Goal: Task Accomplishment & Management: Use online tool/utility

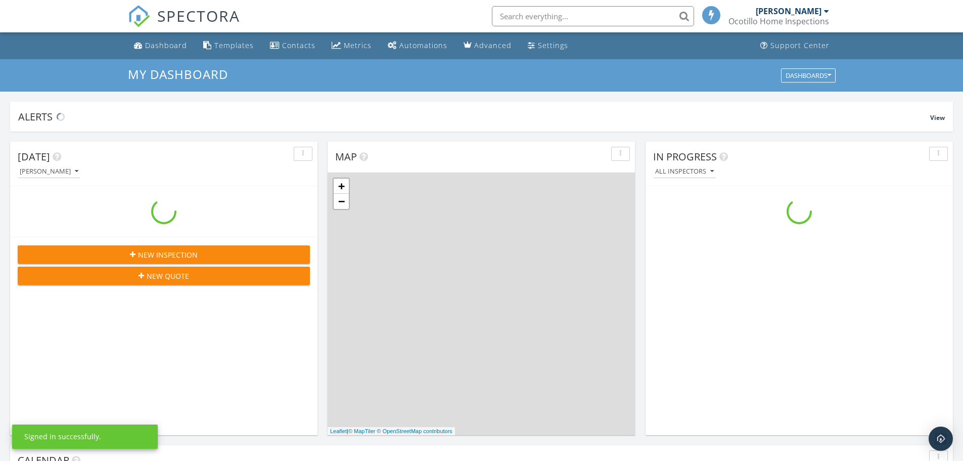
scroll to position [936, 979]
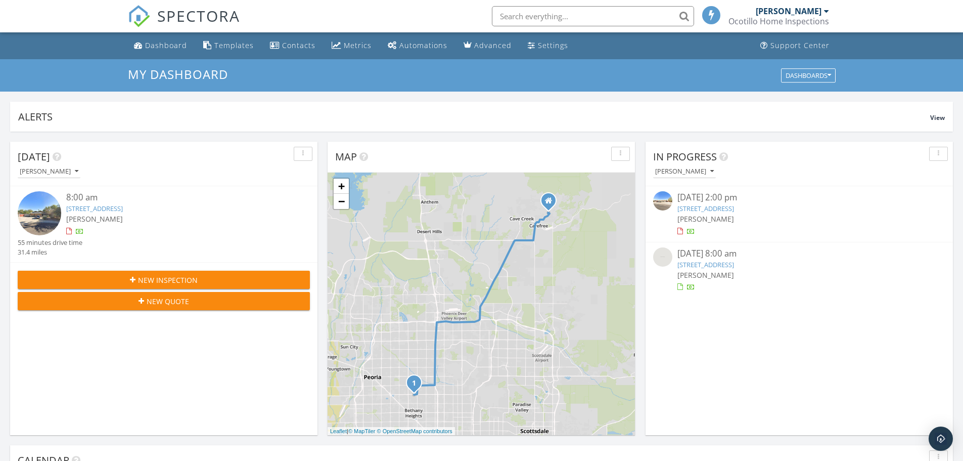
click at [122, 208] on link "4537 W Lane Ave, Glendale, AZ 85301" at bounding box center [94, 208] width 57 height 9
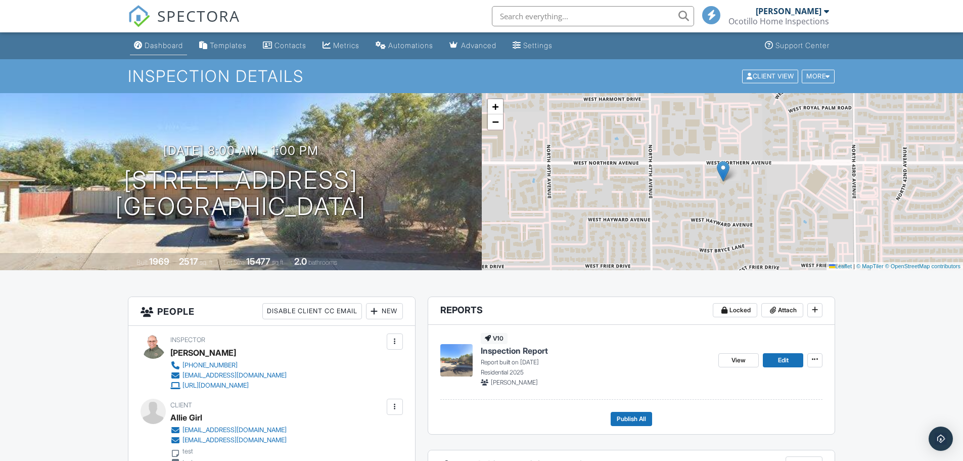
click at [158, 44] on div "Dashboard" at bounding box center [164, 45] width 38 height 9
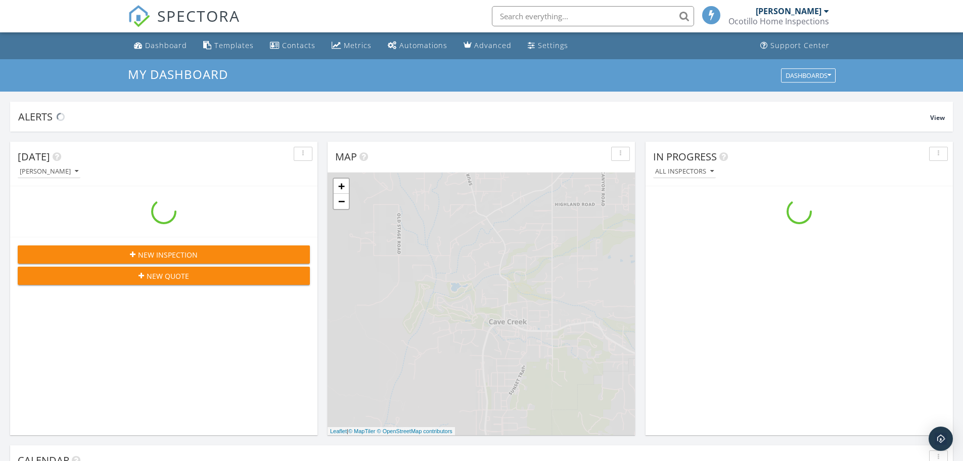
scroll to position [936, 979]
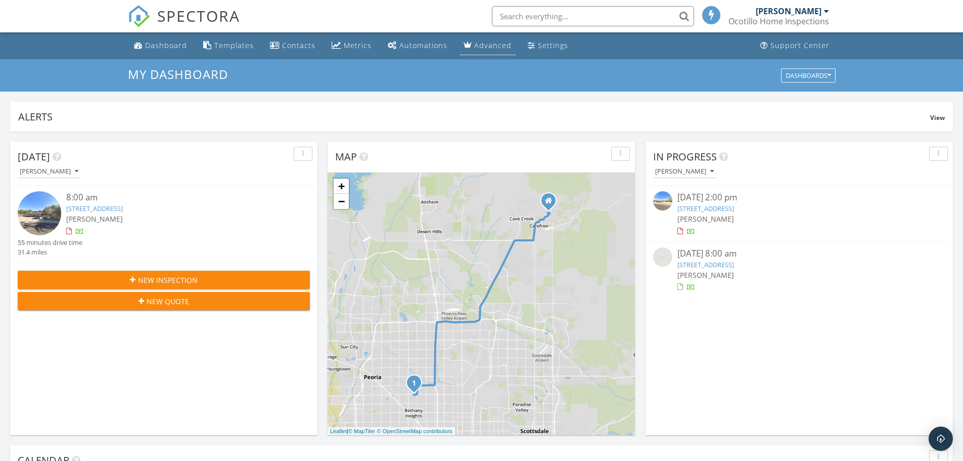
click at [485, 47] on div "Advanced" at bounding box center [492, 45] width 37 height 10
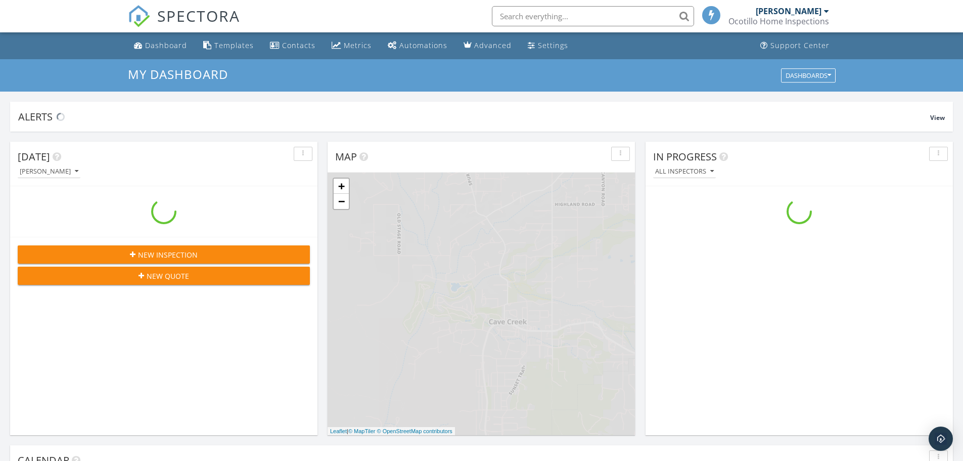
scroll to position [936, 979]
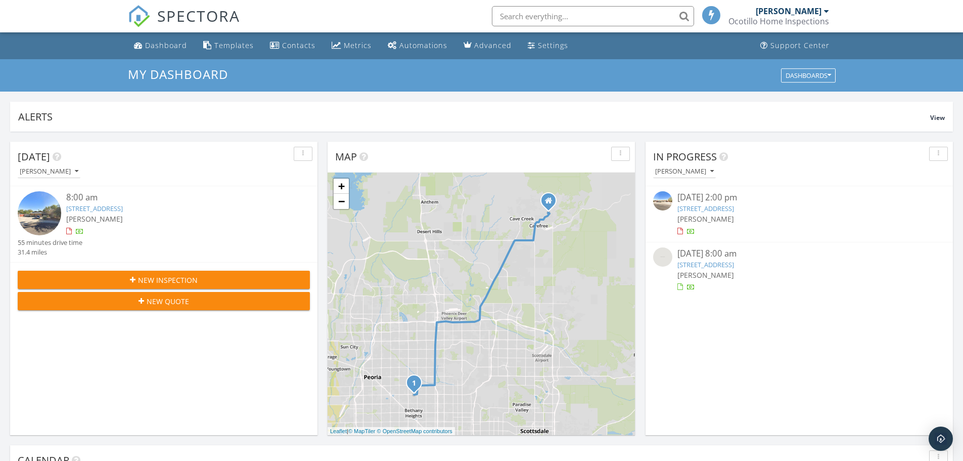
click at [699, 265] on link "2414 W Willow Ave, Phoenix, AZ 85029" at bounding box center [705, 264] width 57 height 9
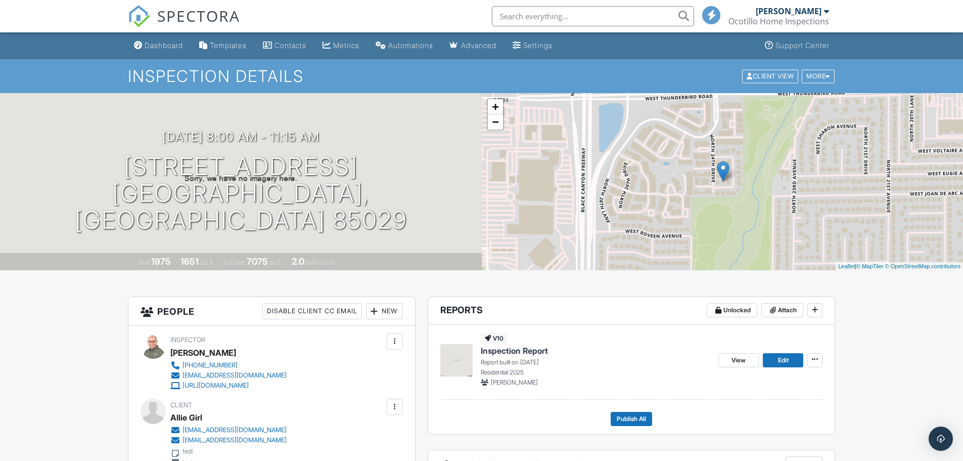
click at [152, 42] on div "Dashboard" at bounding box center [164, 45] width 38 height 9
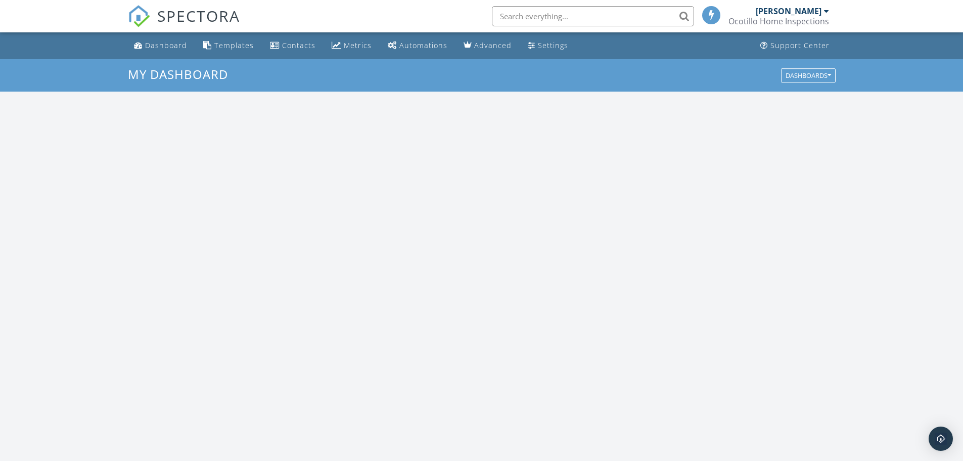
scroll to position [936, 979]
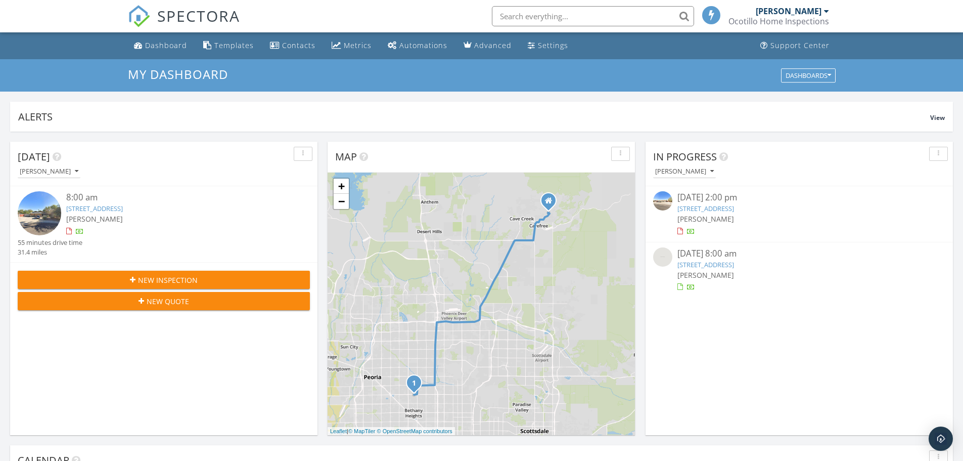
click at [712, 209] on link "17262 N 55th Ave, Glendale, AZ 85308" at bounding box center [705, 208] width 57 height 9
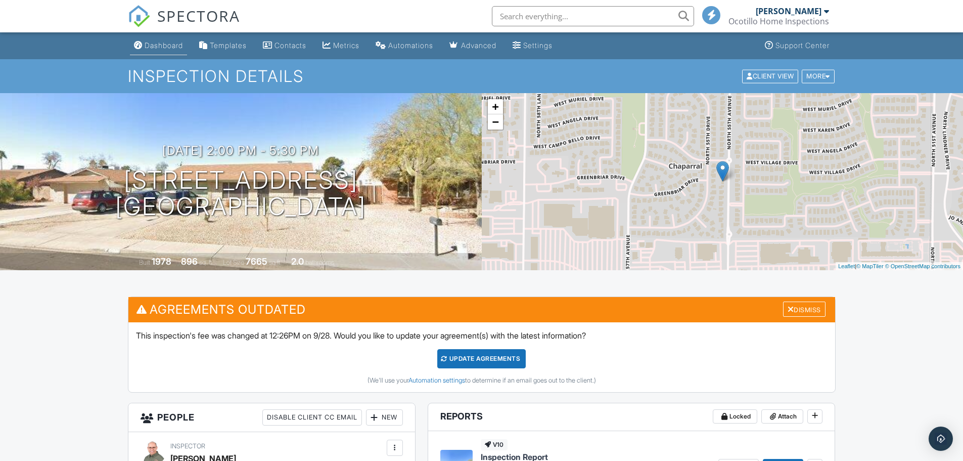
click at [161, 44] on div "Dashboard" at bounding box center [164, 45] width 38 height 9
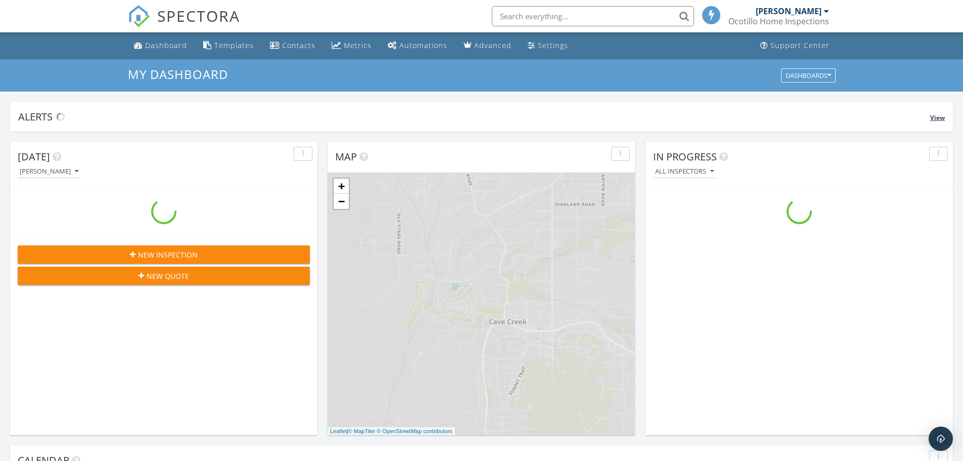
scroll to position [936, 979]
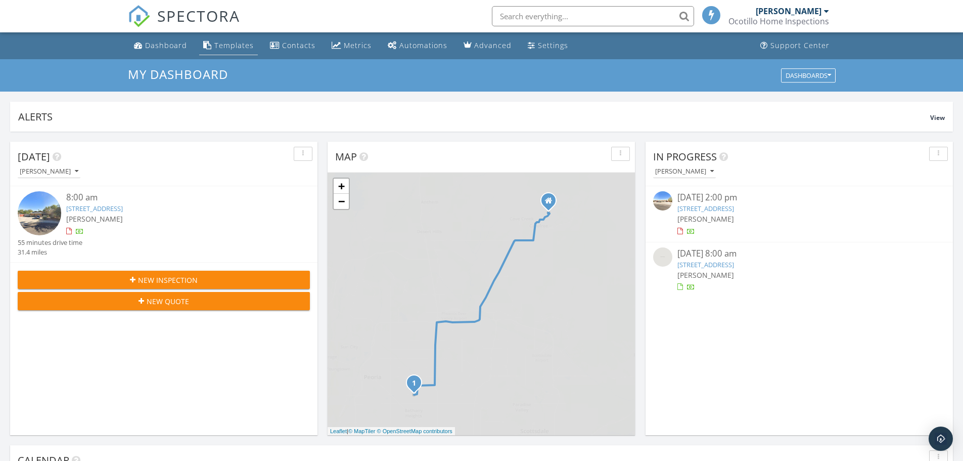
click at [218, 45] on div "Templates" at bounding box center [233, 45] width 39 height 10
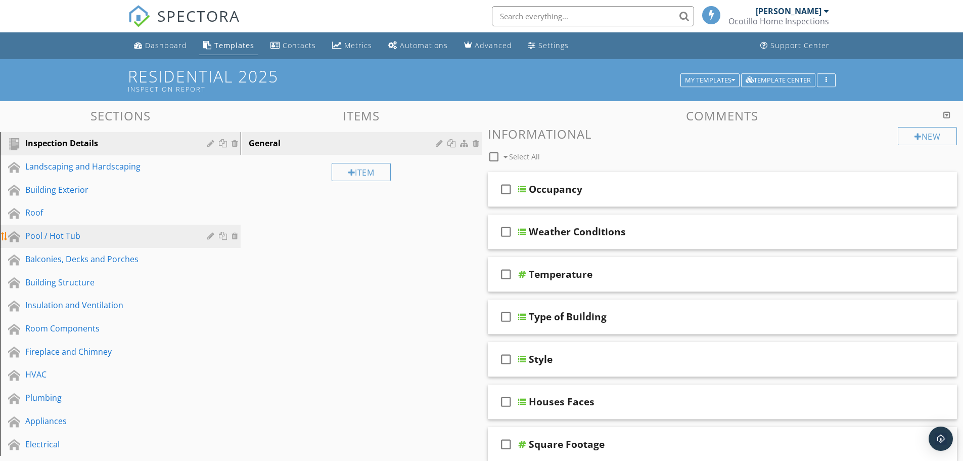
scroll to position [101, 0]
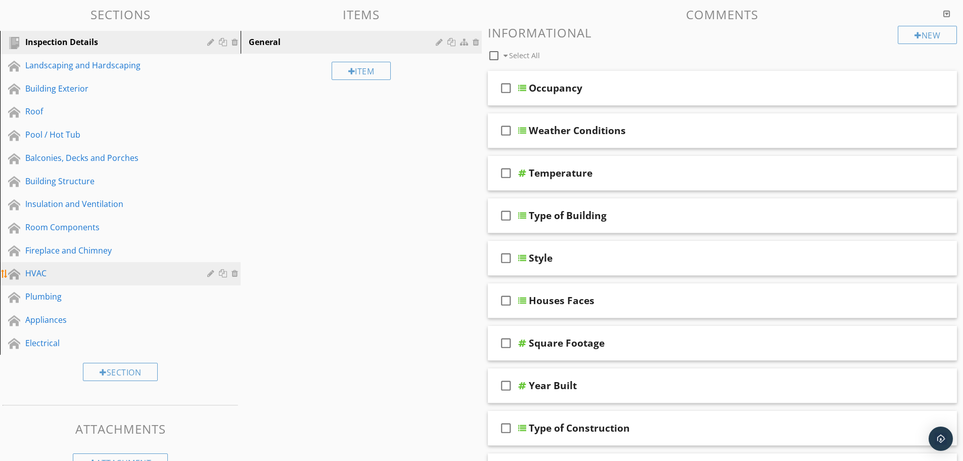
click at [52, 276] on div "HVAC" at bounding box center [108, 273] width 167 height 12
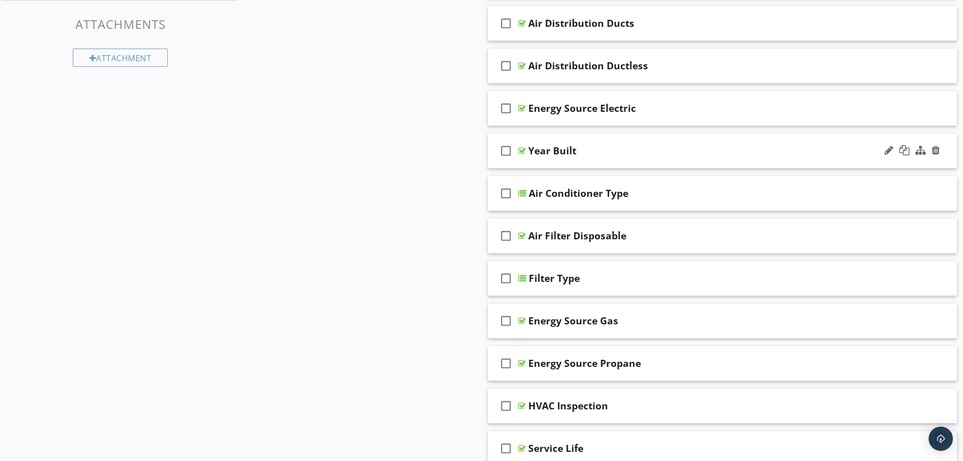
scroll to position [455, 0]
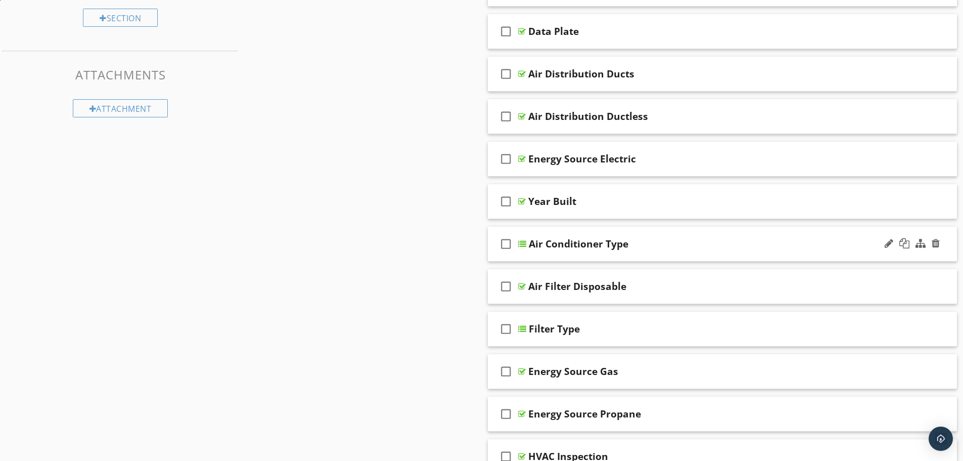
click at [572, 238] on div "Air Conditioner Type" at bounding box center [579, 244] width 100 height 12
click at [557, 258] on div "check_box_outline_blank Air Conditioner Type" at bounding box center [723, 243] width 470 height 35
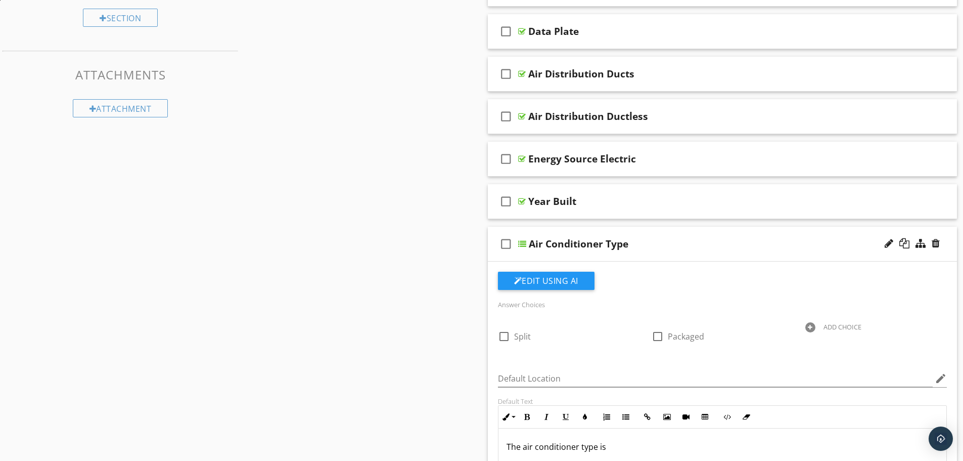
scroll to position [253, 0]
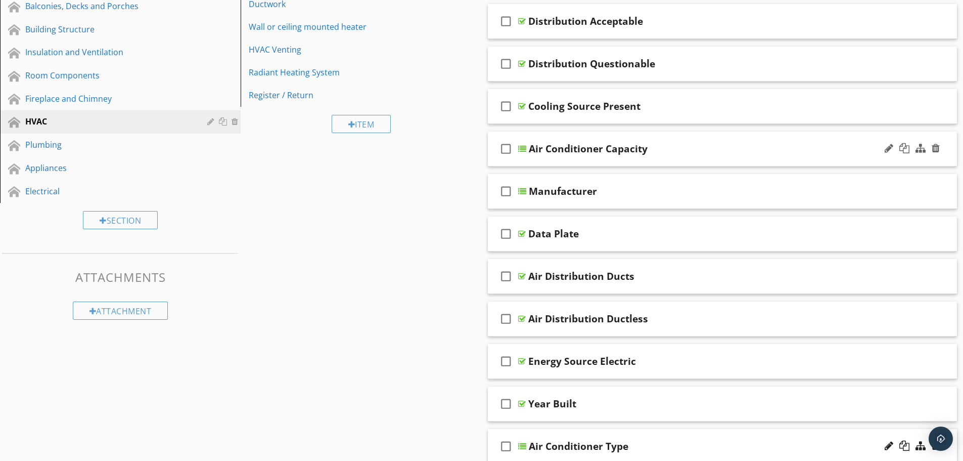
click at [568, 158] on div "check_box_outline_blank Air Conditioner Capacity" at bounding box center [723, 148] width 470 height 35
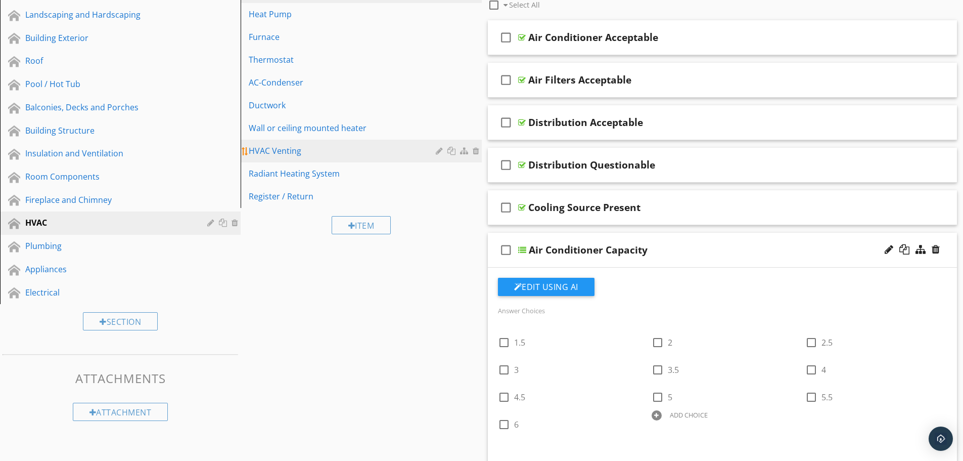
scroll to position [51, 0]
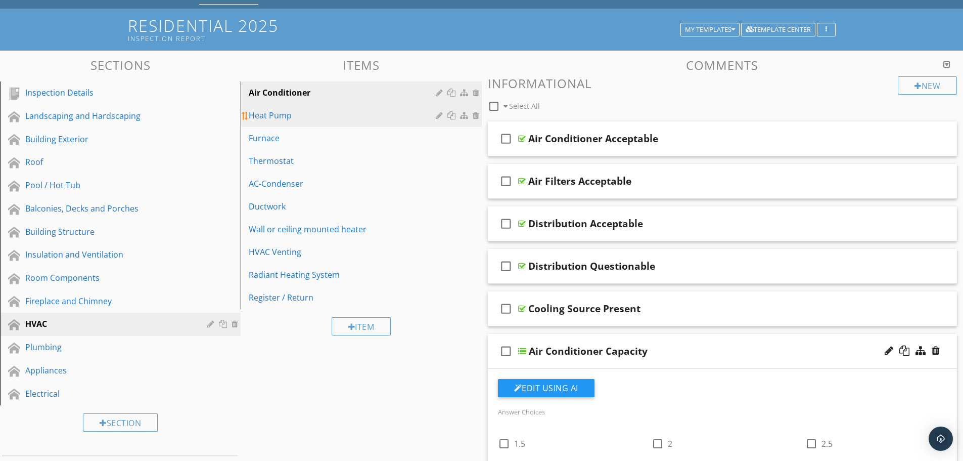
click at [311, 115] on div "Heat Pump" at bounding box center [344, 115] width 190 height 12
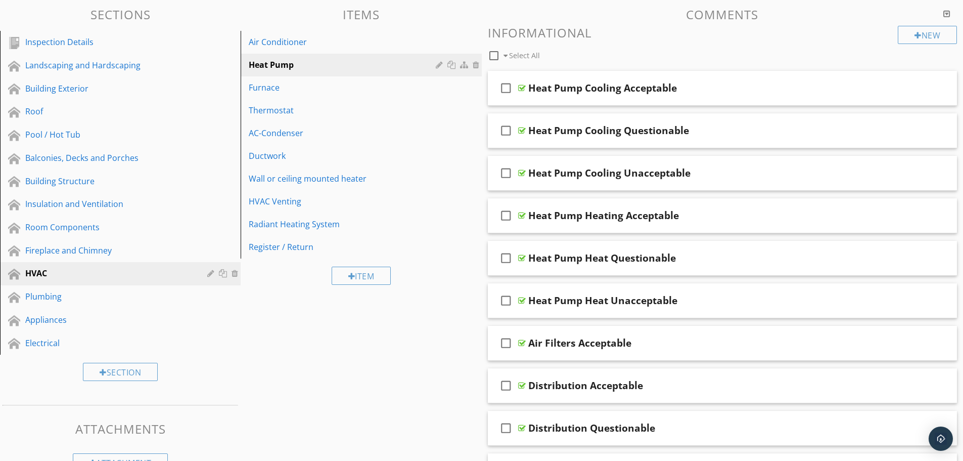
scroll to position [0, 0]
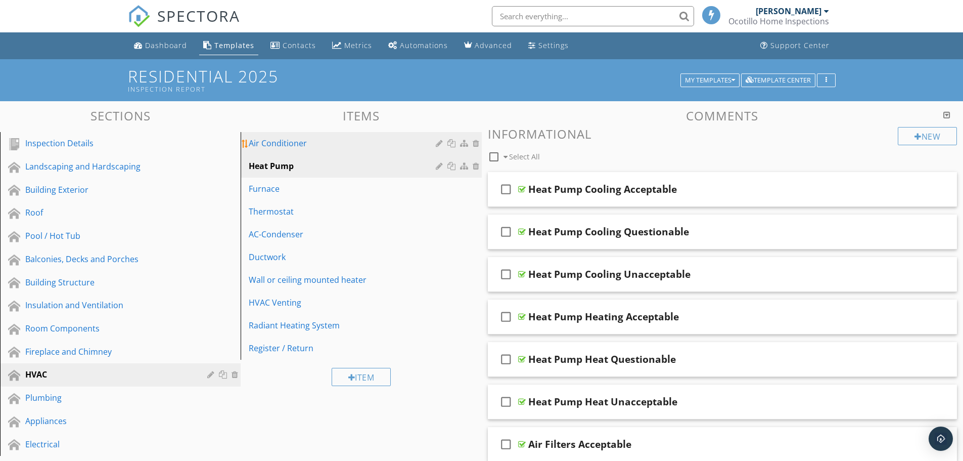
click at [343, 142] on div "Air Conditioner" at bounding box center [344, 143] width 190 height 12
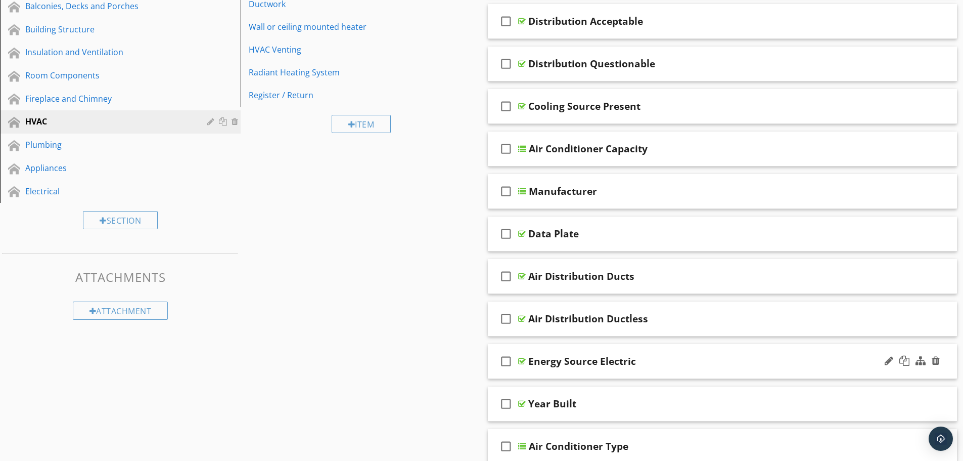
scroll to position [404, 0]
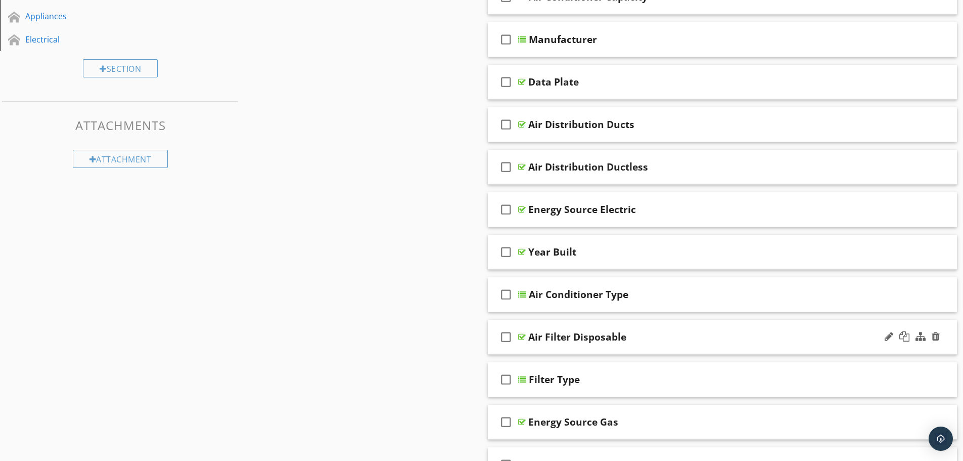
click at [609, 348] on div "check_box_outline_blank Air Filter Disposable" at bounding box center [723, 337] width 470 height 35
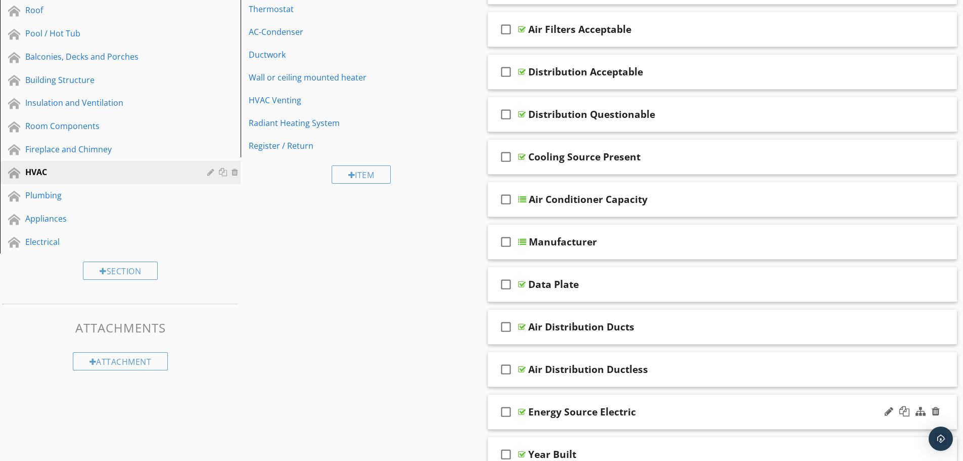
scroll to position [0, 0]
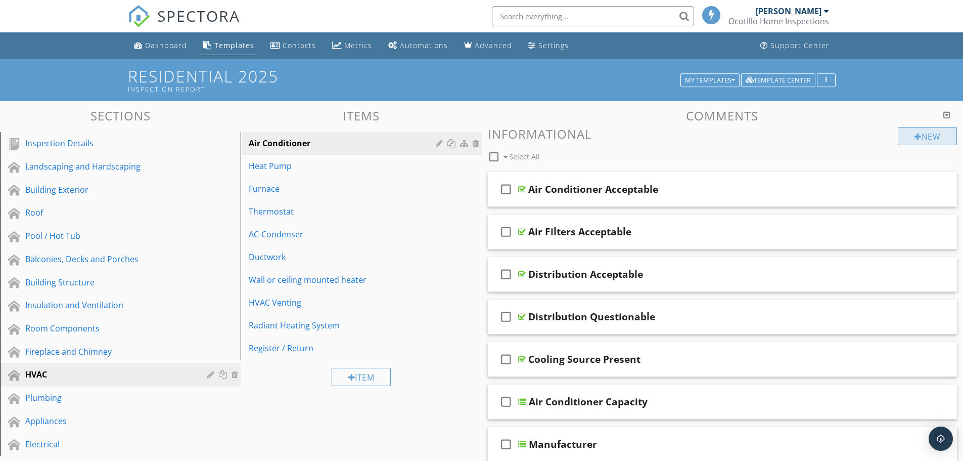
click at [918, 130] on div "New" at bounding box center [927, 136] width 59 height 18
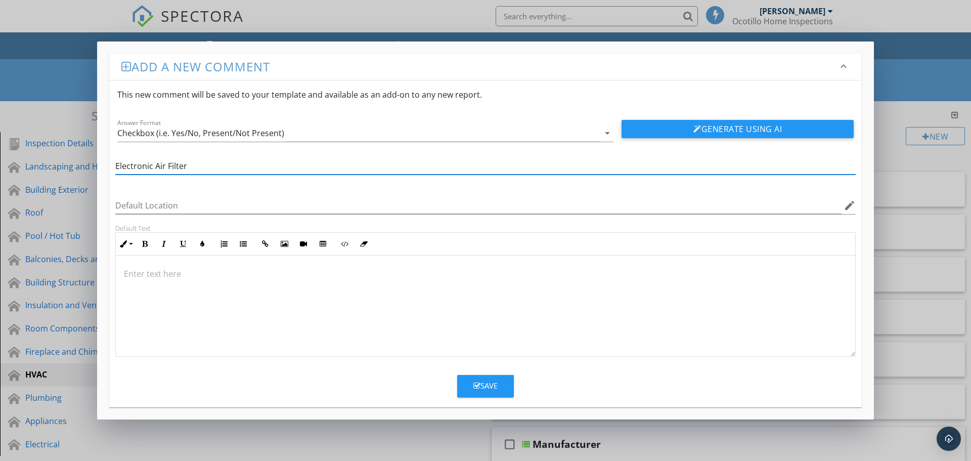
type input "Electronic Air Filter"
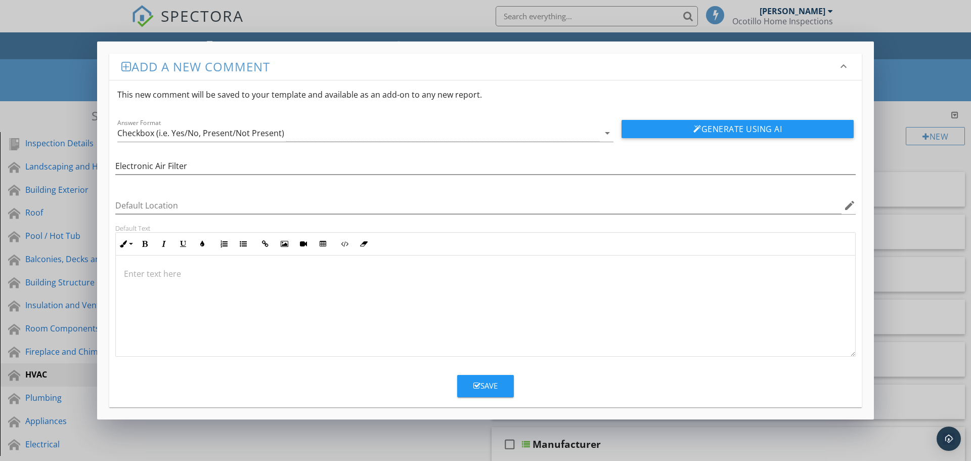
click at [136, 266] on div at bounding box center [485, 305] width 739 height 101
click at [654, 127] on button "Generate Using AI" at bounding box center [737, 129] width 232 height 18
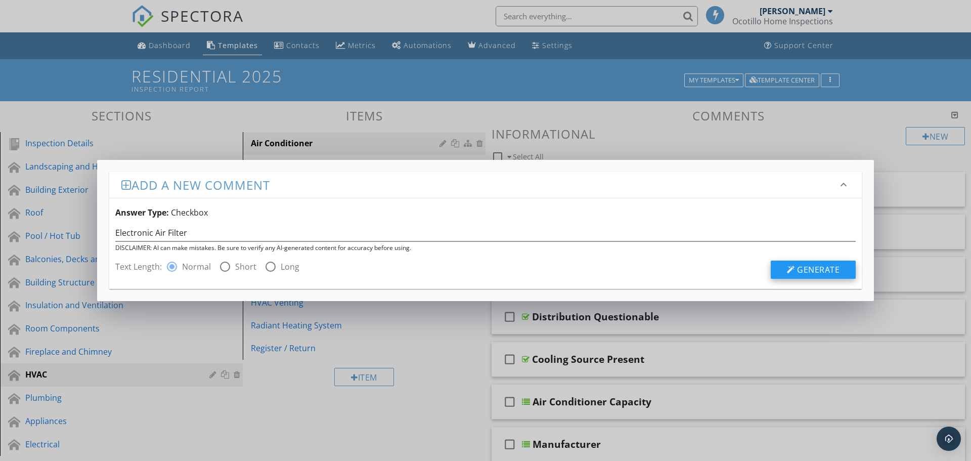
click at [831, 267] on span "Generate" at bounding box center [818, 269] width 42 height 11
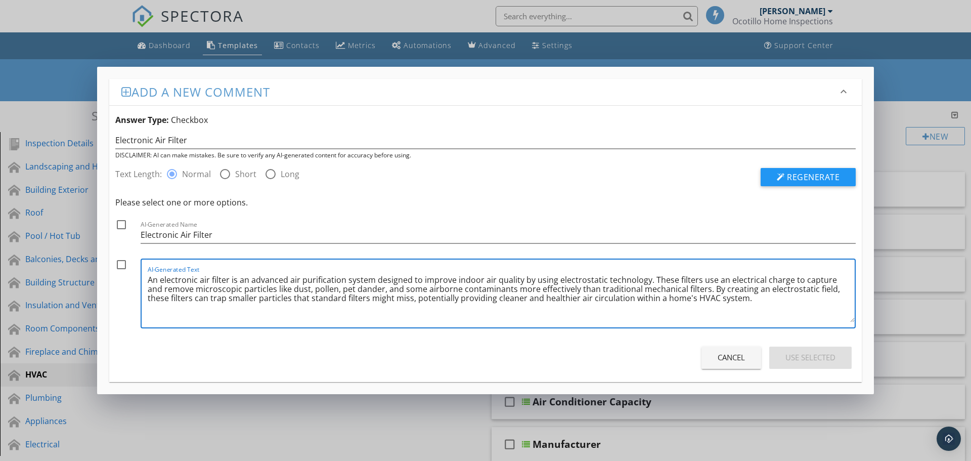
drag, startPoint x: 373, startPoint y: 281, endPoint x: 237, endPoint y: 280, distance: 136.0
click at [237, 280] on textarea "An electronic air filter is an advanced air purification system designed to imp…" at bounding box center [501, 296] width 707 height 51
drag, startPoint x: 633, startPoint y: 300, endPoint x: 614, endPoint y: 294, distance: 20.3
click at [614, 294] on textarea "An electronic air filter is installed and designed to improve indoor air qualit…" at bounding box center [501, 296] width 707 height 51
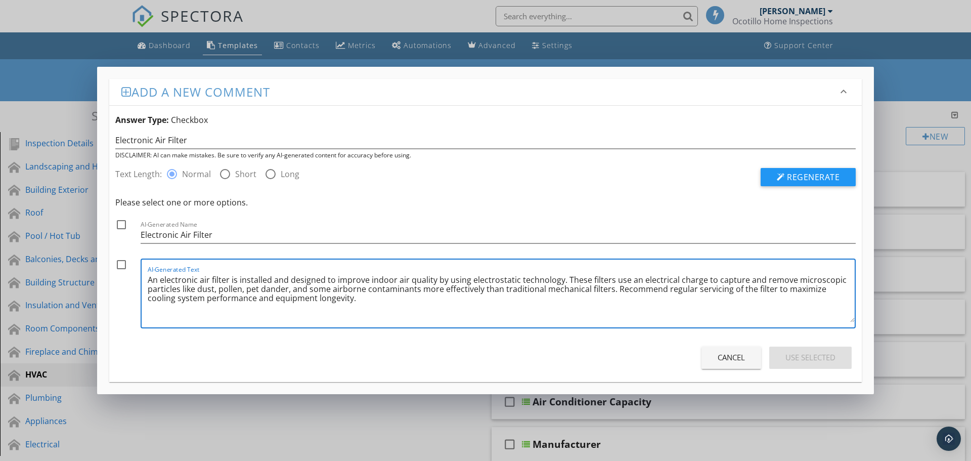
type textarea "An electronic air filter is installed and designed to improve indoor air qualit…"
click at [120, 225] on div at bounding box center [121, 224] width 17 height 17
checkbox input "true"
click at [121, 264] on div at bounding box center [121, 264] width 17 height 17
checkbox input "true"
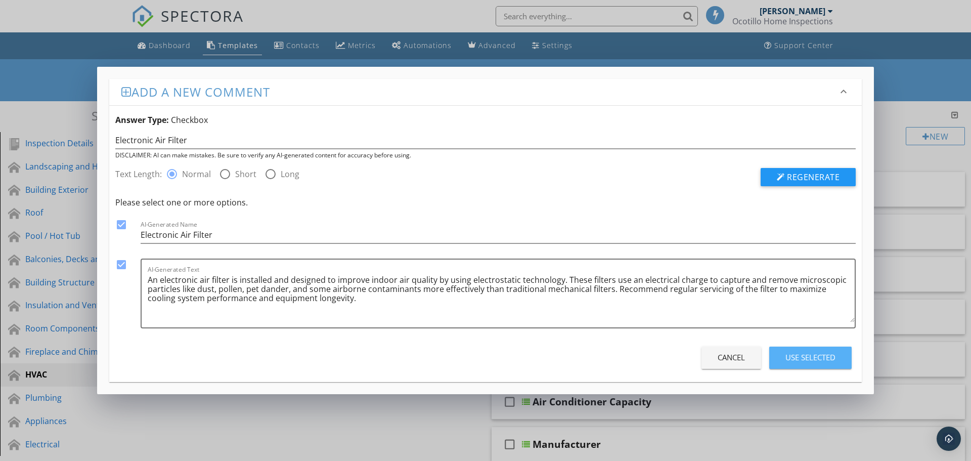
click at [805, 354] on div "Use Selected" at bounding box center [810, 357] width 50 height 12
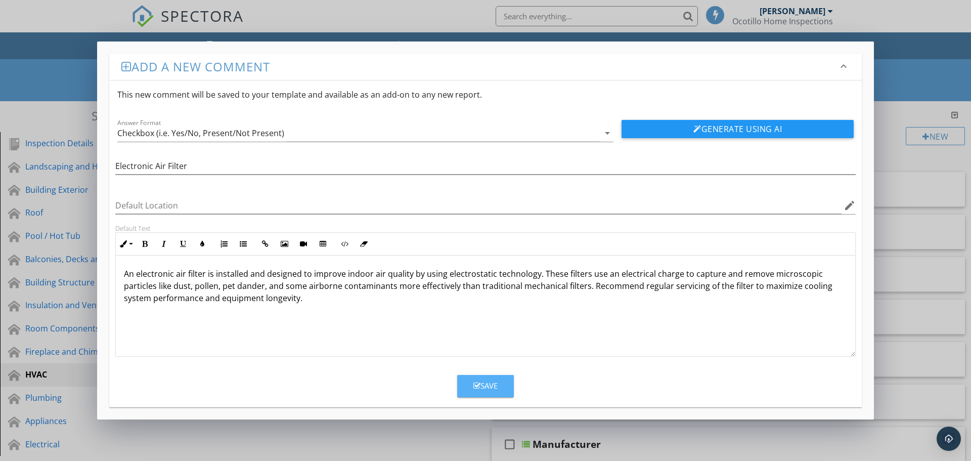
click at [488, 384] on div "Save" at bounding box center [485, 386] width 24 height 12
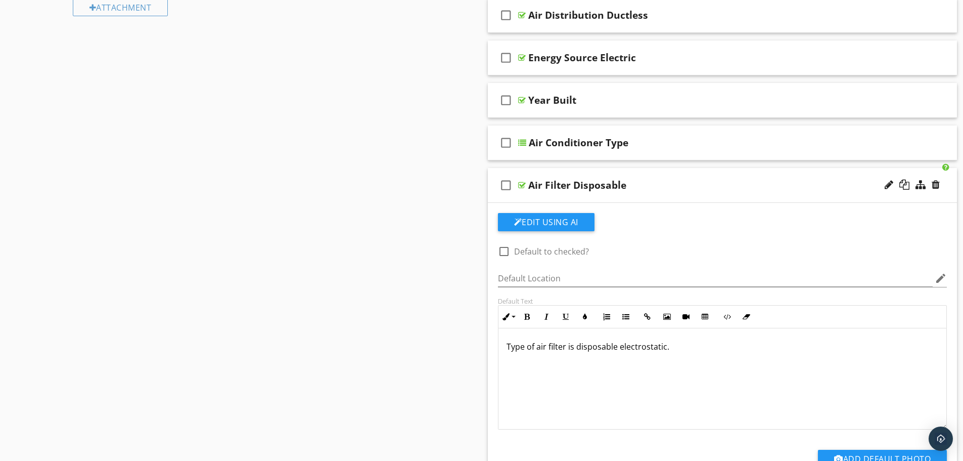
scroll to position [1, 0]
click at [544, 224] on button "Edit Using AI" at bounding box center [546, 222] width 97 height 18
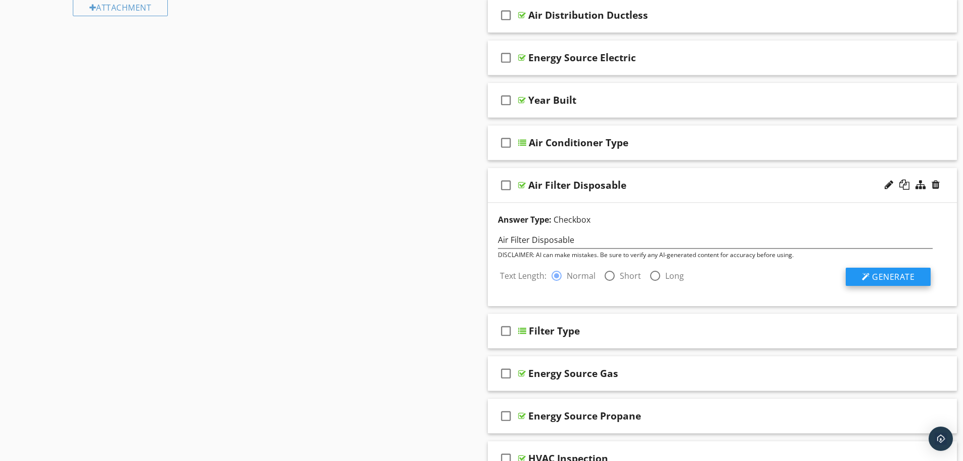
click at [886, 272] on span "Generate" at bounding box center [893, 276] width 42 height 11
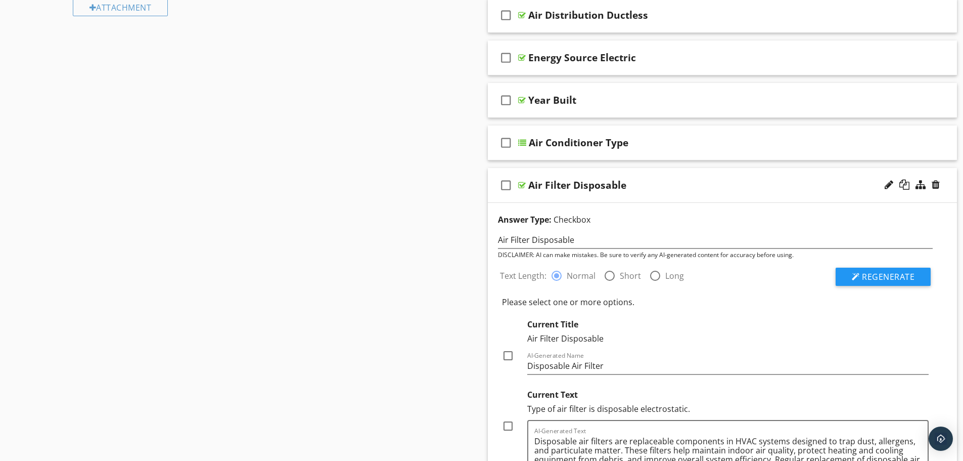
scroll to position [708, 0]
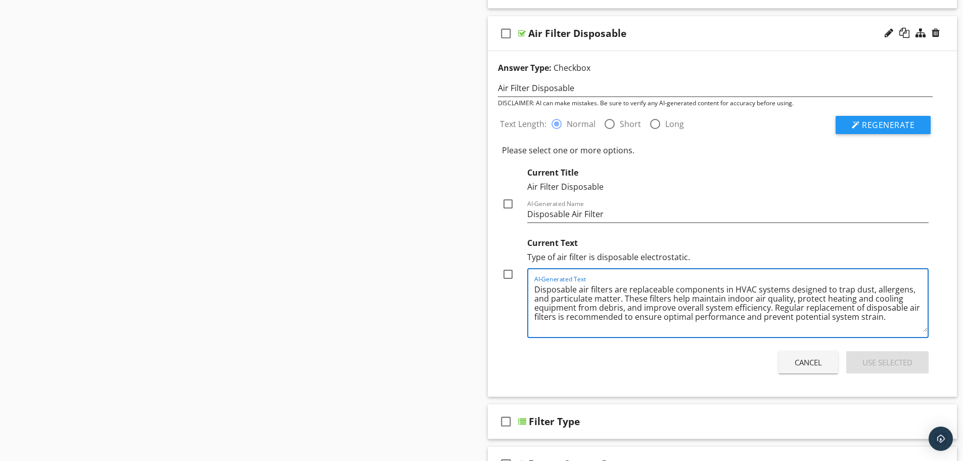
click at [625, 289] on textarea "Disposable air filters are replaceable components in HVAC systems designed to t…" at bounding box center [731, 306] width 394 height 51
type textarea "Disposable air filter installed and are replaceable components in HVAC systems …"
click at [509, 201] on div at bounding box center [507, 203] width 17 height 17
checkbox input "true"
click at [509, 277] on div at bounding box center [507, 273] width 17 height 17
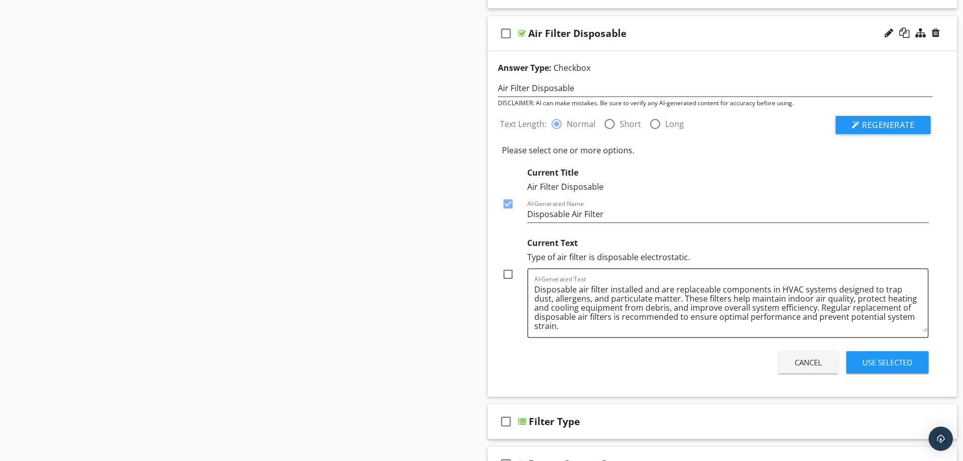
checkbox input "true"
drag, startPoint x: 681, startPoint y: 297, endPoint x: 718, endPoint y: 286, distance: 39.2
click at [718, 286] on textarea "Disposable air filter installed and are replaceable components in HVAC systems …" at bounding box center [731, 306] width 394 height 51
type textarea "Disposable air filter installed and are replaceable. These filters help maintai…"
click at [863, 359] on div "Use Selected" at bounding box center [887, 362] width 50 height 12
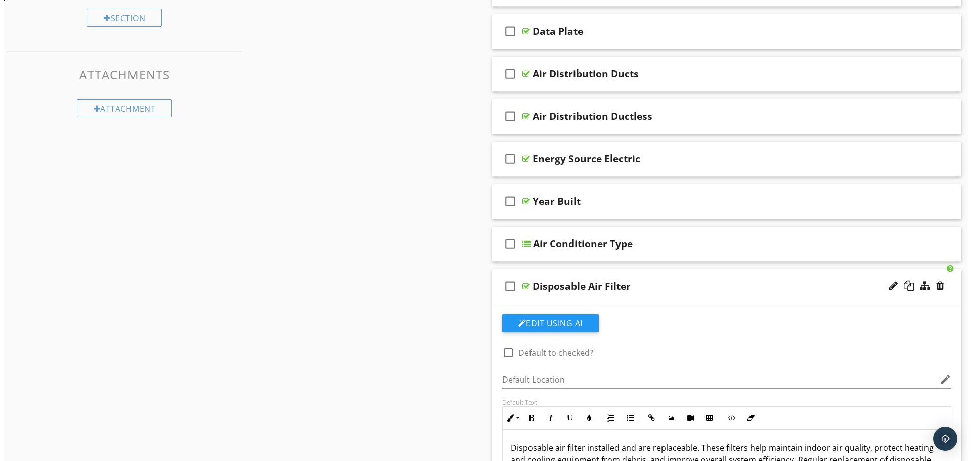
scroll to position [556, 0]
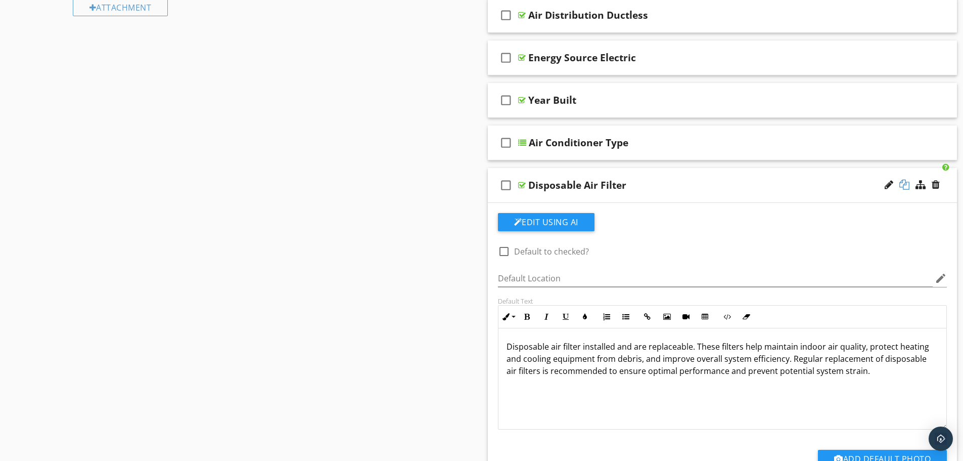
click at [904, 184] on div at bounding box center [904, 184] width 10 height 10
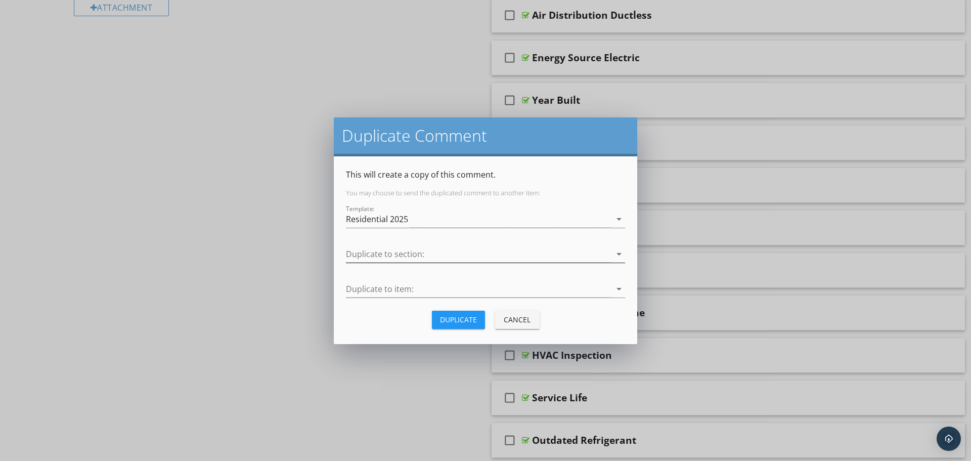
click at [402, 253] on div at bounding box center [478, 254] width 265 height 17
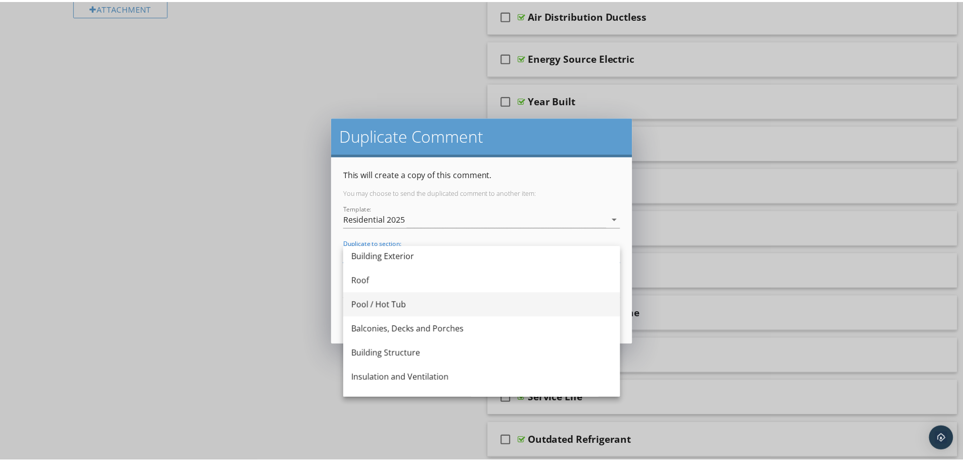
scroll to position [188, 0]
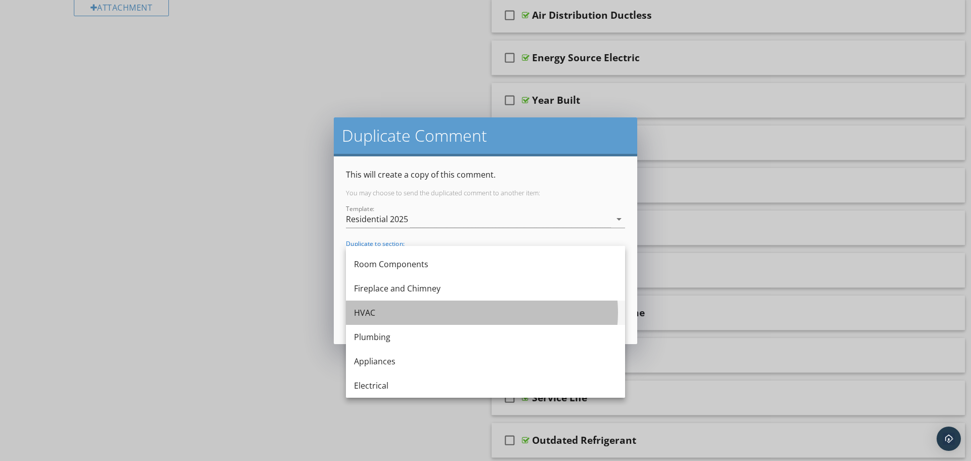
click at [375, 313] on div "HVAC" at bounding box center [485, 312] width 263 height 12
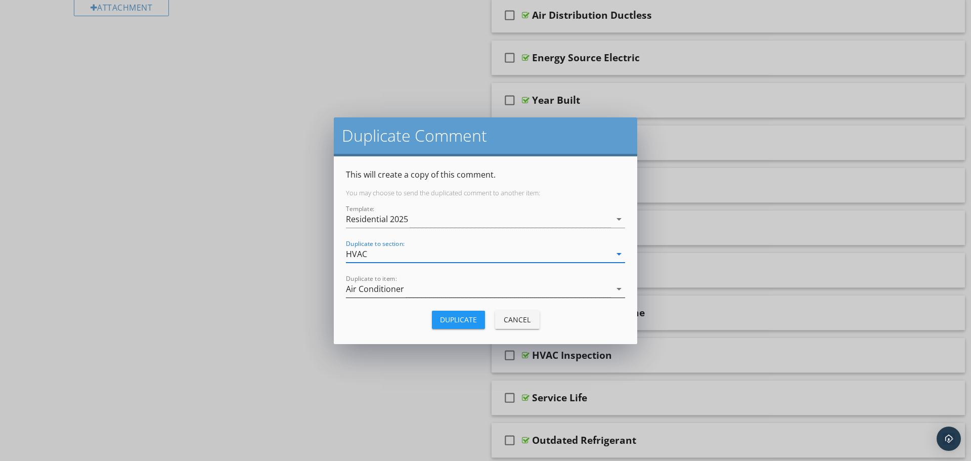
click at [425, 289] on div "Air Conditioner" at bounding box center [478, 289] width 265 height 17
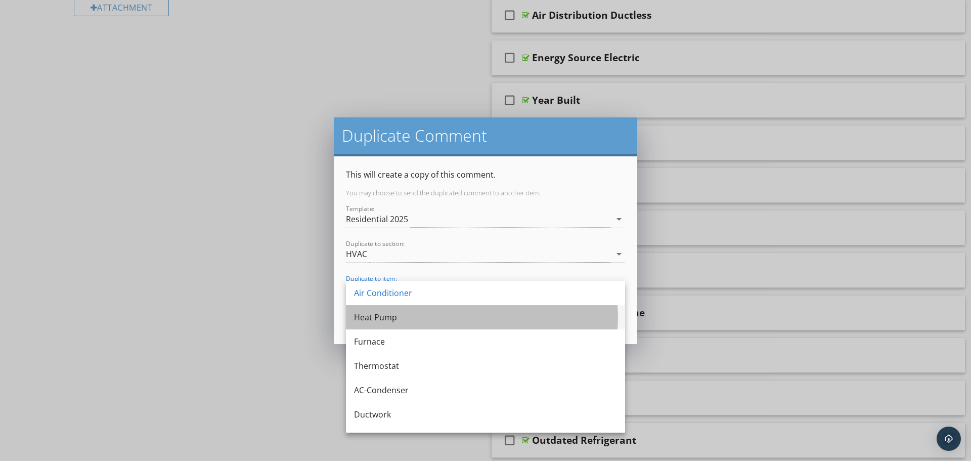
click at [394, 324] on div "Heat Pump" at bounding box center [485, 317] width 263 height 24
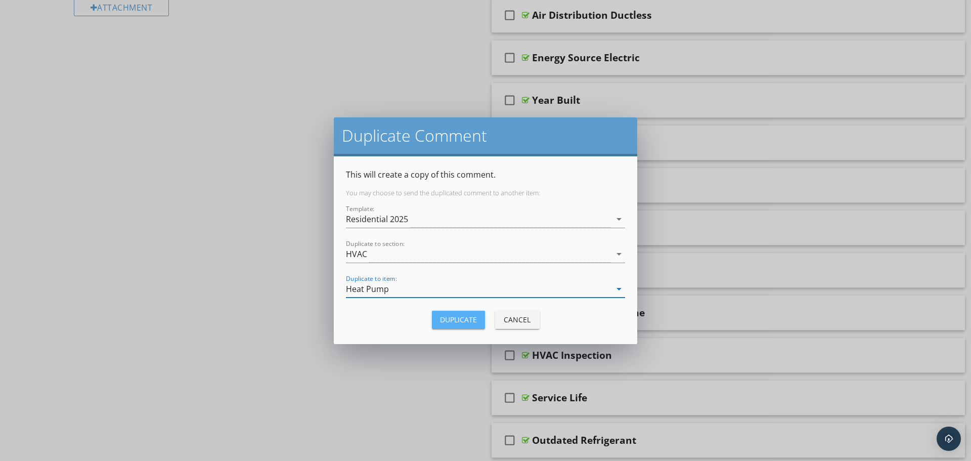
click at [465, 316] on div "Duplicate" at bounding box center [458, 319] width 37 height 11
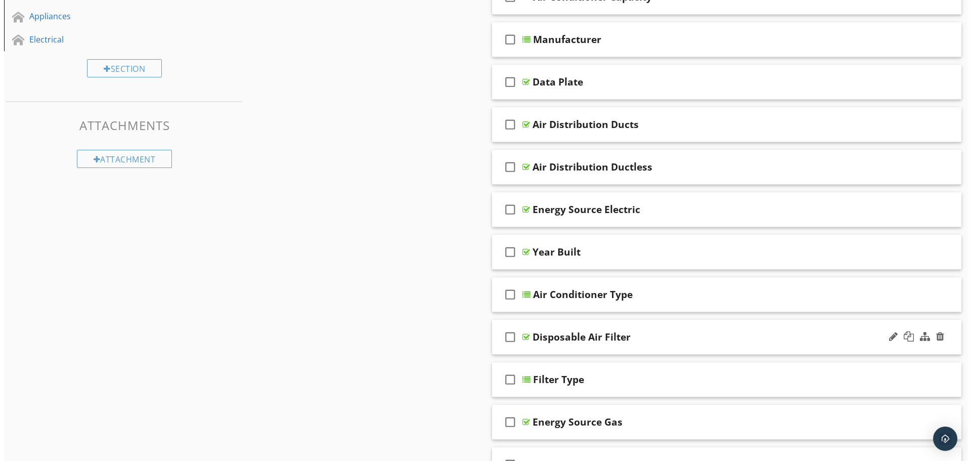
scroll to position [455, 0]
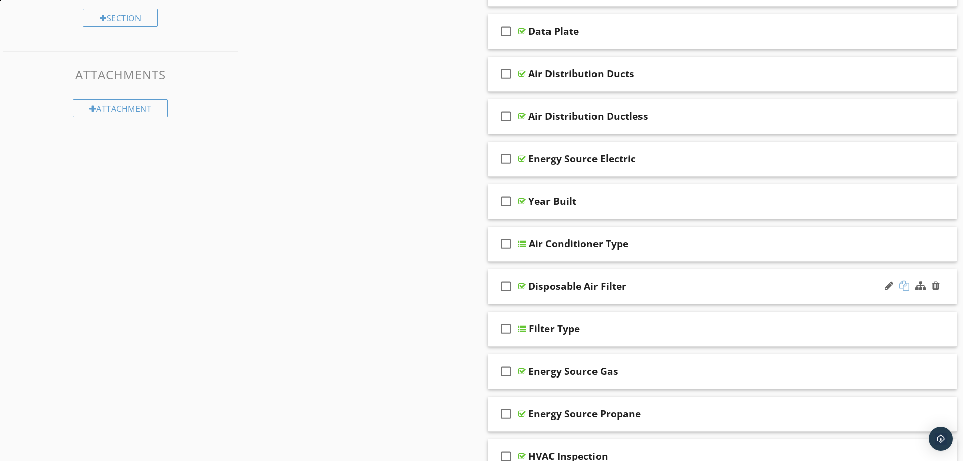
click at [904, 286] on div at bounding box center [904, 286] width 10 height 10
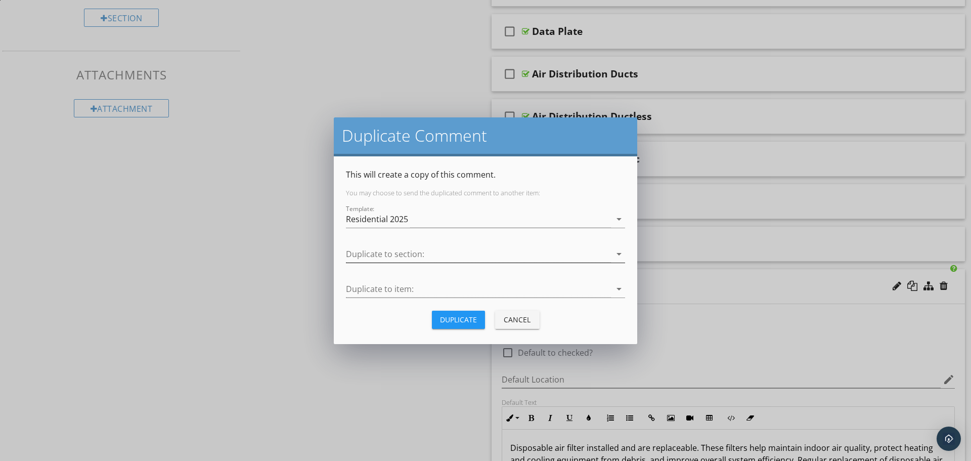
click at [452, 249] on div at bounding box center [478, 254] width 265 height 17
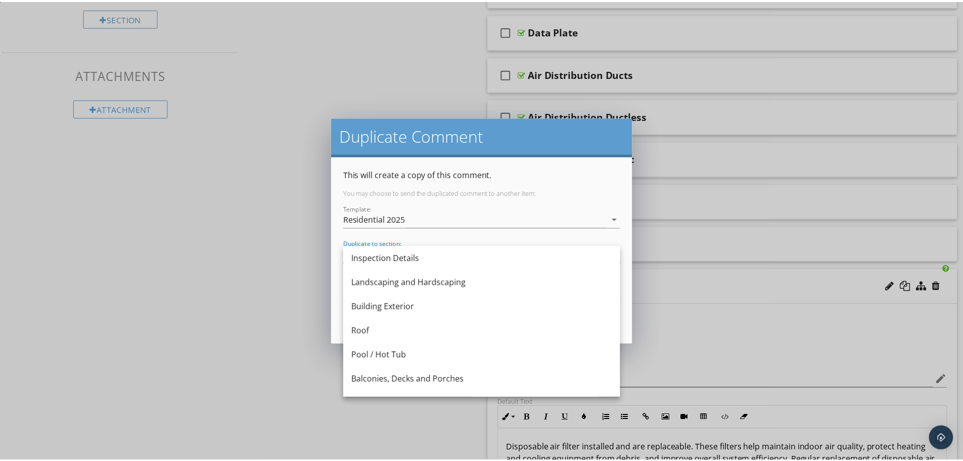
scroll to position [152, 0]
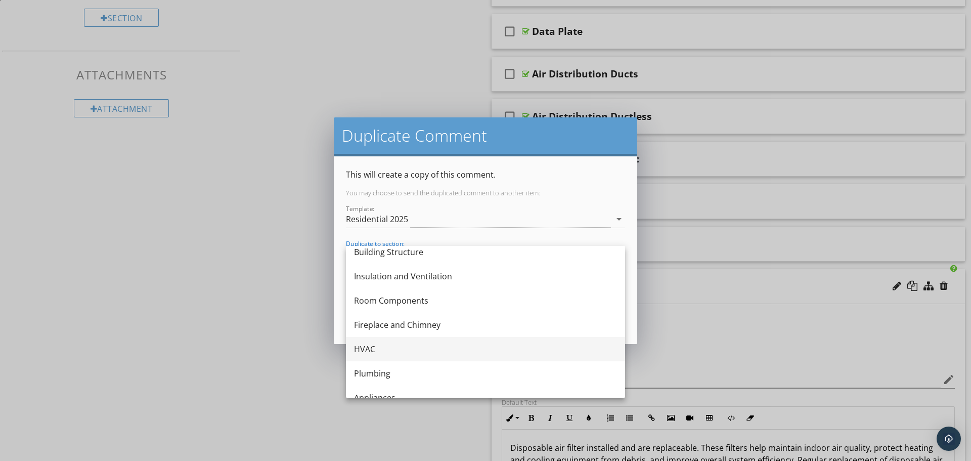
click at [364, 349] on div "HVAC" at bounding box center [485, 349] width 263 height 12
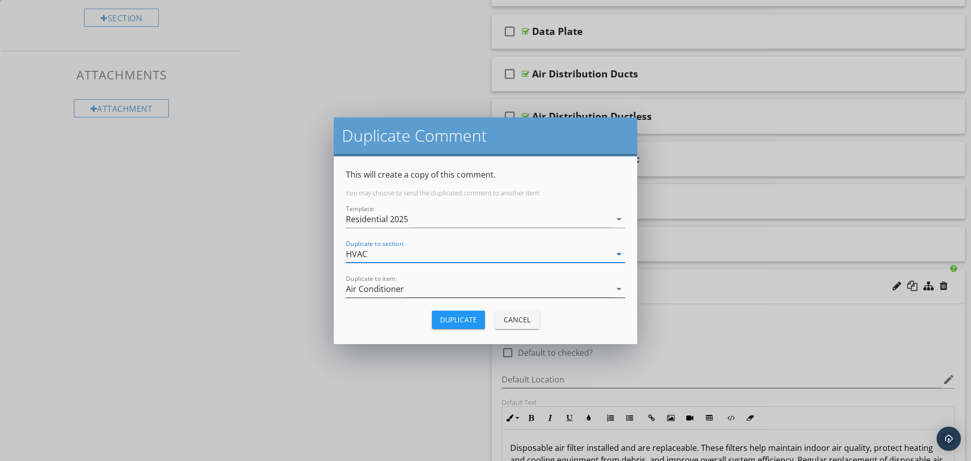
click at [408, 288] on div "Air Conditioner" at bounding box center [478, 289] width 265 height 17
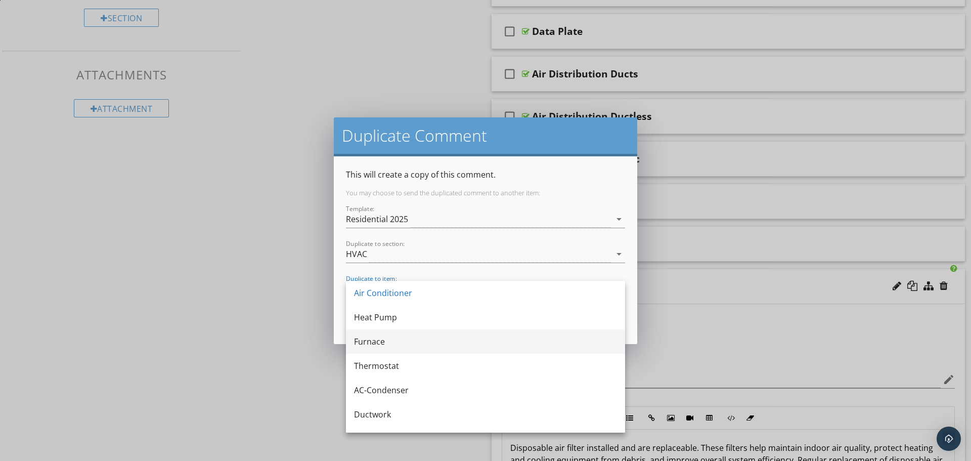
click at [396, 344] on div "Furnace" at bounding box center [485, 341] width 263 height 12
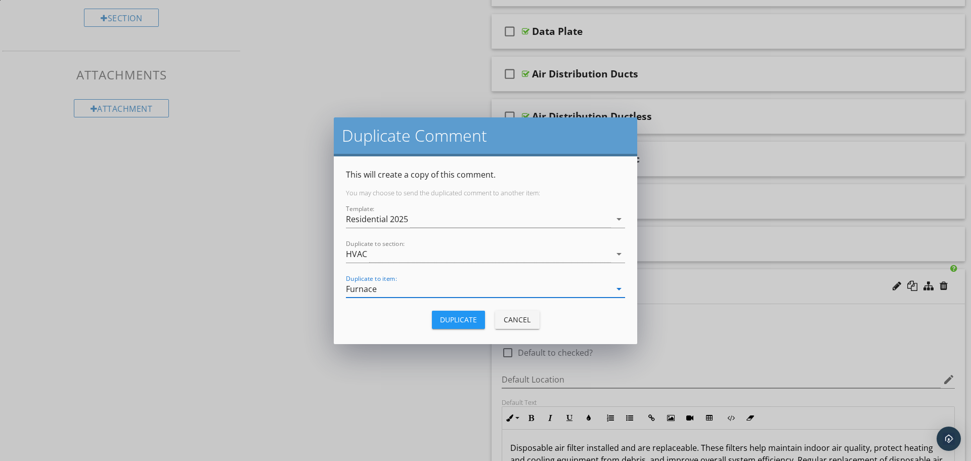
click at [457, 319] on div "Duplicate" at bounding box center [458, 319] width 37 height 11
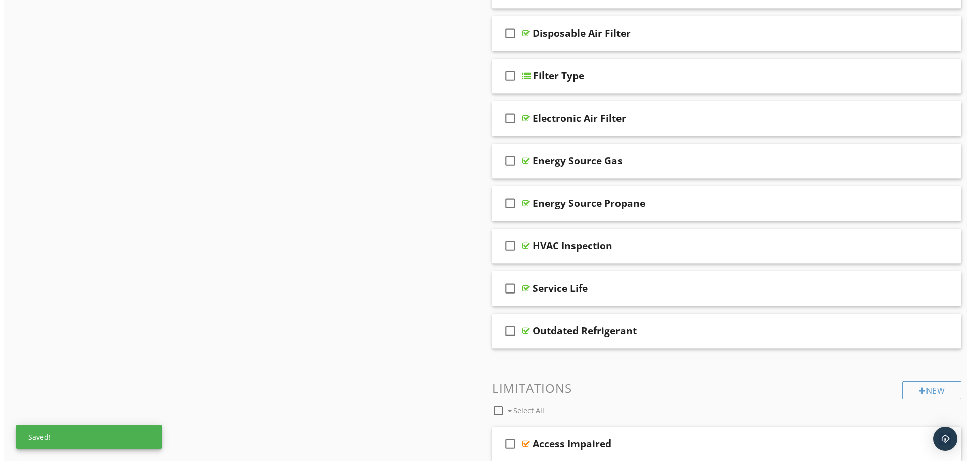
scroll to position [607, 0]
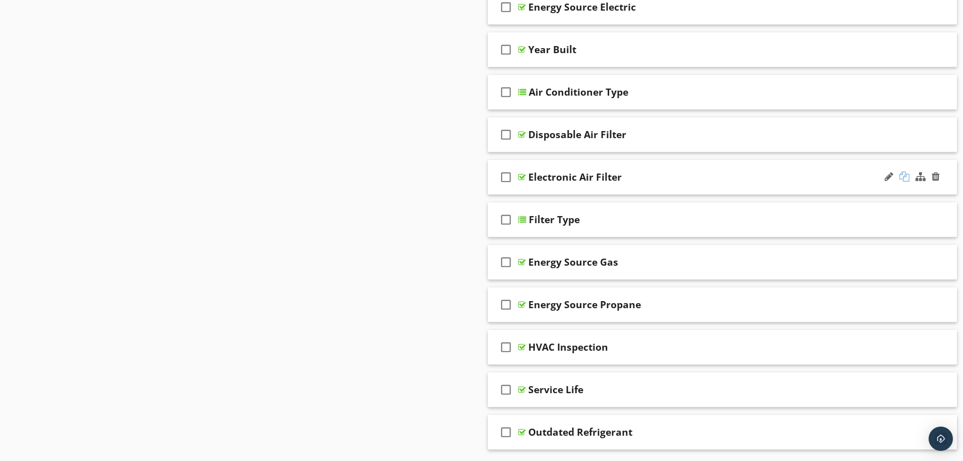
click at [904, 177] on div at bounding box center [904, 176] width 10 height 10
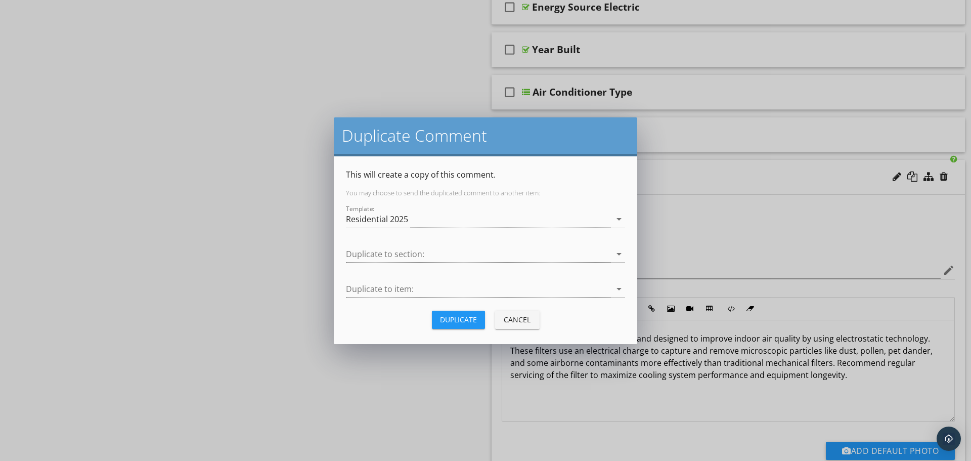
click at [385, 253] on div at bounding box center [478, 254] width 265 height 17
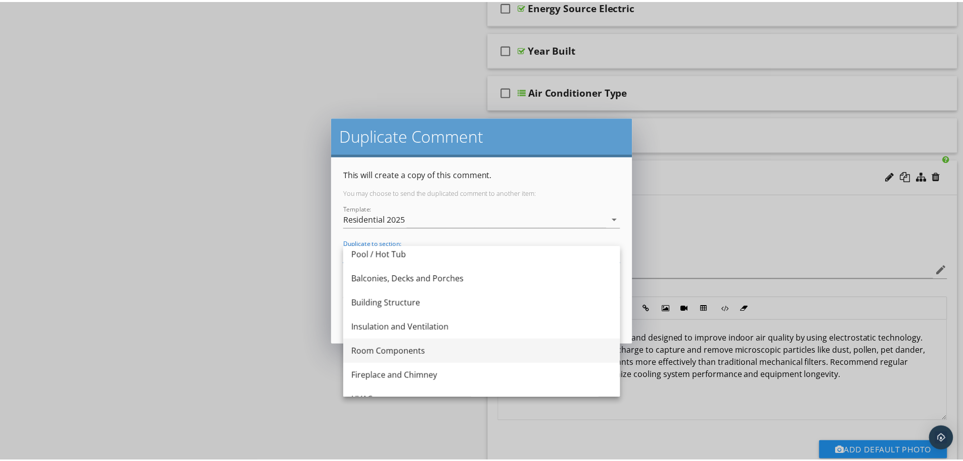
scroll to position [188, 0]
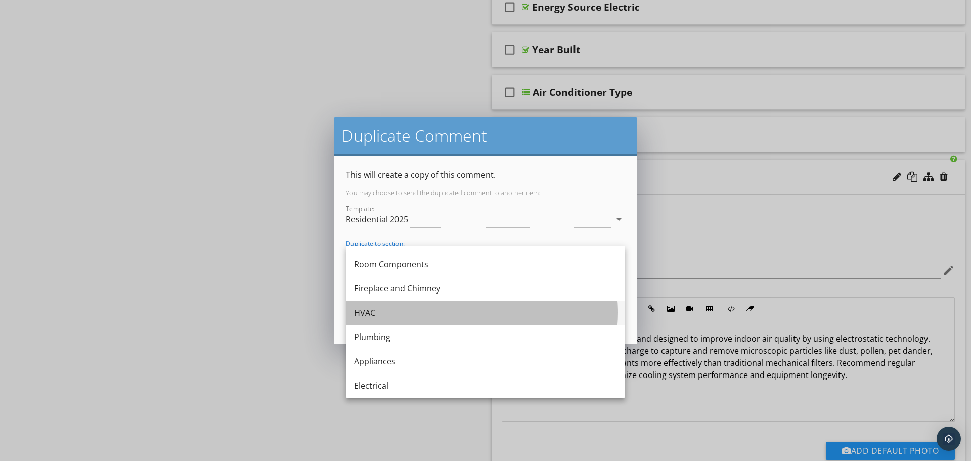
click at [375, 309] on div "HVAC" at bounding box center [485, 312] width 263 height 12
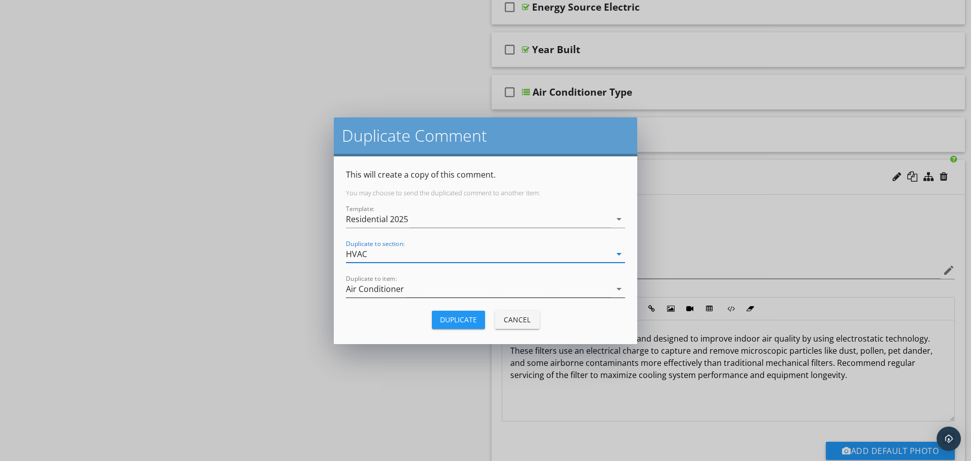
click at [433, 286] on div "Air Conditioner" at bounding box center [478, 289] width 265 height 17
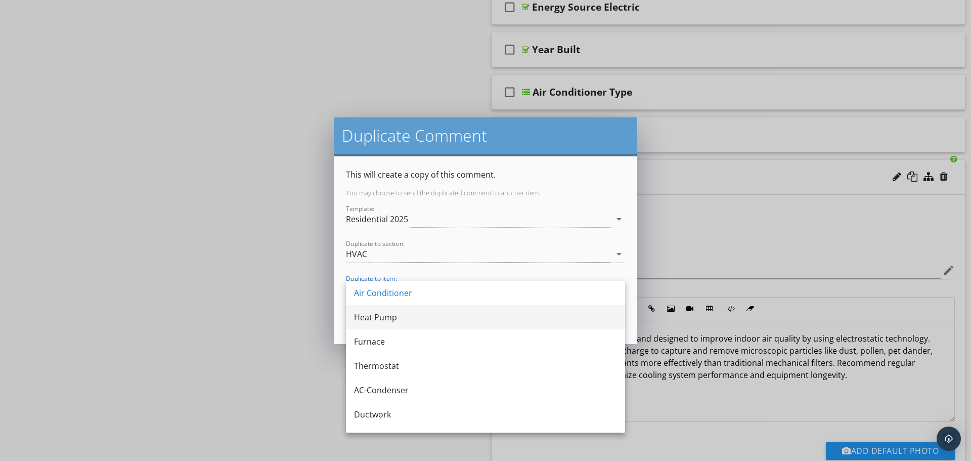
click at [410, 314] on div "Heat Pump" at bounding box center [485, 317] width 263 height 12
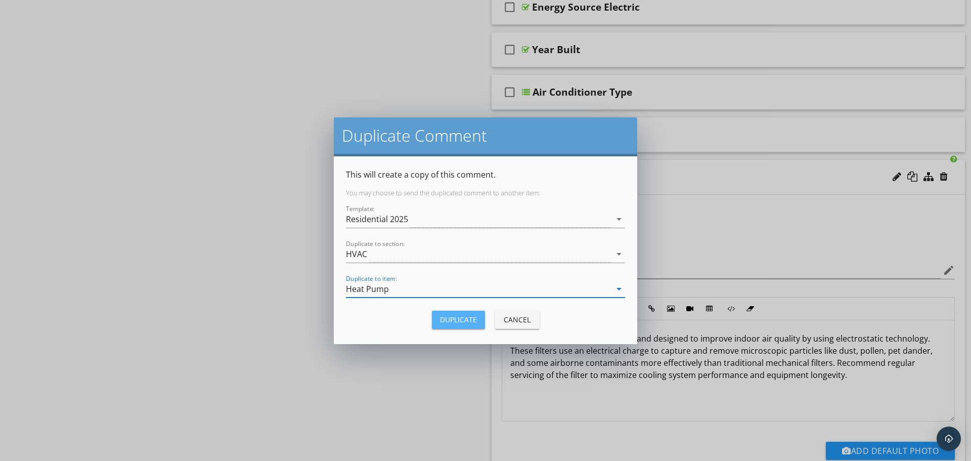
click at [457, 315] on div "Duplicate" at bounding box center [458, 319] width 37 height 11
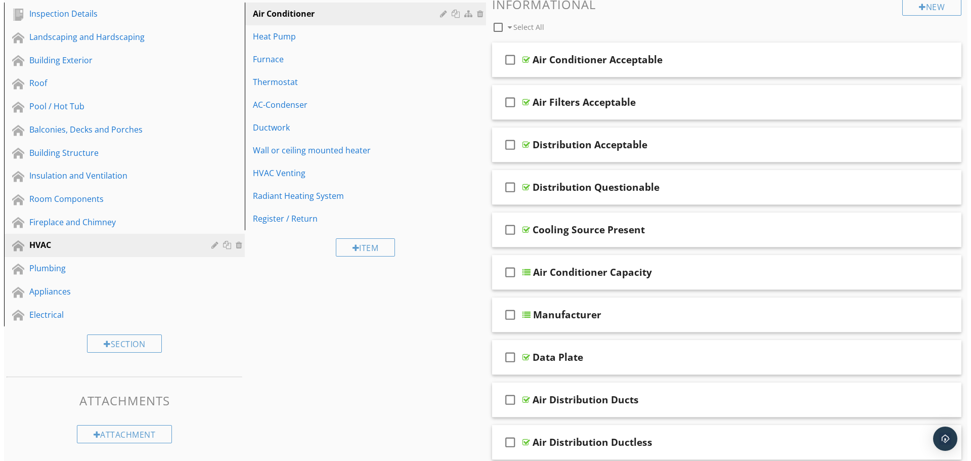
scroll to position [607, 0]
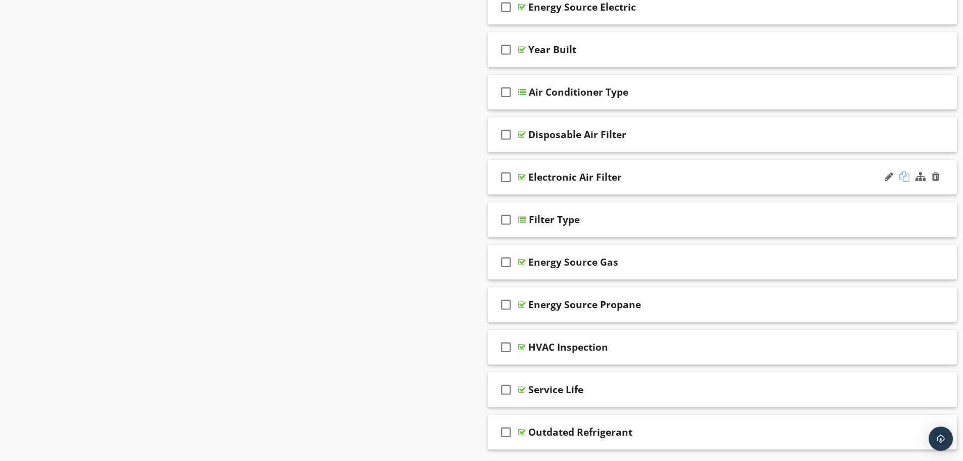
click at [905, 175] on div at bounding box center [904, 176] width 10 height 10
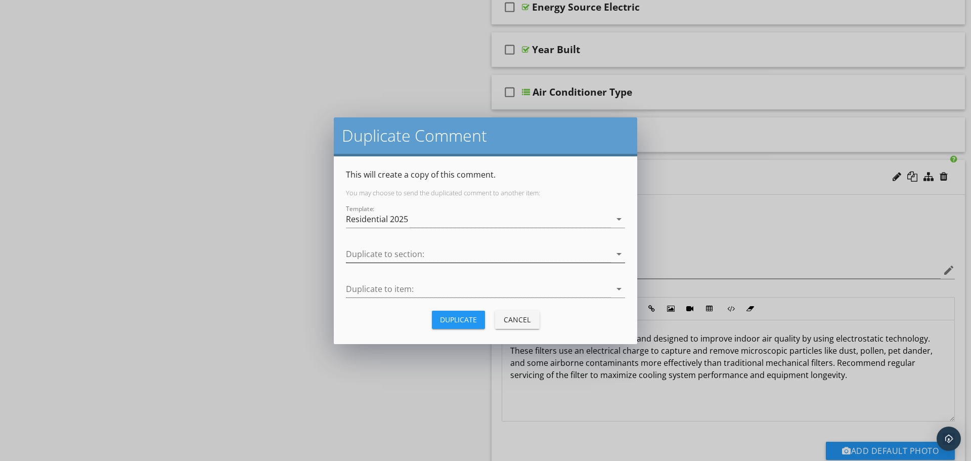
click at [390, 250] on div at bounding box center [478, 254] width 265 height 17
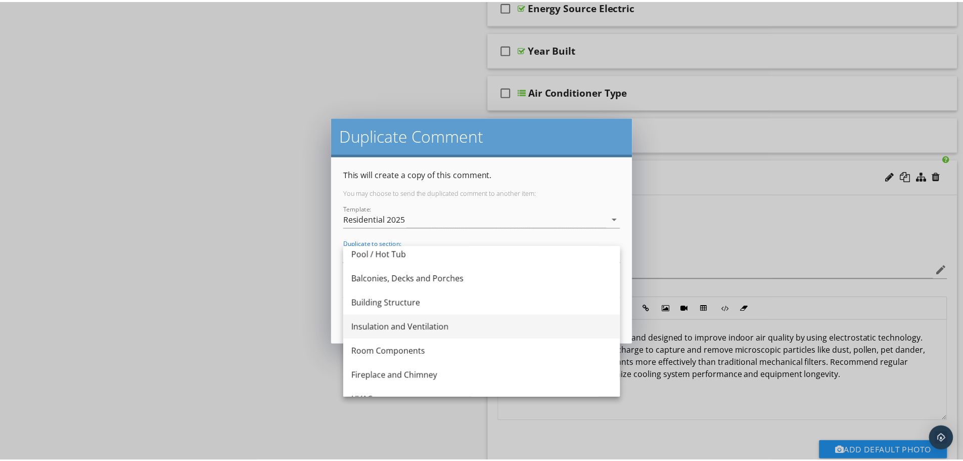
scroll to position [152, 0]
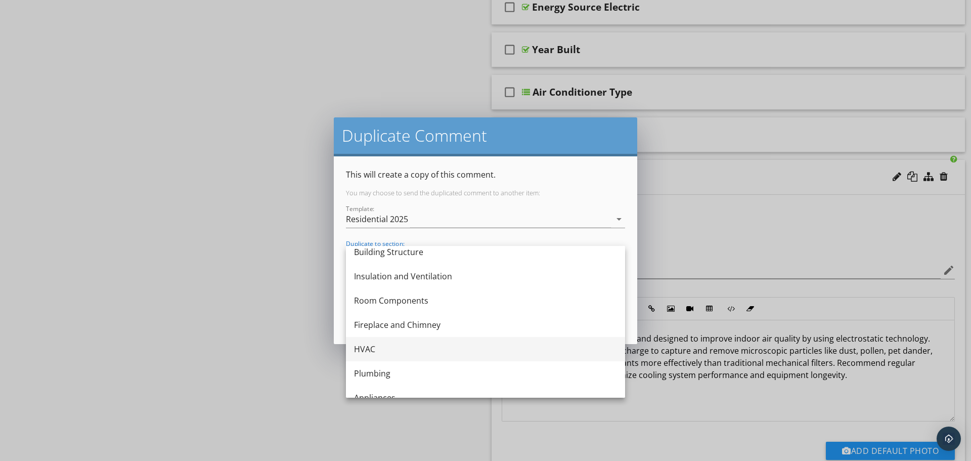
click at [374, 345] on div "HVAC" at bounding box center [485, 349] width 263 height 12
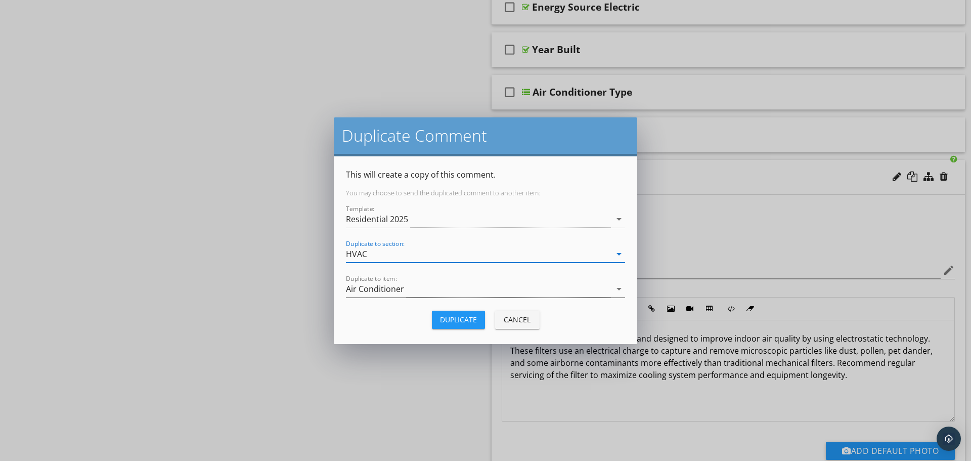
click at [411, 288] on div "Air Conditioner" at bounding box center [478, 289] width 265 height 17
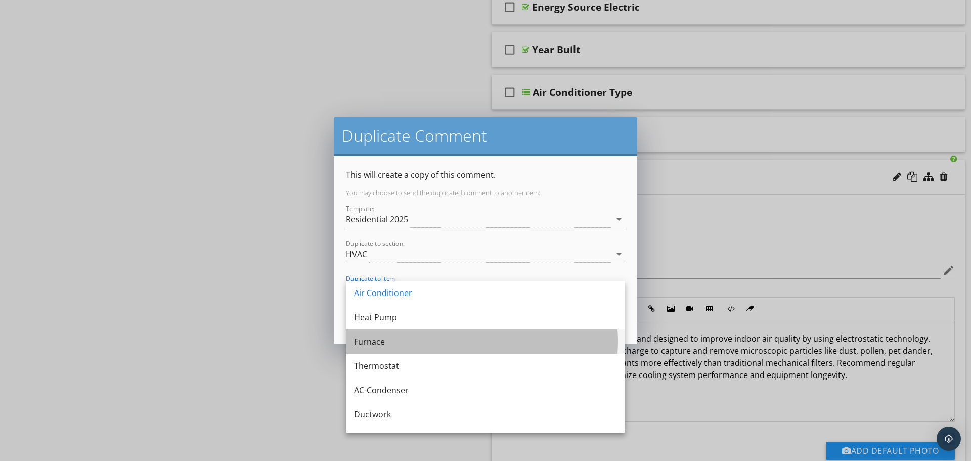
click at [399, 339] on div "Furnace" at bounding box center [485, 341] width 263 height 12
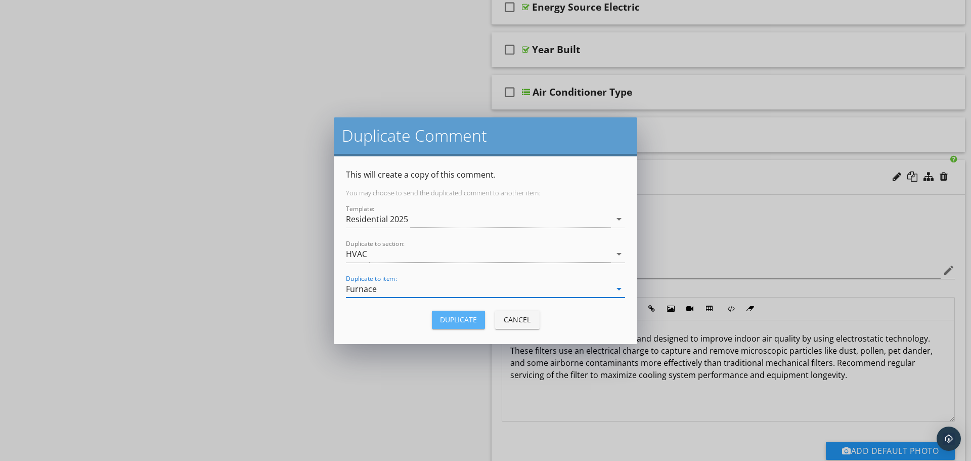
click at [448, 315] on div "Duplicate" at bounding box center [458, 319] width 37 height 11
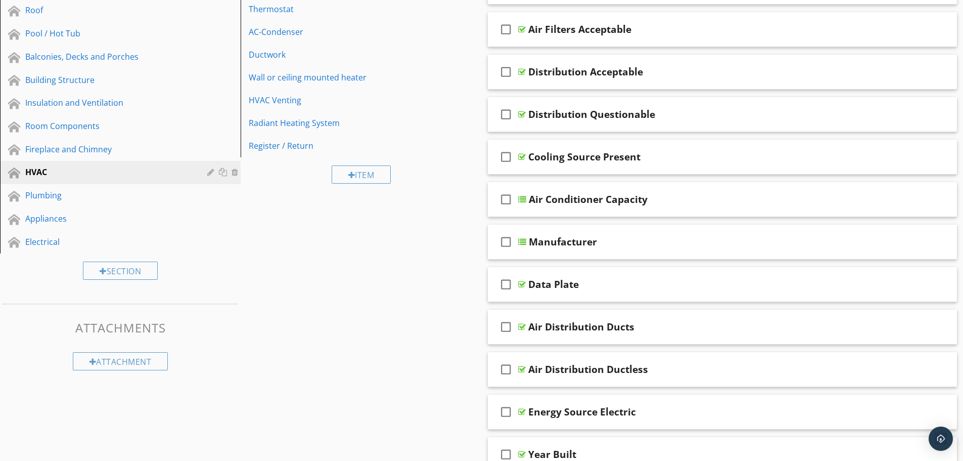
scroll to position [101, 0]
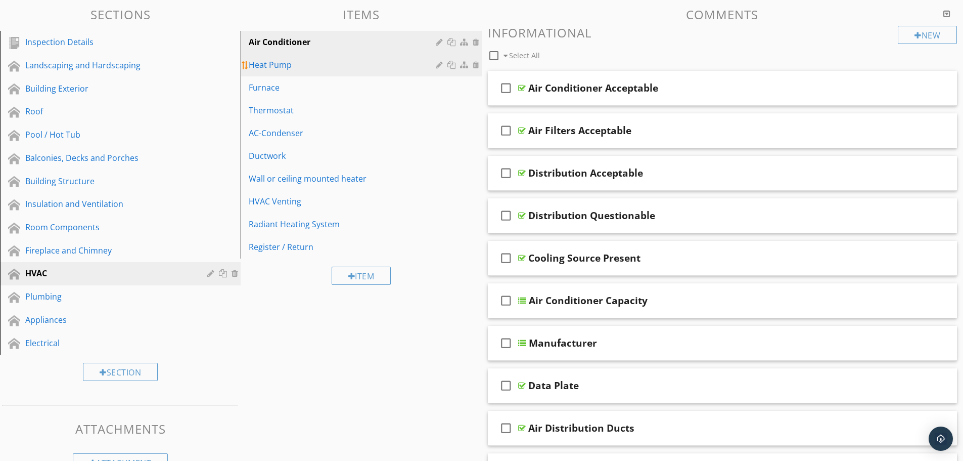
click at [362, 69] on div "Heat Pump" at bounding box center [344, 65] width 190 height 12
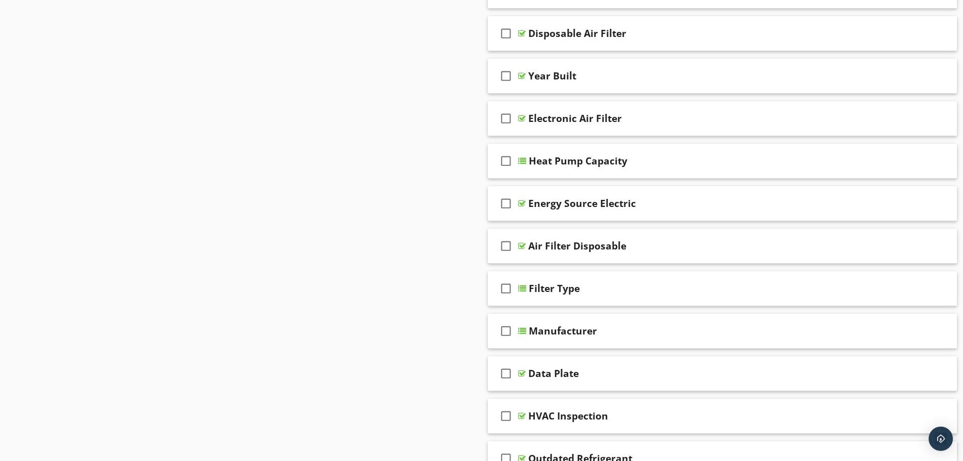
scroll to position [758, 0]
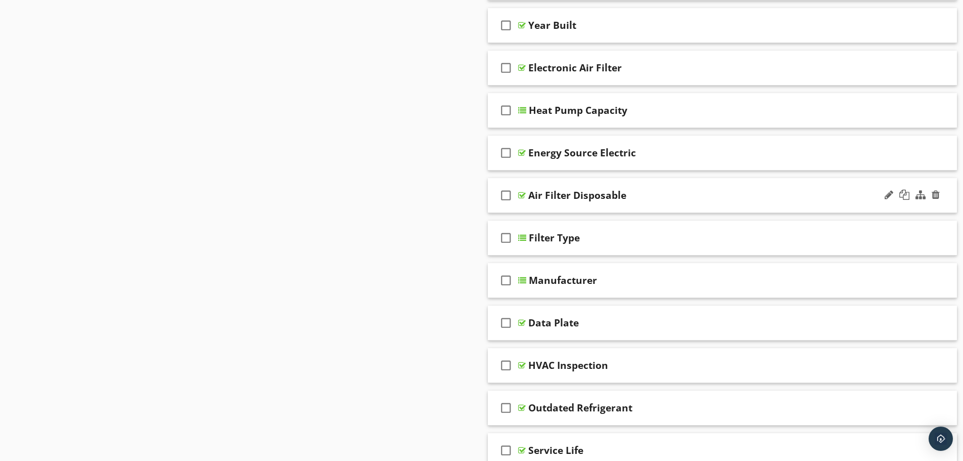
click at [626, 202] on div "check_box_outline_blank Air Filter Disposable" at bounding box center [723, 195] width 470 height 35
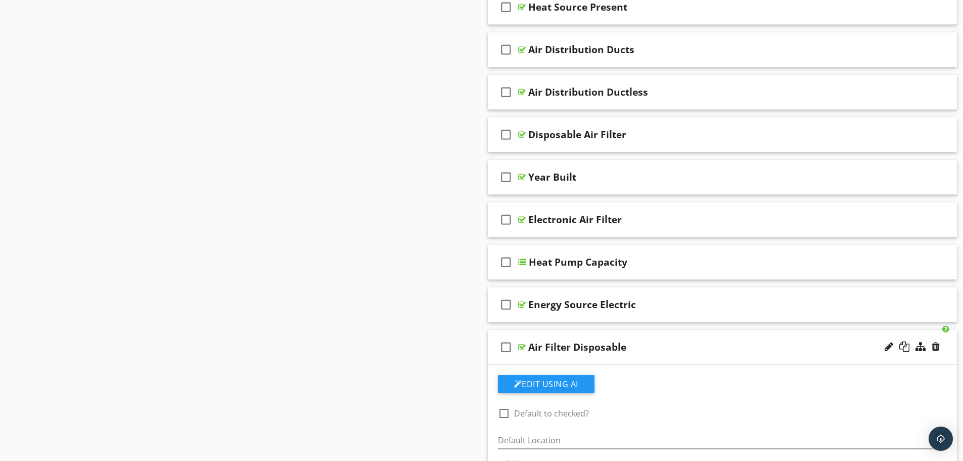
scroll to position [556, 0]
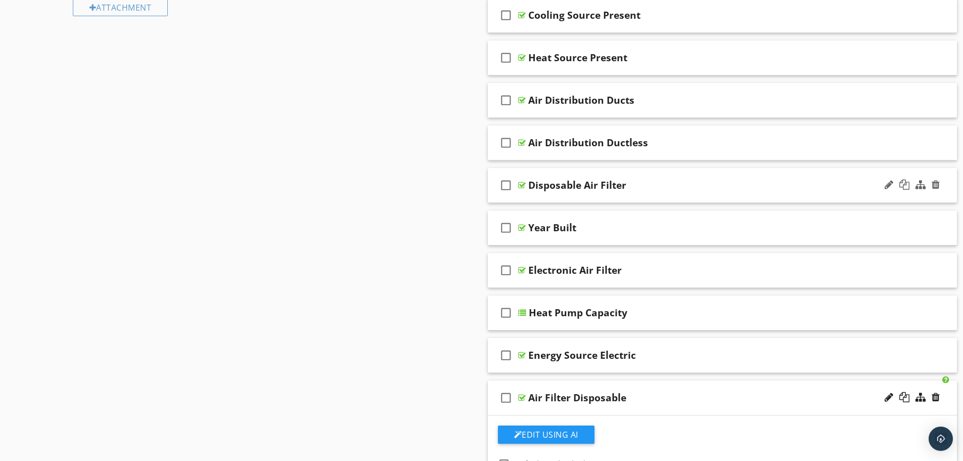
click at [647, 191] on div "Disposable Air Filter" at bounding box center [696, 185] width 337 height 12
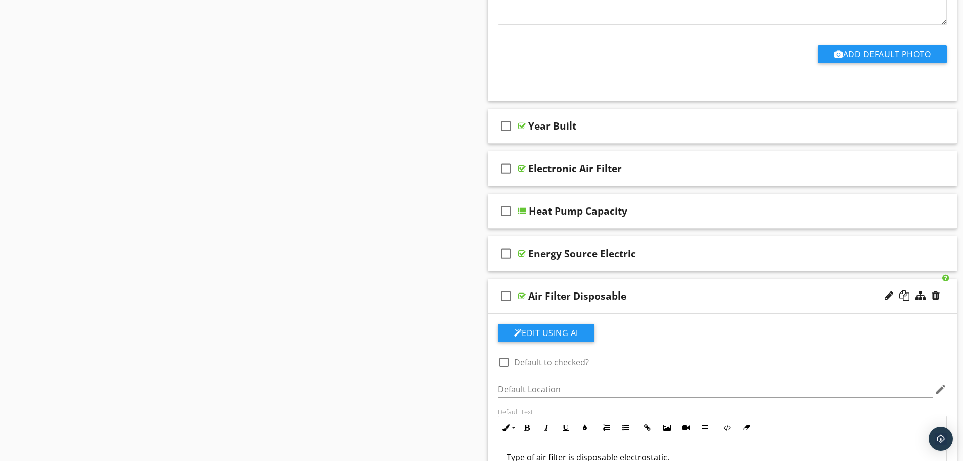
scroll to position [1062, 0]
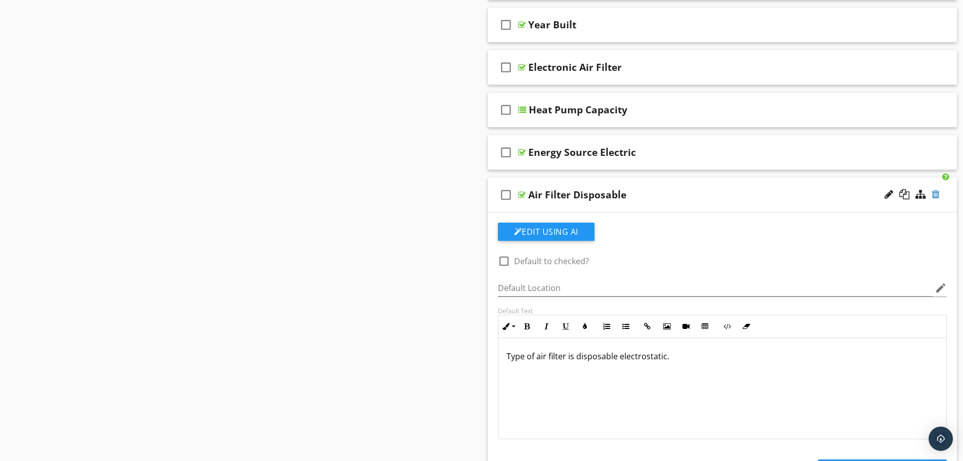
click at [938, 195] on div at bounding box center [936, 194] width 8 height 10
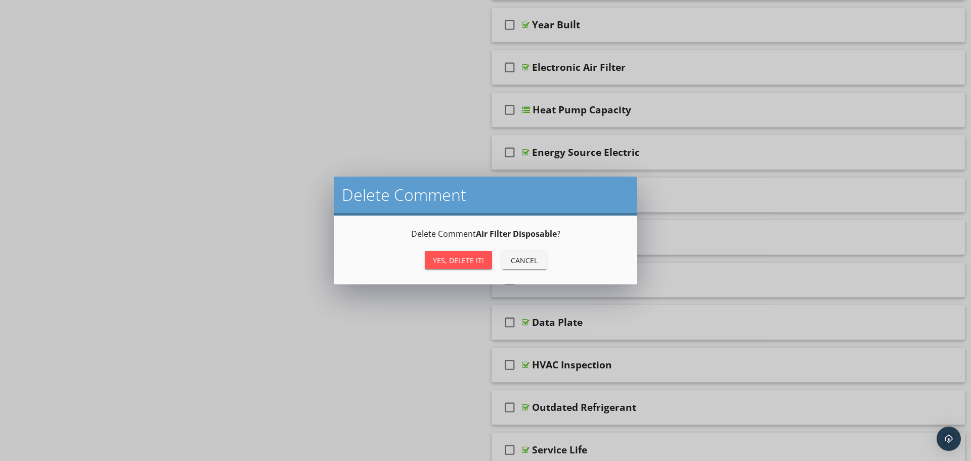
click at [479, 264] on div "Yes, Delete it!" at bounding box center [458, 260] width 51 height 11
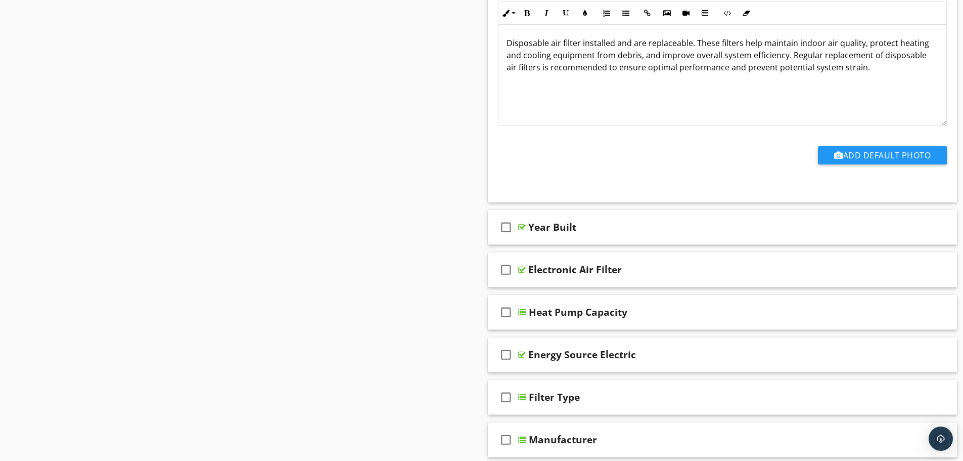
scroll to position [910, 0]
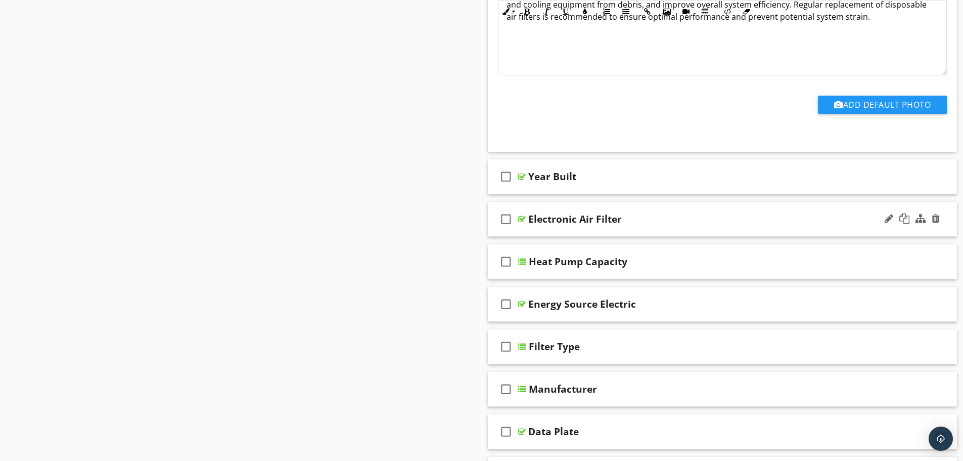
click at [641, 228] on div "check_box_outline_blank Electronic Air Filter" at bounding box center [723, 219] width 470 height 35
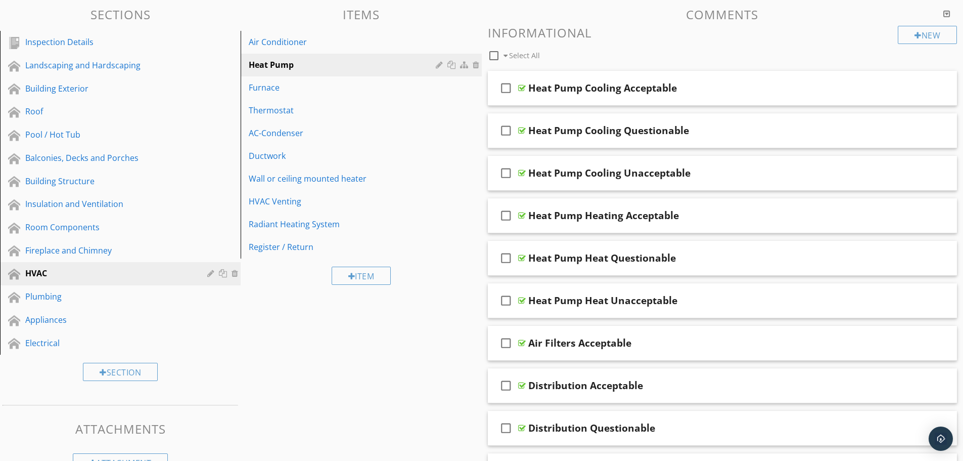
scroll to position [0, 0]
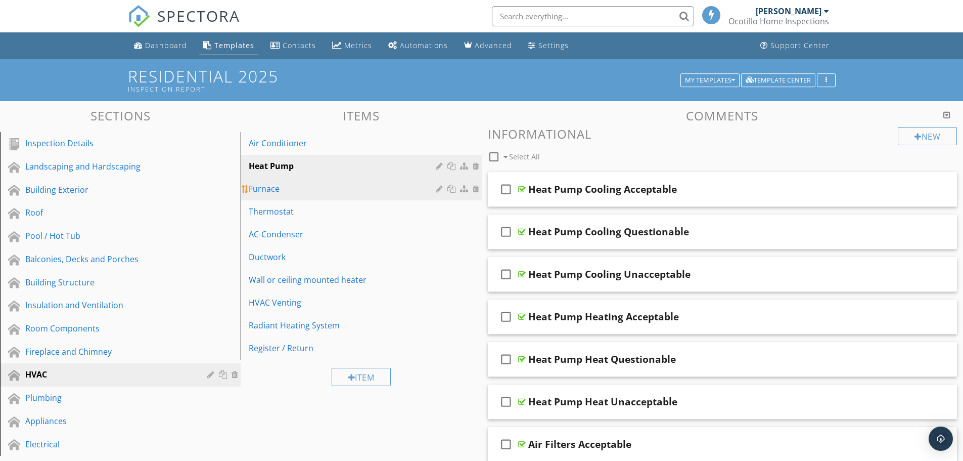
click at [346, 188] on div "Furnace" at bounding box center [344, 189] width 190 height 12
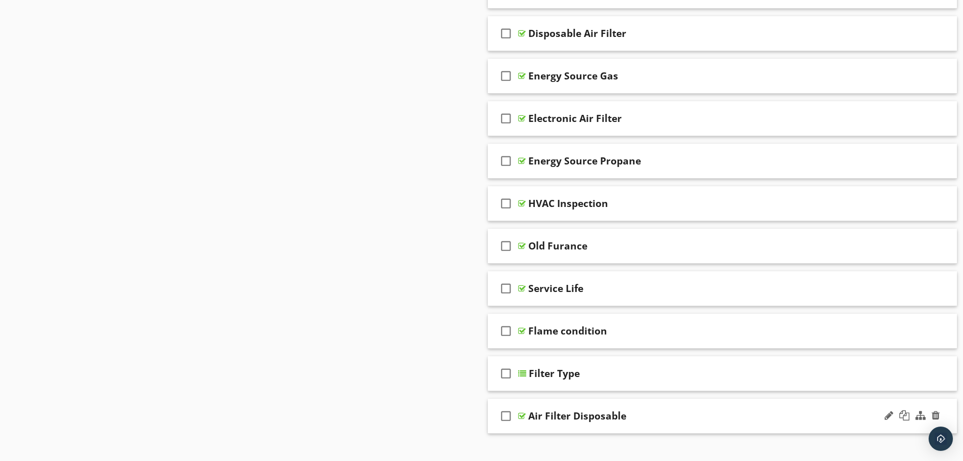
scroll to position [809, 0]
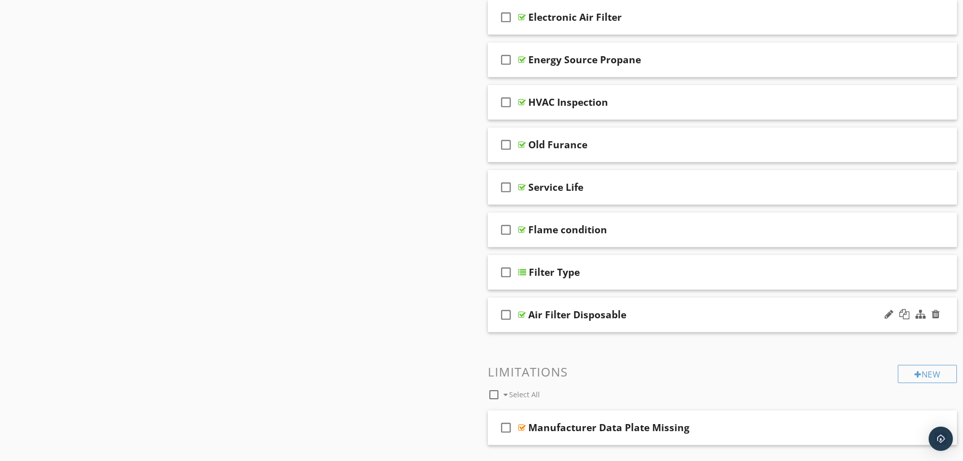
click at [571, 327] on div "check_box_outline_blank Air Filter Disposable" at bounding box center [723, 314] width 470 height 35
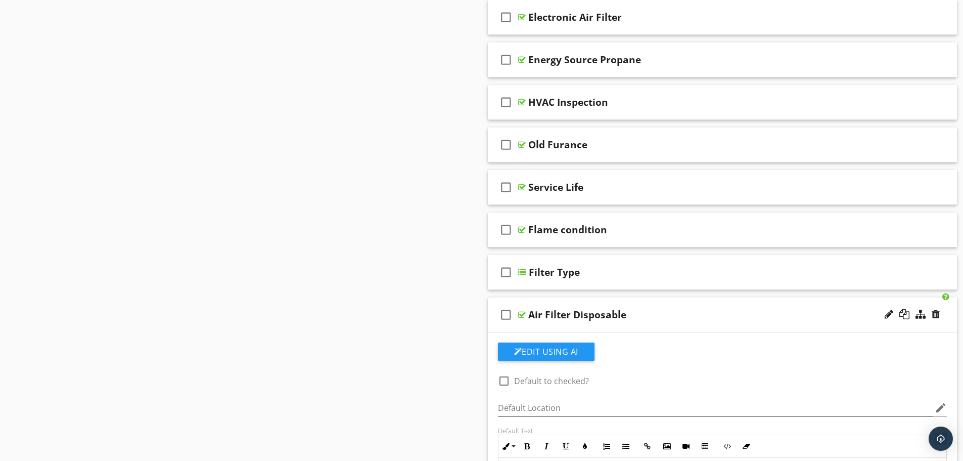
scroll to position [961, 0]
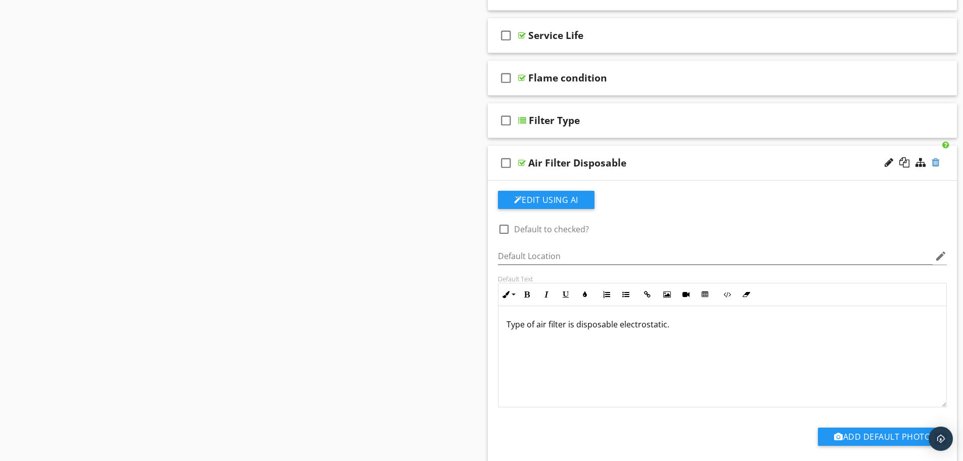
click at [937, 164] on div at bounding box center [936, 162] width 8 height 10
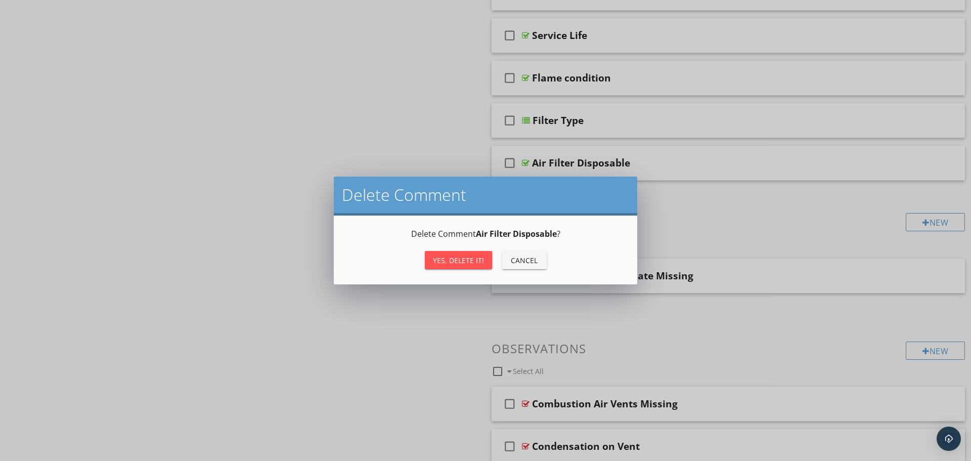
click at [470, 261] on div "Yes, Delete it!" at bounding box center [458, 260] width 51 height 11
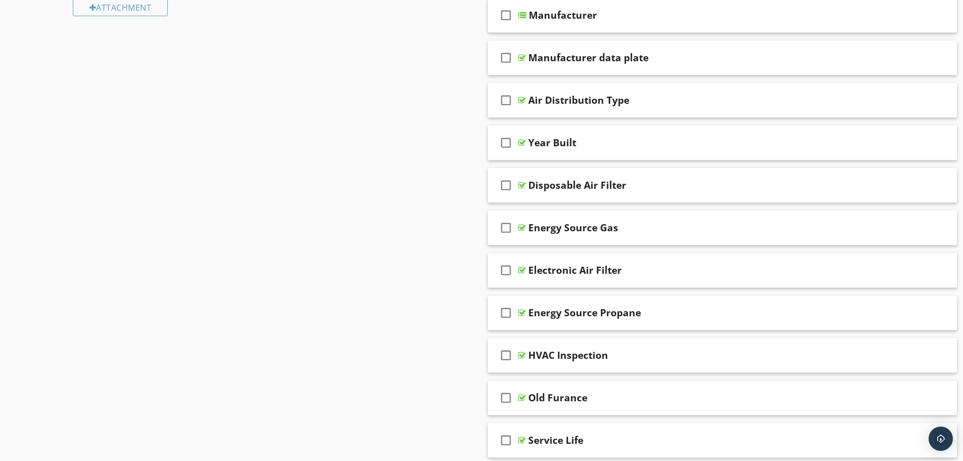
scroll to position [506, 0]
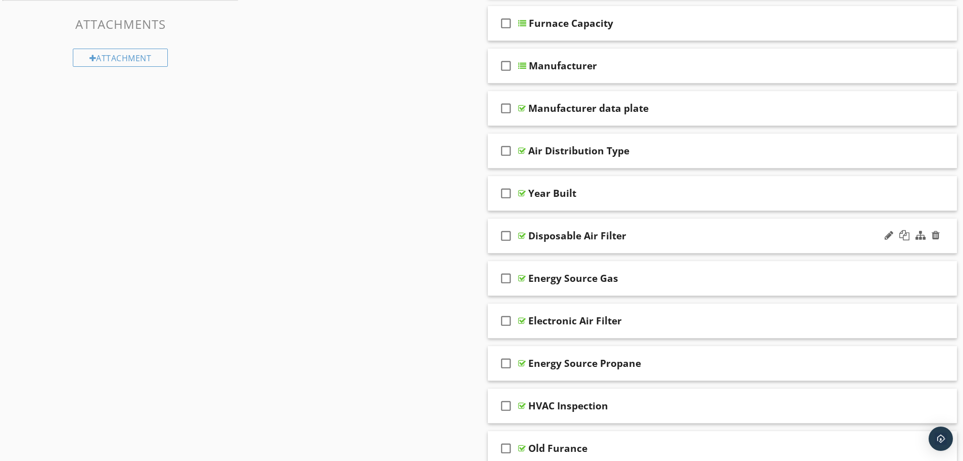
click at [603, 251] on div "check_box_outline_blank Disposable Air Filter" at bounding box center [723, 235] width 470 height 35
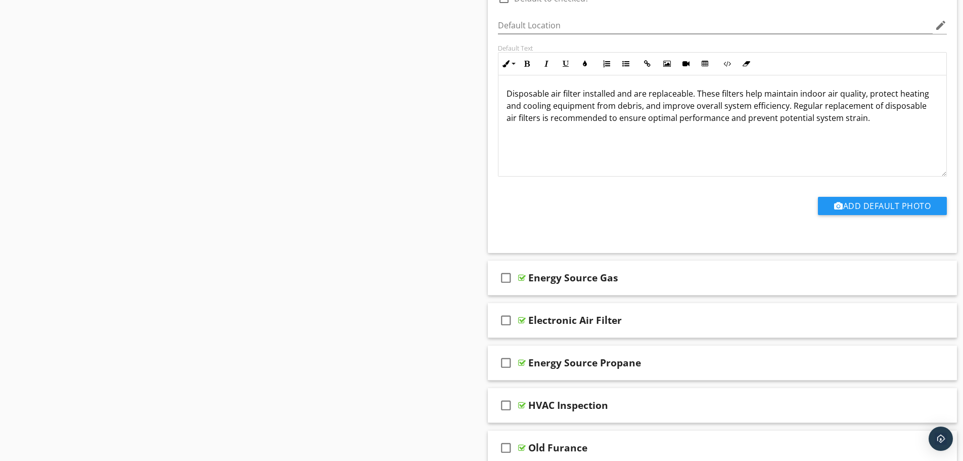
scroll to position [859, 0]
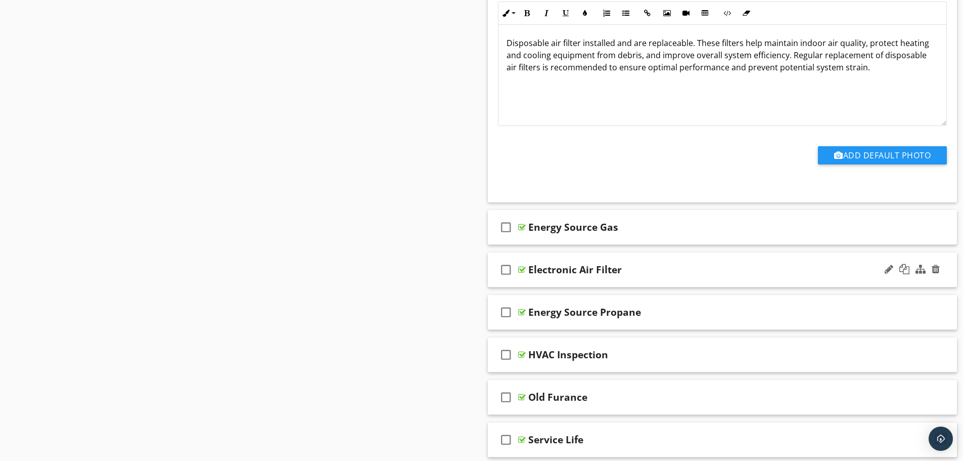
click at [643, 281] on div "check_box_outline_blank Electronic Air Filter" at bounding box center [723, 269] width 470 height 35
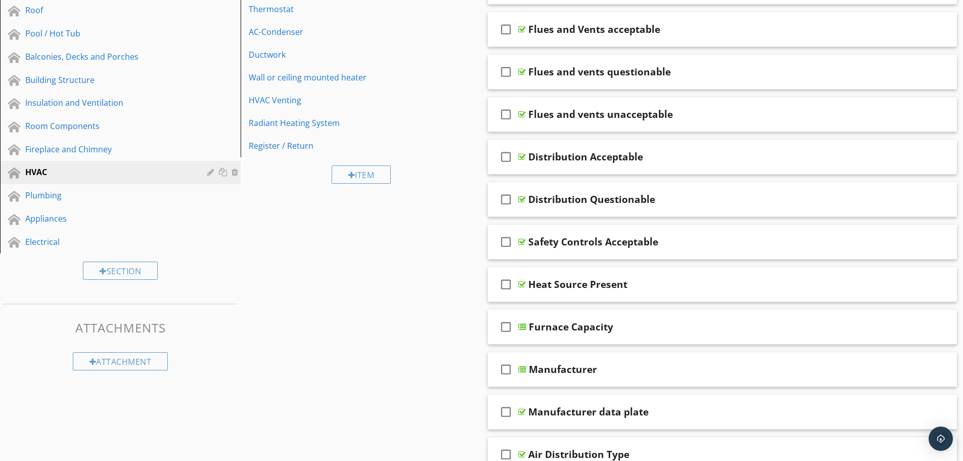
scroll to position [0, 0]
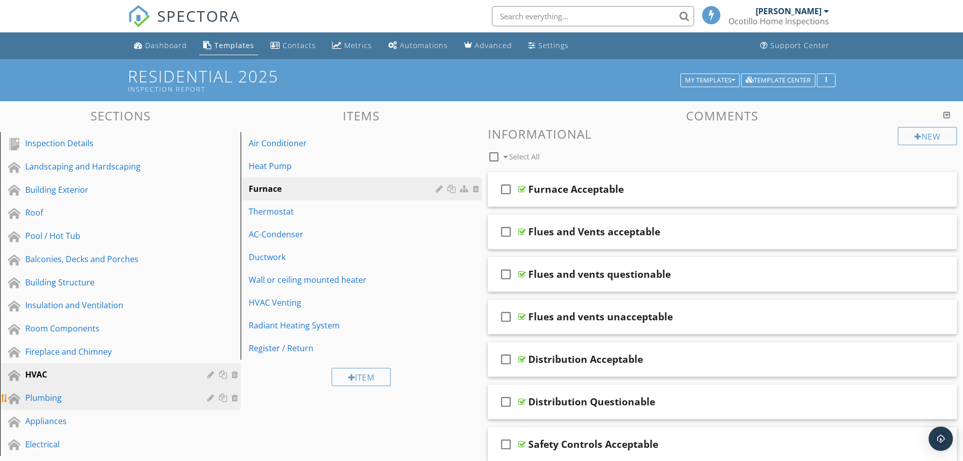
click at [69, 391] on div "Plumbing" at bounding box center [108, 397] width 167 height 12
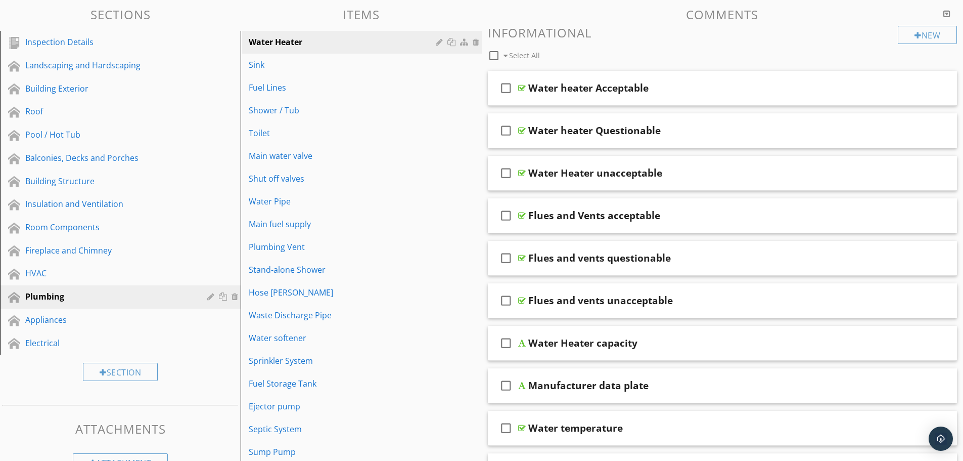
scroll to position [152, 0]
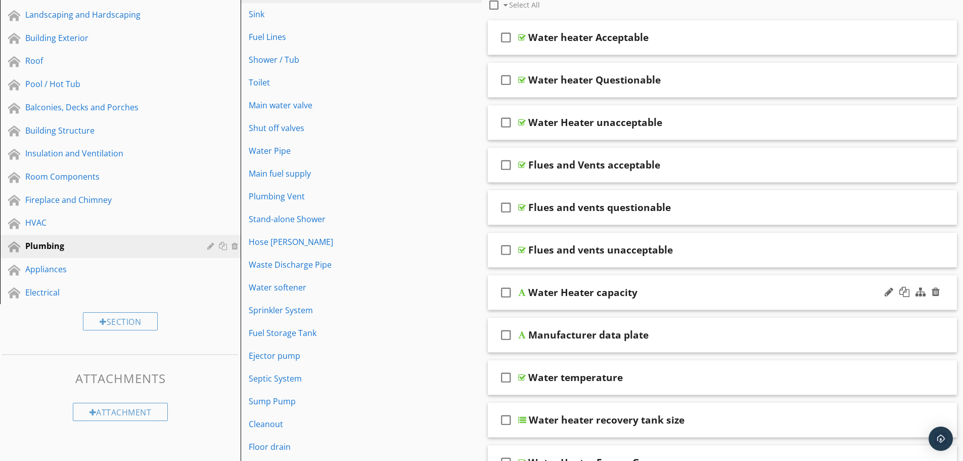
click at [600, 298] on div "Water Heater capacity" at bounding box center [582, 292] width 109 height 12
click at [658, 308] on div "check_box_outline_blank Water Heater capacity" at bounding box center [723, 292] width 470 height 35
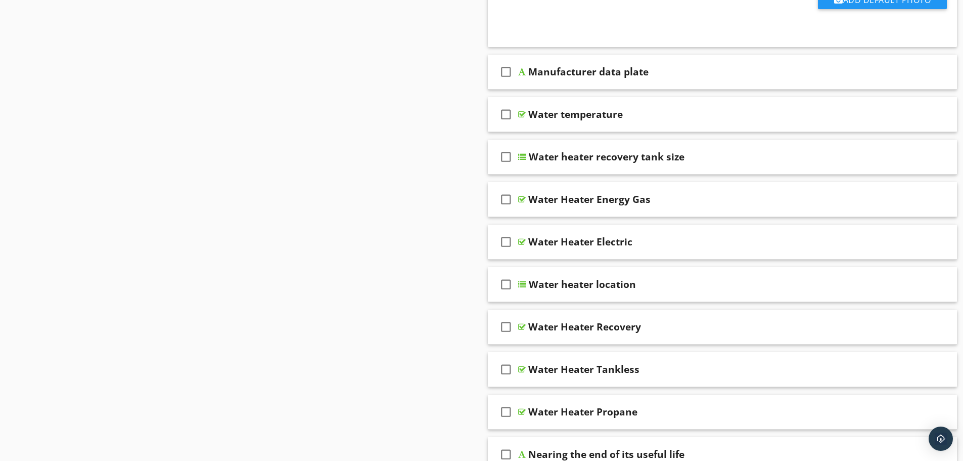
scroll to position [758, 0]
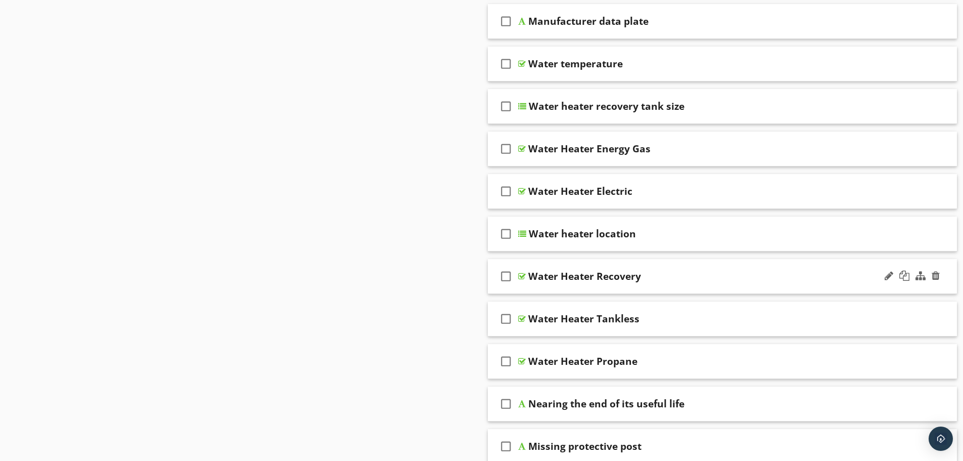
click at [652, 283] on div "check_box_outline_blank Water Heater Recovery" at bounding box center [723, 276] width 470 height 35
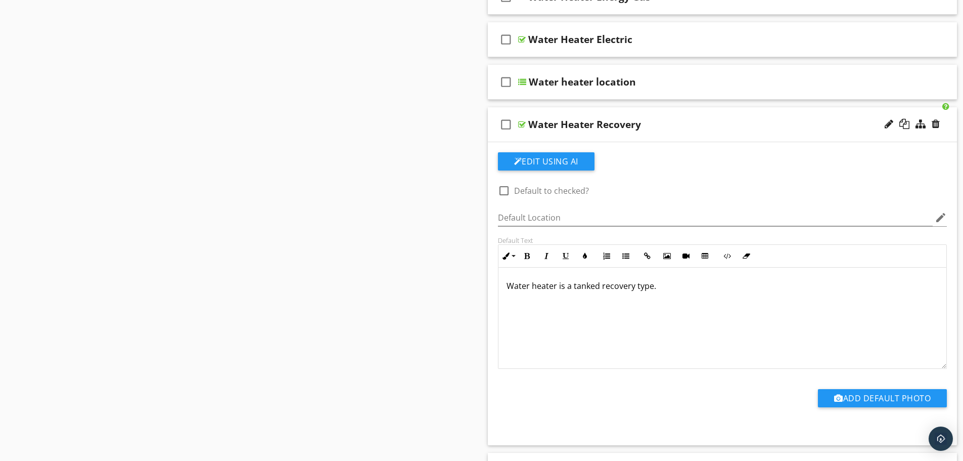
scroll to position [859, 0]
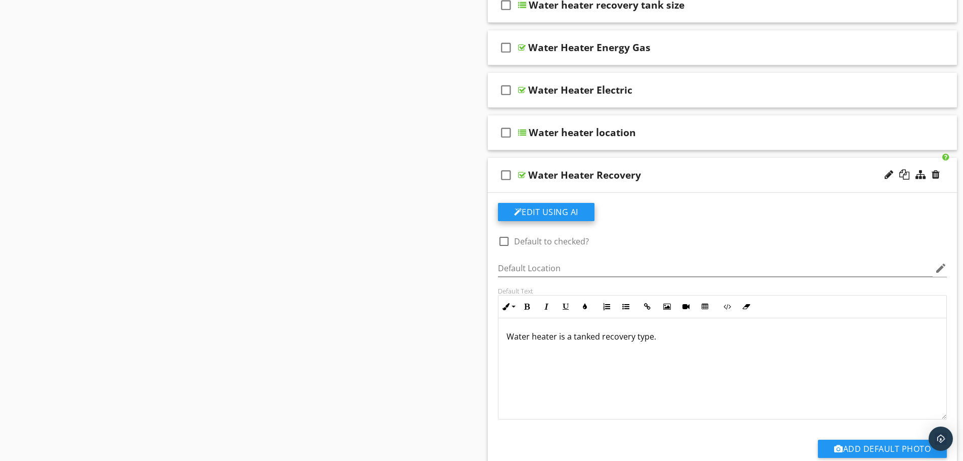
click at [573, 214] on button "Edit Using AI" at bounding box center [546, 212] width 97 height 18
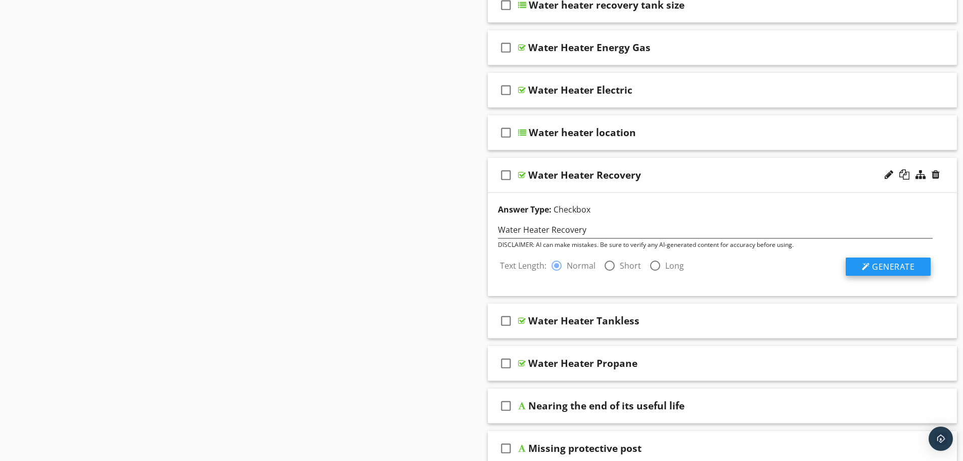
click at [859, 261] on button "Generate" at bounding box center [888, 266] width 85 height 18
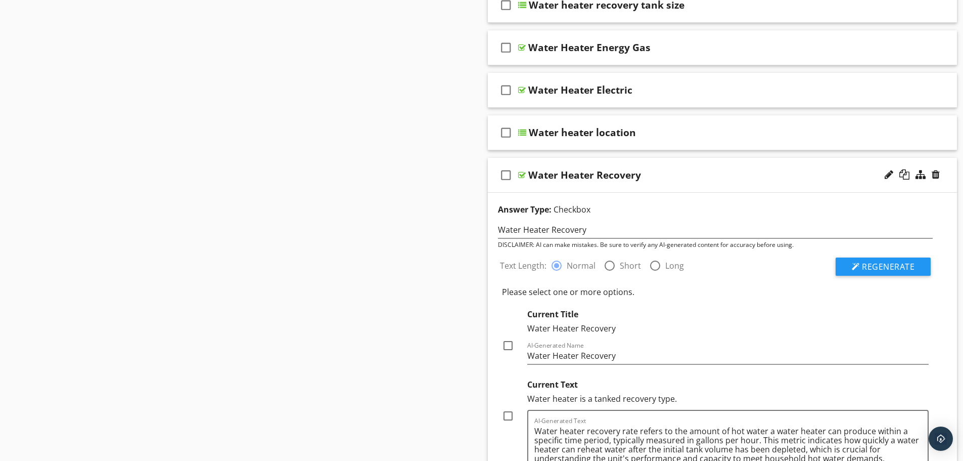
scroll to position [961, 0]
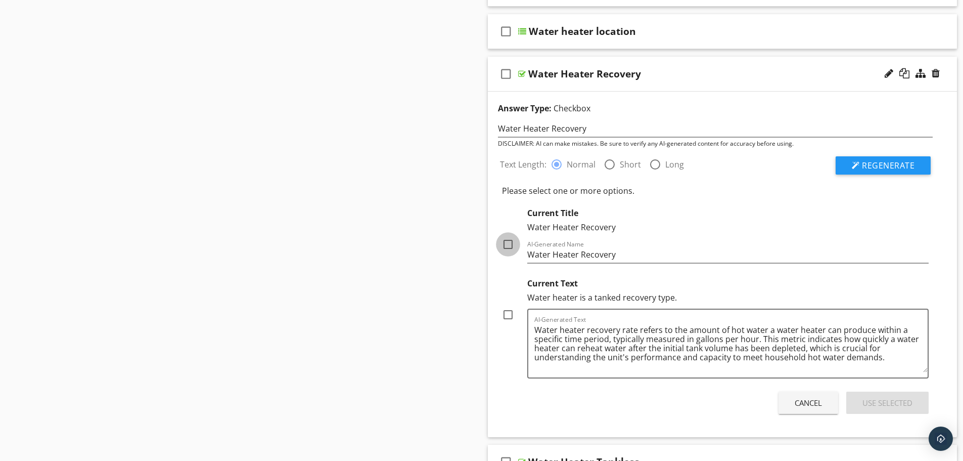
click at [506, 243] on div at bounding box center [507, 244] width 17 height 17
checkbox input "true"
click at [857, 396] on button "Use Selected" at bounding box center [887, 402] width 82 height 22
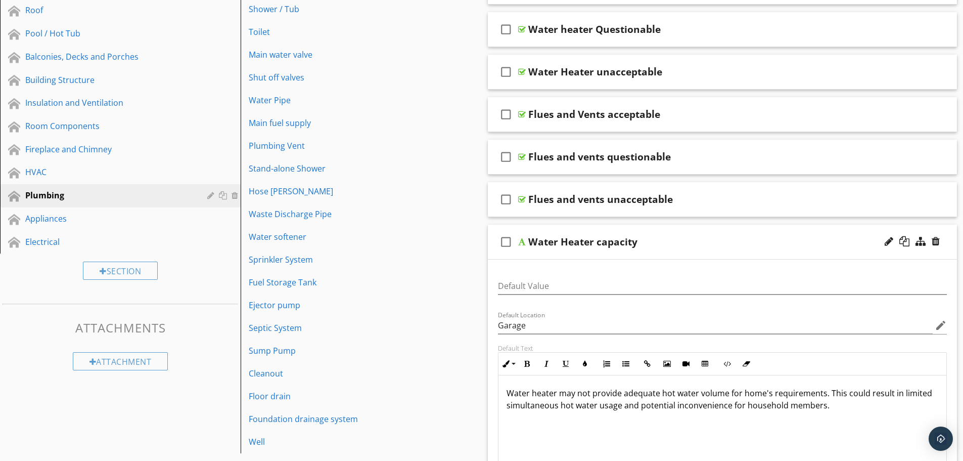
scroll to position [303, 0]
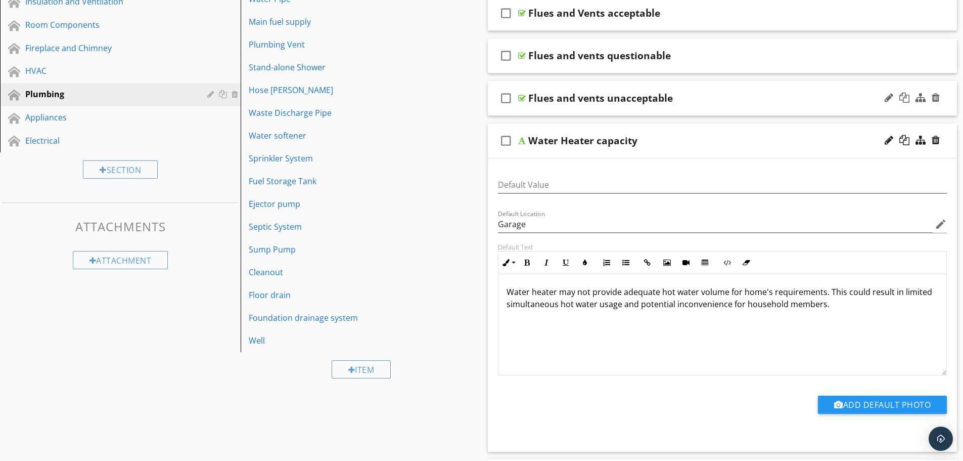
click at [618, 103] on div "Flues and vents unacceptable" at bounding box center [600, 98] width 145 height 12
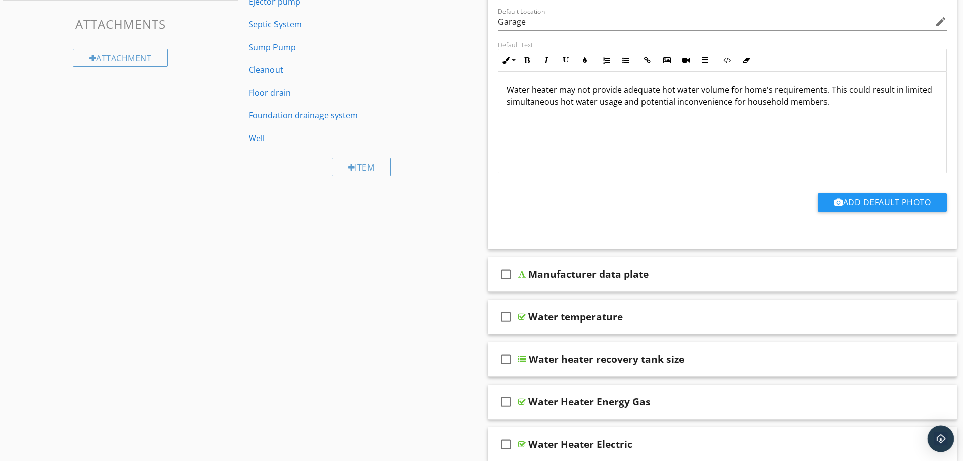
click at [941, 433] on img "Open Intercom Messenger" at bounding box center [940, 438] width 13 height 13
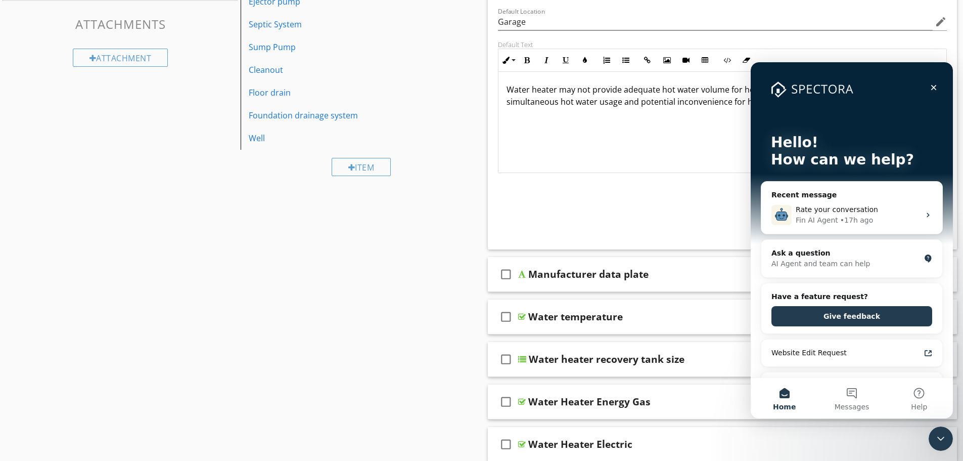
scroll to position [0, 0]
click at [836, 262] on div "AI Agent and team can help" at bounding box center [845, 263] width 149 height 11
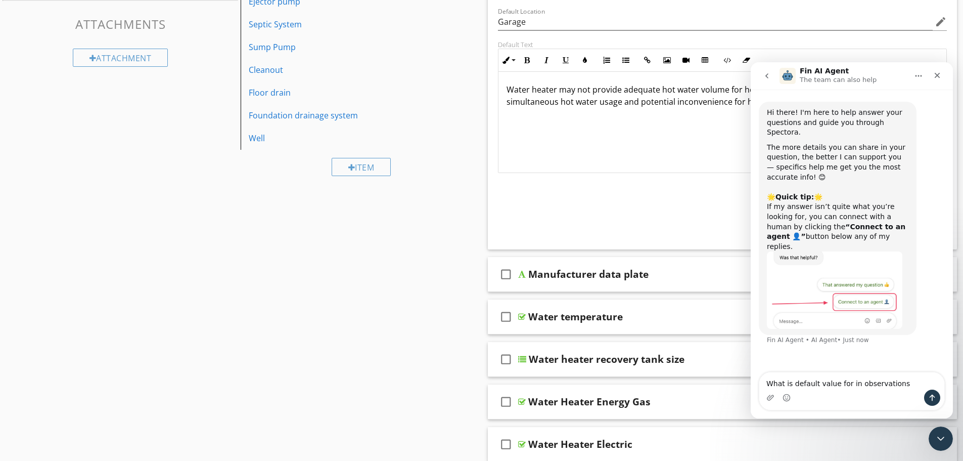
type textarea "What is default value for in observations"
click at [933, 397] on icon "Send a message…" at bounding box center [932, 397] width 8 height 8
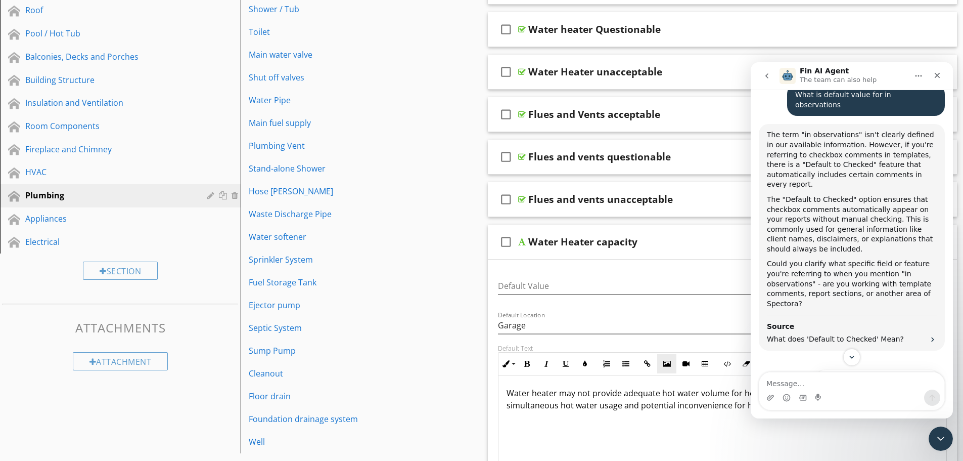
scroll to position [253, 0]
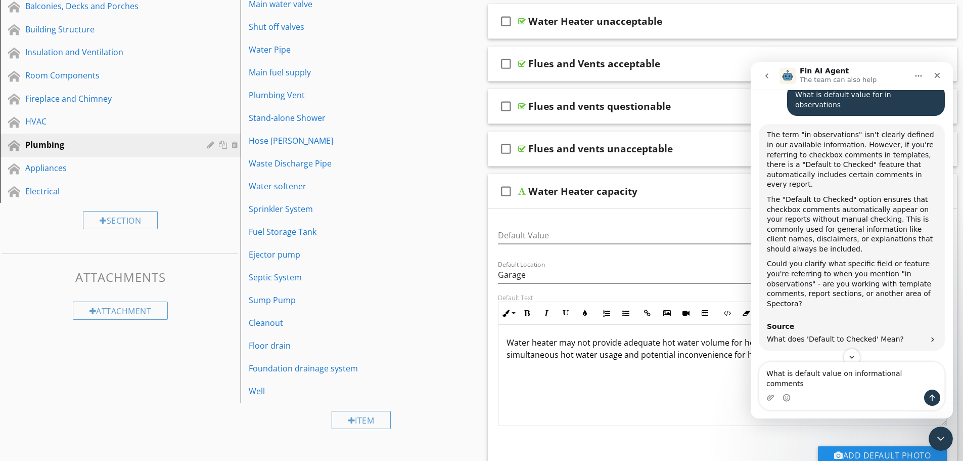
type textarea "What is default value on informational comments"
click at [934, 396] on icon "Send a message…" at bounding box center [933, 397] width 6 height 7
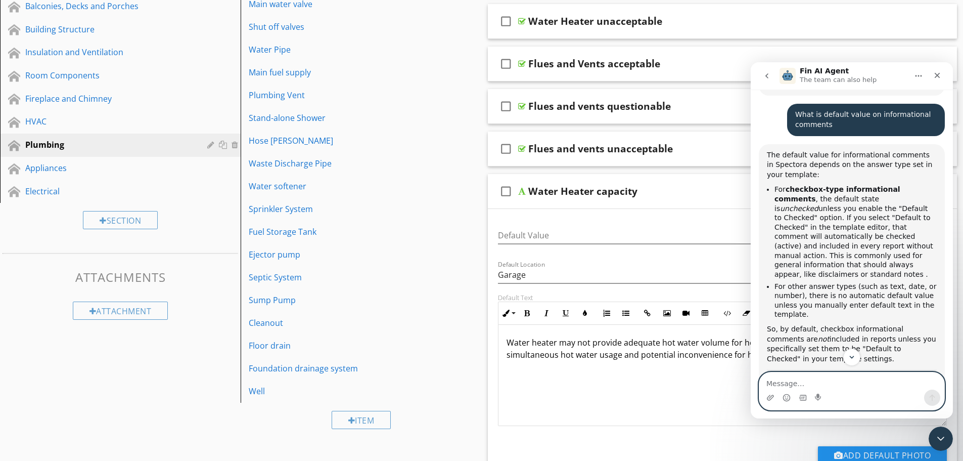
scroll to position [404, 0]
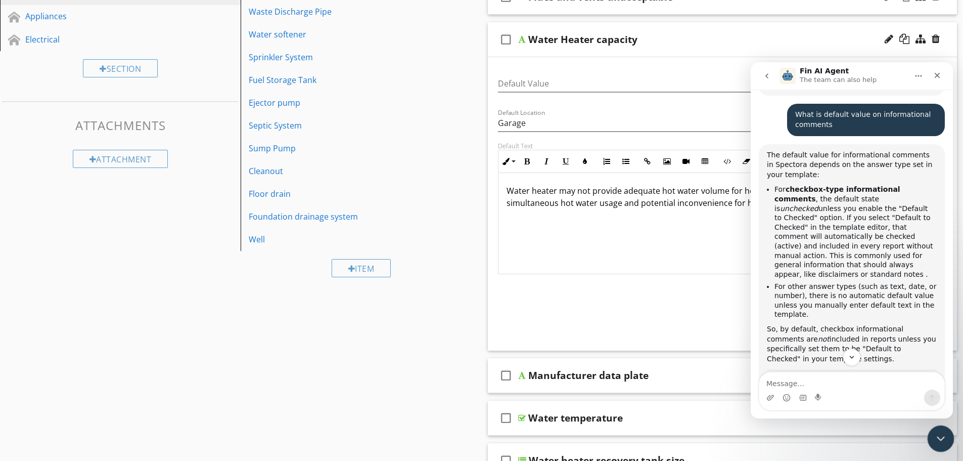
click at [939, 437] on icon "Close Intercom Messenger" at bounding box center [939, 437] width 12 height 12
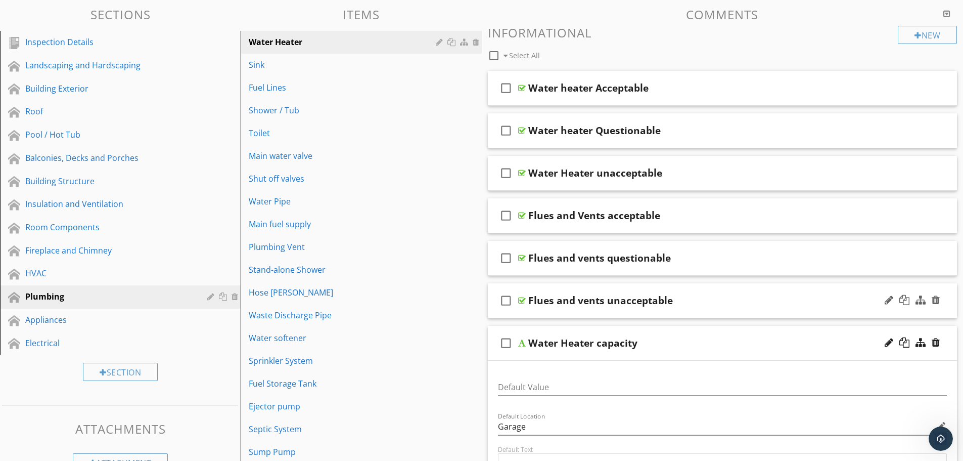
scroll to position [0, 0]
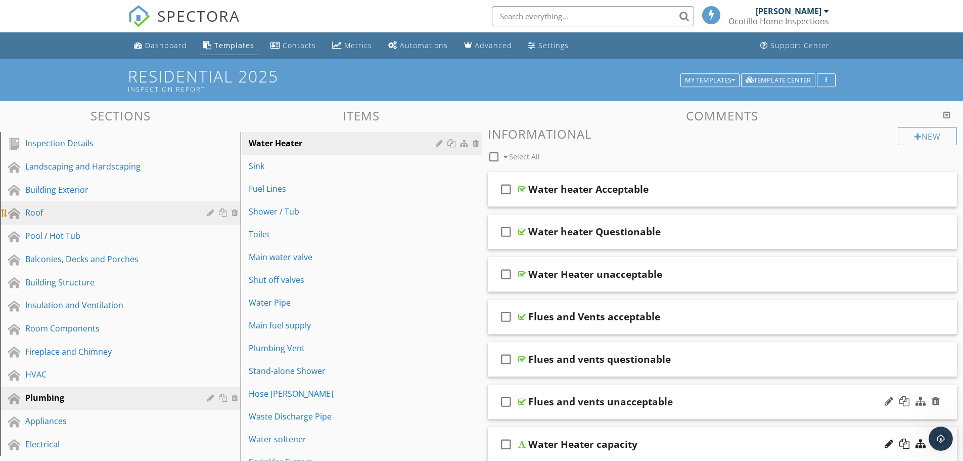
click at [68, 215] on div "Roof" at bounding box center [108, 212] width 167 height 12
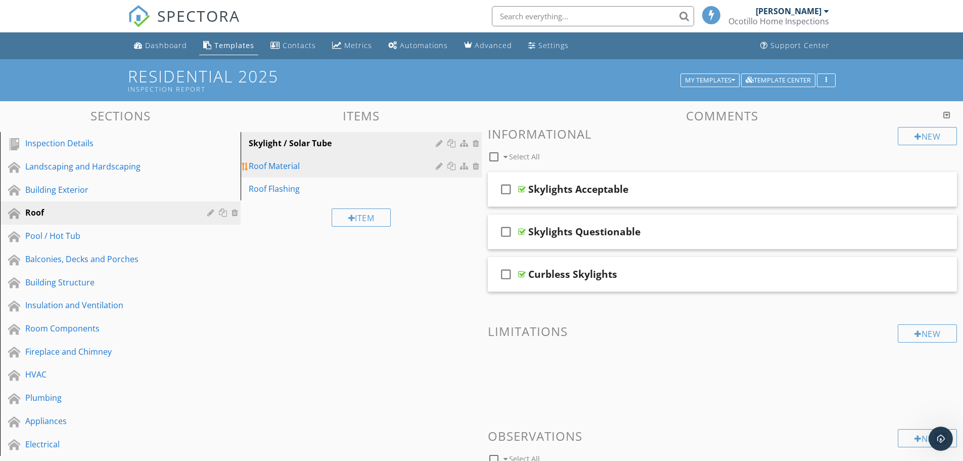
click at [355, 165] on div "Roof Material" at bounding box center [344, 166] width 190 height 12
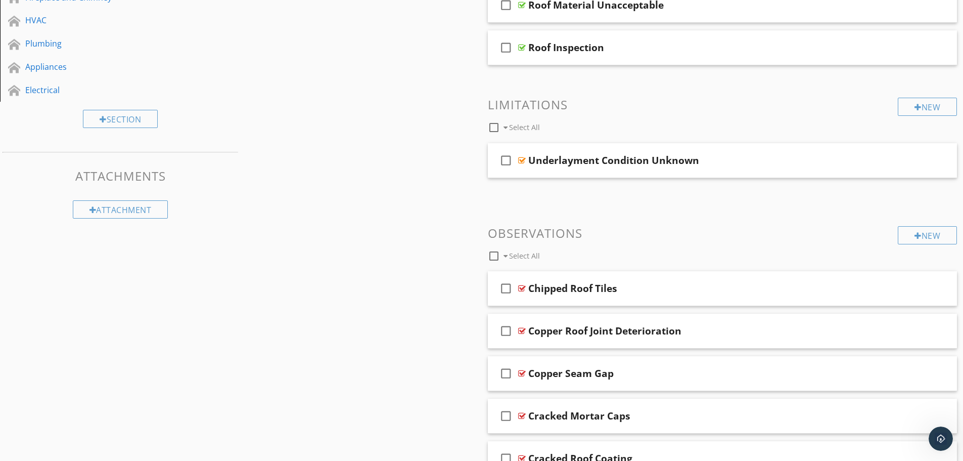
scroll to position [404, 0]
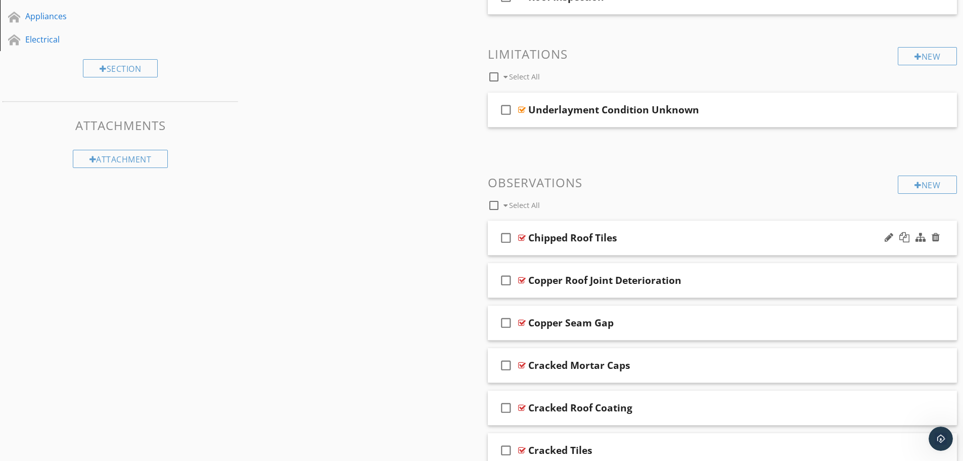
click at [600, 249] on div "check_box_outline_blank Chipped Roof Tiles" at bounding box center [723, 237] width 470 height 35
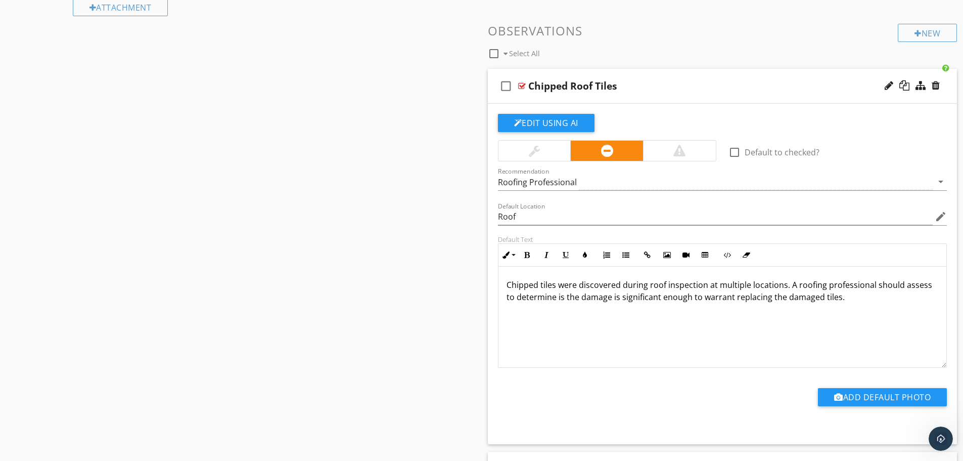
scroll to position [708, 0]
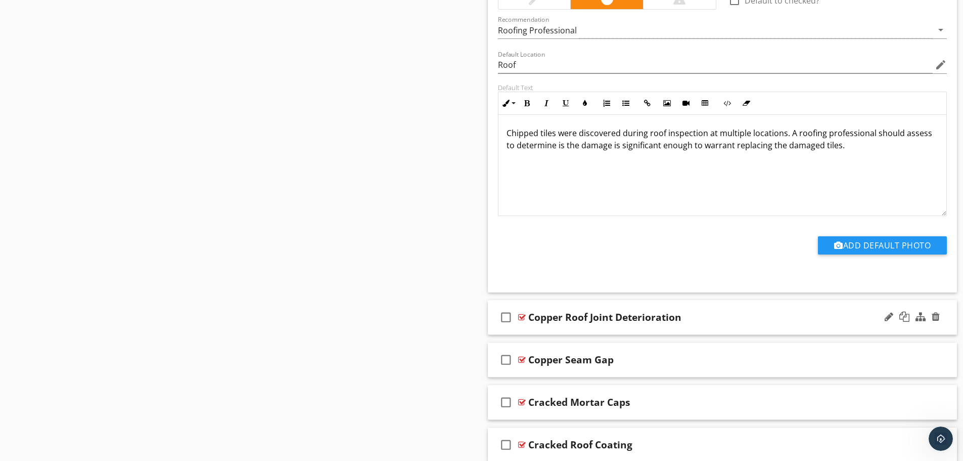
click at [602, 326] on div "check_box_outline_blank Copper Roof Joint Deterioration" at bounding box center [723, 317] width 470 height 35
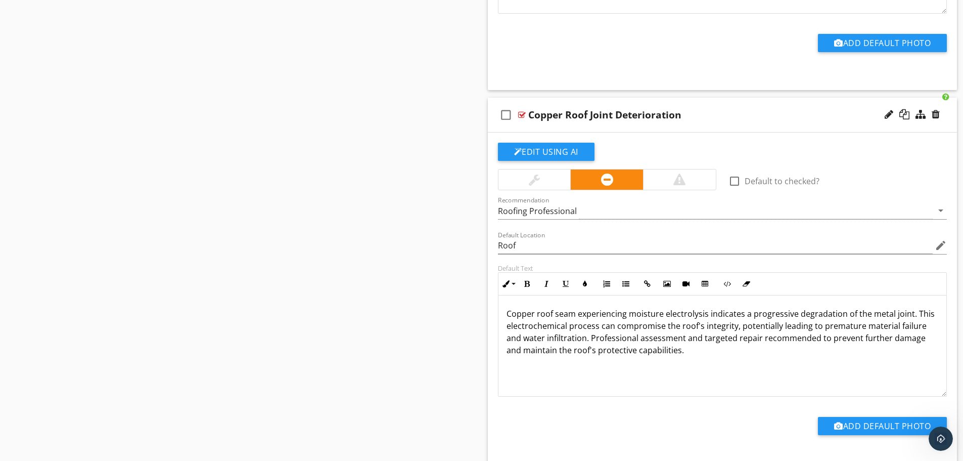
scroll to position [1062, 0]
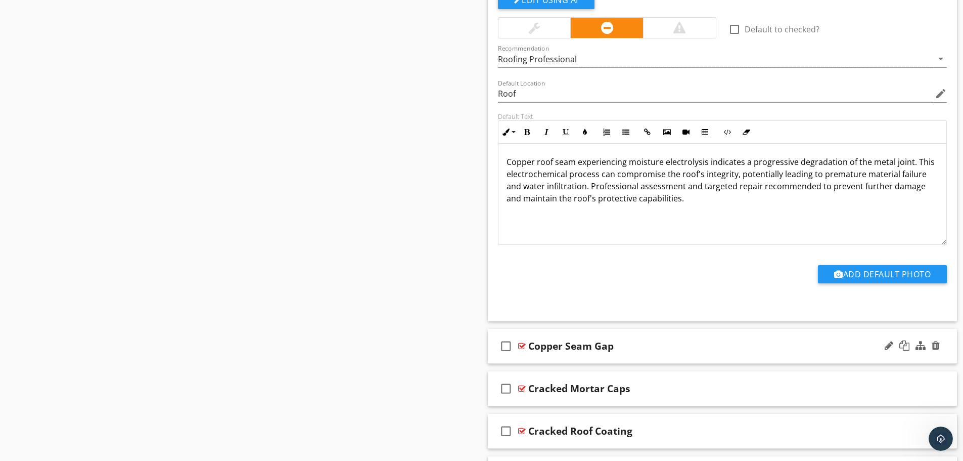
click at [619, 352] on div "check_box_outline_blank Copper Seam Gap" at bounding box center [723, 346] width 470 height 35
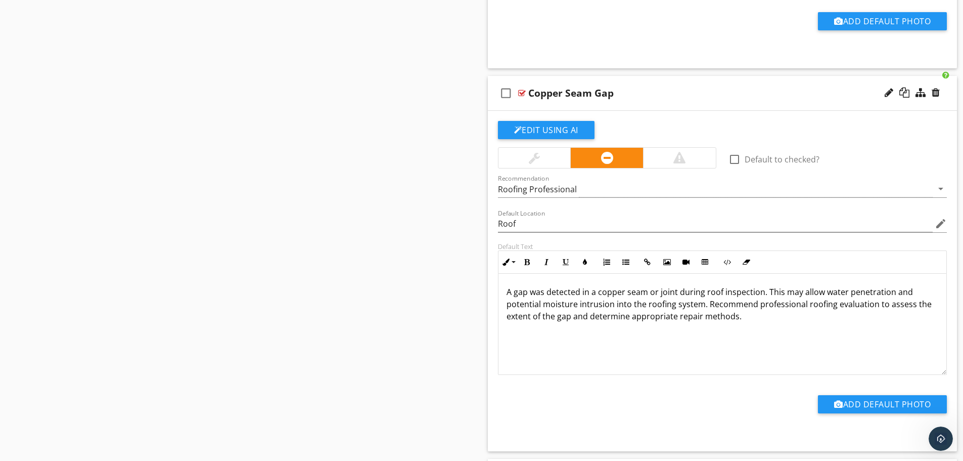
scroll to position [1416, 0]
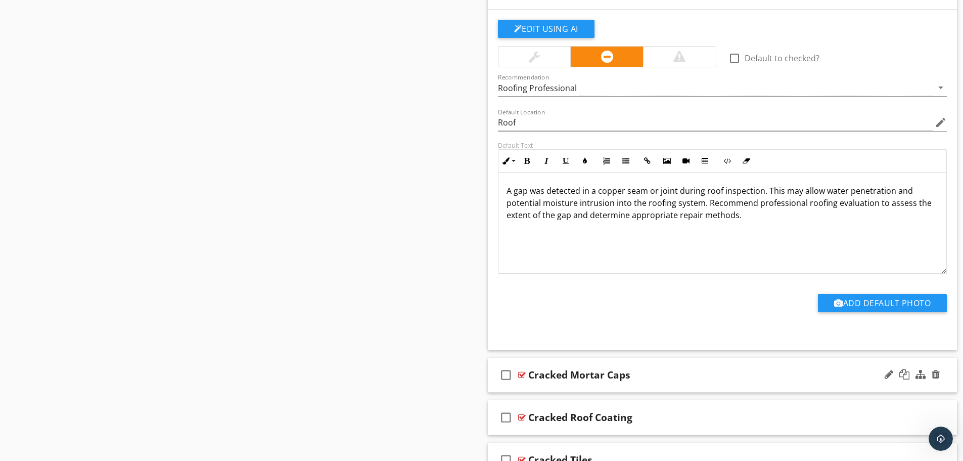
click at [643, 381] on div "check_box_outline_blank Cracked Mortar Caps" at bounding box center [723, 374] width 470 height 35
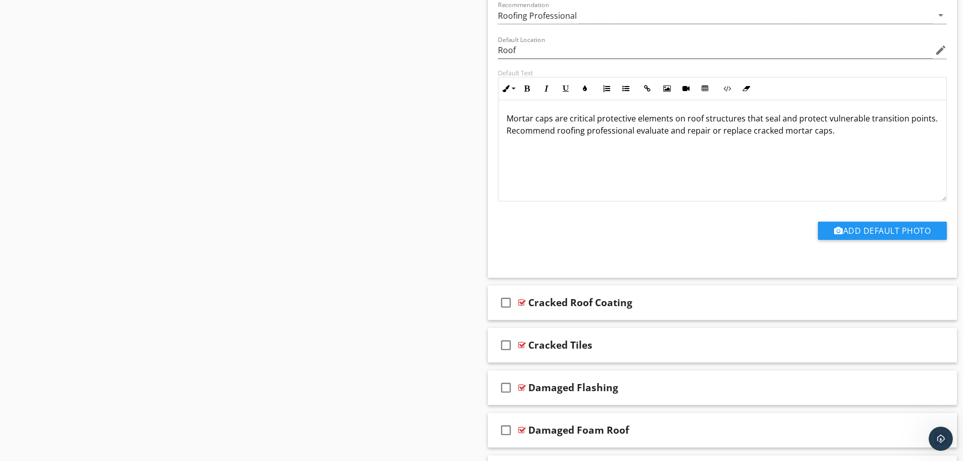
scroll to position [1921, 0]
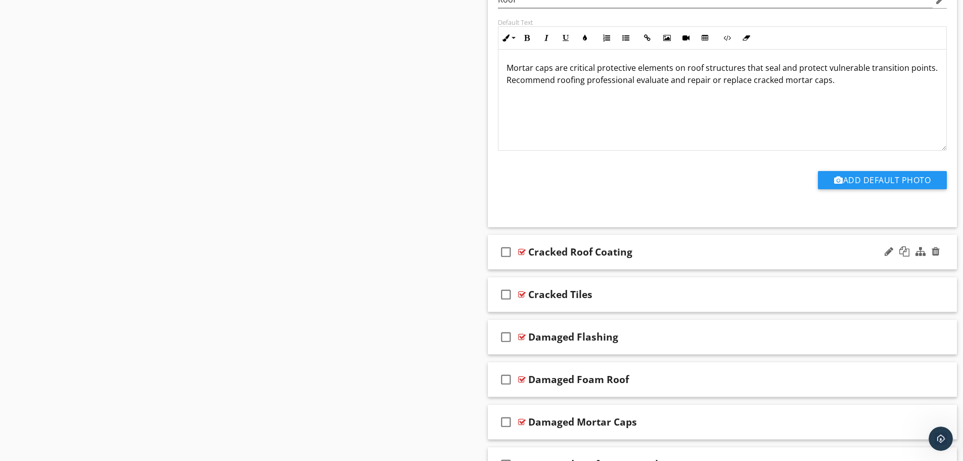
click at [645, 262] on div "check_box_outline_blank Cracked Roof Coating" at bounding box center [723, 252] width 470 height 35
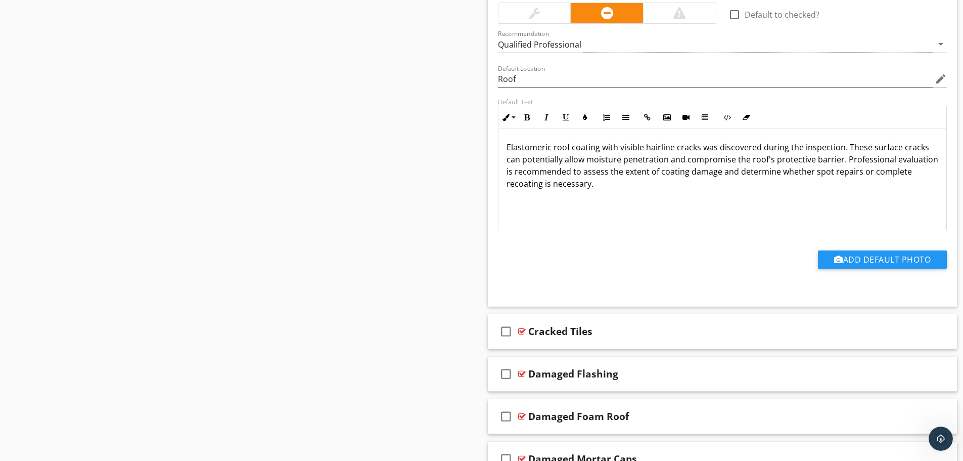
scroll to position [2326, 0]
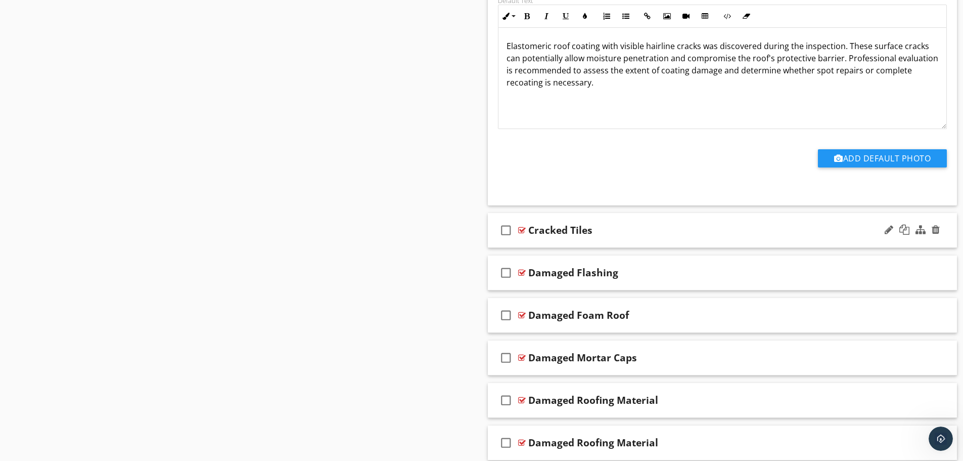
click at [638, 240] on div "check_box_outline_blank Cracked Tiles" at bounding box center [723, 230] width 470 height 35
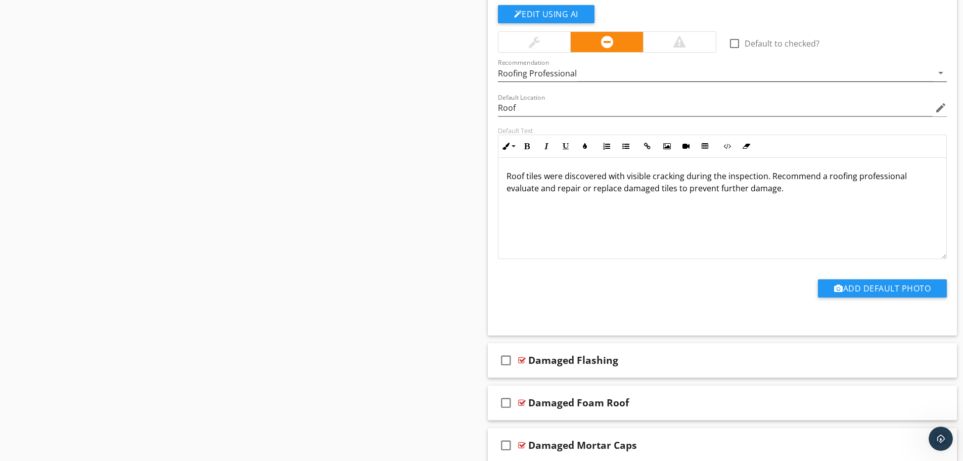
scroll to position [2629, 0]
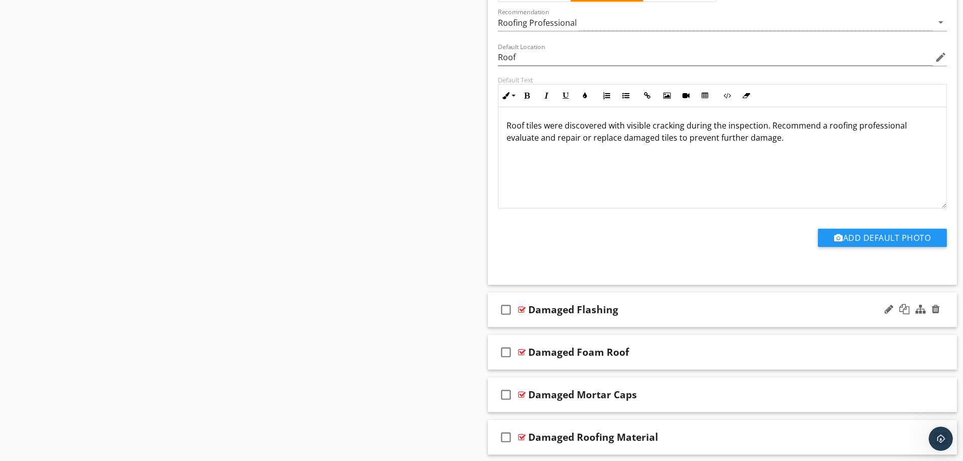
click at [641, 324] on div "check_box_outline_blank Damaged Flashing" at bounding box center [723, 309] width 470 height 35
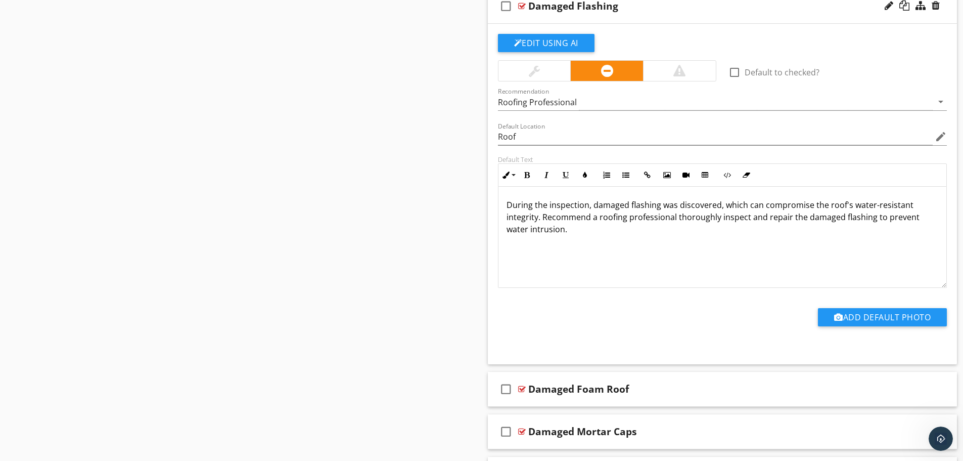
scroll to position [3033, 0]
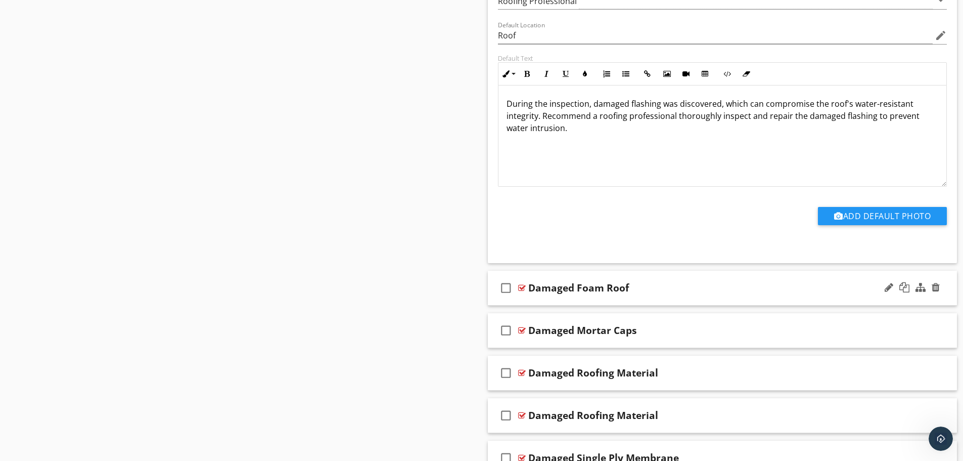
click at [652, 297] on div "check_box_outline_blank Damaged Foam Roof" at bounding box center [723, 287] width 470 height 35
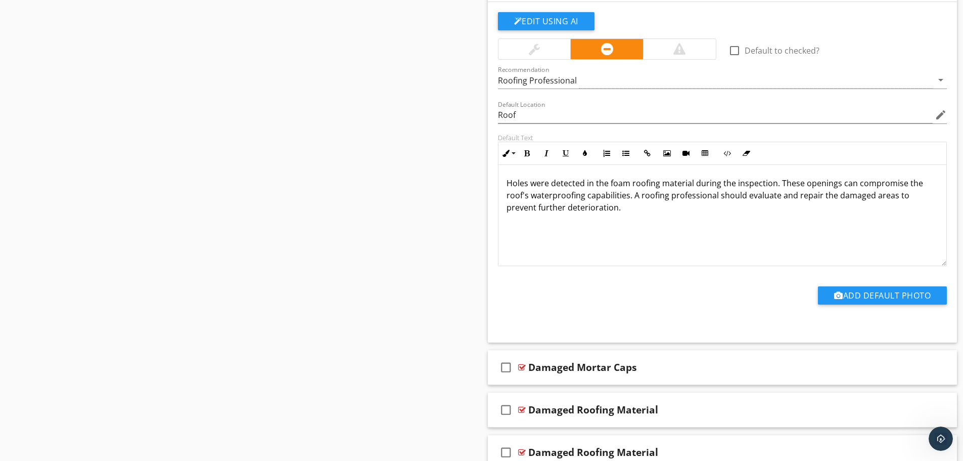
scroll to position [3438, 0]
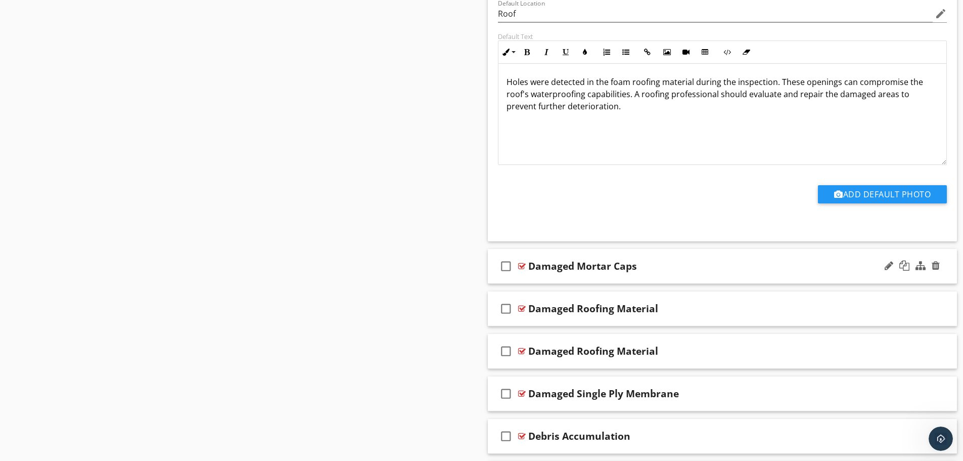
click at [655, 277] on div "check_box_outline_blank Damaged Mortar Caps" at bounding box center [723, 266] width 470 height 35
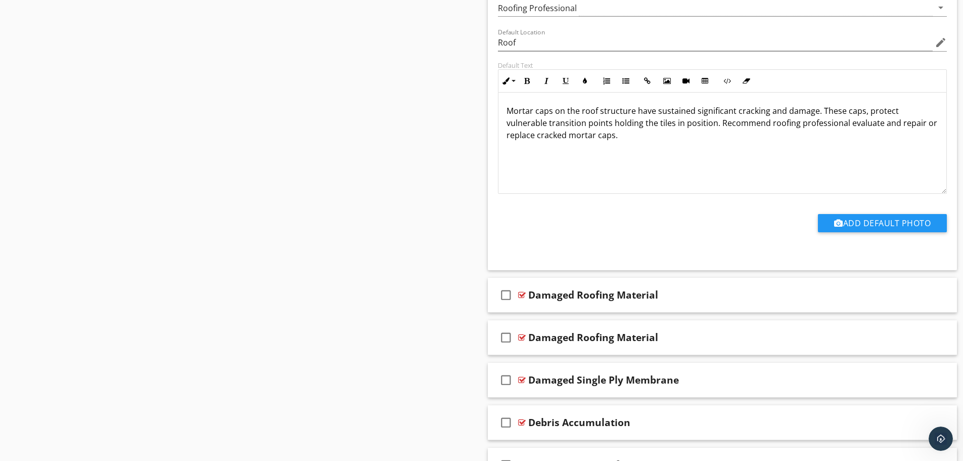
scroll to position [3893, 0]
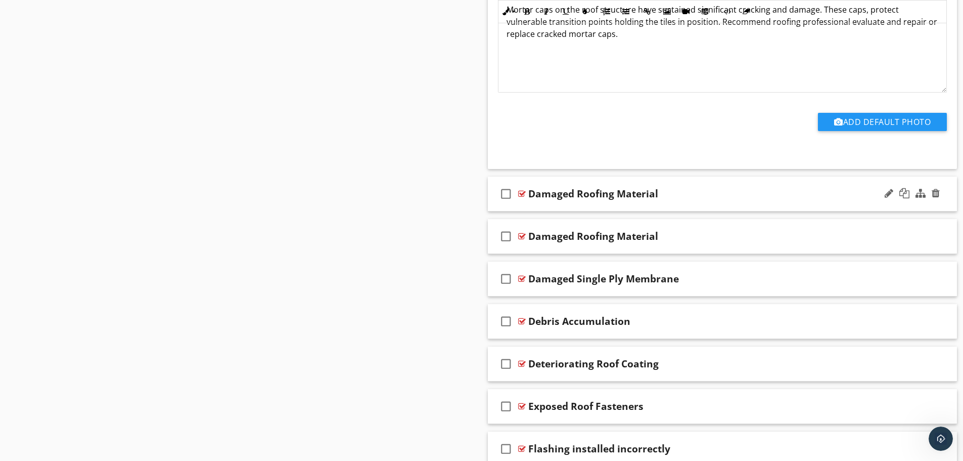
click at [663, 203] on div "check_box_outline_blank Damaged Roofing Material" at bounding box center [723, 193] width 470 height 35
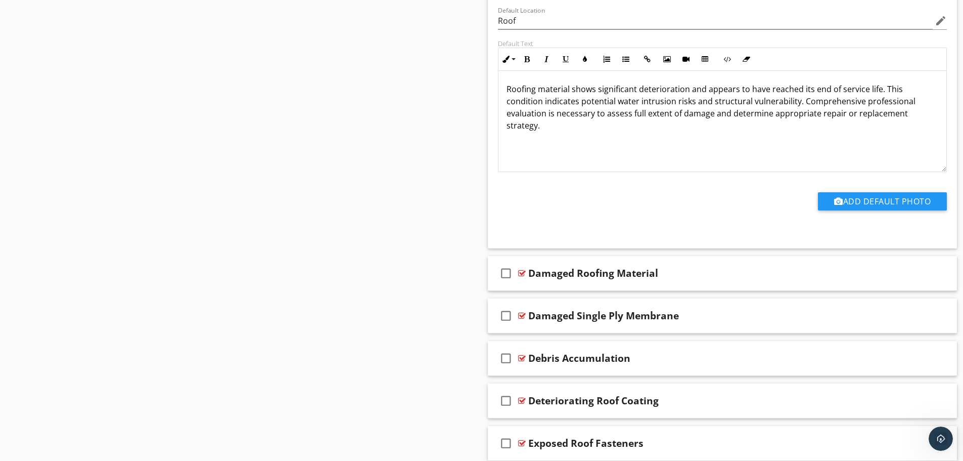
scroll to position [4297, 0]
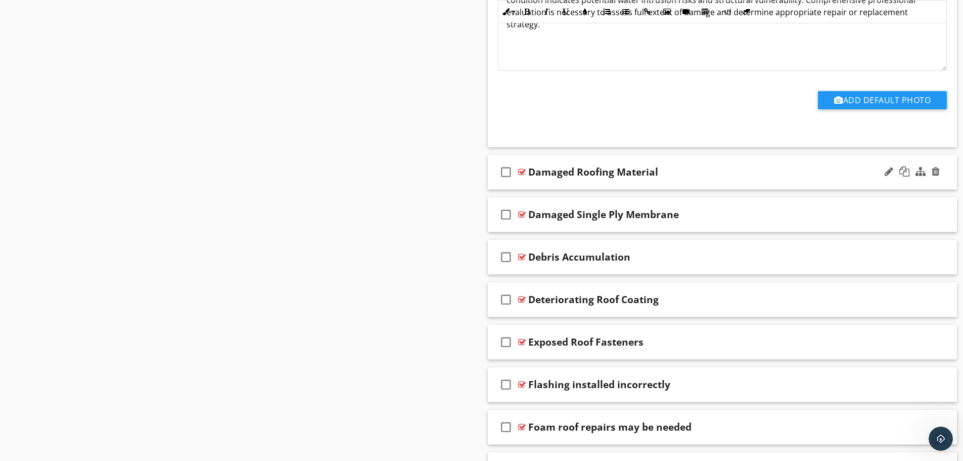
click at [664, 183] on div "check_box_outline_blank Damaged Roofing Material" at bounding box center [723, 172] width 470 height 35
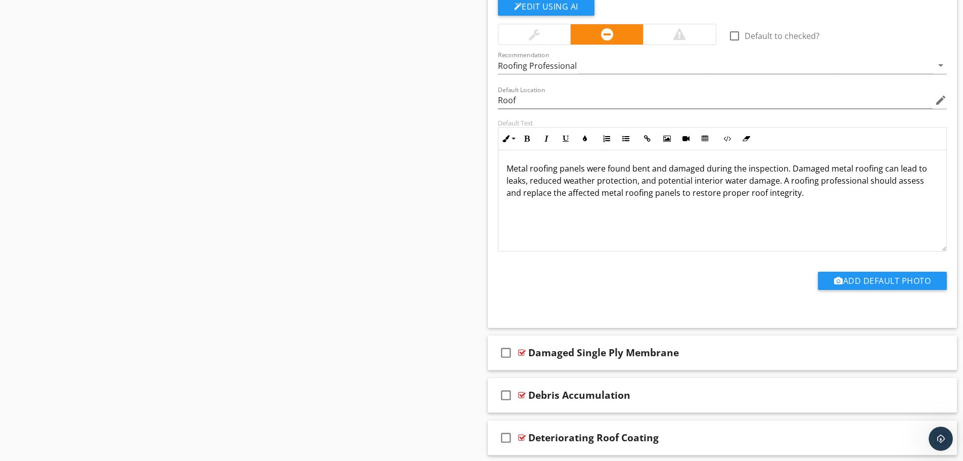
scroll to position [4601, 0]
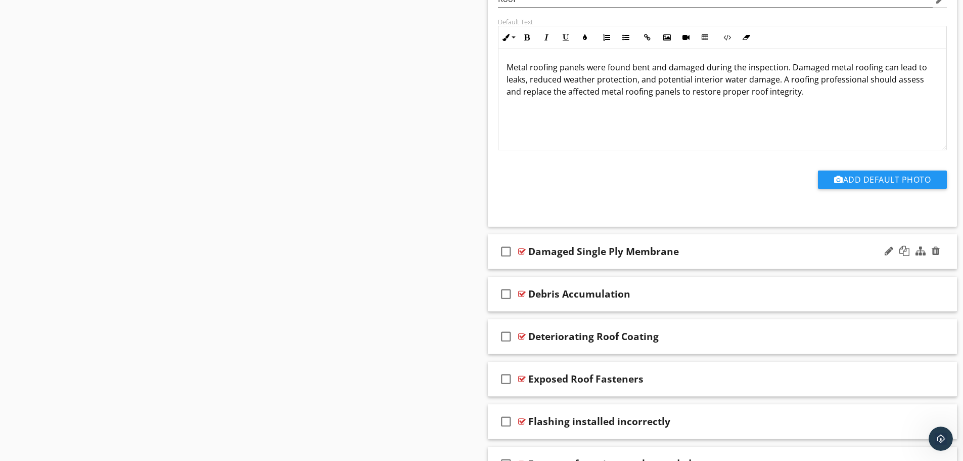
click at [663, 258] on div "check_box_outline_blank Damaged Single Ply Membrane" at bounding box center [723, 251] width 470 height 35
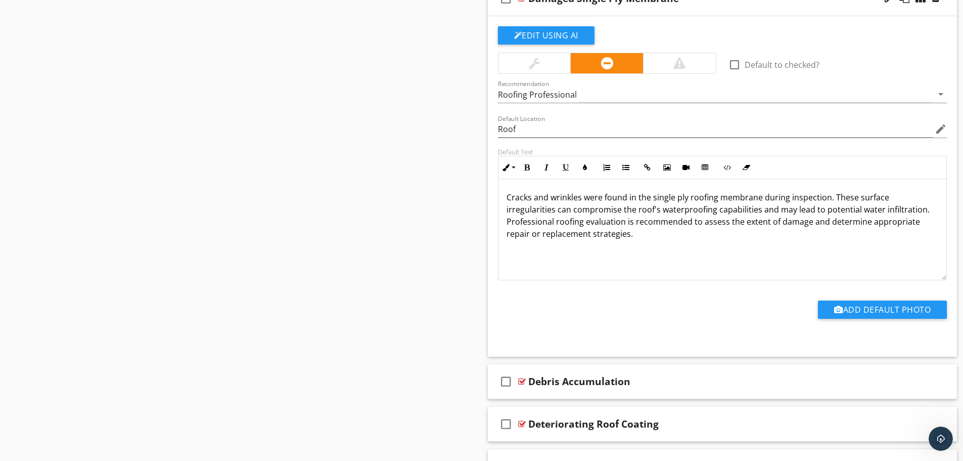
scroll to position [4954, 0]
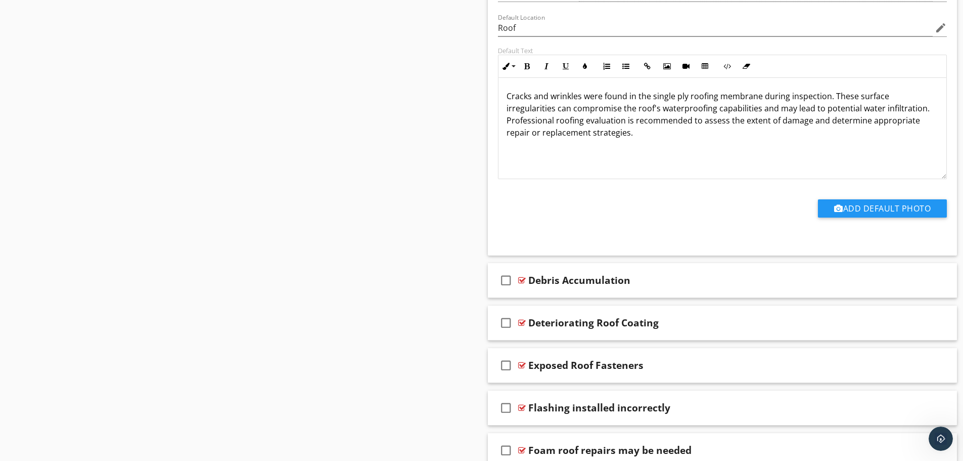
click at [647, 289] on div "check_box_outline_blank Debris Accumulation" at bounding box center [723, 280] width 470 height 35
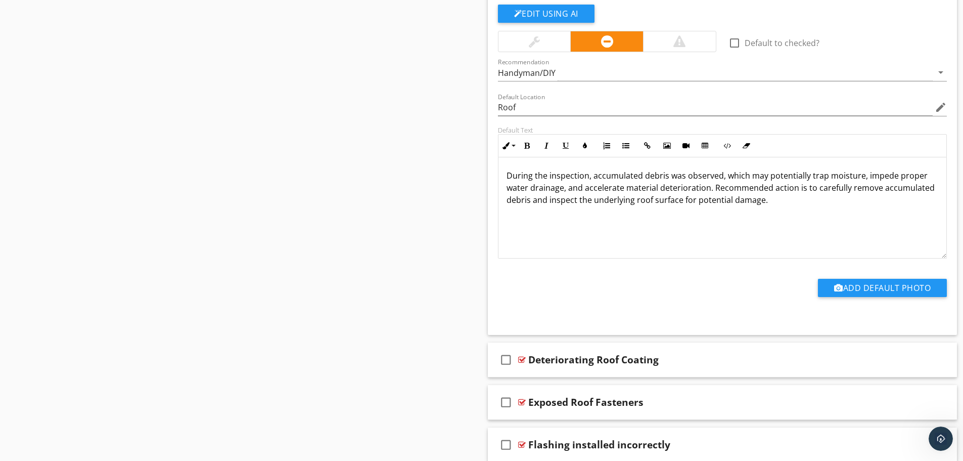
scroll to position [5409, 0]
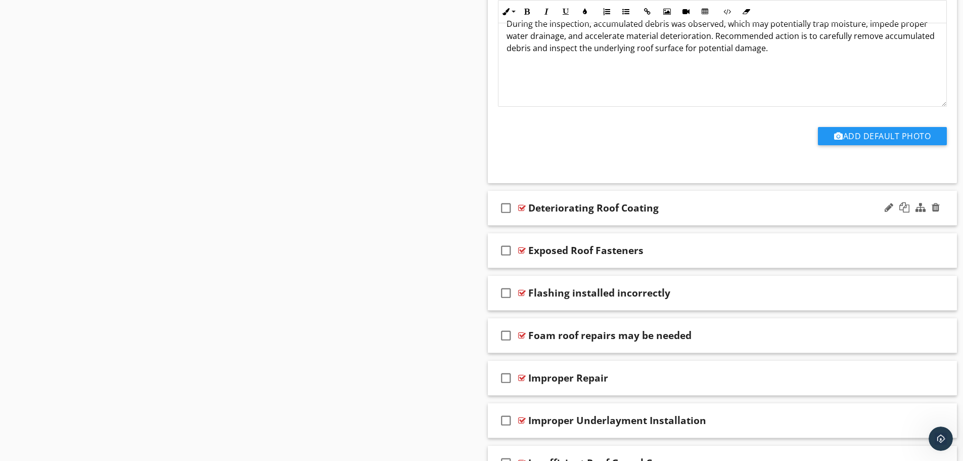
click at [668, 221] on div "check_box_outline_blank Deteriorating Roof Coating" at bounding box center [723, 208] width 470 height 35
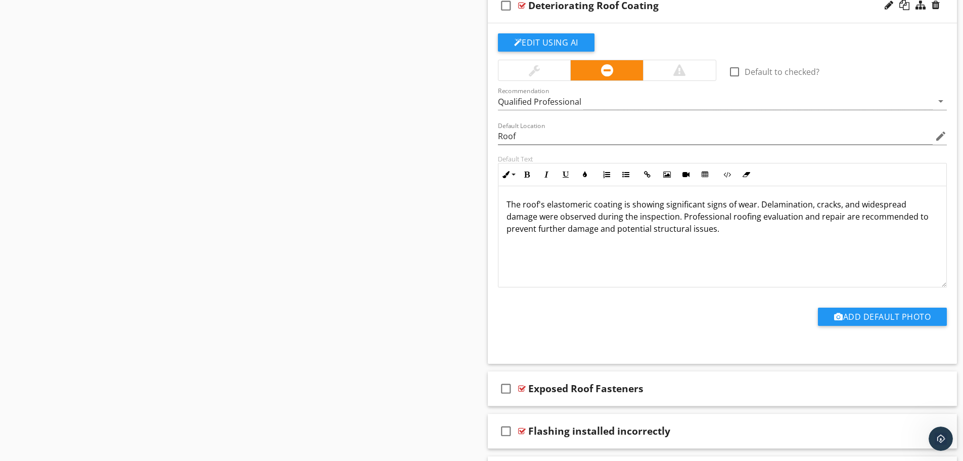
scroll to position [5763, 0]
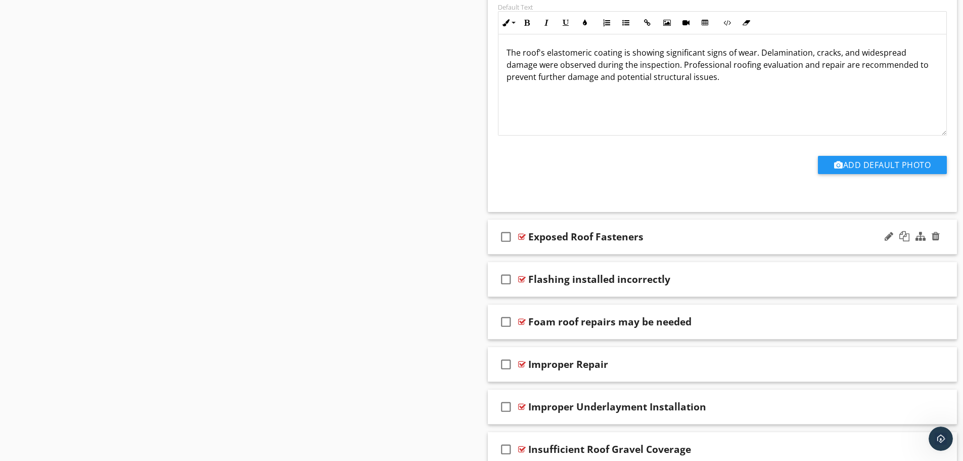
click at [666, 246] on div "check_box_outline_blank Exposed Roof Fasteners" at bounding box center [723, 236] width 470 height 35
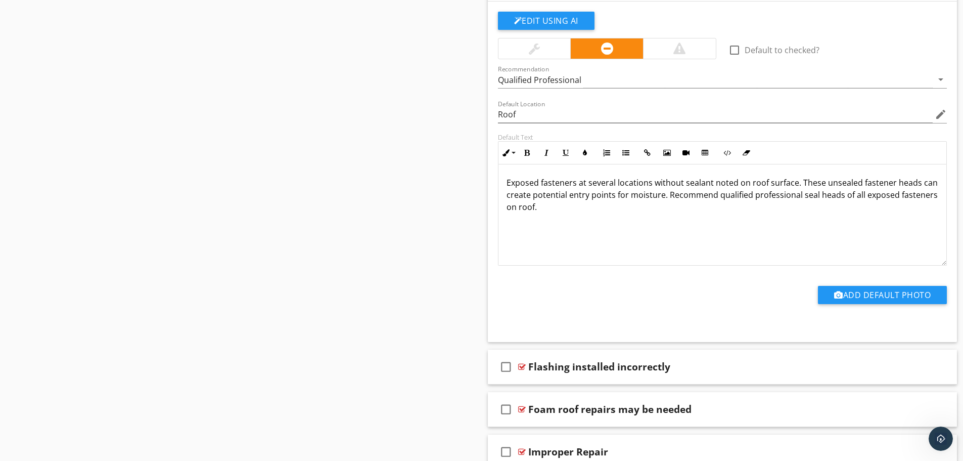
scroll to position [6117, 0]
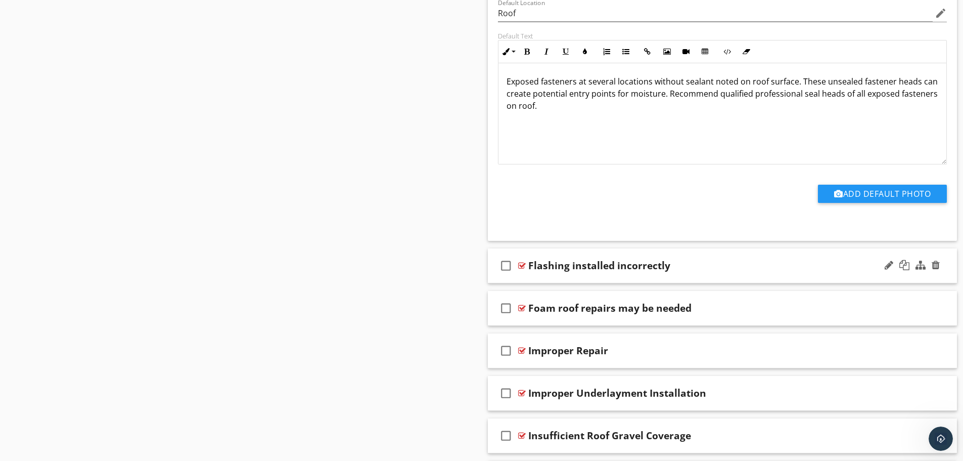
click at [669, 278] on div "check_box_outline_blank [MEDICAL_DATA] installed incorrectly" at bounding box center [723, 265] width 470 height 35
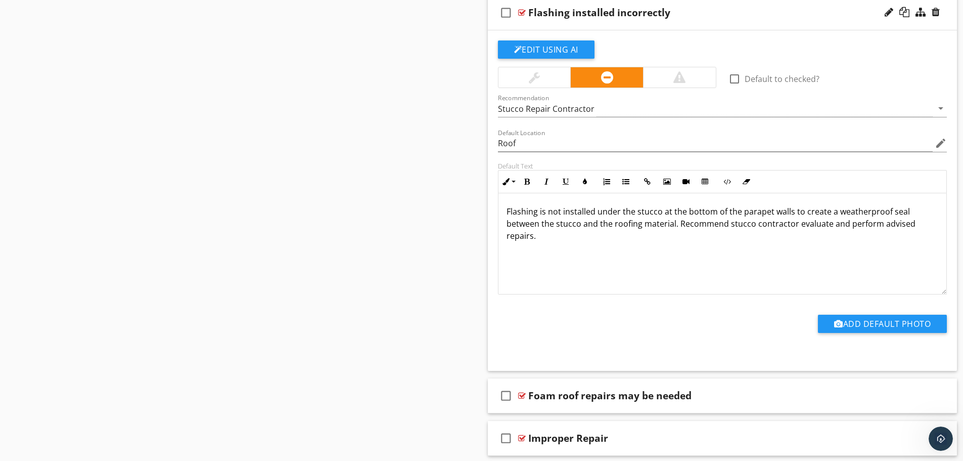
scroll to position [6522, 0]
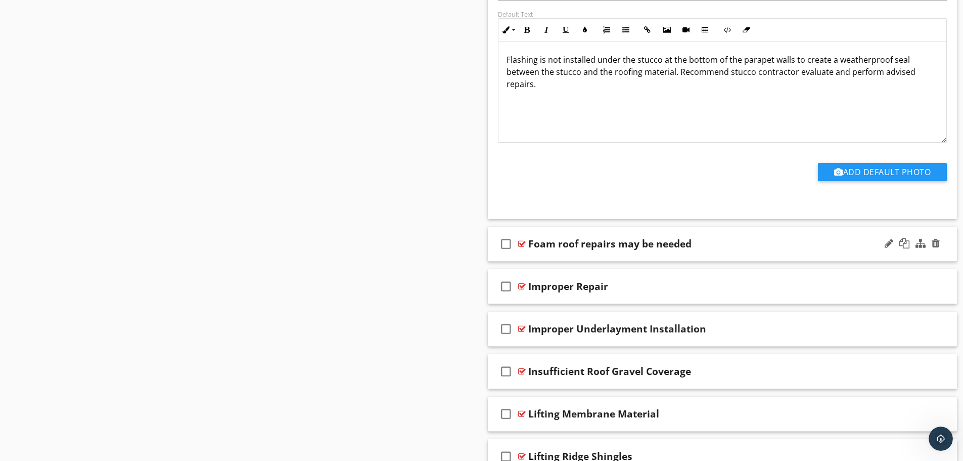
click at [661, 257] on div "check_box_outline_blank Foam roof repairs may be needed" at bounding box center [723, 243] width 470 height 35
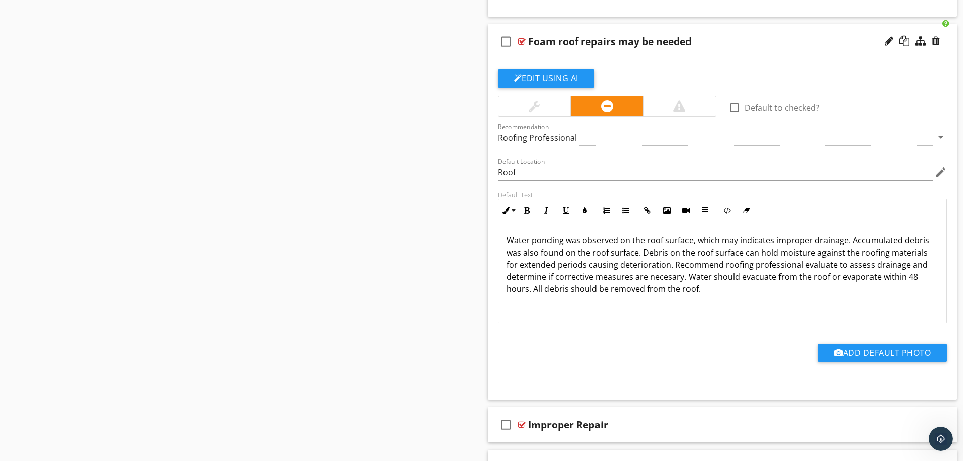
scroll to position [6876, 0]
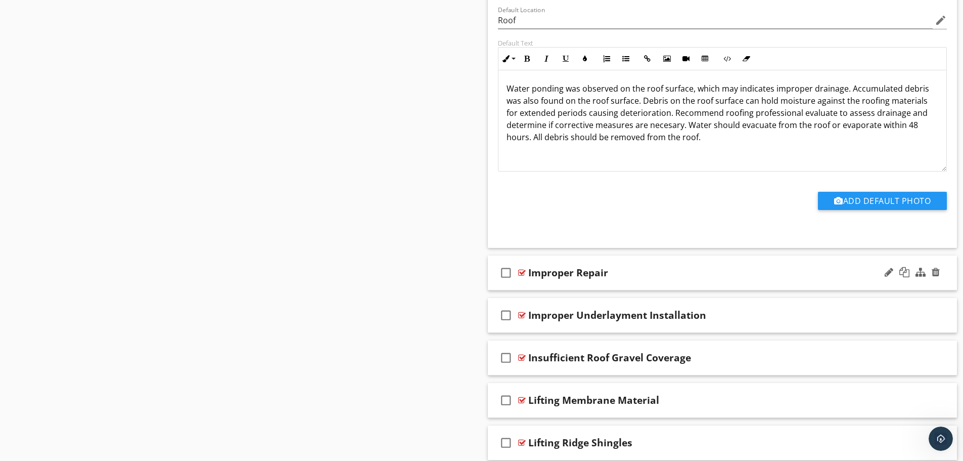
click at [654, 283] on div "check_box_outline_blank Improper Repair" at bounding box center [723, 272] width 470 height 35
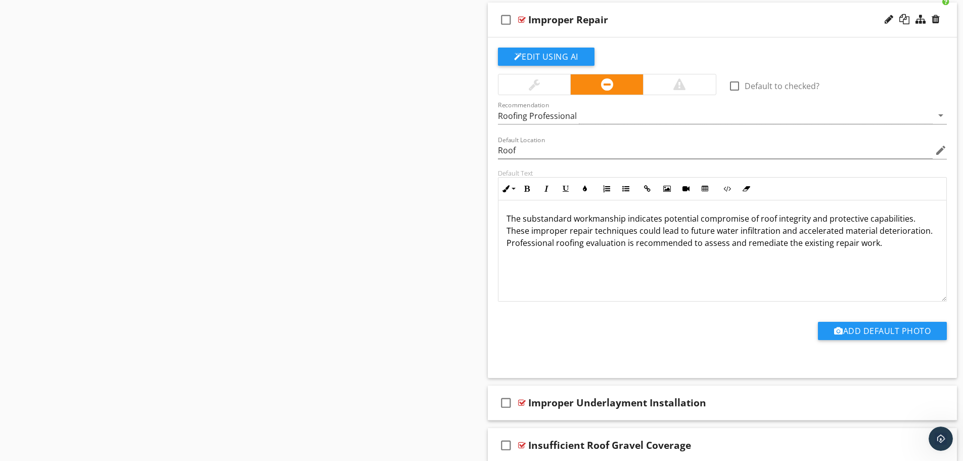
scroll to position [7229, 0]
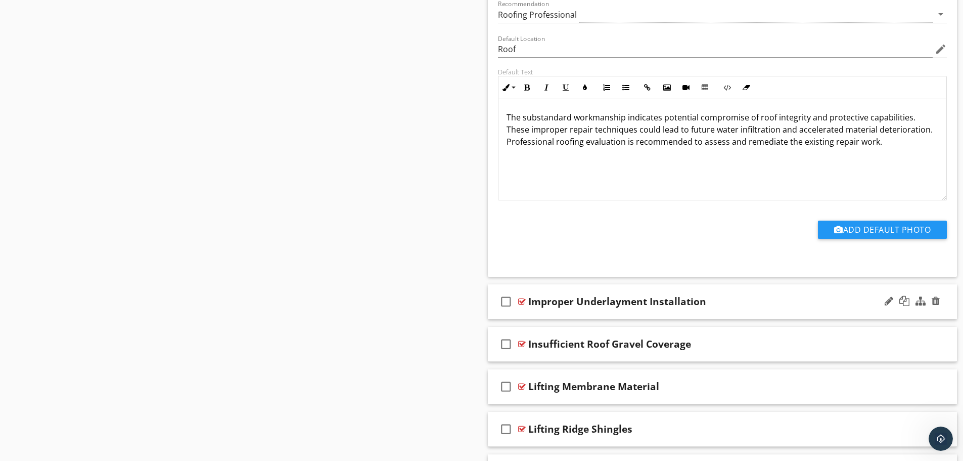
click at [655, 312] on div "check_box_outline_blank Improper Underlayment Installation" at bounding box center [723, 301] width 470 height 35
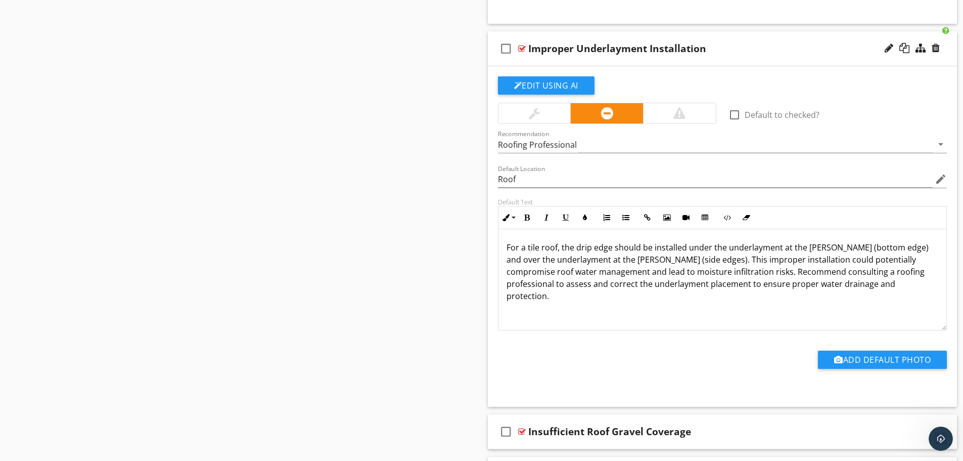
scroll to position [7684, 0]
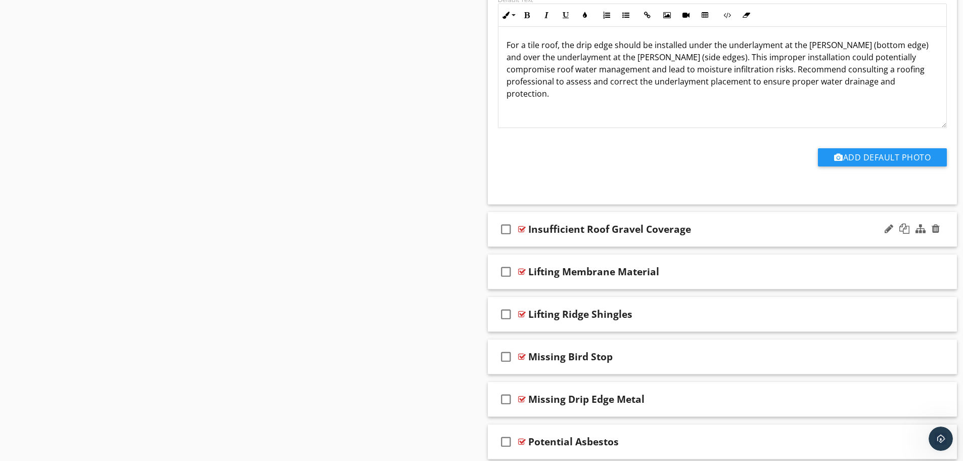
click at [645, 245] on div "check_box_outline_blank Insufficient Roof Gravel Coverage" at bounding box center [723, 229] width 470 height 35
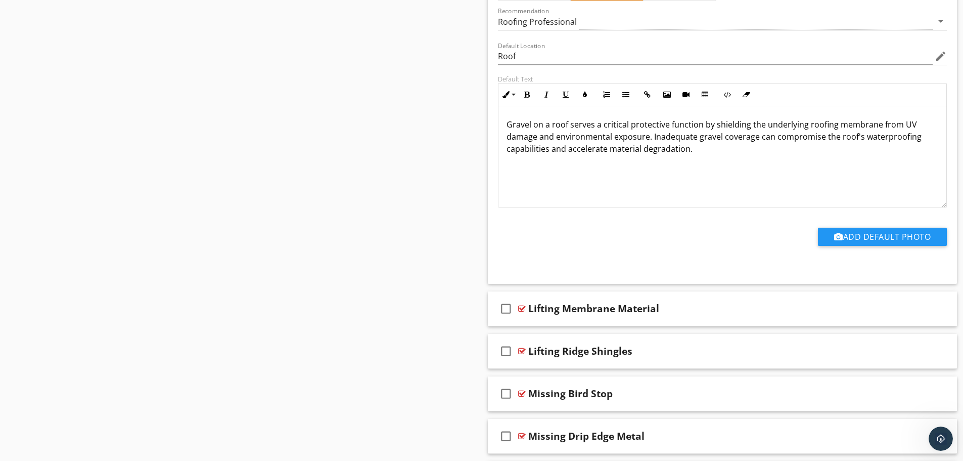
scroll to position [8089, 0]
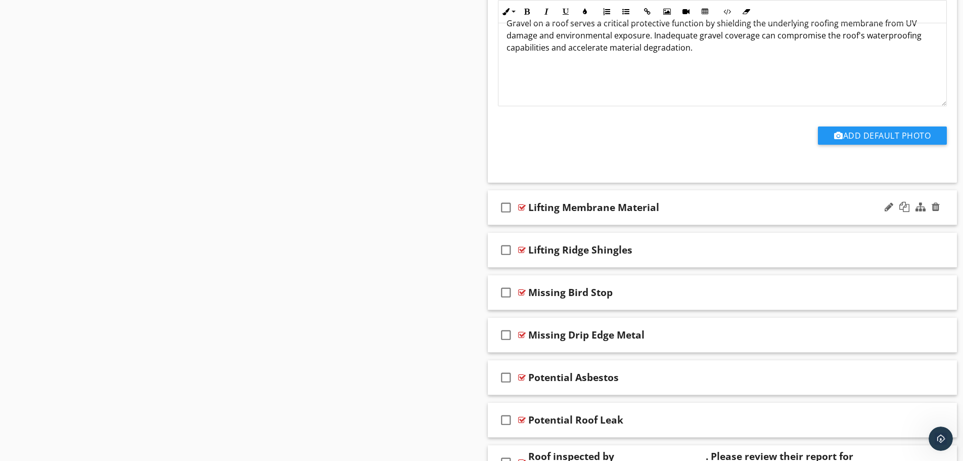
click at [646, 223] on div "check_box_outline_blank Lifting Membrane Material" at bounding box center [723, 207] width 470 height 35
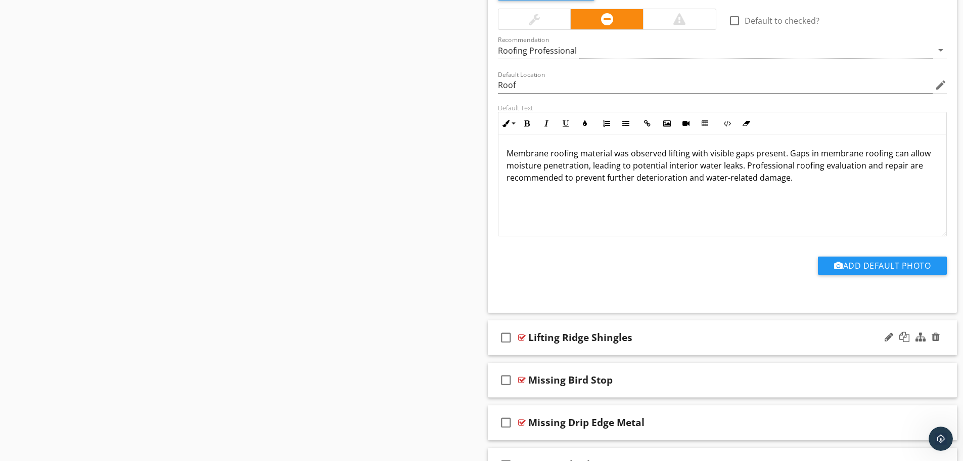
scroll to position [8493, 0]
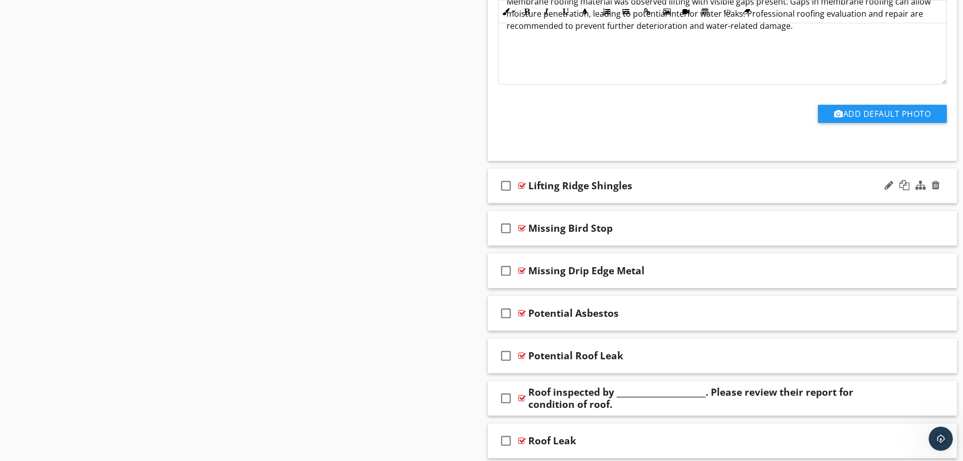
click at [648, 200] on div "check_box_outline_blank Lifting Ridge Shingles" at bounding box center [723, 185] width 470 height 35
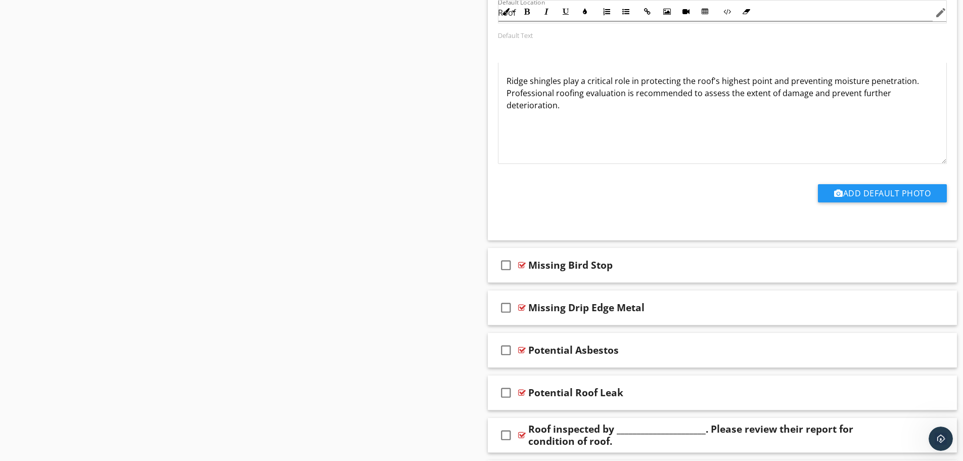
scroll to position [8847, 0]
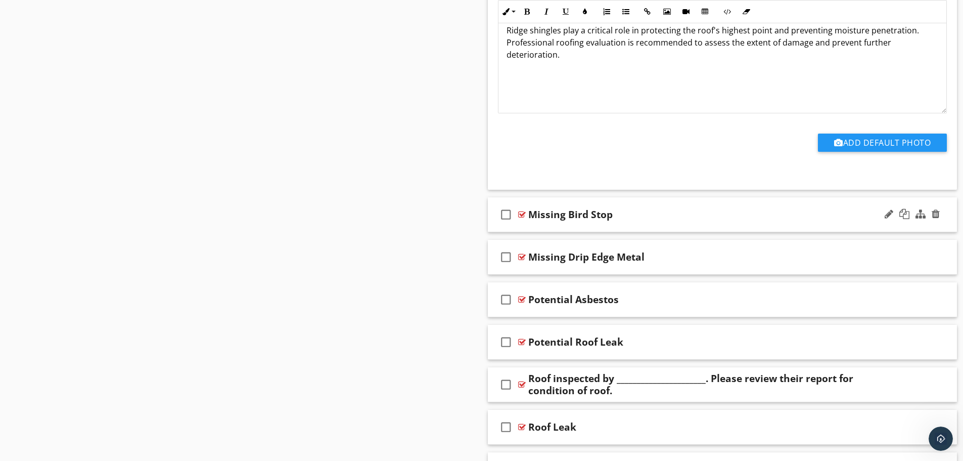
click at [647, 226] on div "check_box_outline_blank Missing Bird Stop" at bounding box center [723, 214] width 470 height 35
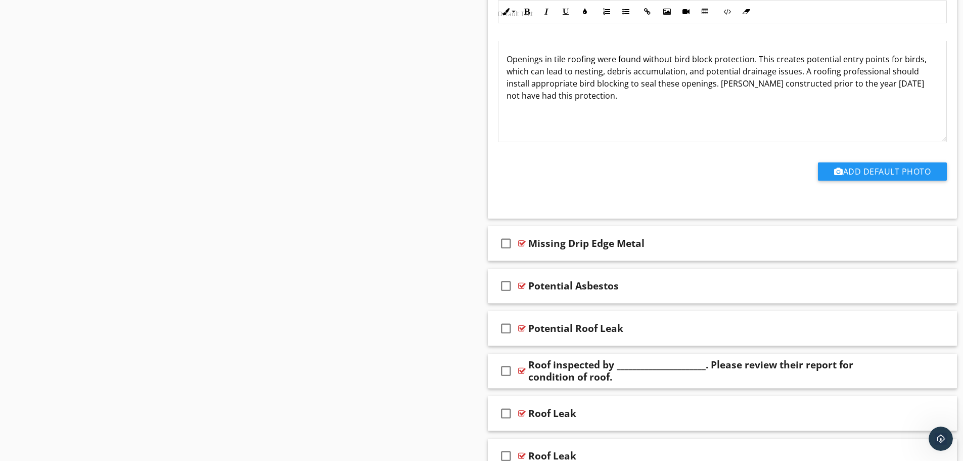
scroll to position [9252, 0]
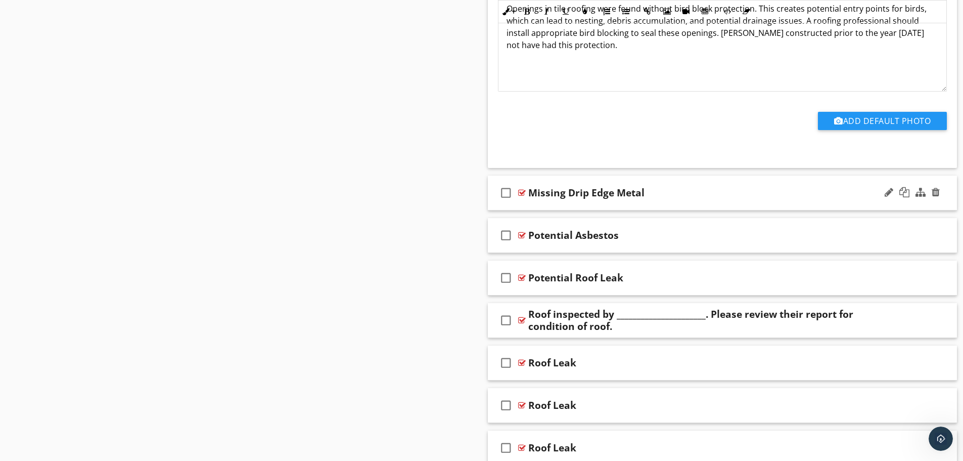
click at [647, 207] on div "check_box_outline_blank Missing Drip Edge Metal" at bounding box center [723, 192] width 470 height 35
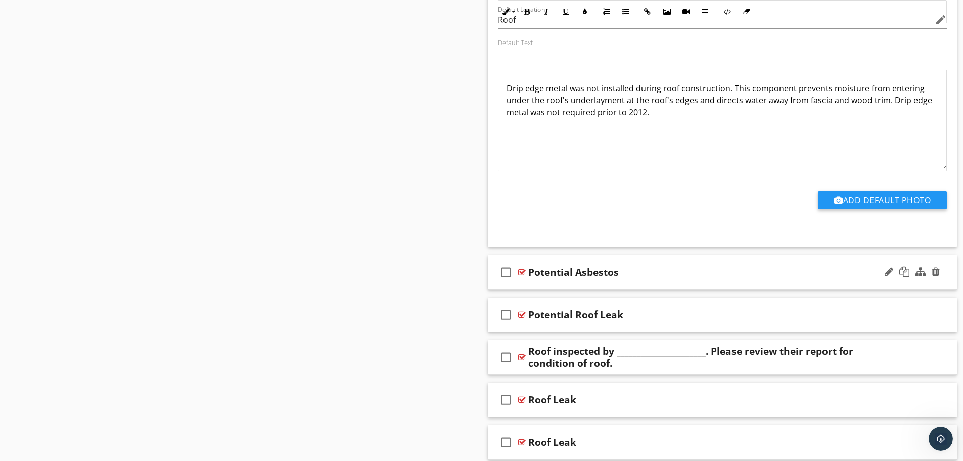
scroll to position [9707, 0]
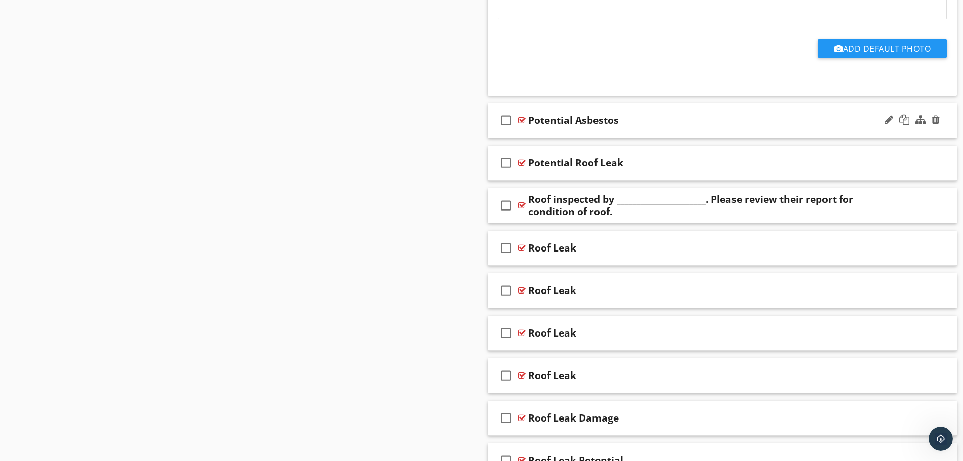
click at [635, 136] on div "check_box_outline_blank Potential Asbestos" at bounding box center [723, 120] width 470 height 35
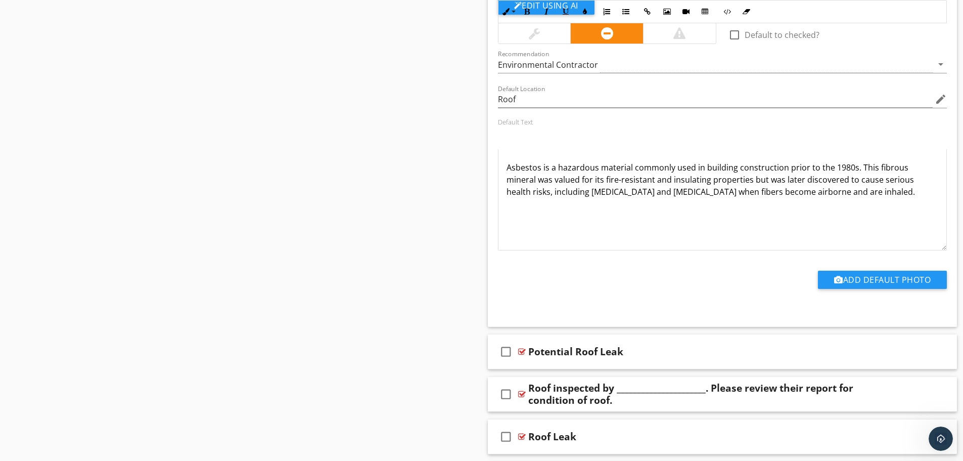
scroll to position [10060, 0]
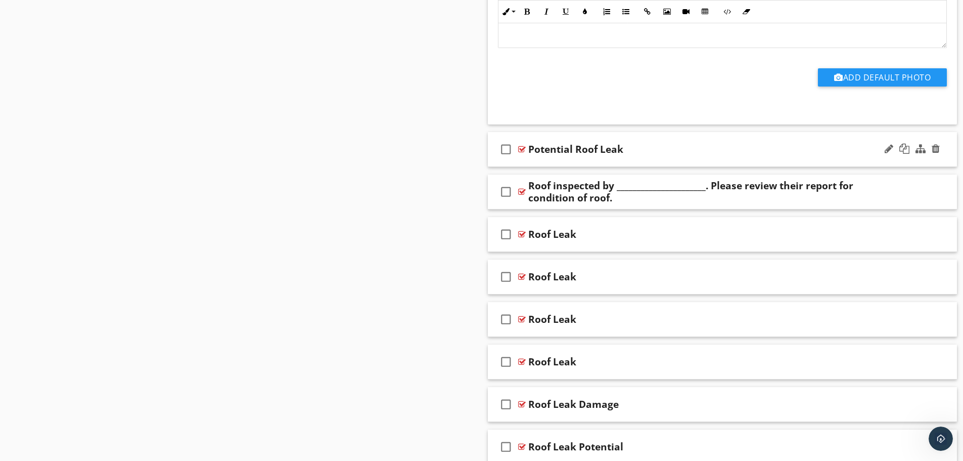
click at [639, 159] on div "check_box_outline_blank Potential Roof Leak" at bounding box center [723, 149] width 470 height 35
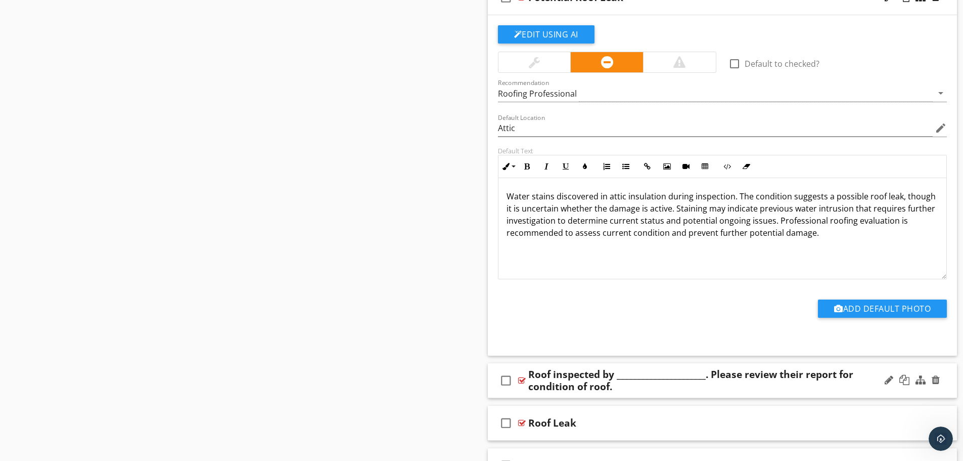
scroll to position [10414, 0]
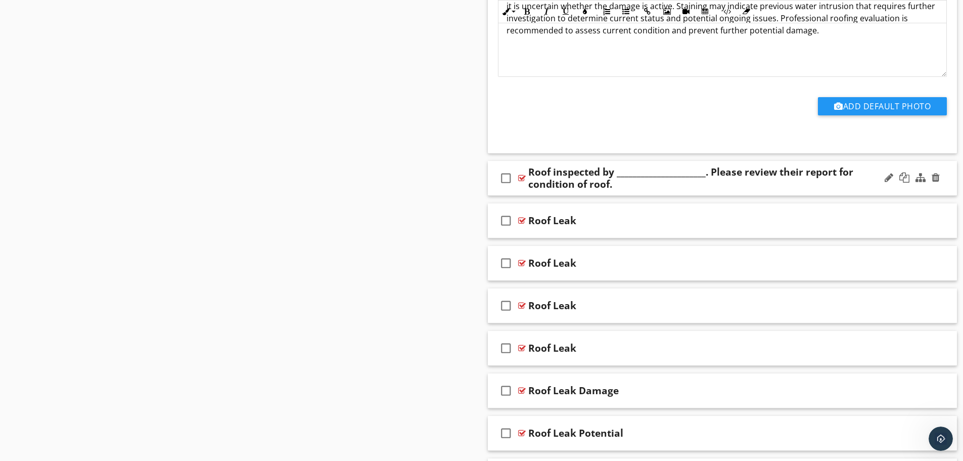
click at [632, 191] on div "check_box_outline_blank Roof inspected by ______________________. Please review…" at bounding box center [723, 178] width 470 height 35
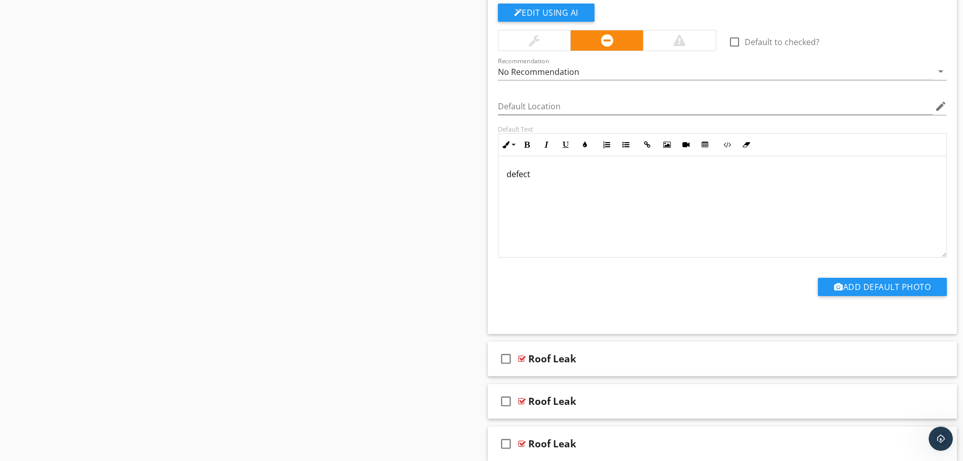
scroll to position [10768, 0]
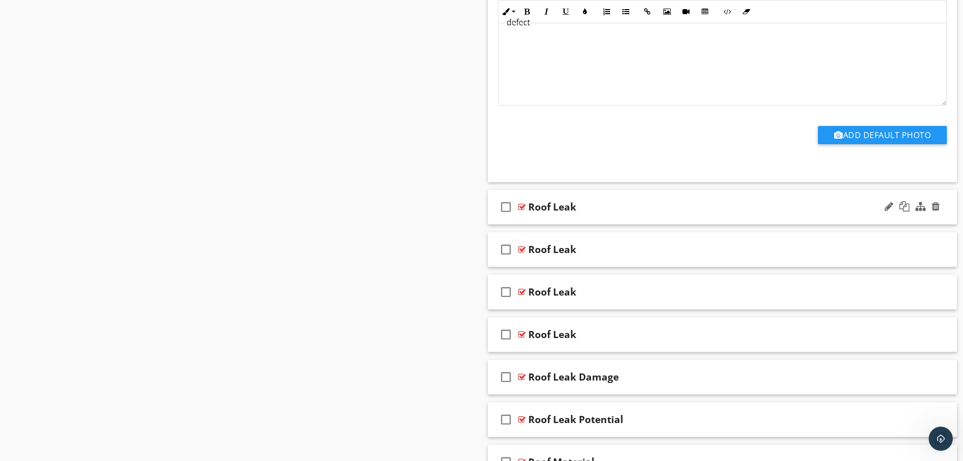
click at [594, 217] on div "check_box_outline_blank Roof Leak" at bounding box center [723, 207] width 470 height 35
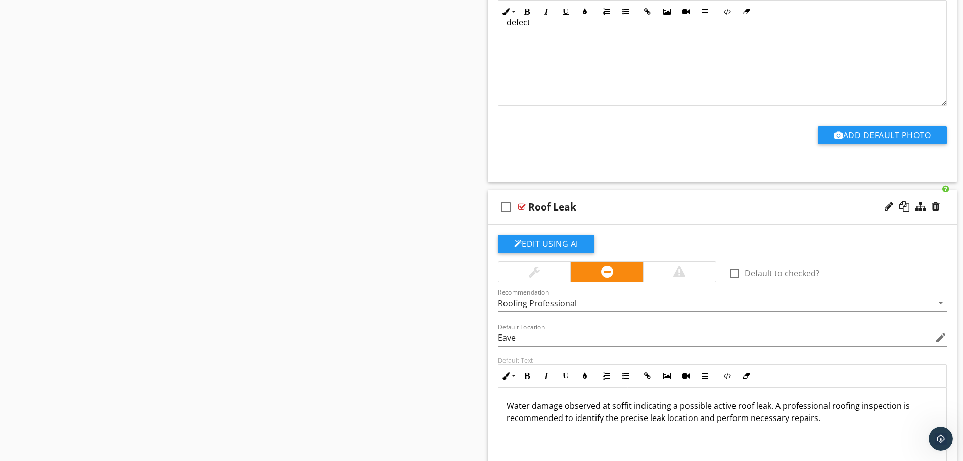
scroll to position [10869, 0]
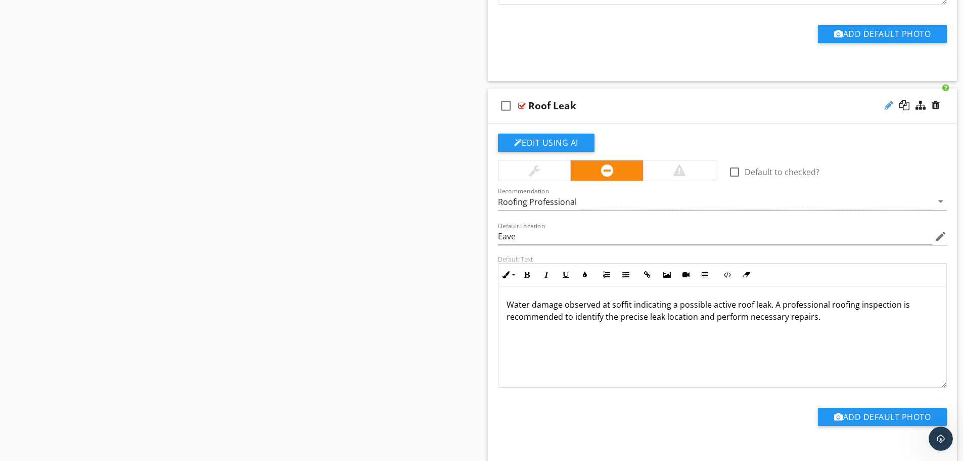
click at [886, 101] on div at bounding box center [889, 105] width 9 height 10
type input "Roof Leak Soffit"
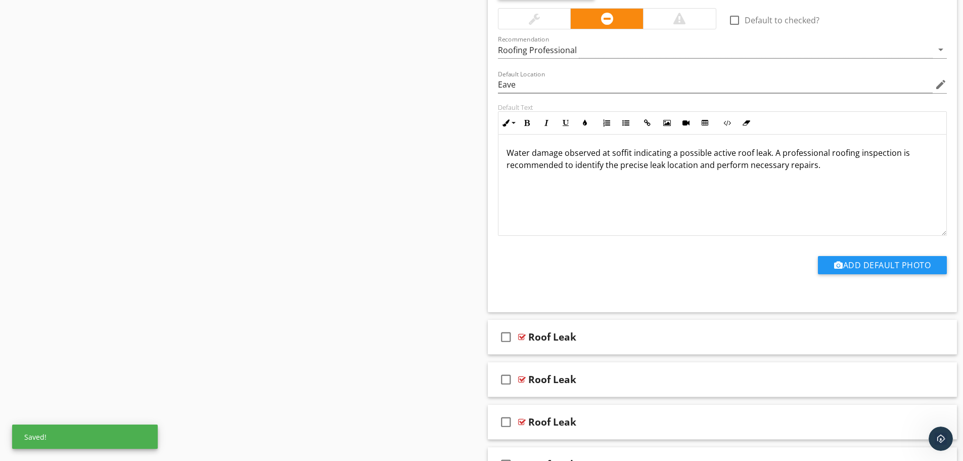
scroll to position [11122, 0]
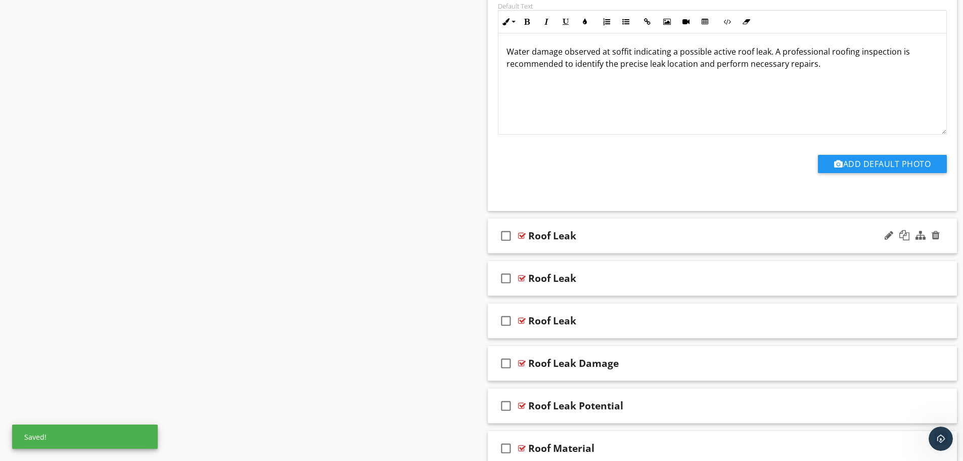
click at [609, 251] on div "check_box_outline_blank Roof Leak" at bounding box center [723, 235] width 470 height 35
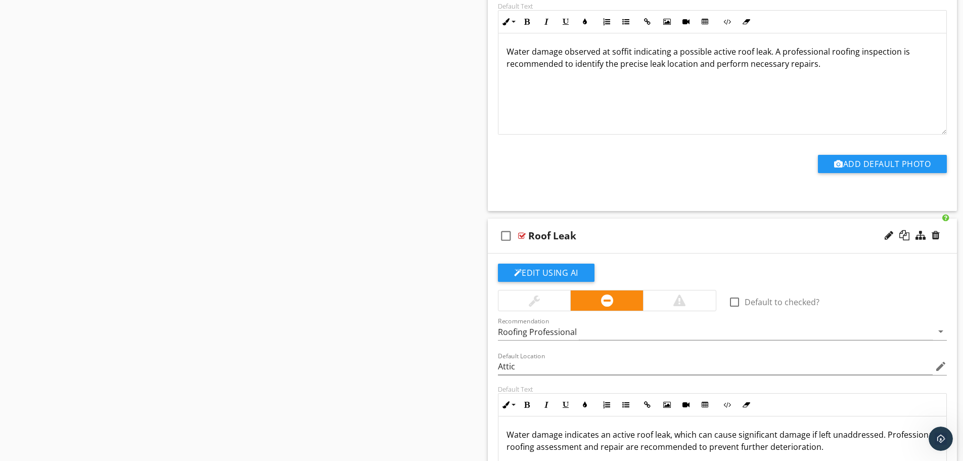
scroll to position [11223, 0]
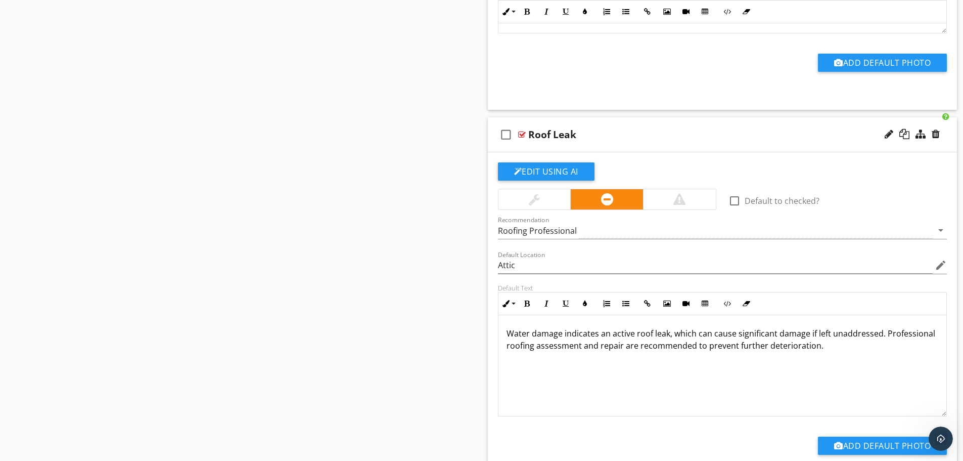
click at [583, 135] on div "Roof Leak" at bounding box center [696, 134] width 337 height 12
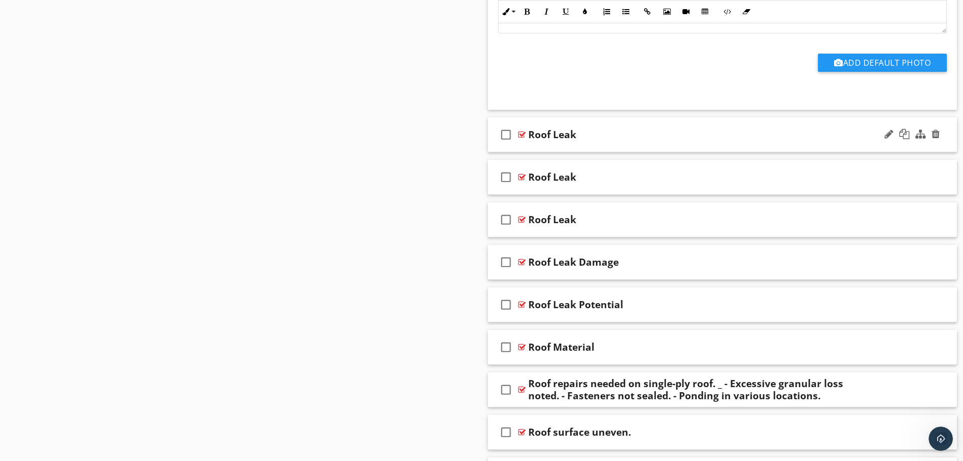
click at [616, 140] on div "Roof Leak" at bounding box center [696, 134] width 337 height 12
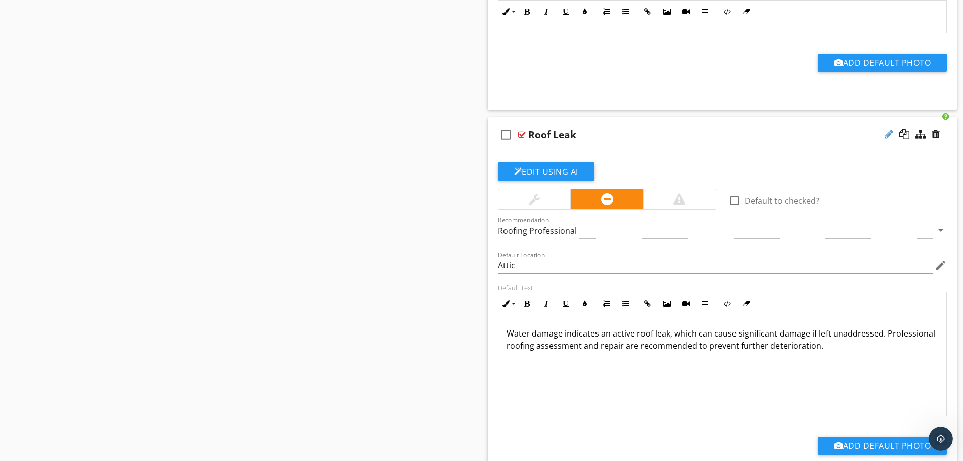
click at [885, 131] on div at bounding box center [889, 134] width 9 height 10
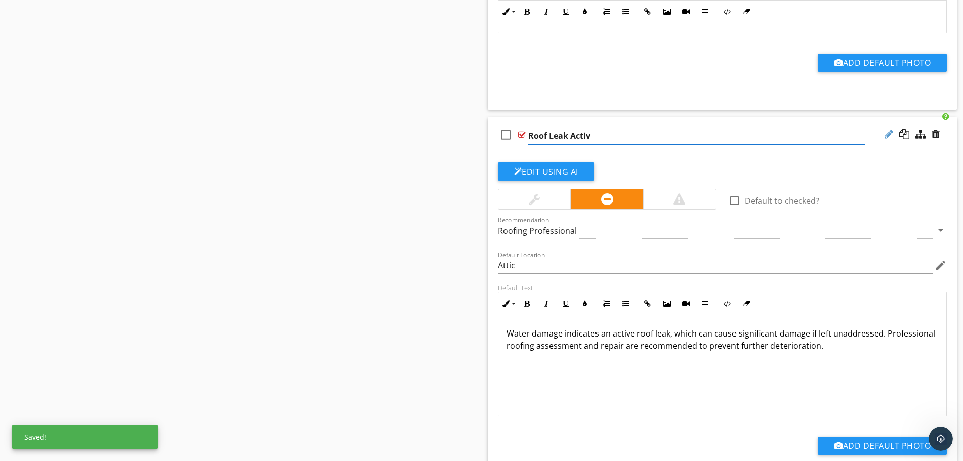
type input "Roof Leak Active"
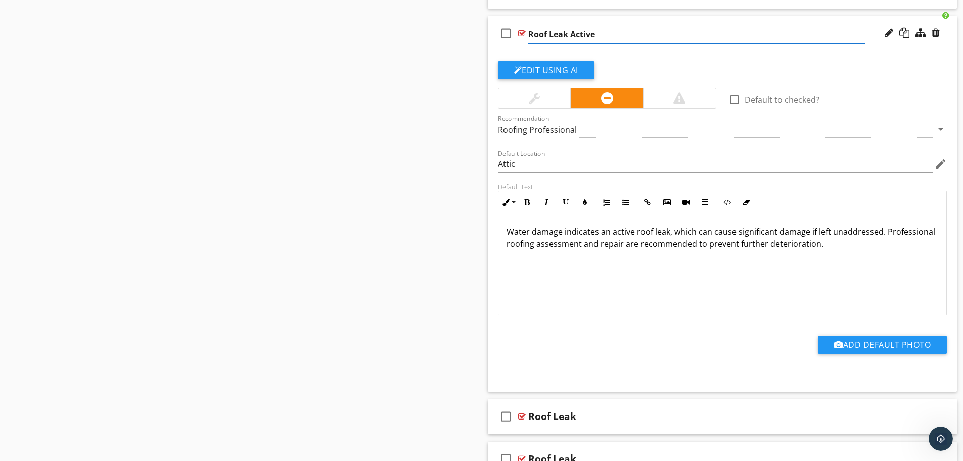
scroll to position [11425, 0]
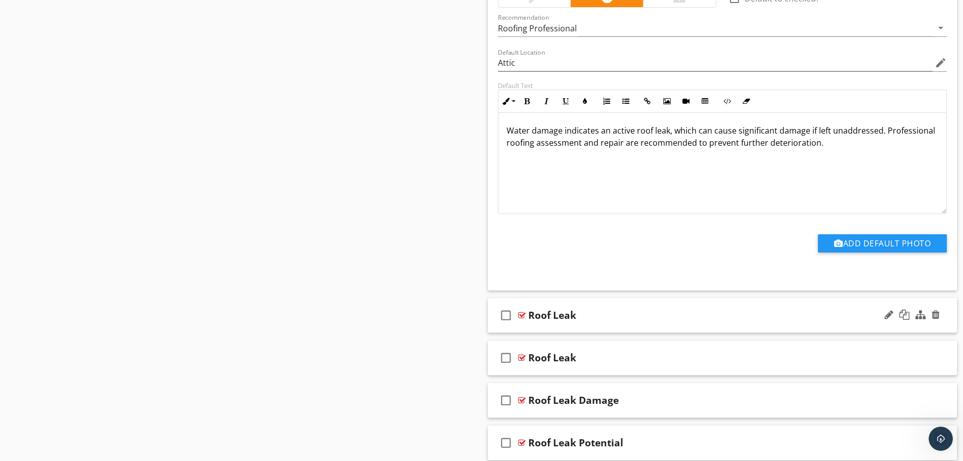
click at [631, 326] on div "check_box_outline_blank Roof Leak" at bounding box center [723, 315] width 470 height 35
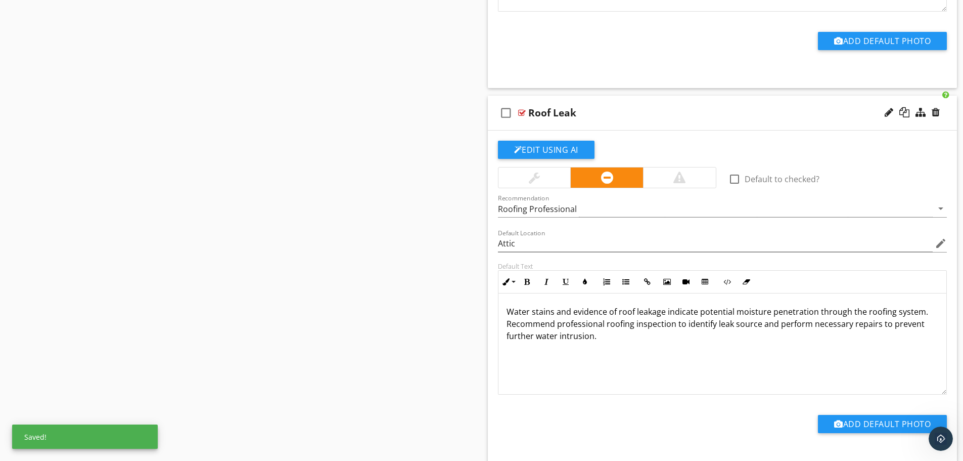
scroll to position [1, 0]
click at [885, 113] on div at bounding box center [889, 112] width 9 height 10
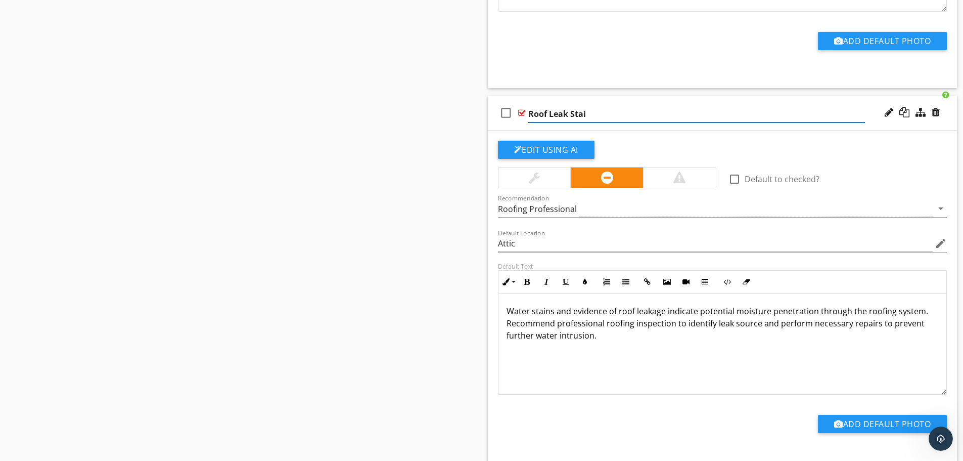
type input "Roof Leak Stain"
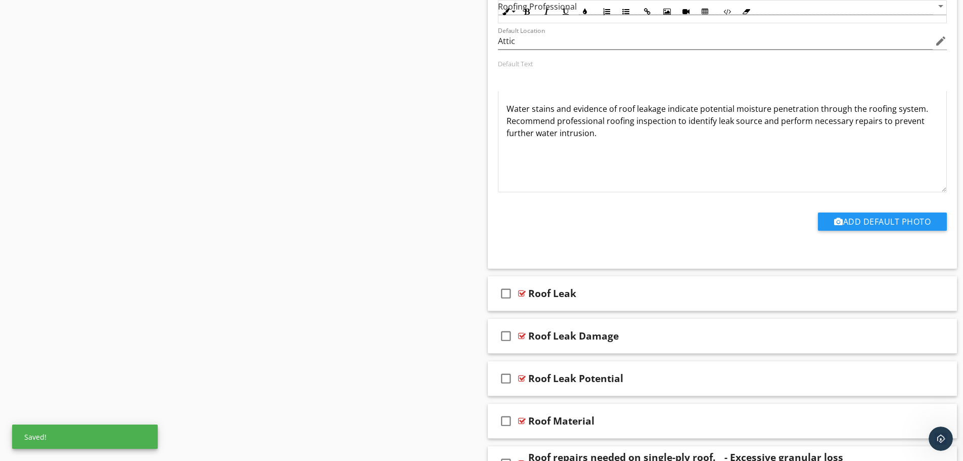
scroll to position [11931, 0]
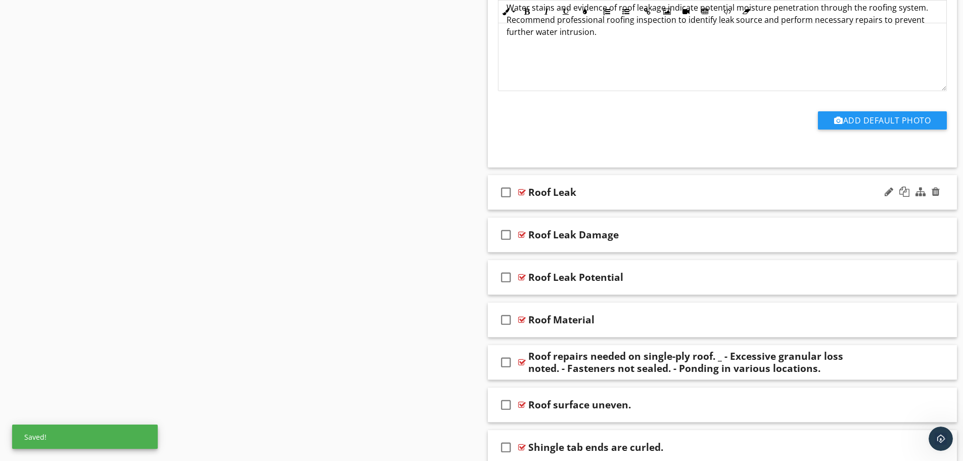
click at [614, 203] on div "check_box_outline_blank Roof Leak" at bounding box center [723, 192] width 470 height 35
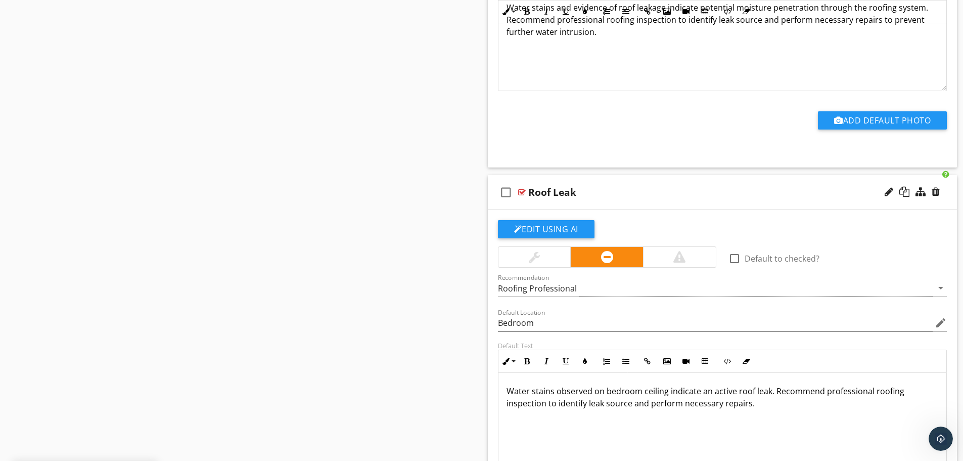
scroll to position [12032, 0]
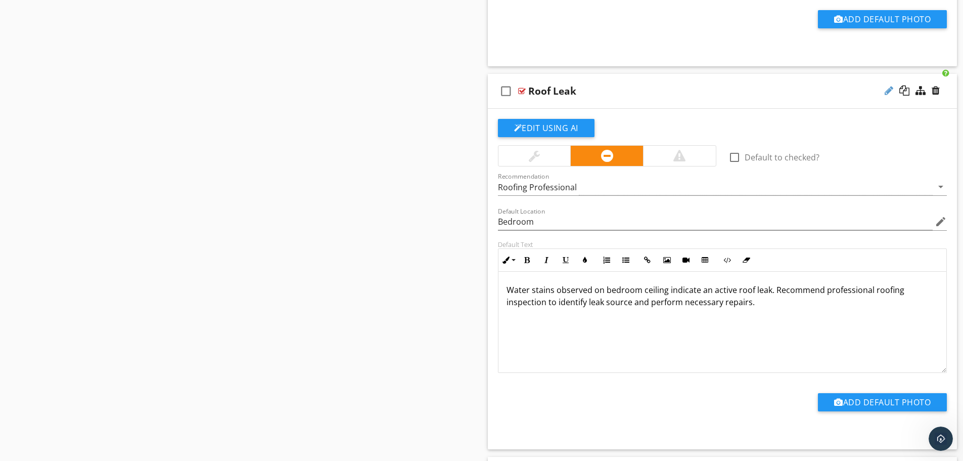
click at [886, 90] on div at bounding box center [889, 90] width 9 height 10
type input "Roof Leak Bedroom"
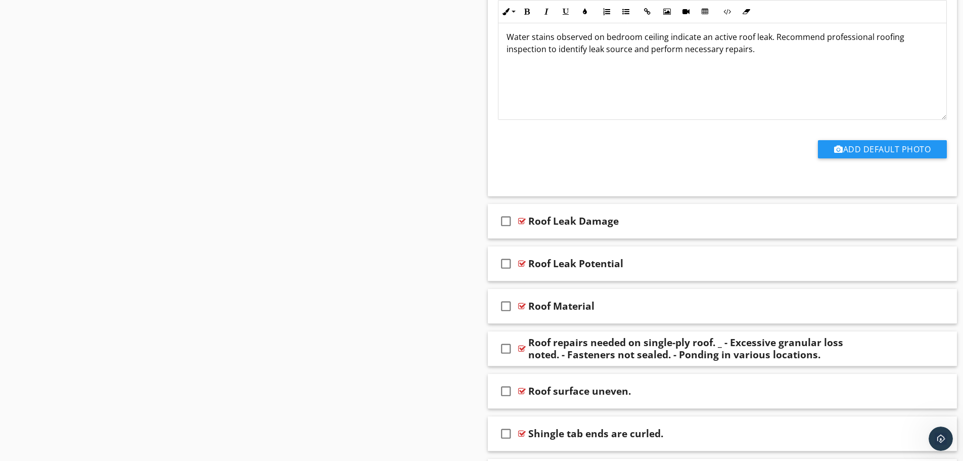
scroll to position [12335, 0]
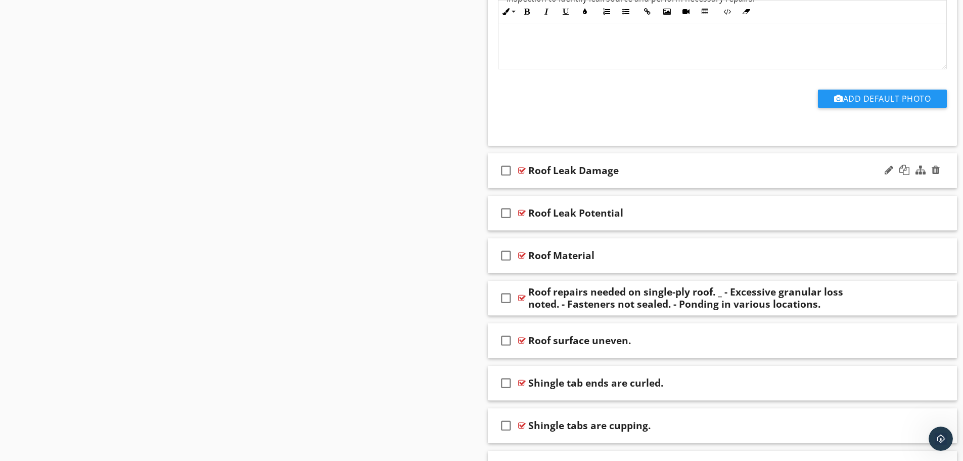
click at [626, 184] on div "check_box_outline_blank Roof Leak Damage" at bounding box center [723, 170] width 470 height 35
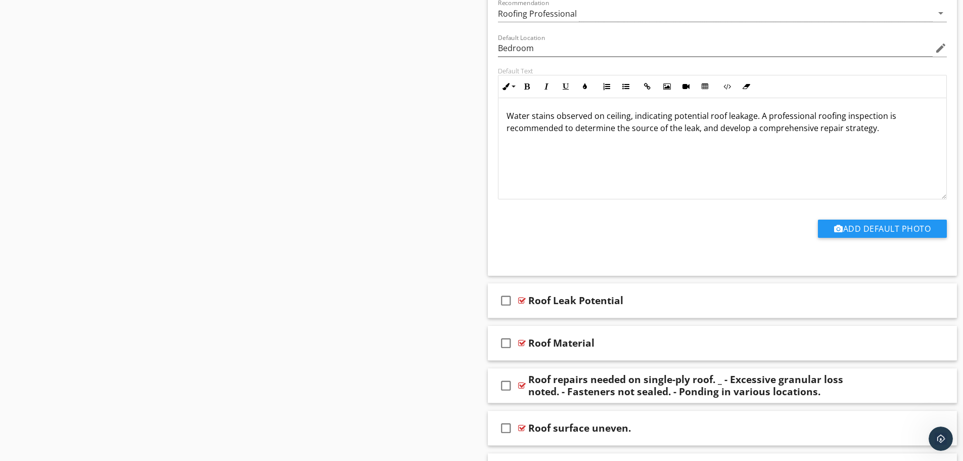
scroll to position [12639, 0]
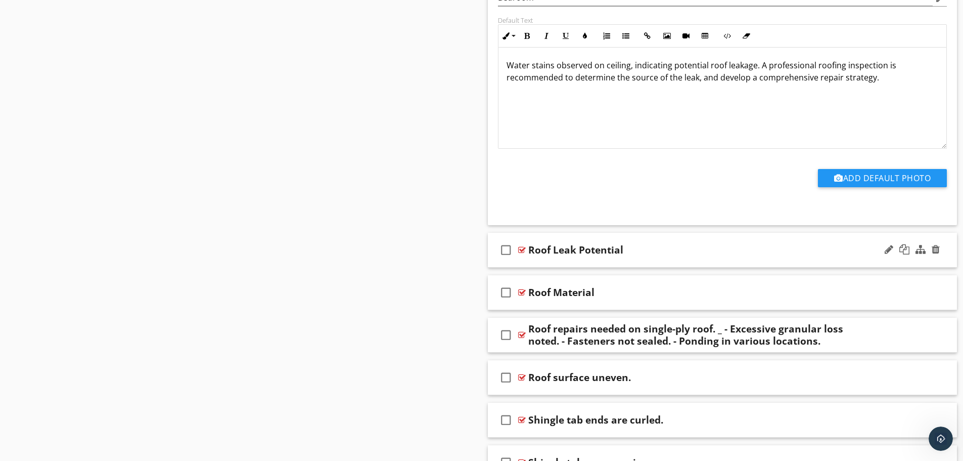
click at [636, 258] on div "check_box_outline_blank Roof Leak Potential" at bounding box center [723, 250] width 470 height 35
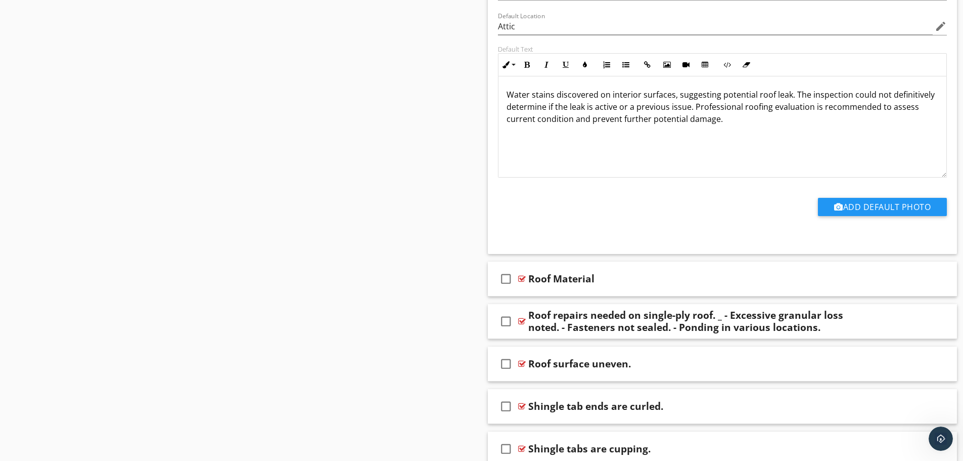
scroll to position [13043, 0]
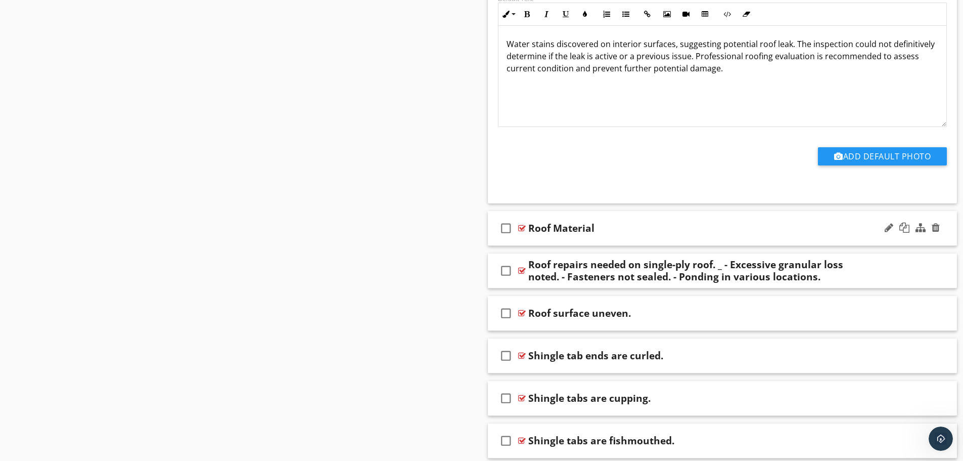
click at [603, 242] on div "check_box_outline_blank Roof Material" at bounding box center [723, 228] width 470 height 35
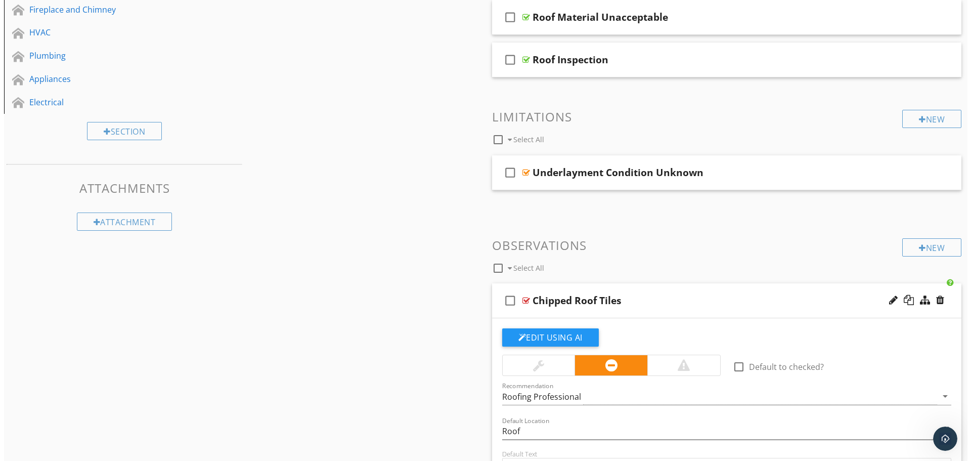
scroll to position [274, 0]
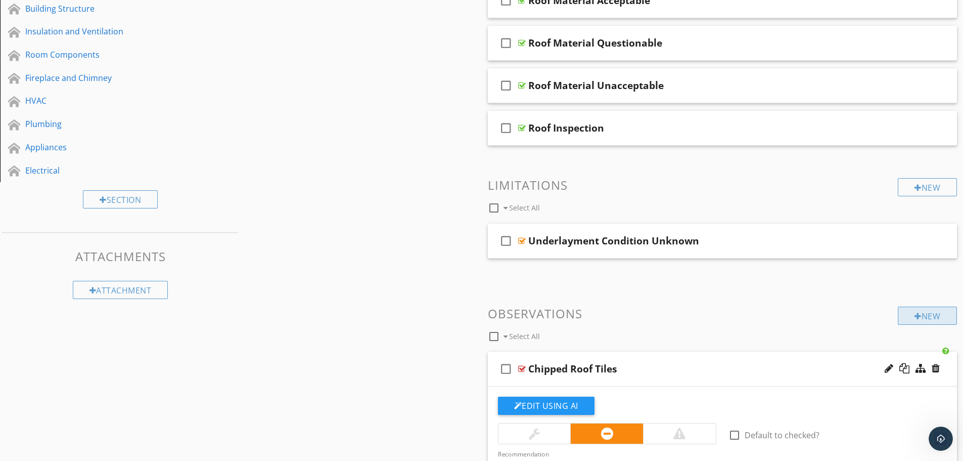
click at [925, 316] on div "New" at bounding box center [927, 315] width 59 height 18
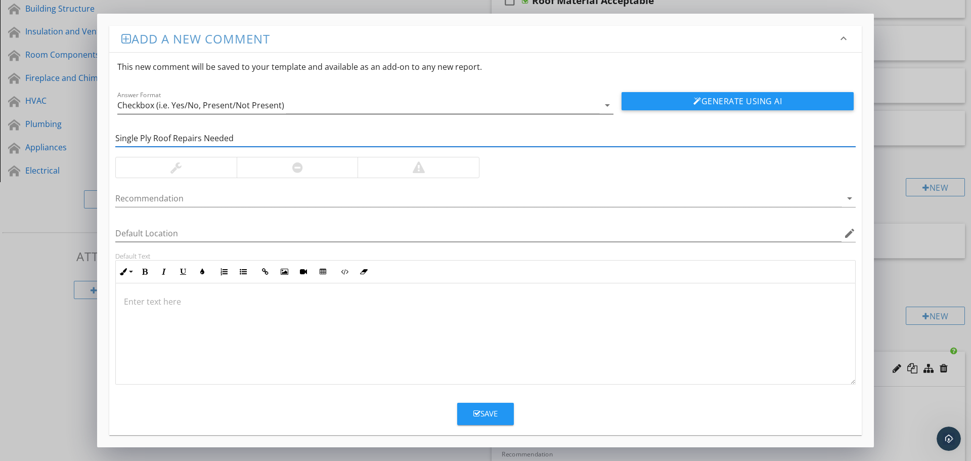
type input "Single Ply Roof Repairs Needed"
click at [610, 104] on icon "arrow_drop_down" at bounding box center [607, 105] width 12 height 12
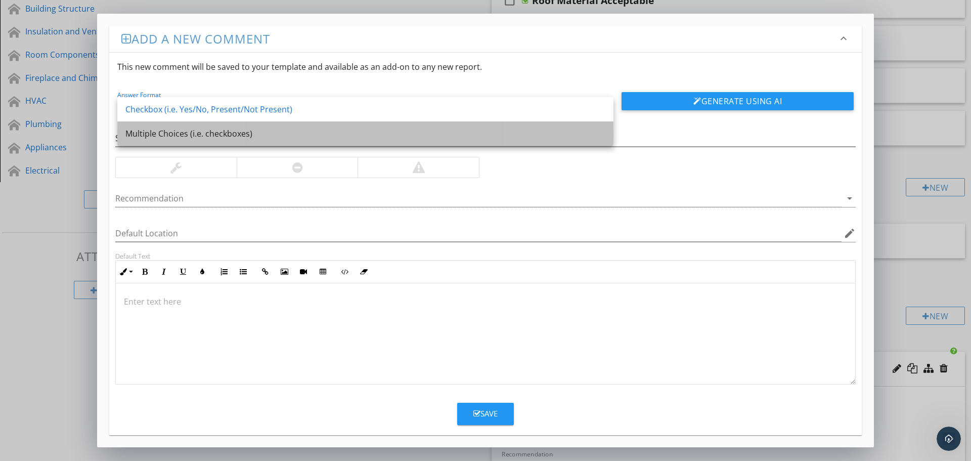
click at [220, 135] on div "Multiple Choices (i.e. checkboxes)" at bounding box center [365, 133] width 480 height 12
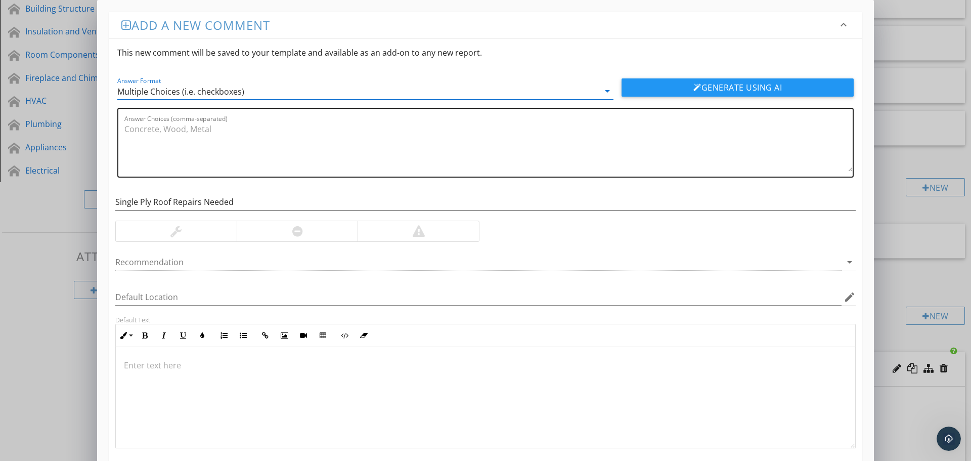
click at [162, 128] on textarea "Answer Choices (comma-separated)" at bounding box center [488, 146] width 728 height 51
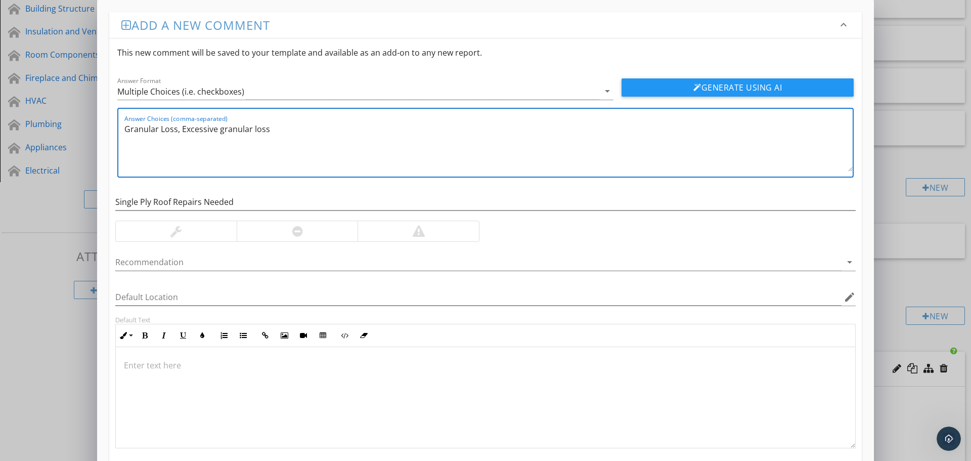
click at [166, 128] on textarea "Granular Loss, Excessive granular loss" at bounding box center [488, 146] width 728 height 51
click at [271, 129] on textarea "Granular loss, Excessive granular loss" at bounding box center [488, 146] width 728 height 51
click at [177, 129] on textarea "Granular loss, Excessive granular loss," at bounding box center [488, 146] width 728 height 51
click at [358, 130] on textarea "Granular loss, Miinor Granular loss, Excessive granular loss," at bounding box center [488, 146] width 728 height 51
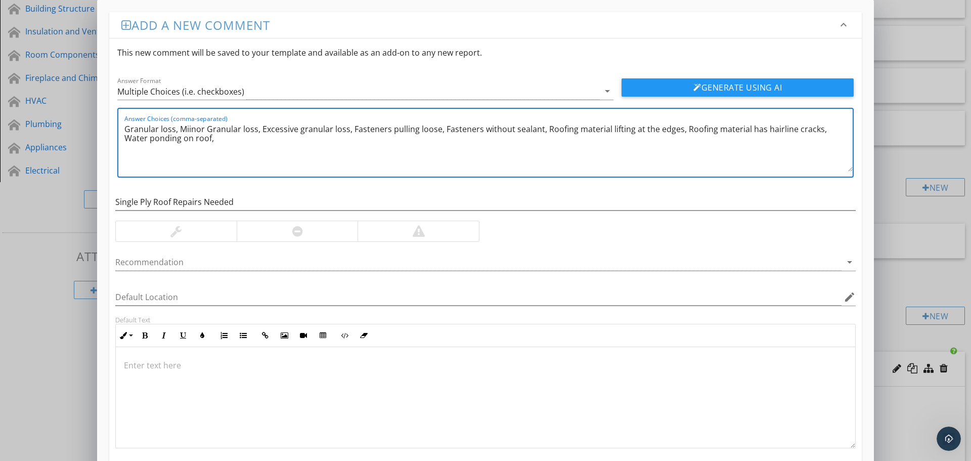
click at [819, 128] on textarea "Granular loss, Miinor Granular loss, Excessive granular loss, Fasteners pulling…" at bounding box center [488, 146] width 728 height 51
click at [348, 139] on textarea "Granular loss, Miinor Granular loss, Excessive granular loss, Fasteners pulling…" at bounding box center [488, 146] width 728 height 51
click at [368, 138] on textarea "Granular loss, Miinor Granular loss, Excessive granular loss, Fasteners pulling…" at bounding box center [488, 146] width 728 height 51
type textarea "Granular loss, Miinor Granular loss, Excessive granular loss, Fasteners pulling…"
click at [149, 368] on p at bounding box center [485, 365] width 723 height 12
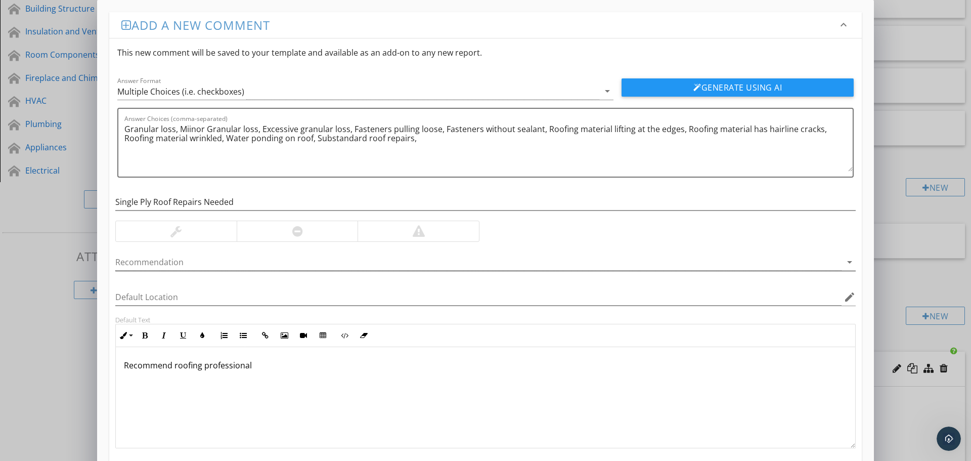
click at [125, 259] on div at bounding box center [478, 262] width 726 height 17
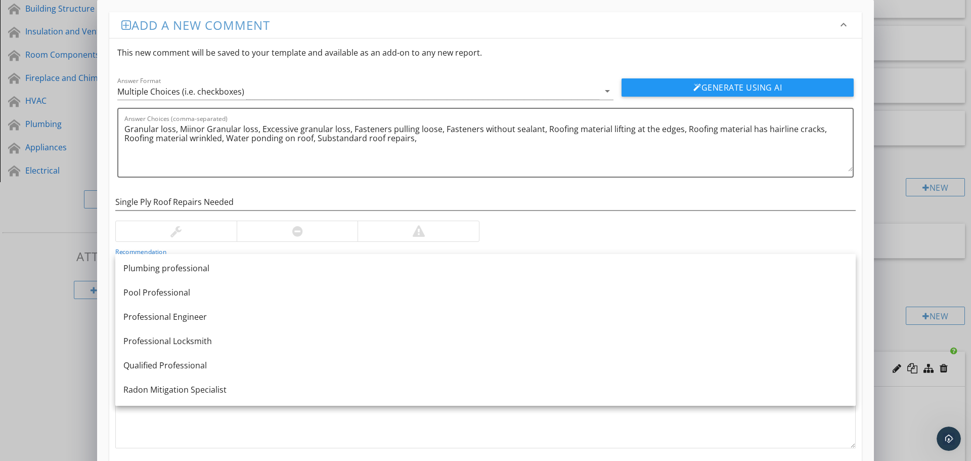
scroll to position [1213, 0]
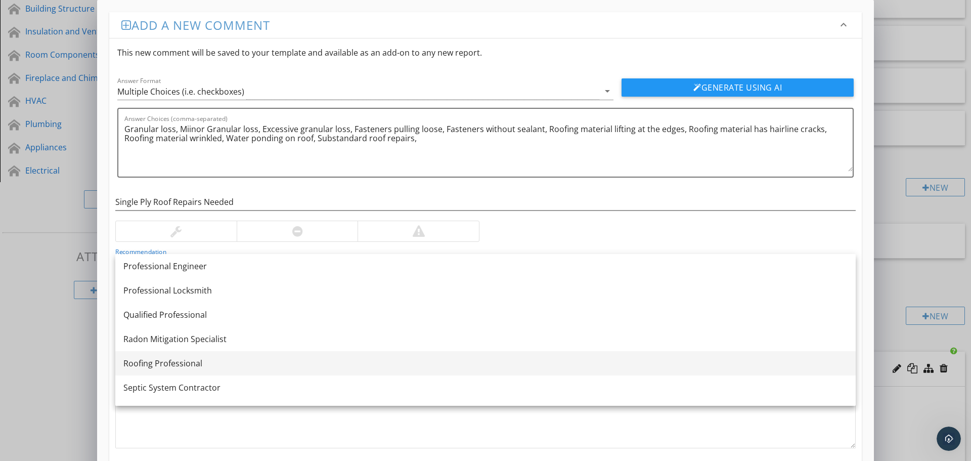
click at [170, 366] on div "Roofing Professional" at bounding box center [485, 363] width 724 height 12
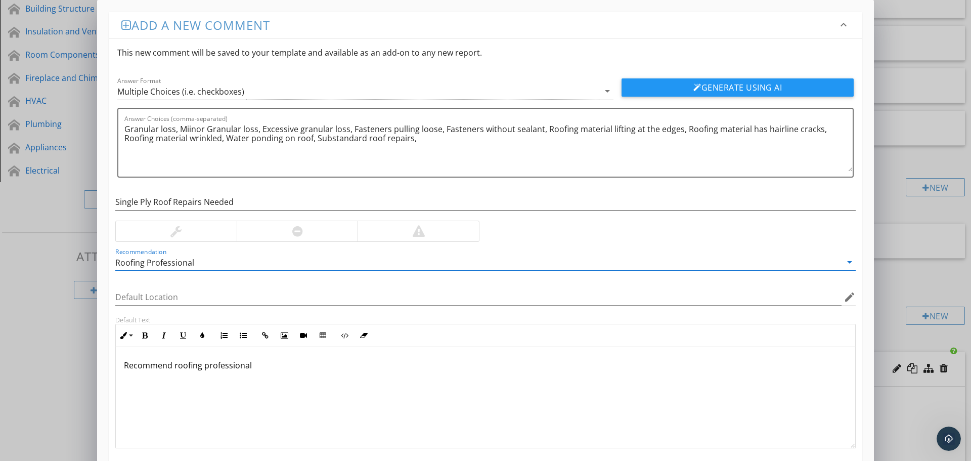
click at [288, 362] on p "Recommend roofing professional" at bounding box center [485, 365] width 723 height 12
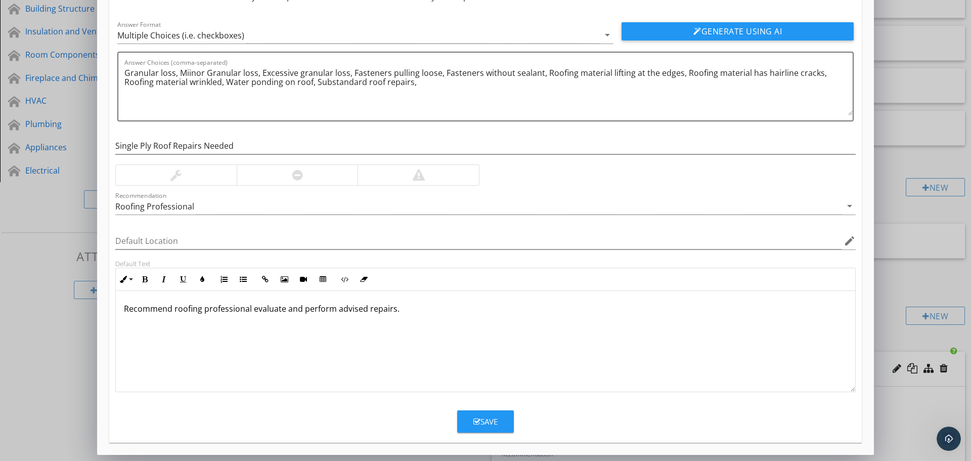
click at [487, 416] on div "Save" at bounding box center [485, 422] width 24 height 12
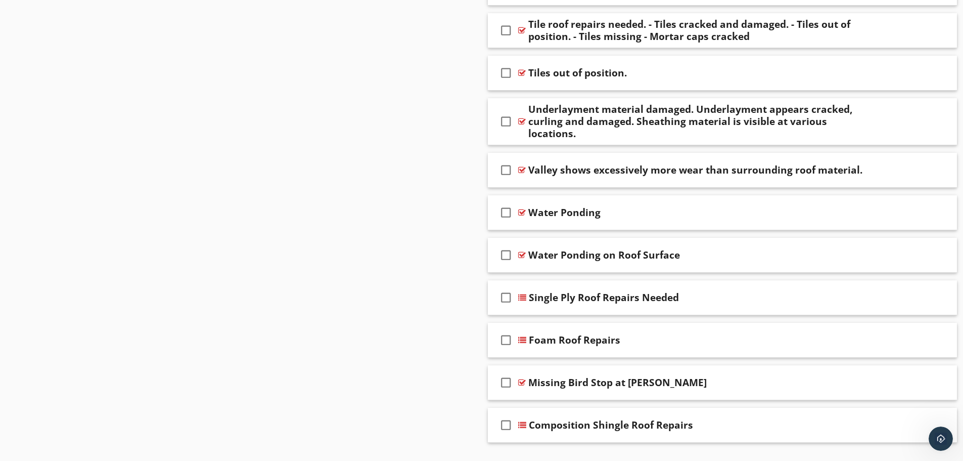
scroll to position [13681, 0]
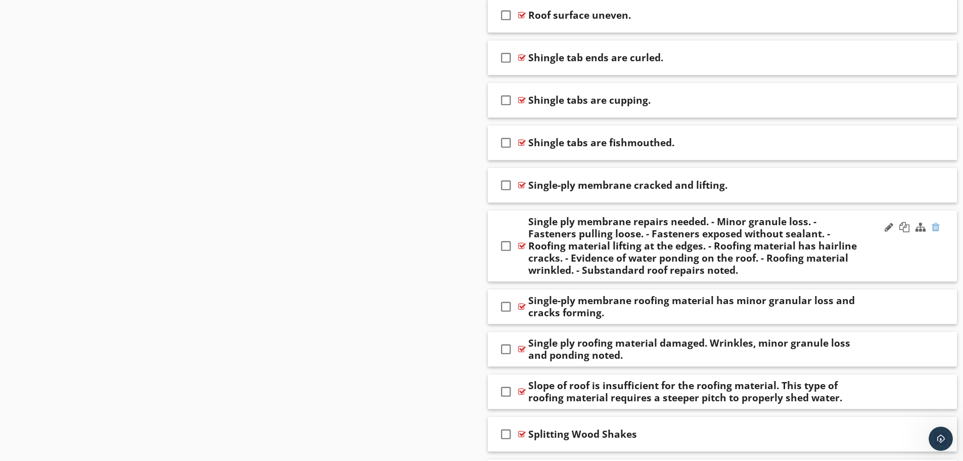
click at [934, 224] on div at bounding box center [936, 227] width 8 height 10
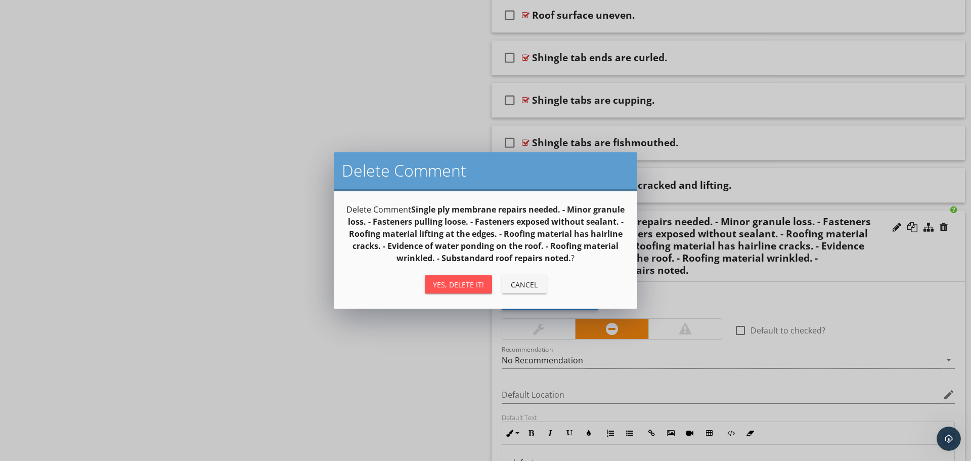
click at [456, 279] on div "Yes, Delete it!" at bounding box center [458, 284] width 51 height 11
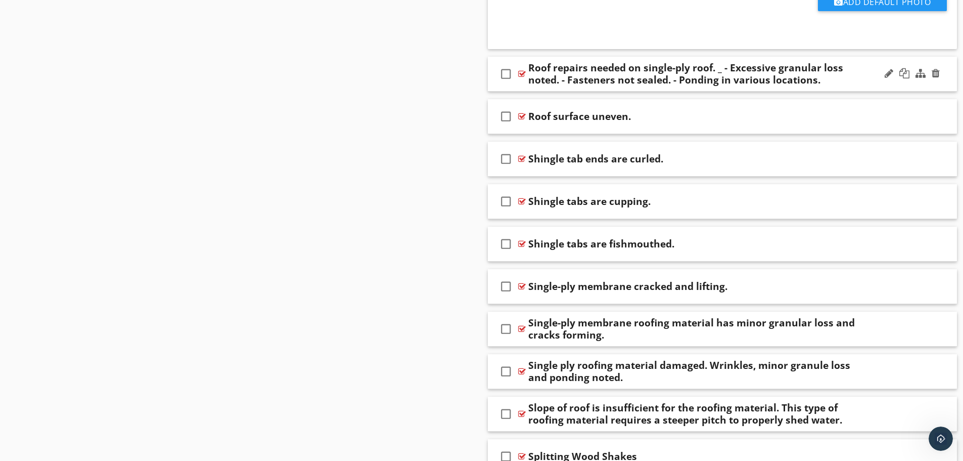
scroll to position [13428, 0]
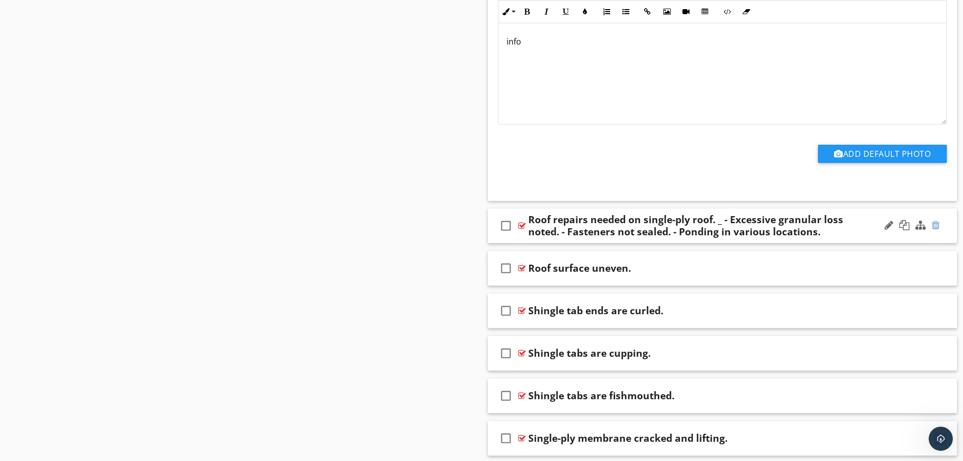
click at [938, 224] on div at bounding box center [936, 225] width 8 height 10
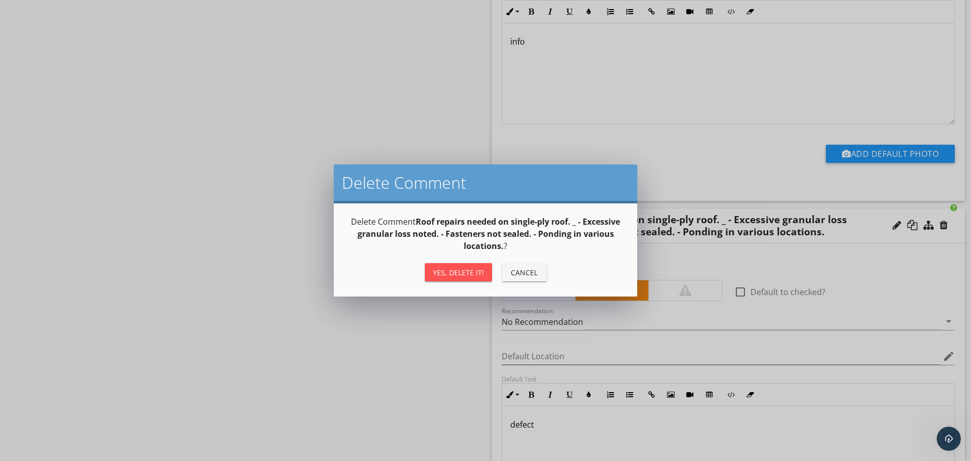
click at [463, 269] on div "Yes, Delete it!" at bounding box center [458, 272] width 51 height 11
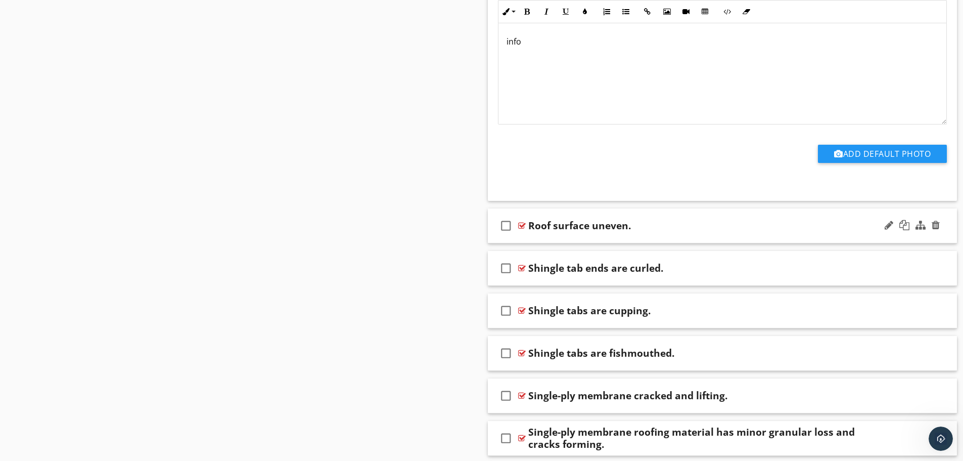
click at [674, 238] on div "check_box_outline_blank Roof surface uneven." at bounding box center [723, 225] width 470 height 35
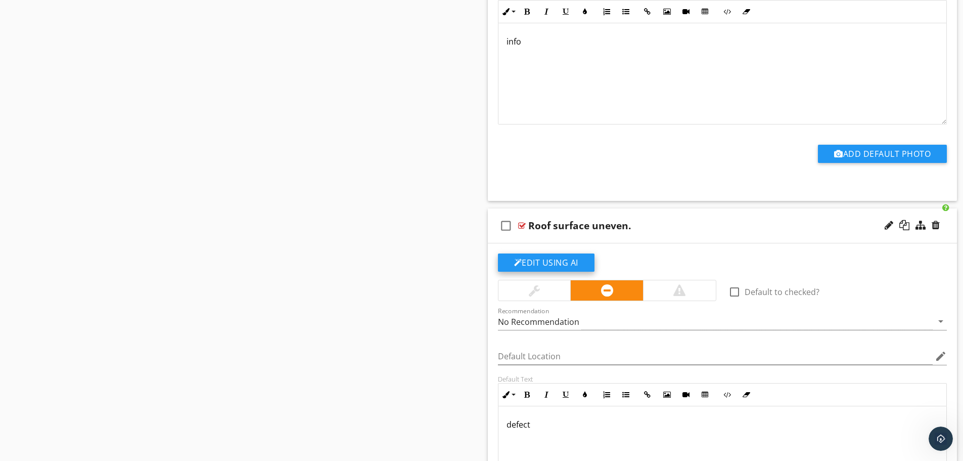
click at [569, 259] on button "Edit Using AI" at bounding box center [546, 262] width 97 height 18
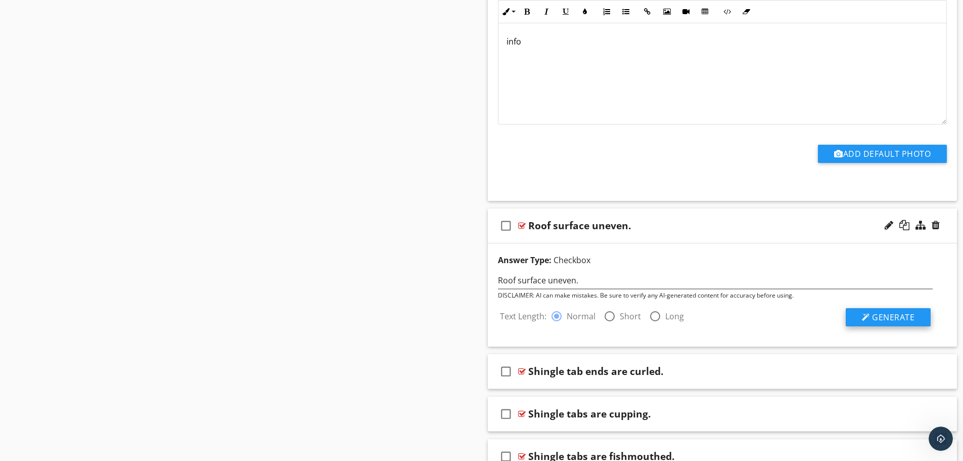
click at [896, 312] on span "Generate" at bounding box center [893, 316] width 42 height 11
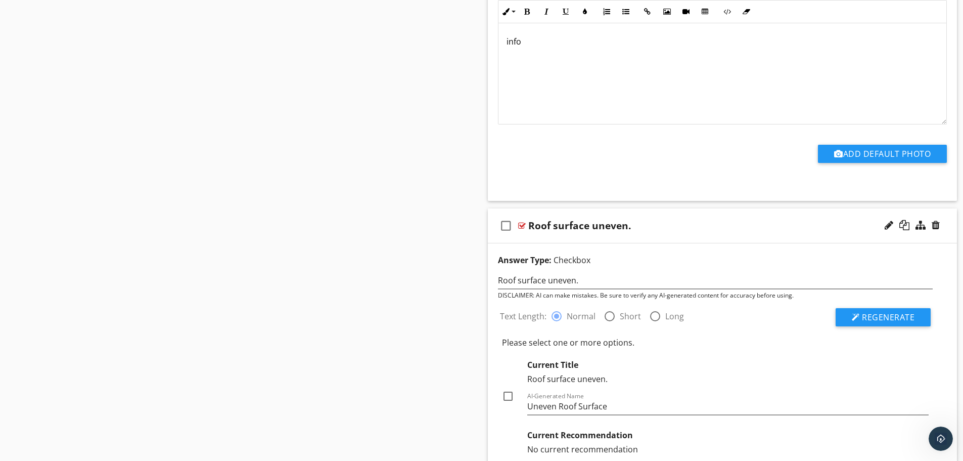
scroll to position [13580, 0]
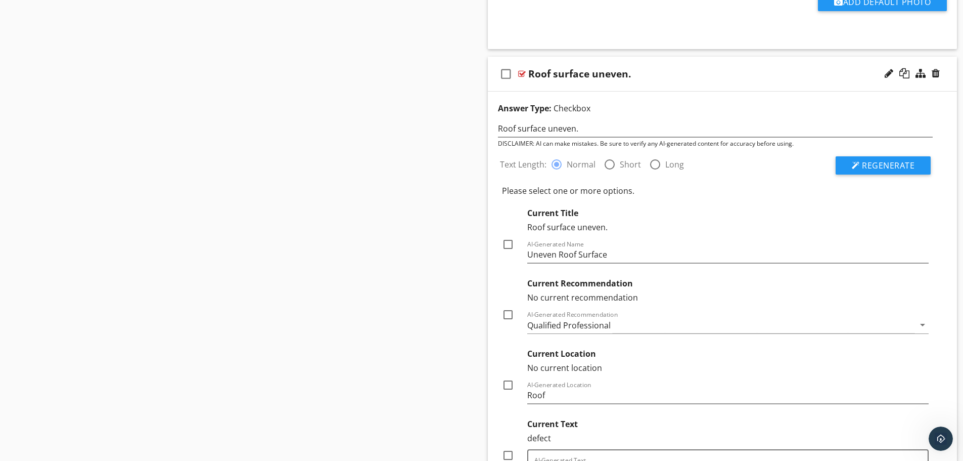
click at [508, 243] on div at bounding box center [507, 244] width 17 height 17
checkbox input "true"
click at [541, 326] on div "Qualified Professional" at bounding box center [568, 325] width 83 height 9
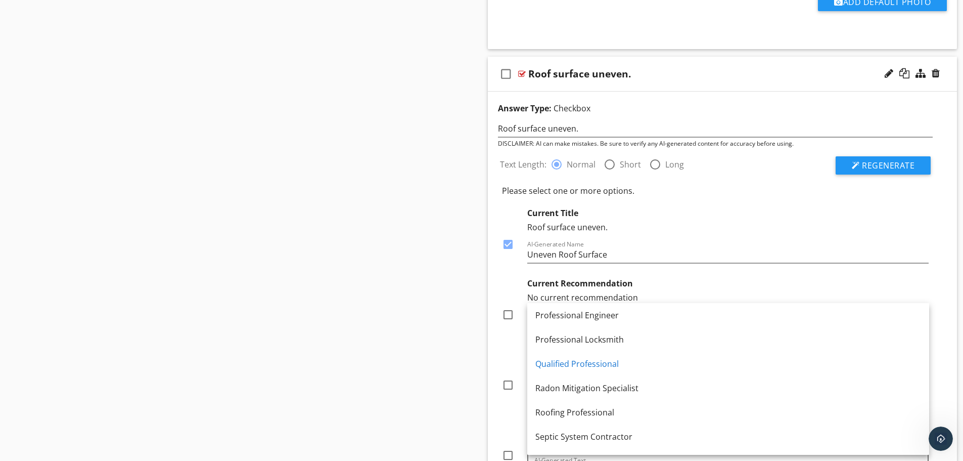
scroll to position [1264, 0]
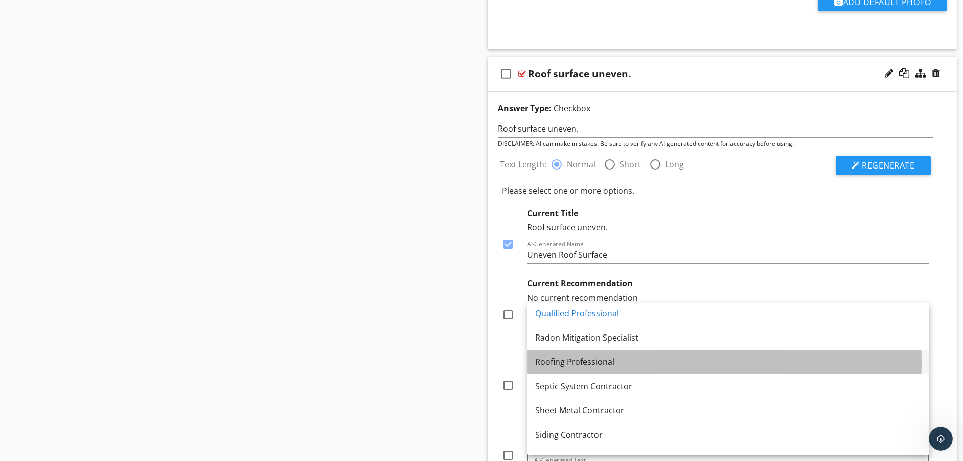
click at [569, 364] on div "Roofing Professional" at bounding box center [728, 361] width 386 height 12
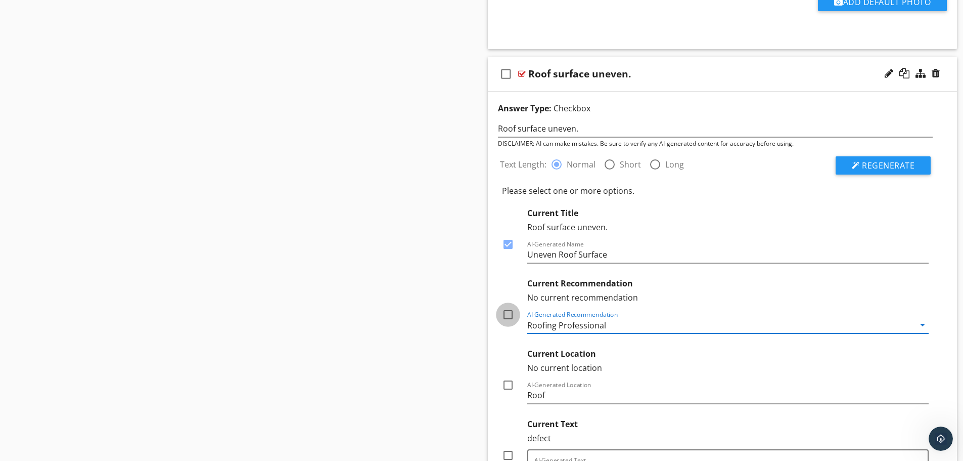
click at [511, 315] on div at bounding box center [507, 314] width 17 height 17
checkbox input "true"
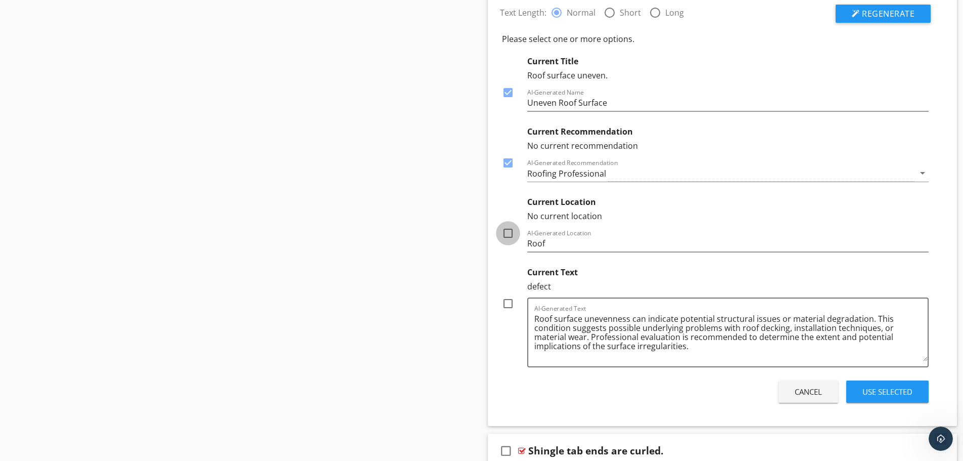
click at [504, 232] on div at bounding box center [507, 232] width 17 height 17
checkbox input "true"
drag, startPoint x: 750, startPoint y: 318, endPoint x: 715, endPoint y: 322, distance: 35.6
click at [715, 322] on textarea "Roof surface unevenness can indicate potential structural issues or material de…" at bounding box center [731, 335] width 394 height 51
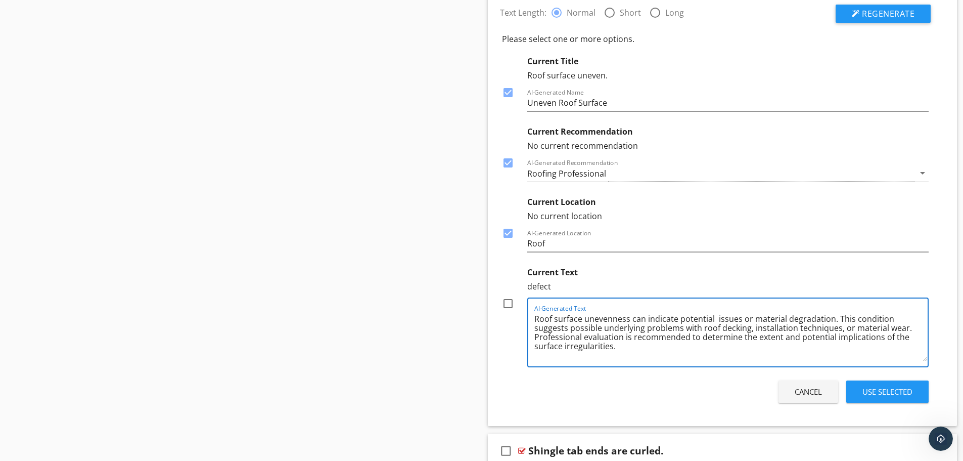
click at [583, 317] on textarea "Roof surface unevenness can indicate potential issues or material degradation. …" at bounding box center [731, 335] width 394 height 51
drag, startPoint x: 839, startPoint y: 321, endPoint x: 620, endPoint y: 323, distance: 218.9
click at [620, 323] on textarea "Roof surface is unevenness can indicate potential issues or material degradatio…" at bounding box center [731, 335] width 394 height 51
type textarea "Roof surface is uneven. This condition suggests possible underlying problems wi…"
click at [505, 301] on div at bounding box center [507, 303] width 17 height 17
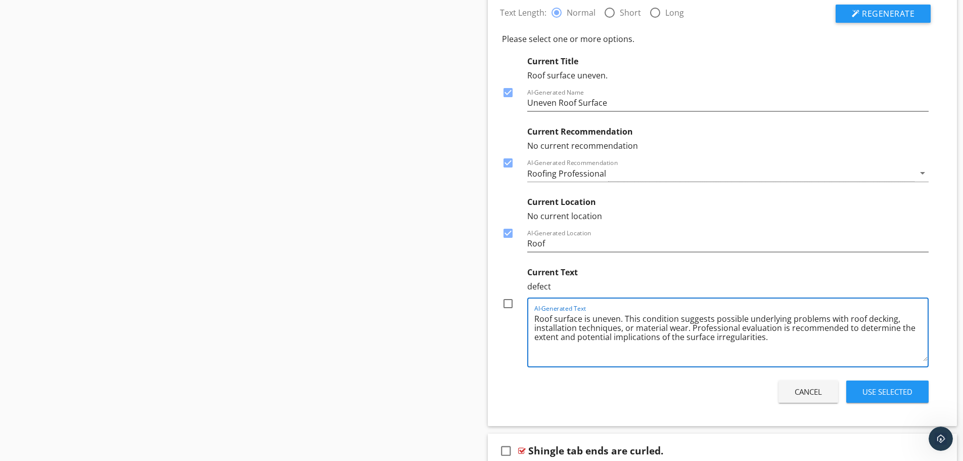
checkbox input "true"
click at [875, 390] on div "Use Selected" at bounding box center [887, 392] width 50 height 12
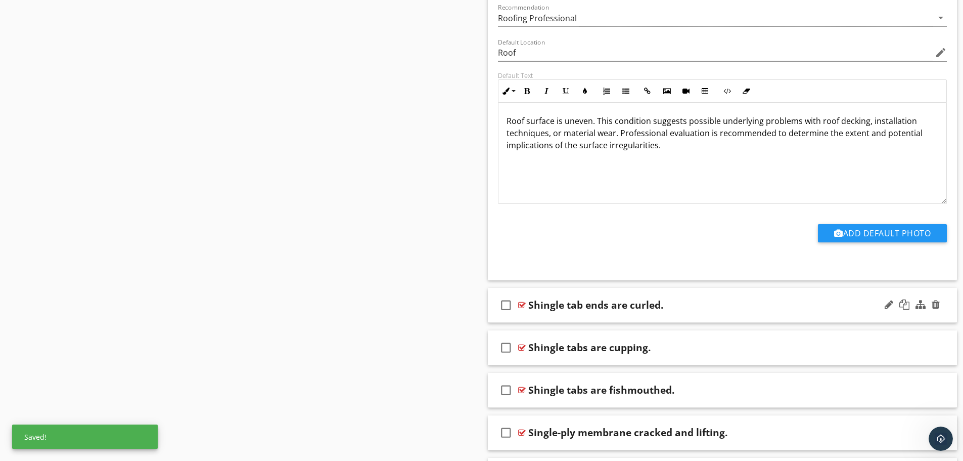
click at [648, 315] on div "check_box_outline_blank Shingle tab ends are curled." at bounding box center [723, 305] width 470 height 35
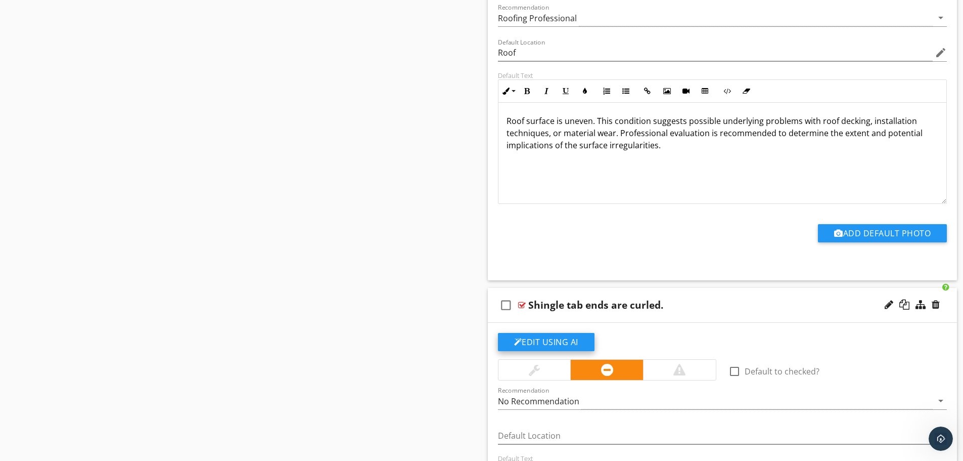
click at [575, 339] on button "Edit Using AI" at bounding box center [546, 342] width 97 height 18
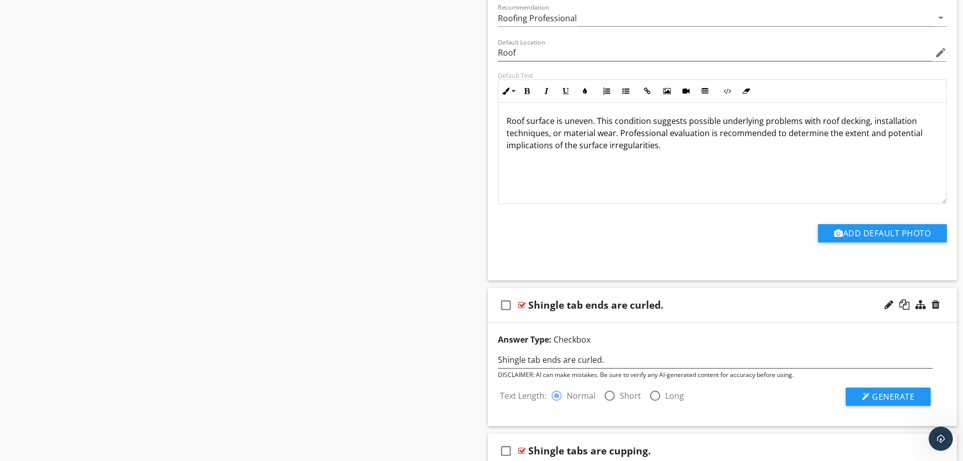
scroll to position [13833, 0]
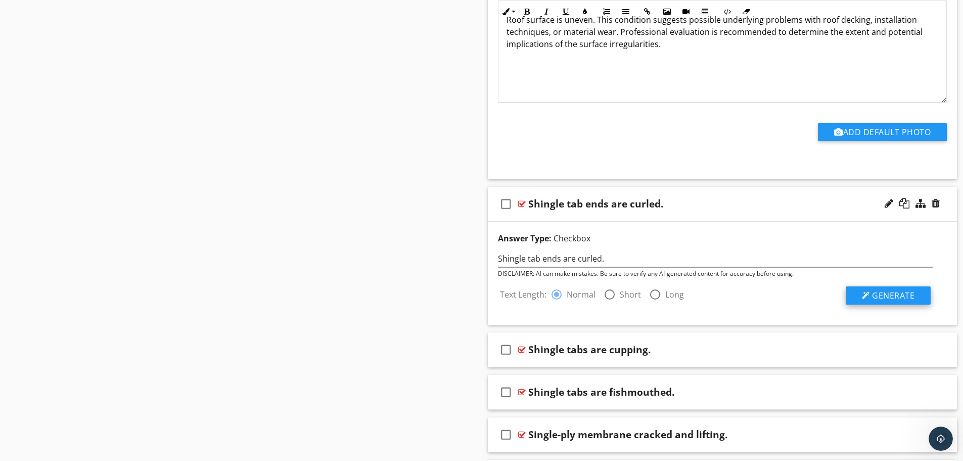
click at [893, 297] on span "Generate" at bounding box center [893, 295] width 42 height 11
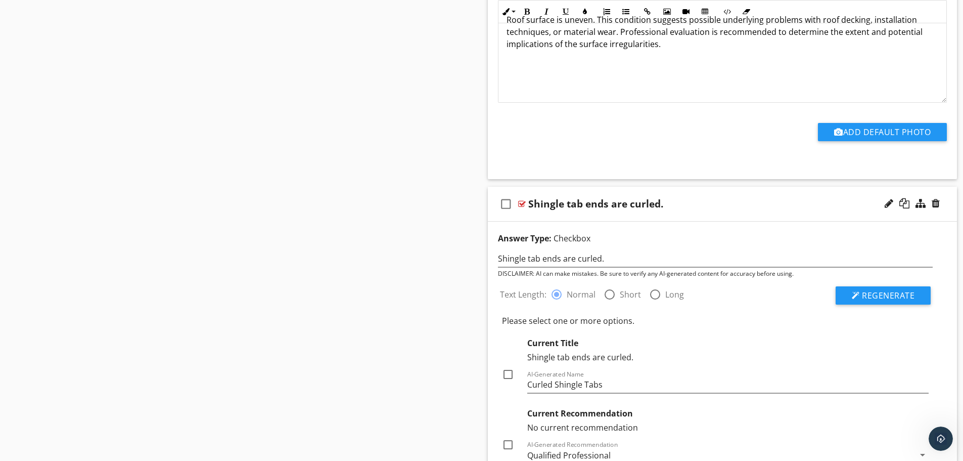
scroll to position [13934, 0]
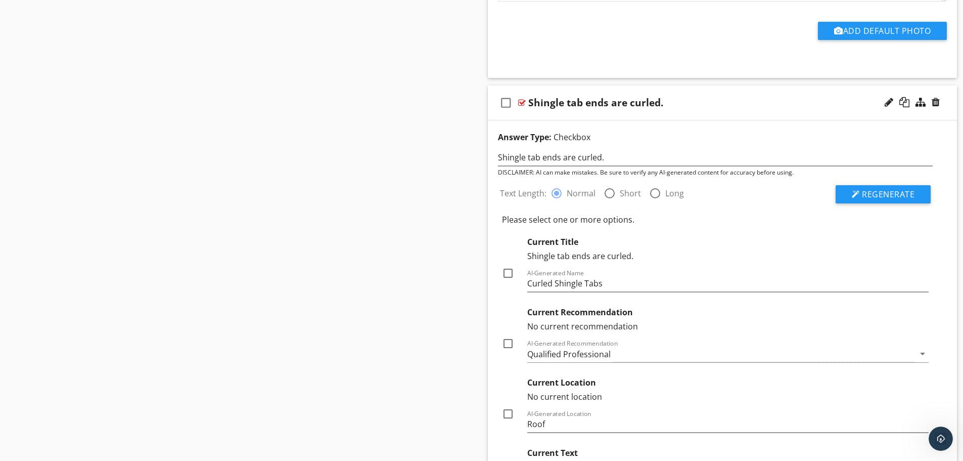
click at [511, 271] on div at bounding box center [507, 272] width 17 height 17
checkbox input "true"
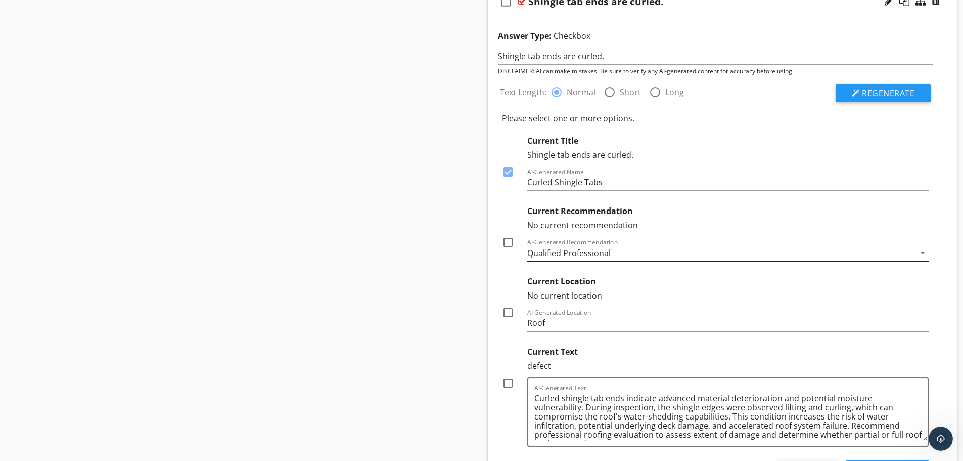
click at [548, 255] on div "Qualified Professional" at bounding box center [568, 252] width 83 height 9
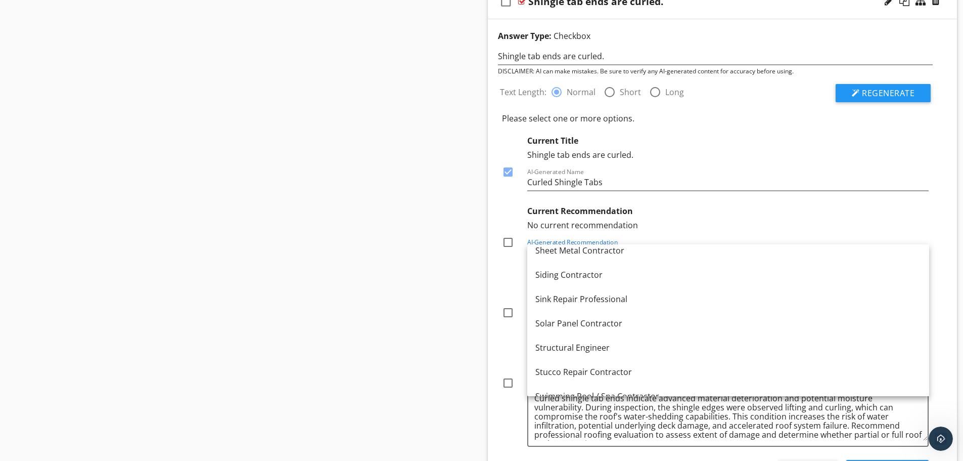
scroll to position [1264, 0]
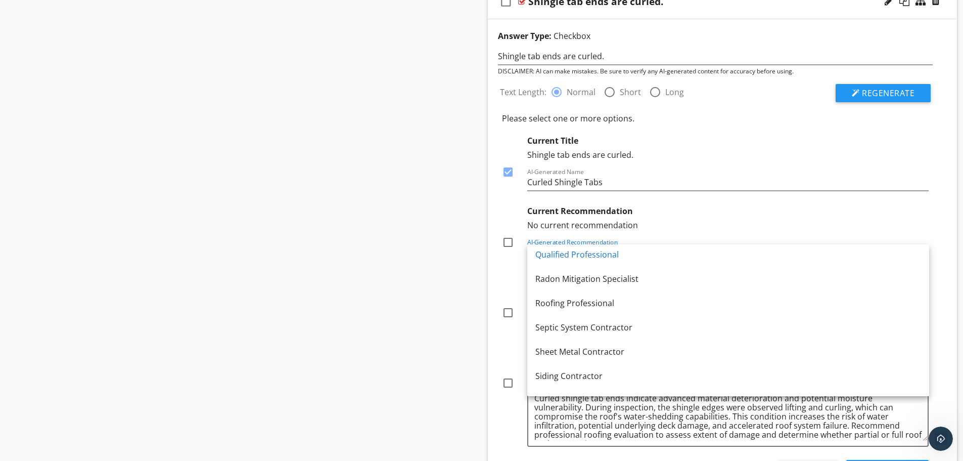
click at [548, 306] on div "Roofing Professional" at bounding box center [728, 303] width 386 height 12
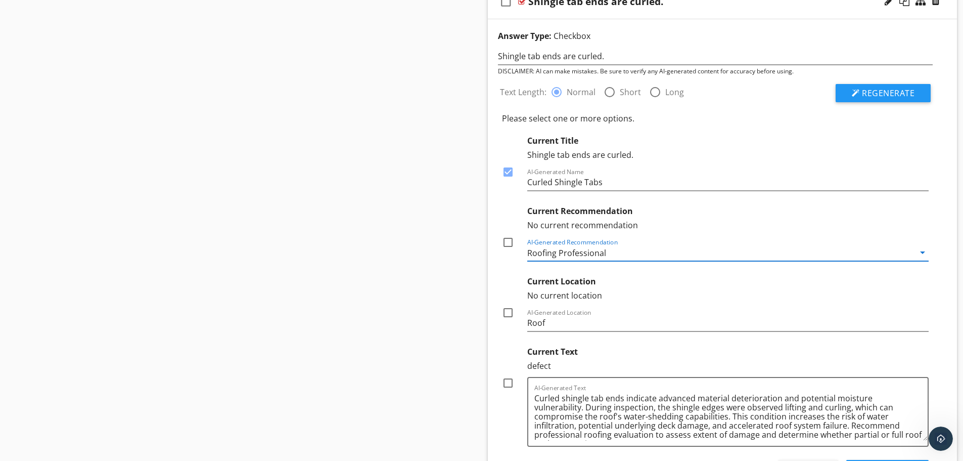
click at [508, 243] on div at bounding box center [507, 242] width 17 height 17
checkbox input "true"
click at [507, 310] on div at bounding box center [507, 312] width 17 height 17
checkbox input "true"
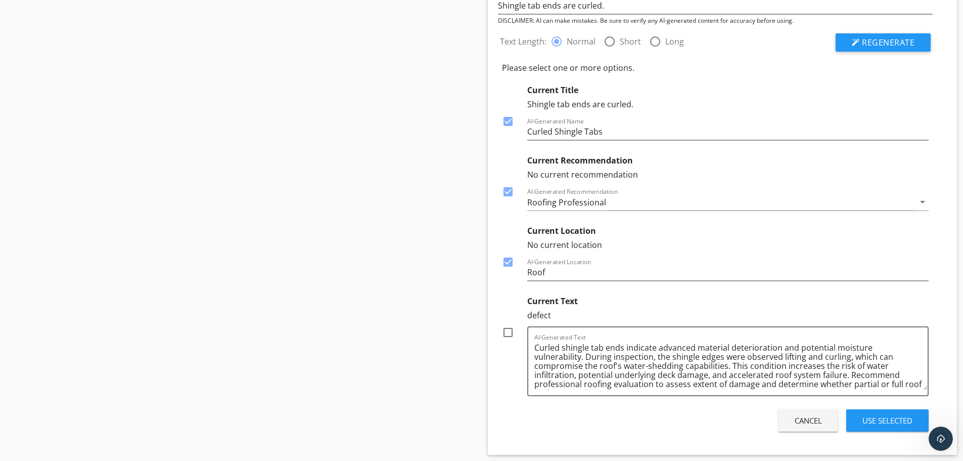
scroll to position [14136, 0]
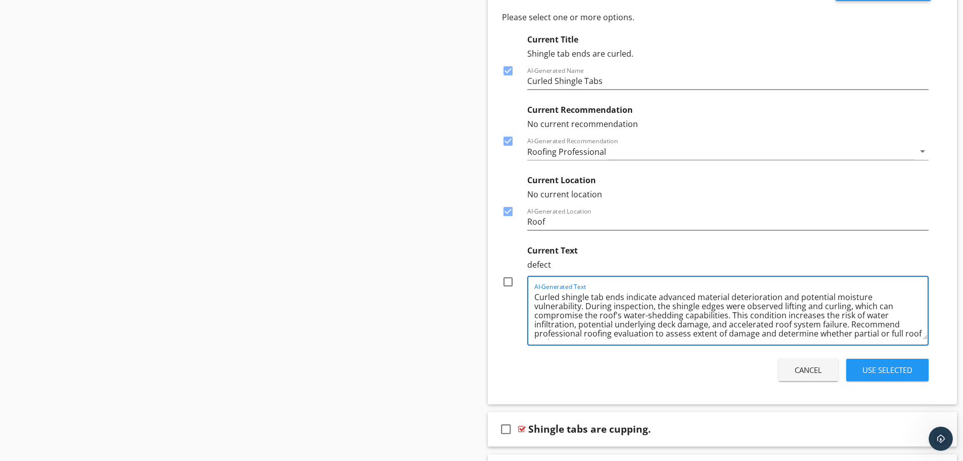
drag, startPoint x: 580, startPoint y: 308, endPoint x: 782, endPoint y: 297, distance: 202.5
click at [782, 297] on textarea "Curled shingle tab ends indicate advanced material deterioration and potential …" at bounding box center [731, 314] width 394 height 51
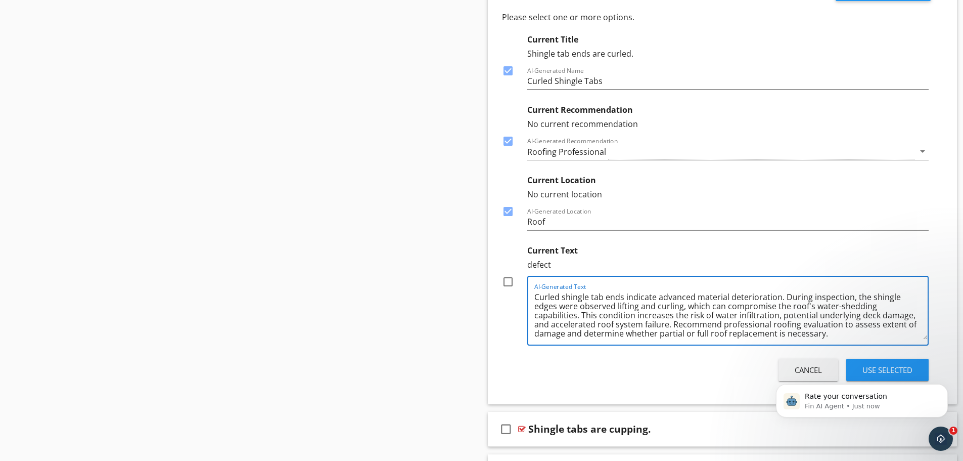
scroll to position [937, 0]
click at [624, 297] on textarea "Curled shingle tab ends indicate advanced material deterioration. During inspec…" at bounding box center [731, 314] width 394 height 51
drag, startPoint x: 694, startPoint y: 296, endPoint x: 659, endPoint y: 301, distance: 35.2
click at [659, 301] on textarea "Curled shingle tab ends indicate advanced material deterioration. During inspec…" at bounding box center [731, 314] width 394 height 51
drag, startPoint x: 817, startPoint y: 296, endPoint x: 742, endPoint y: 299, distance: 74.9
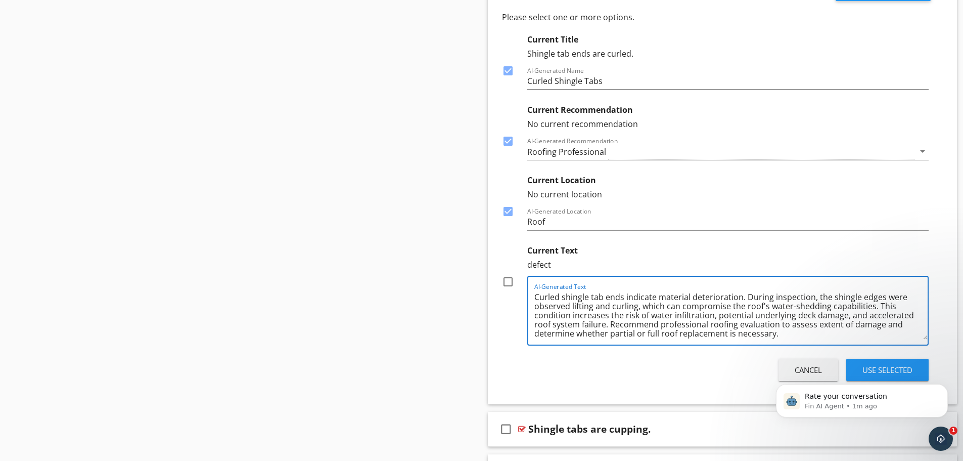
click at [742, 299] on textarea "Curled shingle tab ends indicate material deterioration. During inspection, the…" at bounding box center [731, 314] width 394 height 51
click at [716, 365] on div "Cancel Use Selected" at bounding box center [715, 369] width 435 height 28
drag, startPoint x: 797, startPoint y: 306, endPoint x: 746, endPoint y: 299, distance: 51.5
click at [746, 299] on textarea "Curled shingle tab ends indicate material deterioration. The shingle edges were…" at bounding box center [731, 314] width 394 height 51
drag, startPoint x: 770, startPoint y: 305, endPoint x: 727, endPoint y: 308, distance: 43.1
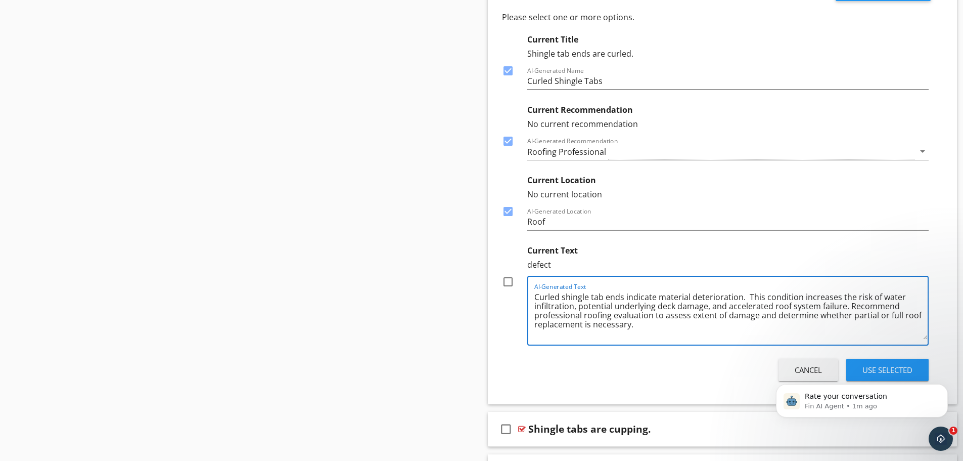
click at [727, 308] on textarea "Curled shingle tab ends indicate material deterioration. This condition increas…" at bounding box center [731, 314] width 394 height 51
type textarea "Curled shingle tab ends indicate material deterioration. This condition increas…"
click at [505, 282] on div at bounding box center [507, 281] width 17 height 17
checkbox input "true"
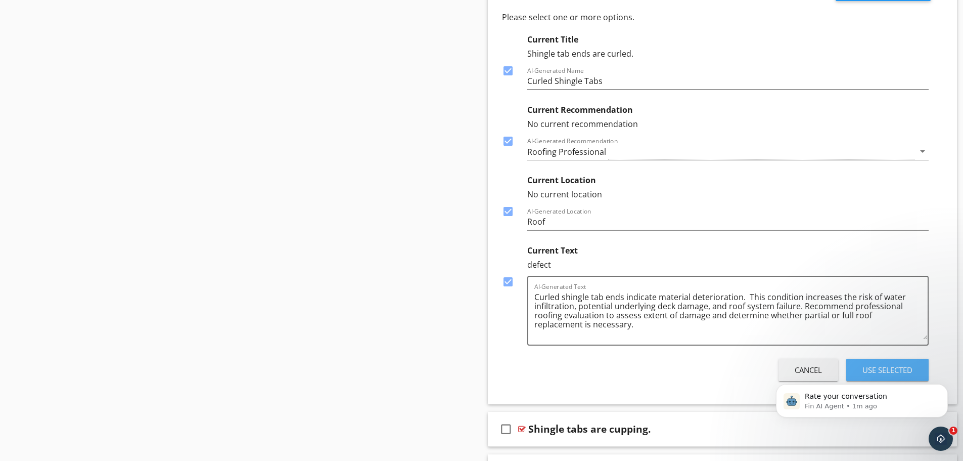
click at [855, 361] on button "Use Selected" at bounding box center [887, 369] width 82 height 22
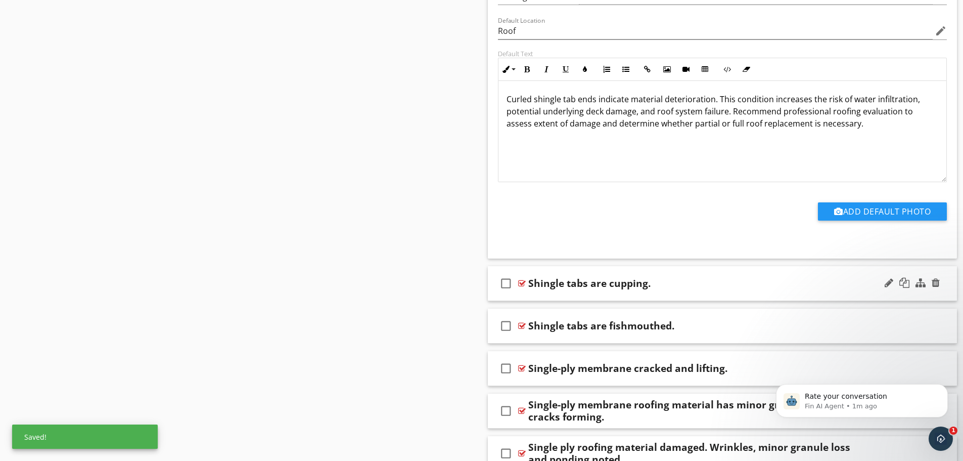
click at [619, 296] on div "check_box_outline_blank Shingle tabs are cupping." at bounding box center [723, 283] width 470 height 35
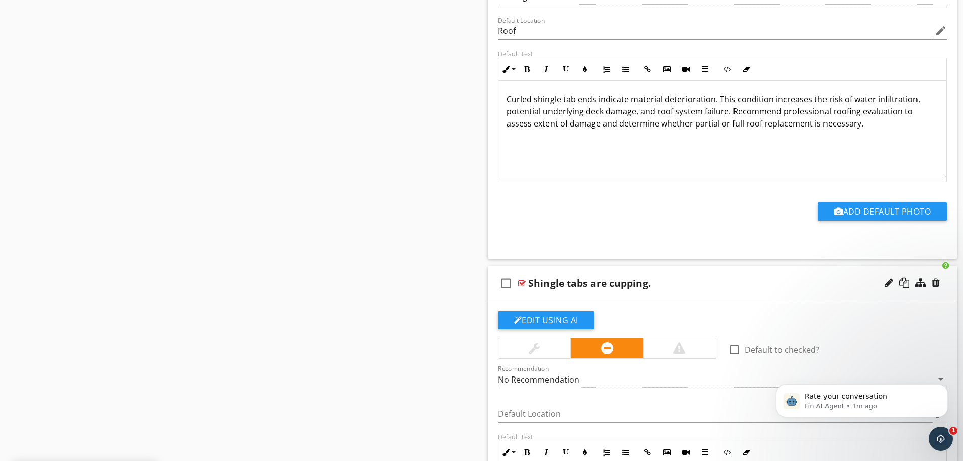
scroll to position [14187, 0]
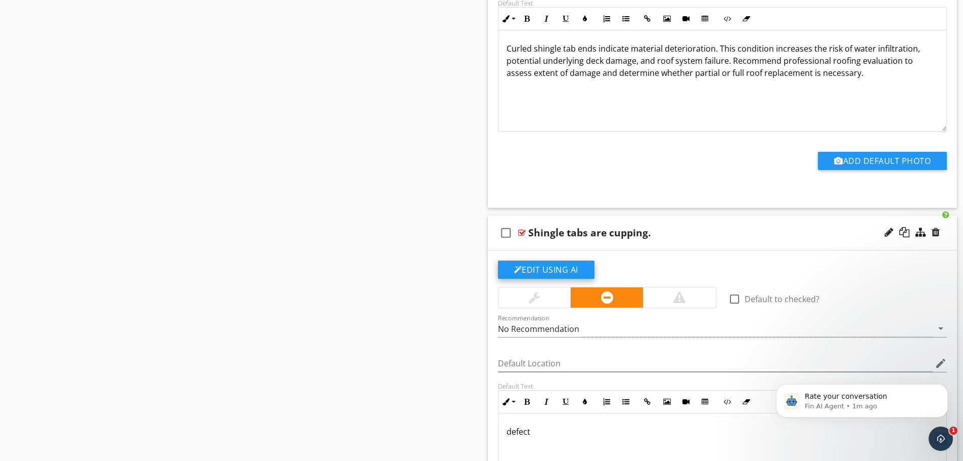
click at [549, 268] on button "Edit Using AI" at bounding box center [546, 269] width 97 height 18
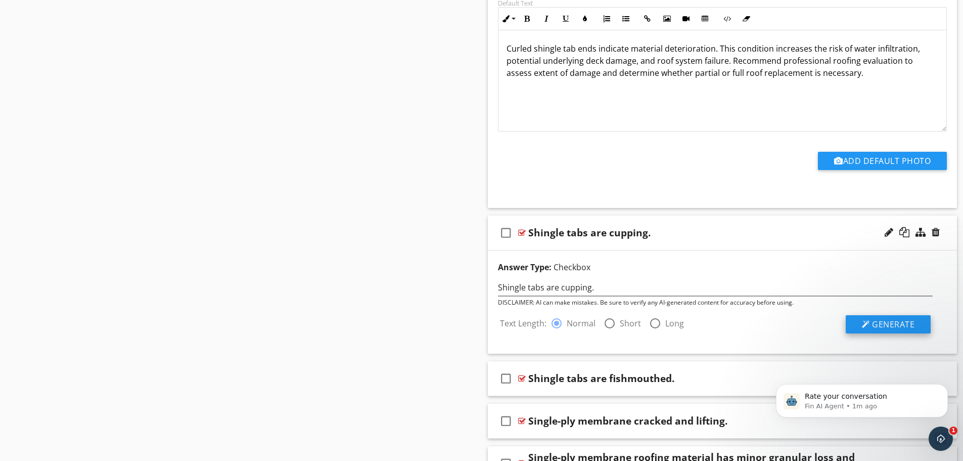
click at [857, 324] on button "Generate" at bounding box center [888, 324] width 85 height 18
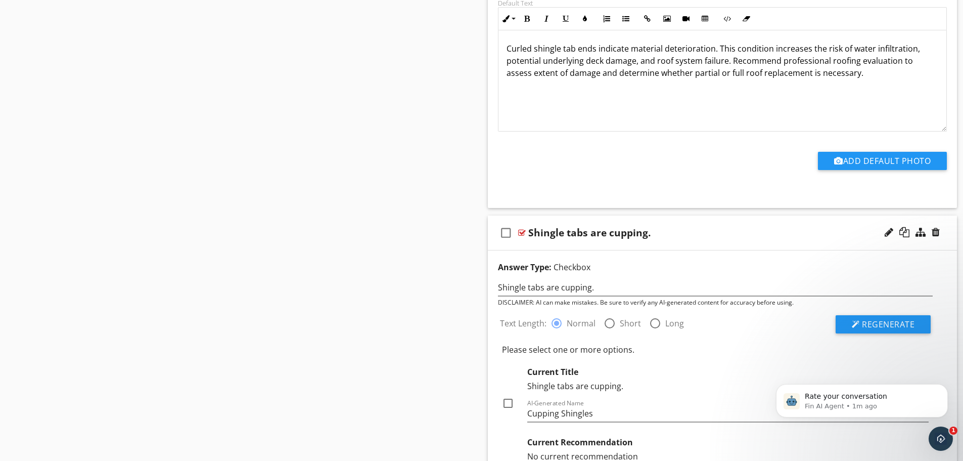
scroll to position [14338, 0]
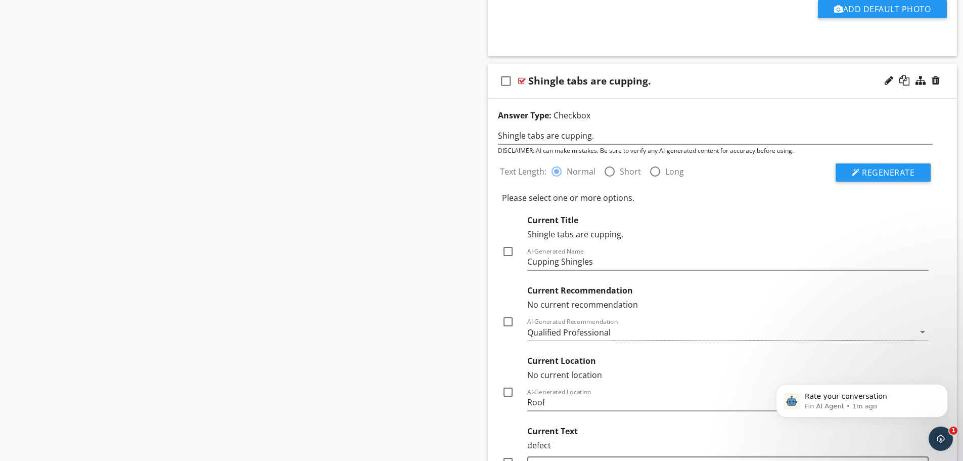
click at [505, 252] on div at bounding box center [507, 251] width 17 height 17
checkbox input "true"
click at [534, 328] on div "Qualified Professional" at bounding box center [568, 332] width 83 height 9
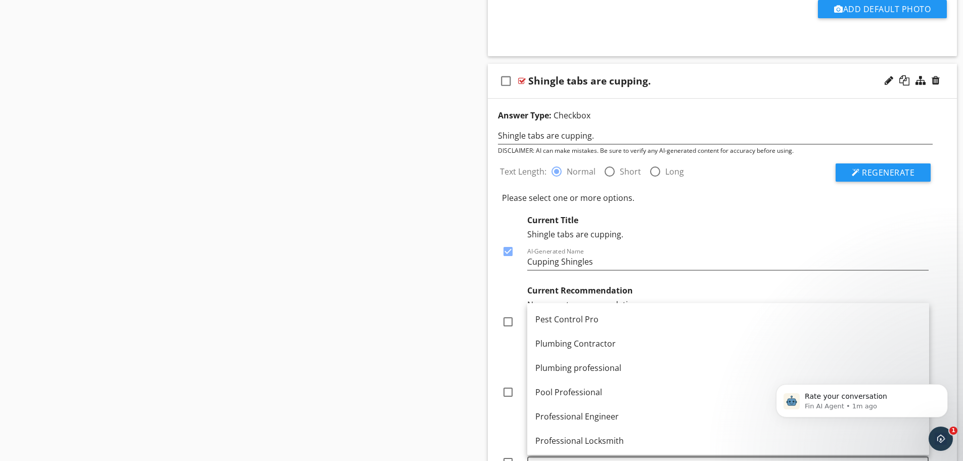
scroll to position [1264, 0]
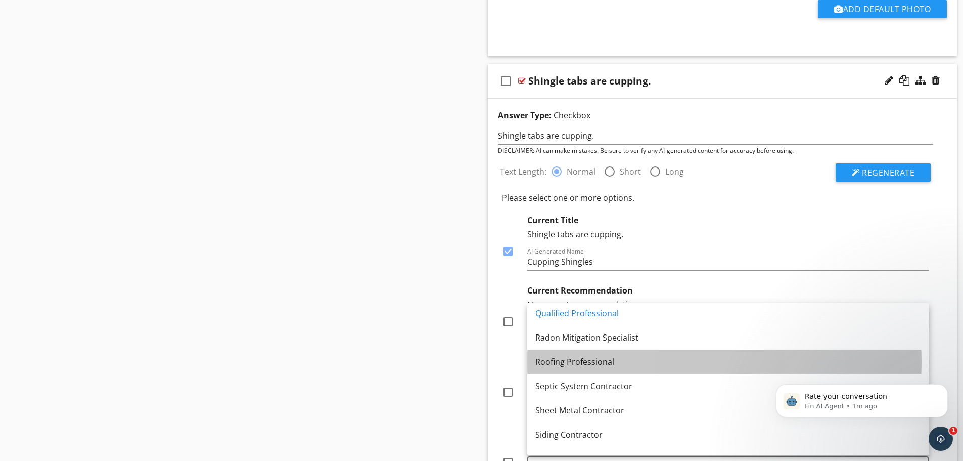
click at [564, 355] on link "Roofing Professional" at bounding box center [728, 361] width 402 height 24
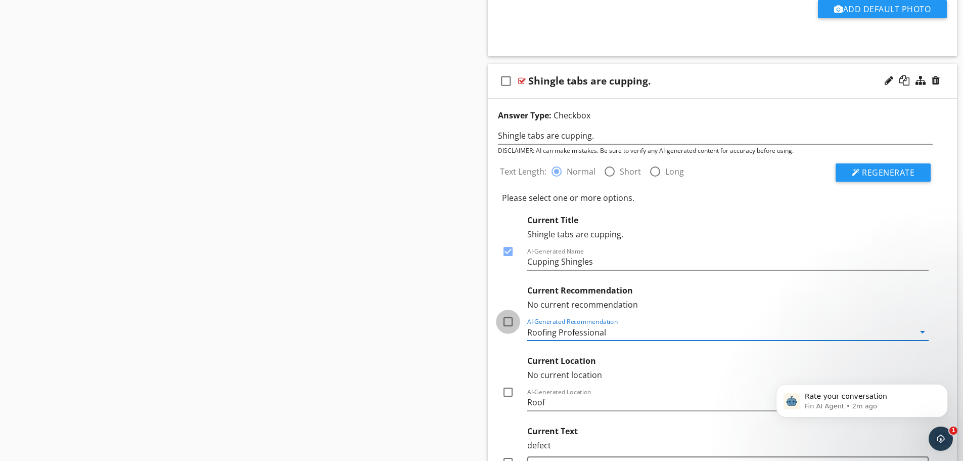
click at [511, 323] on div at bounding box center [507, 321] width 17 height 17
checkbox input "true"
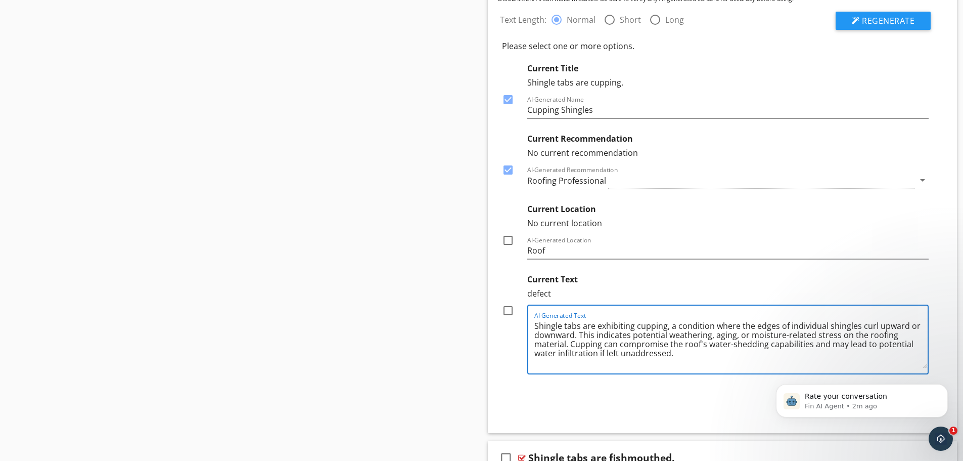
drag, startPoint x: 568, startPoint y: 343, endPoint x: 579, endPoint y: 333, distance: 15.4
click at [579, 333] on textarea "Shingle tabs are exhibiting cupping, a condition where the edges of individual …" at bounding box center [731, 342] width 394 height 51
click at [602, 285] on div "Current Text" at bounding box center [728, 278] width 402 height 18
drag, startPoint x: 567, startPoint y: 345, endPoint x: 578, endPoint y: 334, distance: 16.1
click at [578, 334] on textarea "Shingle tabs are exhibiting cupping, a condition where the edges of individual …" at bounding box center [731, 342] width 394 height 51
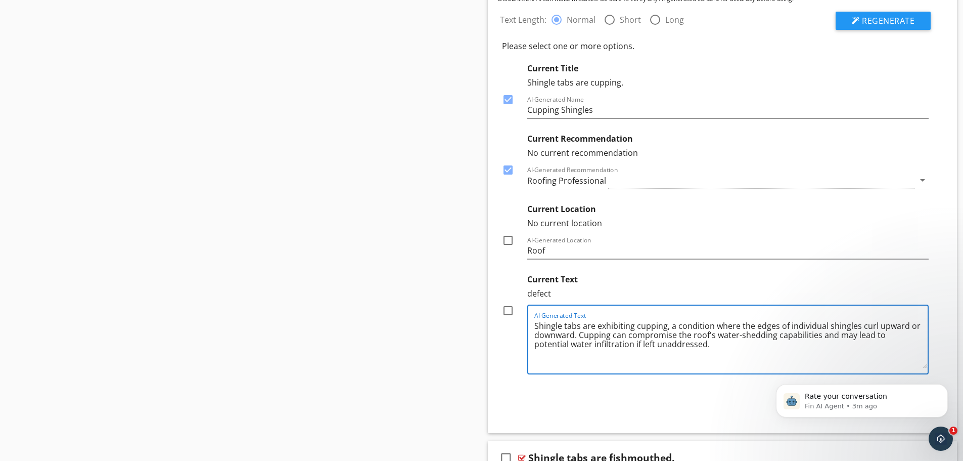
click at [681, 344] on textarea "Shingle tabs are exhibiting cupping, a condition where the edges of individual …" at bounding box center [731, 342] width 394 height 51
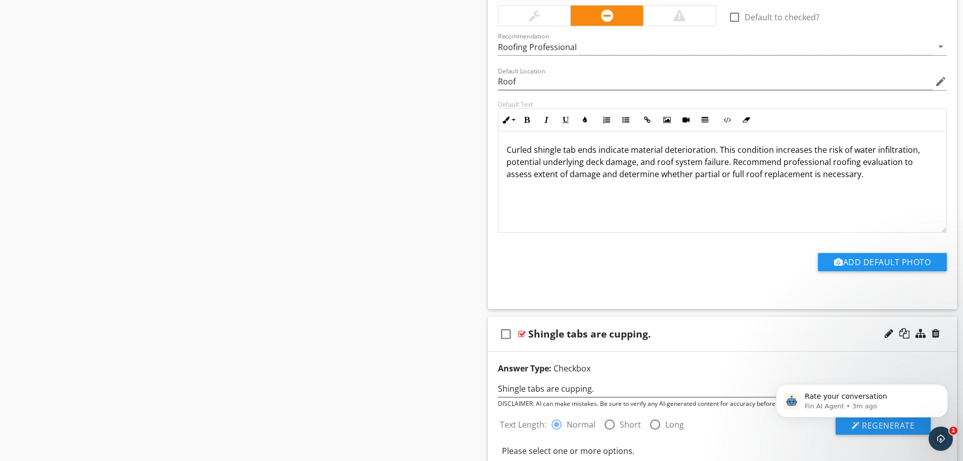
scroll to position [13985, 0]
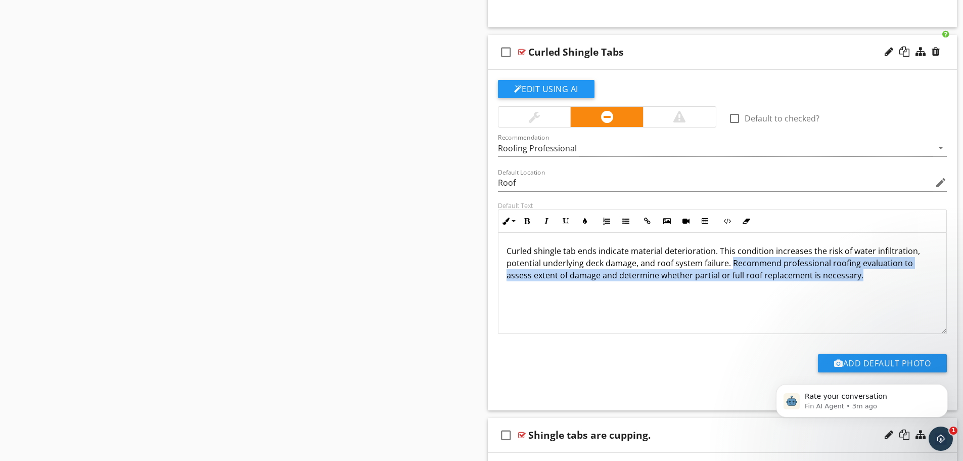
drag, startPoint x: 858, startPoint y: 274, endPoint x: 730, endPoint y: 262, distance: 129.0
click at [730, 262] on p "Curled shingle tab ends indicate material deterioration. This condition increas…" at bounding box center [723, 263] width 432 height 36
copy p "Recommend professional roofing evaluation to assess extent of damage and determ…"
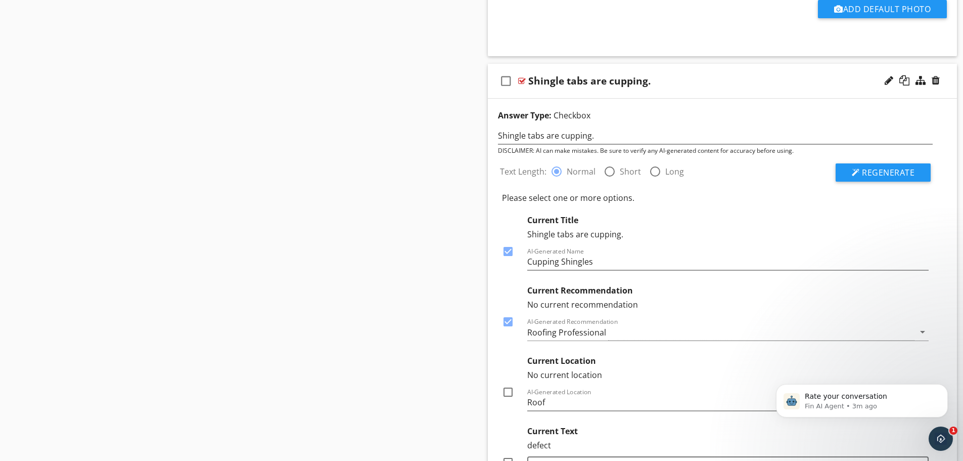
scroll to position [14541, 0]
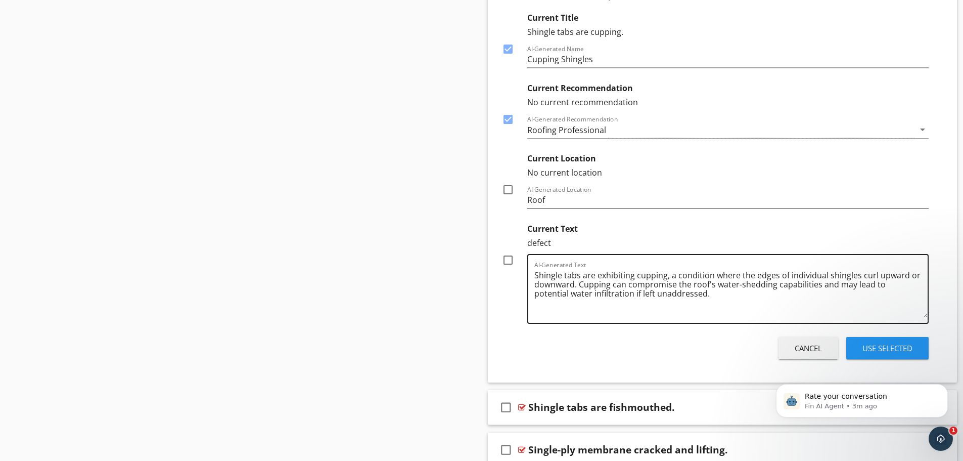
click at [682, 294] on textarea "Shingle tabs are exhibiting cupping, a condition where the edges of individual …" at bounding box center [731, 292] width 394 height 51
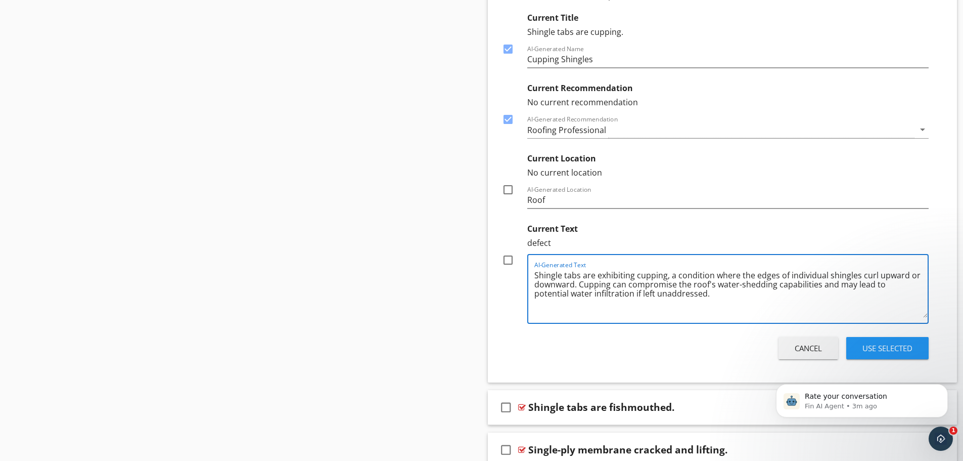
paste textarea "Recommend professional roofing evaluation to assess extent of damage and determ…"
click at [673, 290] on textarea "Shingle tabs are exhibiting cupping, a condition where the edges of individual …" at bounding box center [731, 292] width 394 height 51
type textarea "Shingle tabs are exhibiting cupping, a condition where the edges of individual …"
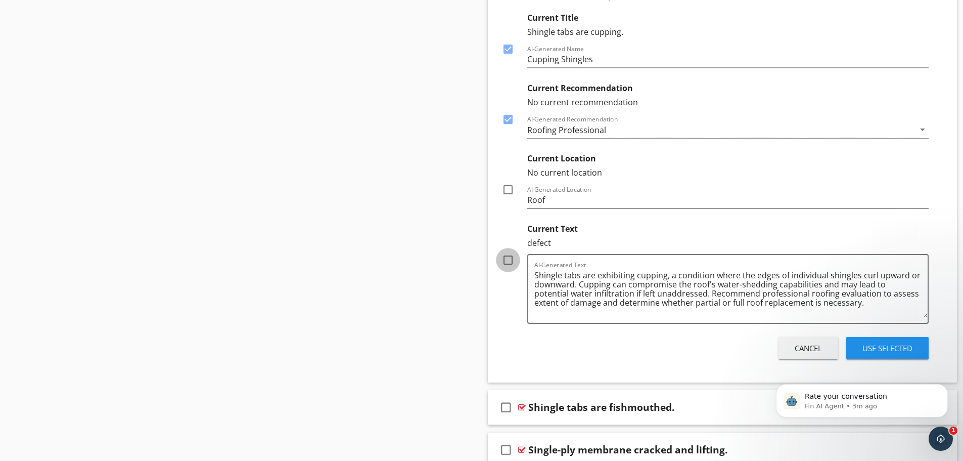
click at [505, 262] on div at bounding box center [507, 259] width 17 height 17
checkbox input "true"
click at [509, 190] on div at bounding box center [507, 189] width 17 height 17
checkbox input "true"
click at [897, 343] on div "Use Selected" at bounding box center [887, 348] width 50 height 12
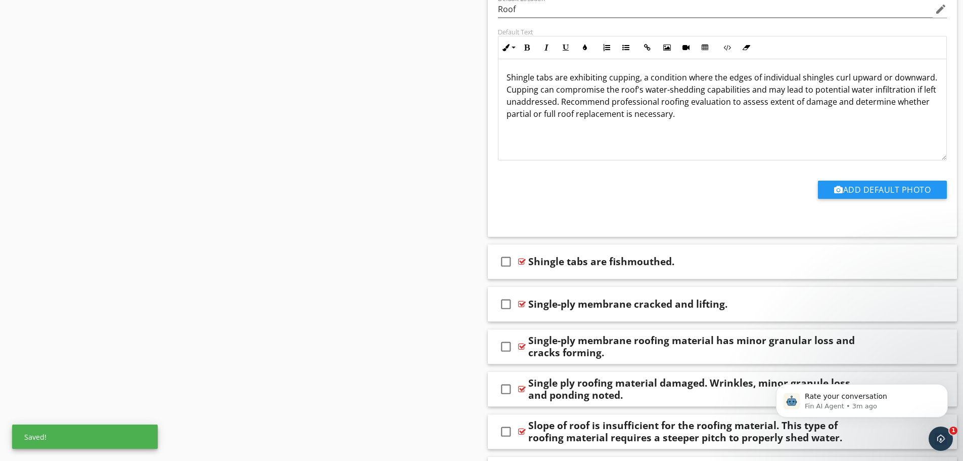
scroll to position [14642, 0]
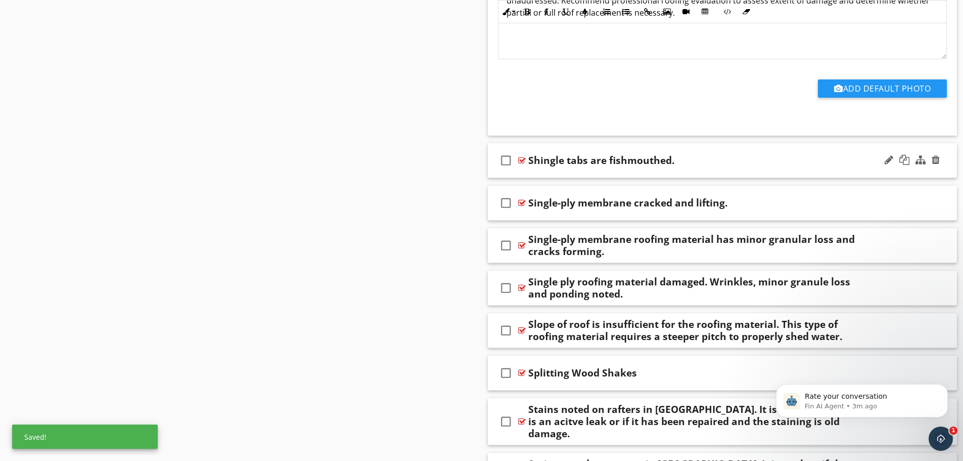
click at [595, 173] on div "check_box_outline_blank Shingle tabs are fishmouthed." at bounding box center [723, 160] width 470 height 35
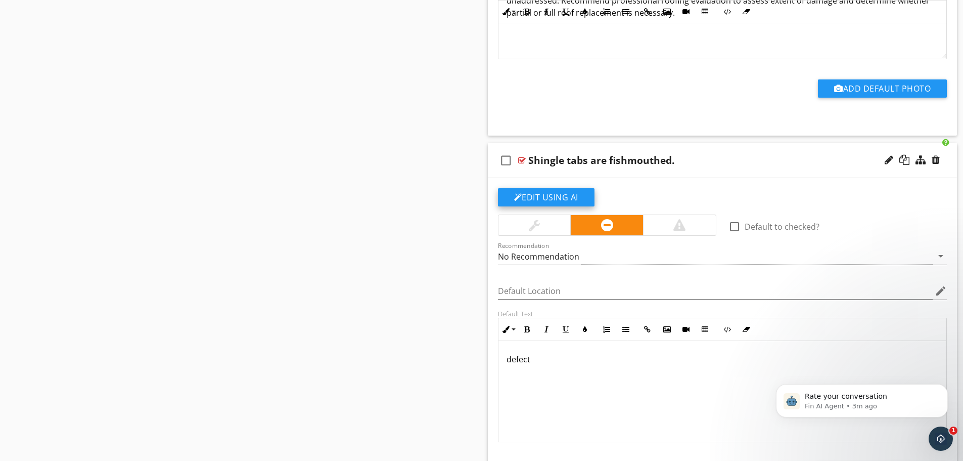
click at [542, 200] on button "Edit Using AI" at bounding box center [546, 197] width 97 height 18
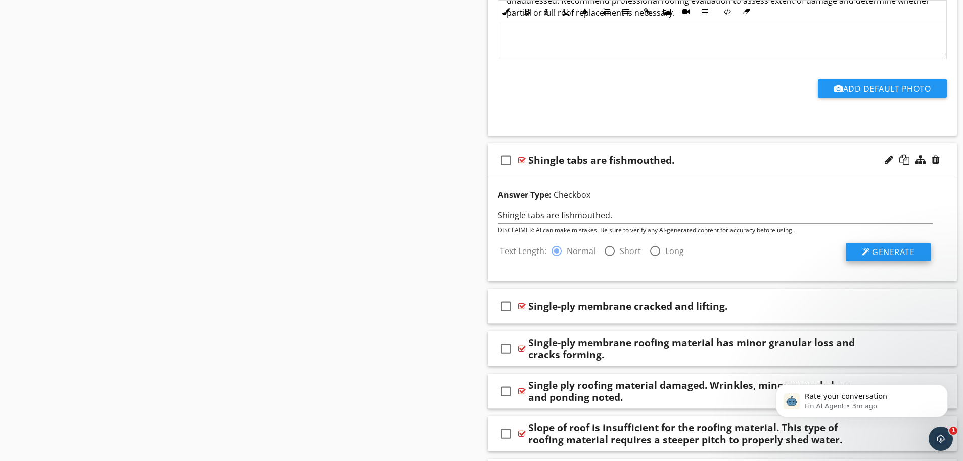
click at [863, 252] on div at bounding box center [866, 252] width 8 height 8
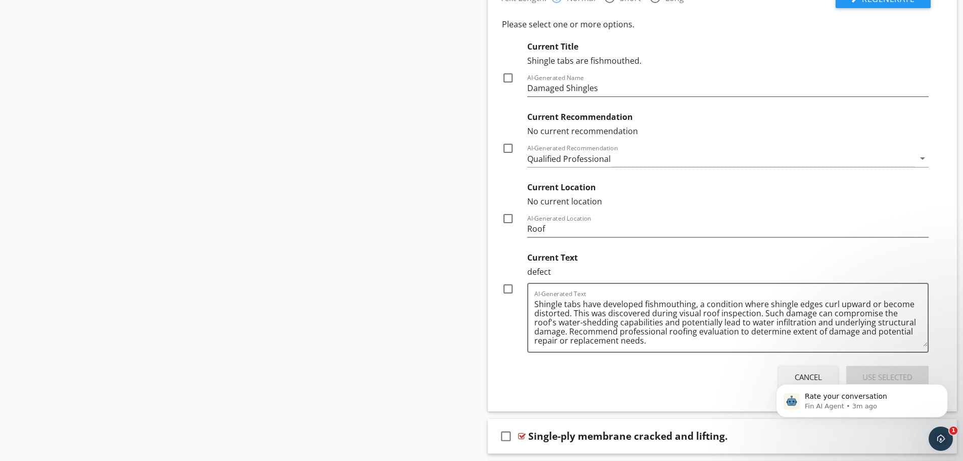
scroll to position [14844, 0]
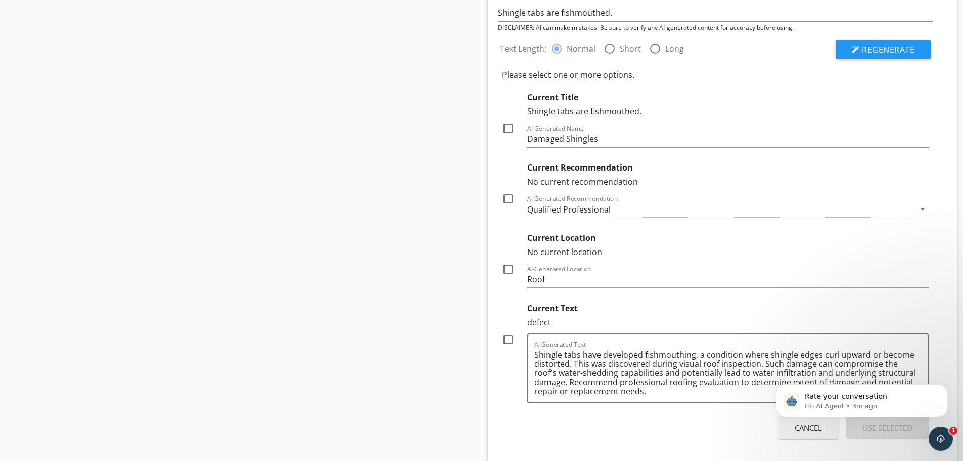
click at [508, 130] on div at bounding box center [507, 128] width 17 height 17
checkbox input "true"
click at [535, 209] on div "Qualified Professional" at bounding box center [568, 209] width 83 height 9
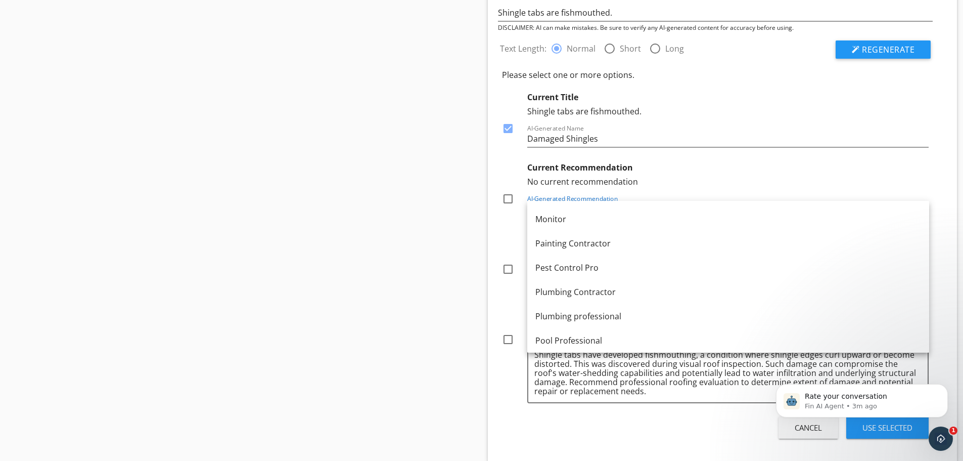
scroll to position [1213, 0]
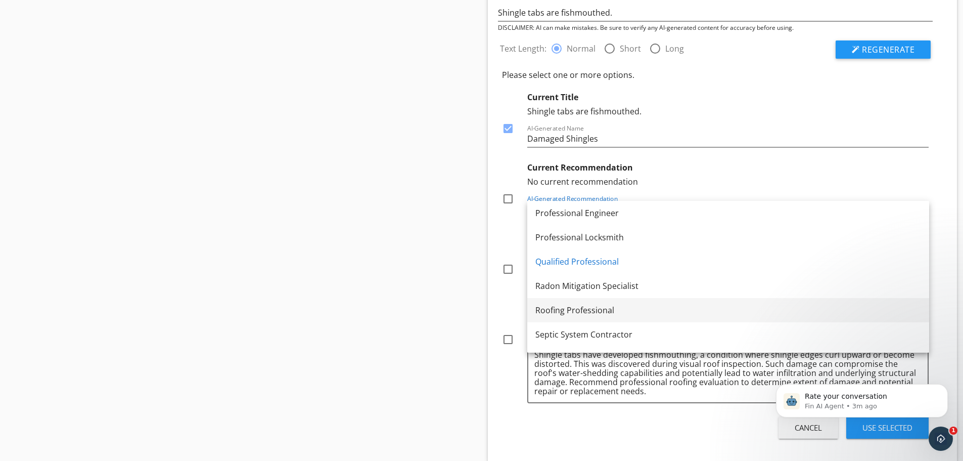
click at [566, 313] on div "Roofing Professional" at bounding box center [728, 310] width 386 height 12
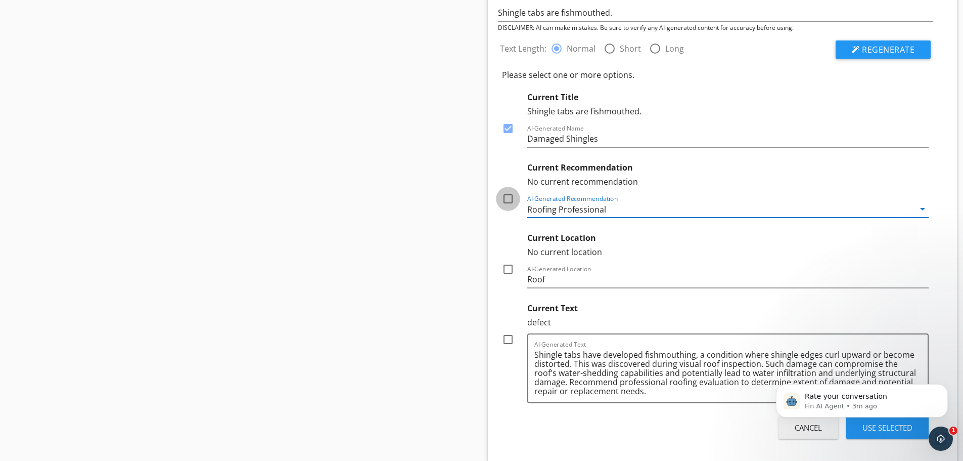
click at [509, 198] on div at bounding box center [507, 198] width 17 height 17
checkbox input "true"
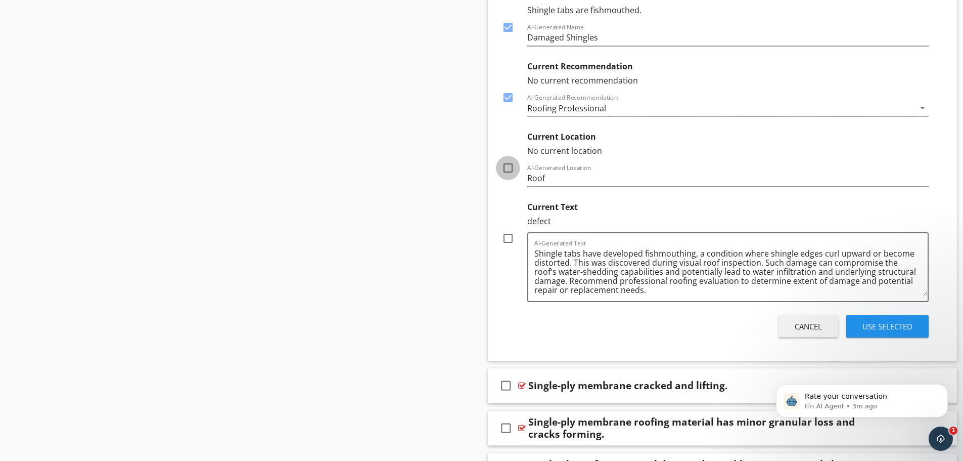
click at [507, 169] on div at bounding box center [507, 167] width 17 height 17
checkbox input "true"
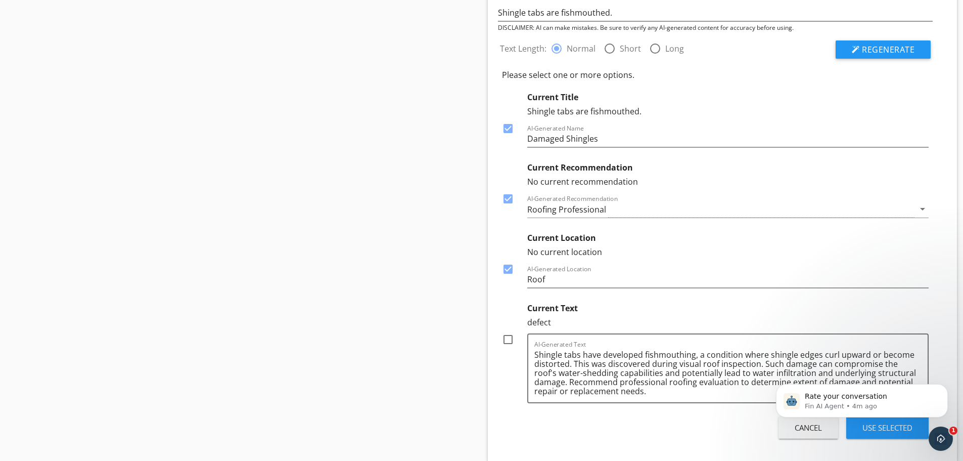
scroll to position [14895, 0]
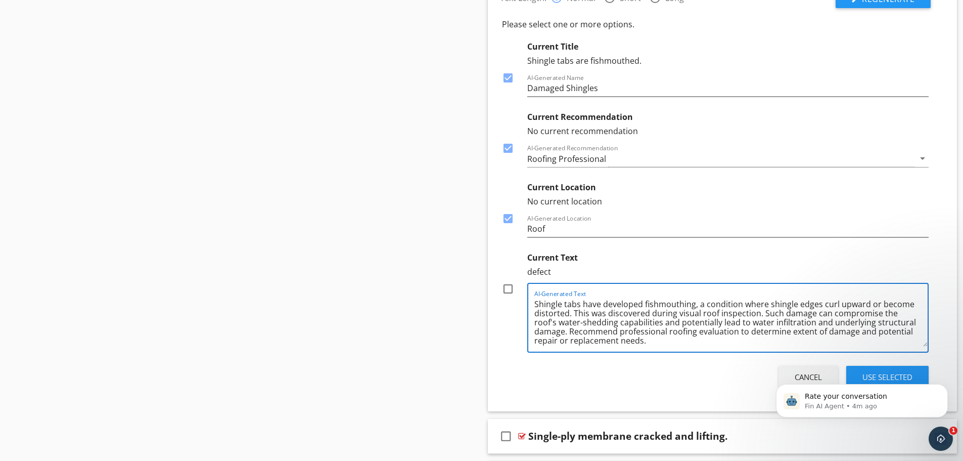
drag, startPoint x: 760, startPoint y: 312, endPoint x: 574, endPoint y: 314, distance: 185.5
click at [574, 314] on textarea "Shingle tabs have developed fishmouthing, a condition where shingle edges curl …" at bounding box center [731, 321] width 394 height 51
drag, startPoint x: 726, startPoint y: 321, endPoint x: 597, endPoint y: 324, distance: 130.0
click at [597, 324] on textarea "Shingle tabs have developed fishmouthing, a condition where shingle edges curl …" at bounding box center [731, 321] width 394 height 51
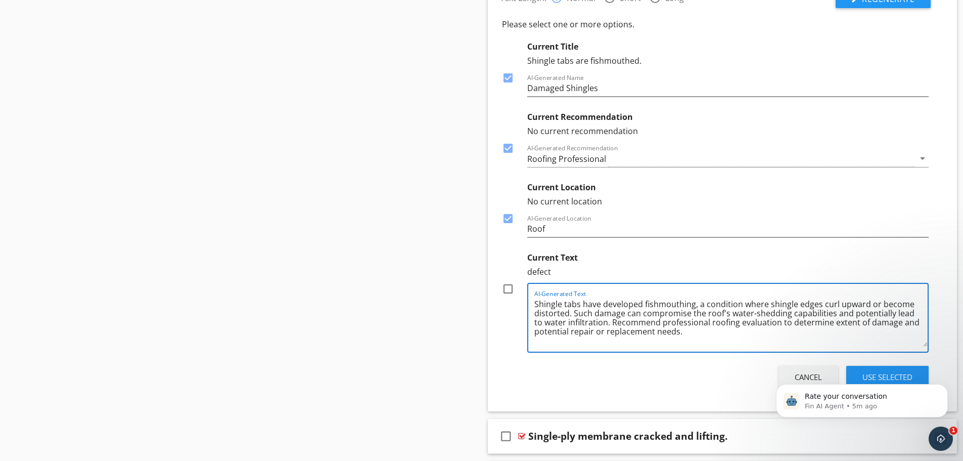
type textarea "Shingle tabs have developed fishmouthing, a condition where shingle edges curl …"
click at [511, 289] on div at bounding box center [507, 288] width 17 height 17
checkbox input "true"
click at [872, 376] on body "Rate your conversation Fin AI Agent • 5m ago" at bounding box center [862, 398] width 194 height 63
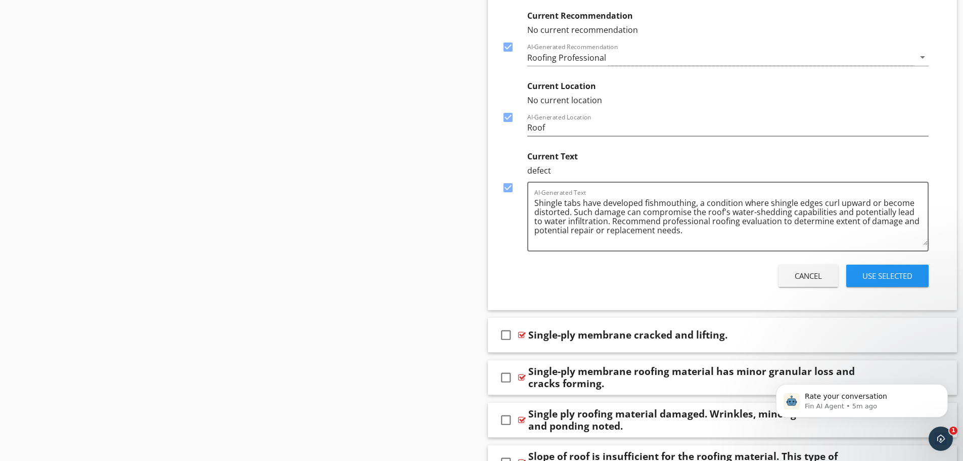
click at [872, 281] on div "Use Selected" at bounding box center [887, 276] width 50 height 12
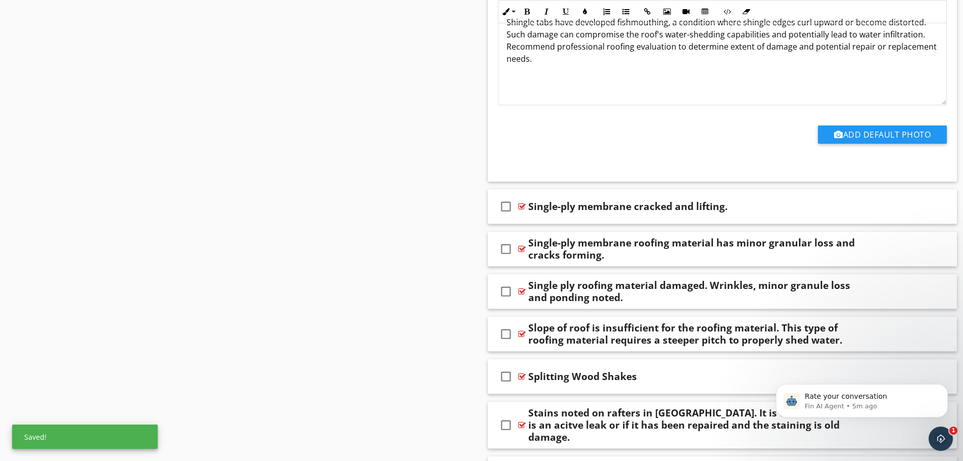
scroll to position [14877, 0]
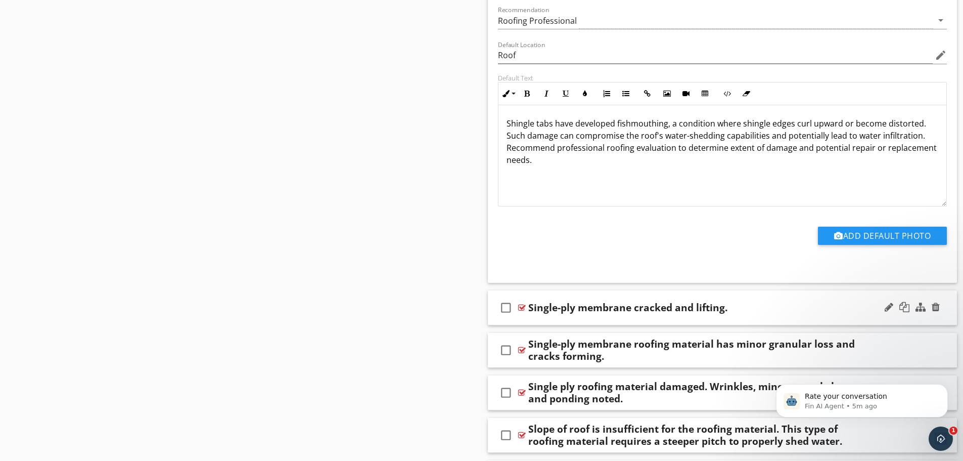
click at [578, 321] on div "check_box_outline_blank Single-ply membrane cracked and lifting." at bounding box center [723, 307] width 470 height 35
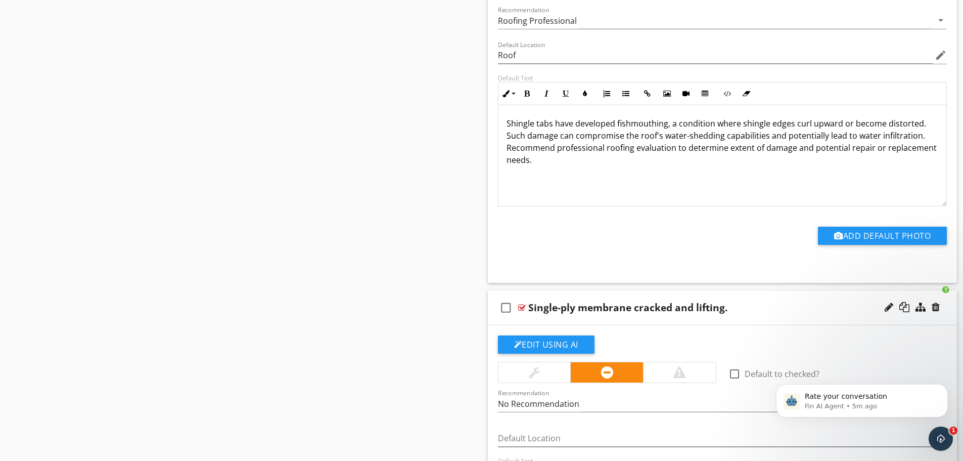
scroll to position [14928, 0]
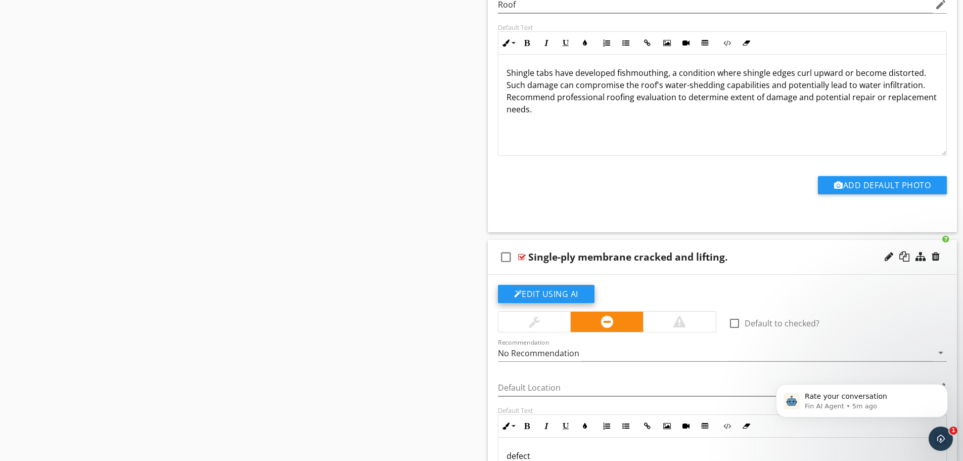
click at [550, 291] on button "Edit Using AI" at bounding box center [546, 294] width 97 height 18
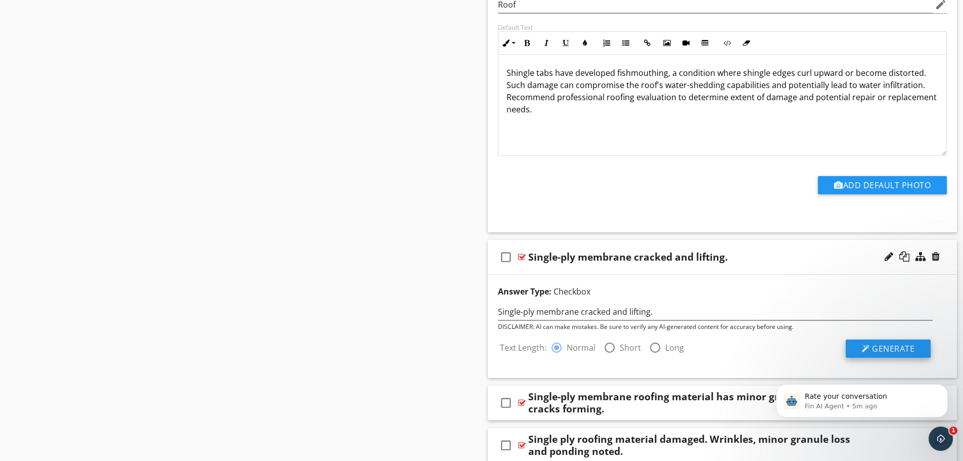
click at [862, 344] on div at bounding box center [866, 348] width 8 height 8
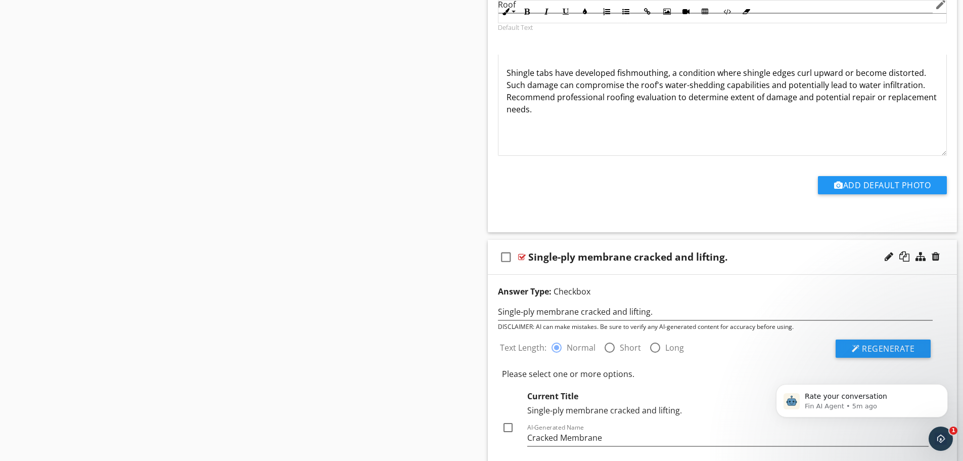
scroll to position [15080, 0]
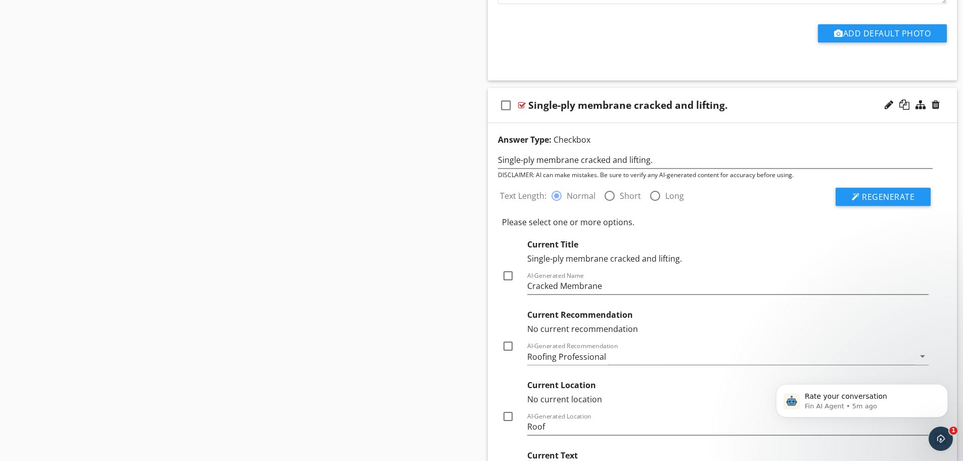
click at [507, 274] on div at bounding box center [507, 275] width 17 height 17
checkbox input "true"
click at [511, 347] on div at bounding box center [507, 345] width 17 height 17
checkbox input "true"
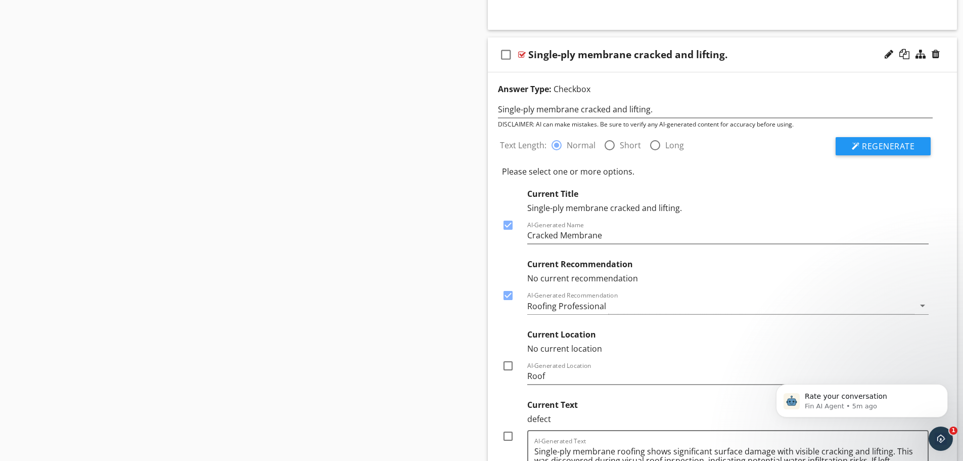
click at [509, 366] on div at bounding box center [507, 365] width 17 height 17
checkbox input "true"
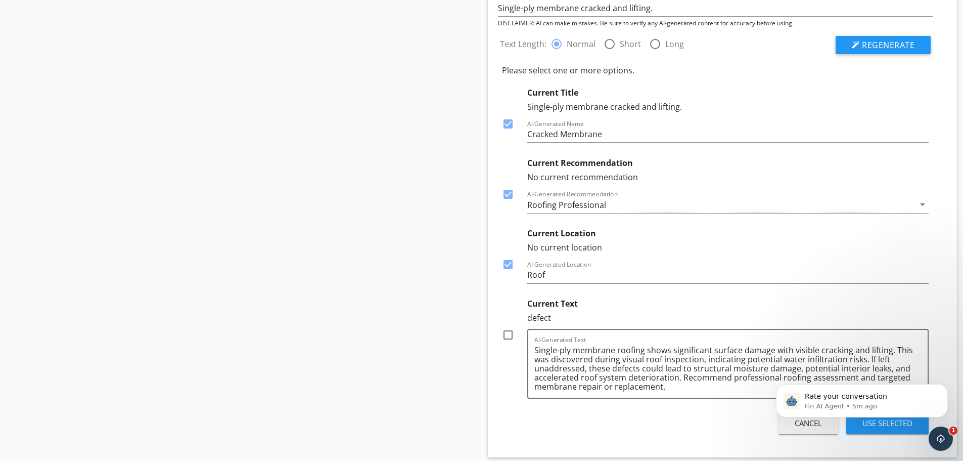
scroll to position [15282, 0]
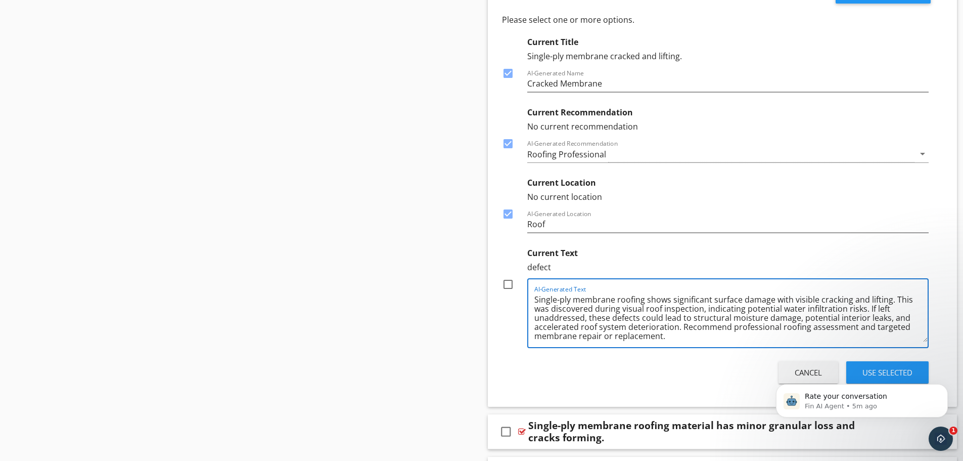
drag, startPoint x: 815, startPoint y: 298, endPoint x: 647, endPoint y: 301, distance: 168.4
click at [647, 301] on textarea "Single-ply membrane roofing shows significant surface damage with visible crack…" at bounding box center [731, 316] width 394 height 51
drag, startPoint x: 692, startPoint y: 311, endPoint x: 727, endPoint y: 296, distance: 38.0
click at [727, 296] on textarea "Single-ply membrane roofing is cracking and lifting. This was discovered during…" at bounding box center [731, 316] width 394 height 51
drag, startPoint x: 571, startPoint y: 310, endPoint x: 535, endPoint y: 310, distance: 35.4
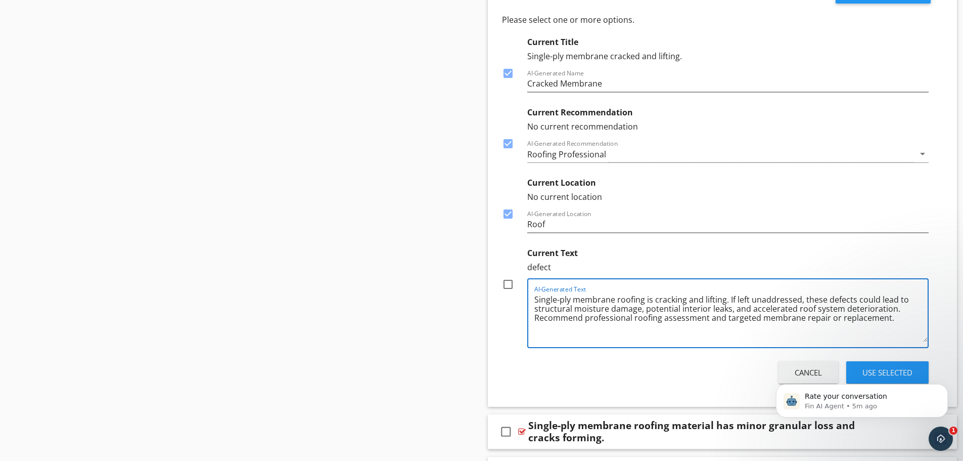
click at [535, 310] on textarea "Single-ply membrane roofing is cracking and lifting. If left unaddressed, these…" at bounding box center [731, 316] width 394 height 51
type textarea "Single-ply membrane roofing is cracking and lifting. If left unaddressed, these…"
click at [509, 285] on div at bounding box center [507, 284] width 17 height 17
checkbox input "true"
click at [860, 370] on body "Rate your conversation Fin AI Agent • 6m ago" at bounding box center [862, 398] width 194 height 63
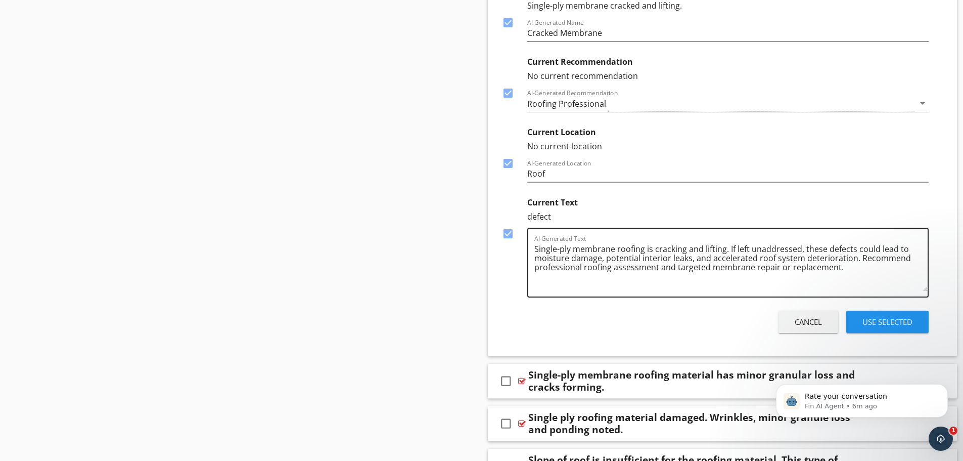
scroll to position [15383, 0]
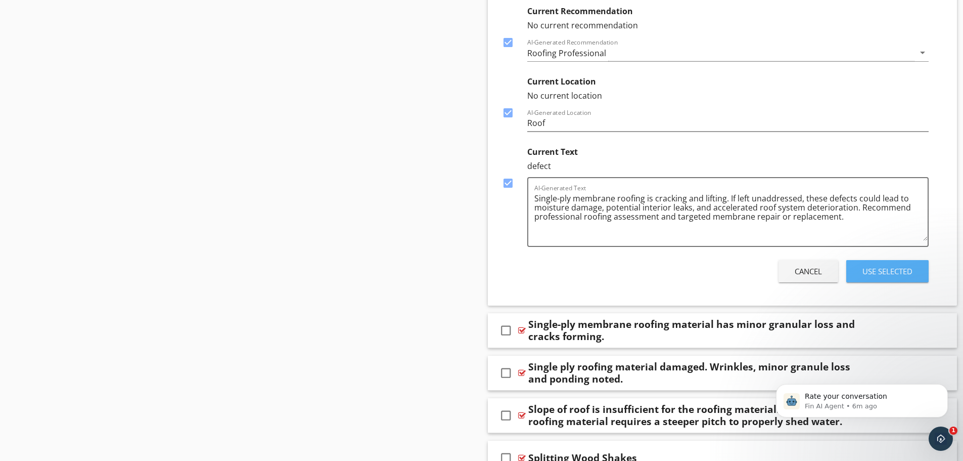
click at [864, 268] on div "Use Selected" at bounding box center [887, 271] width 50 height 12
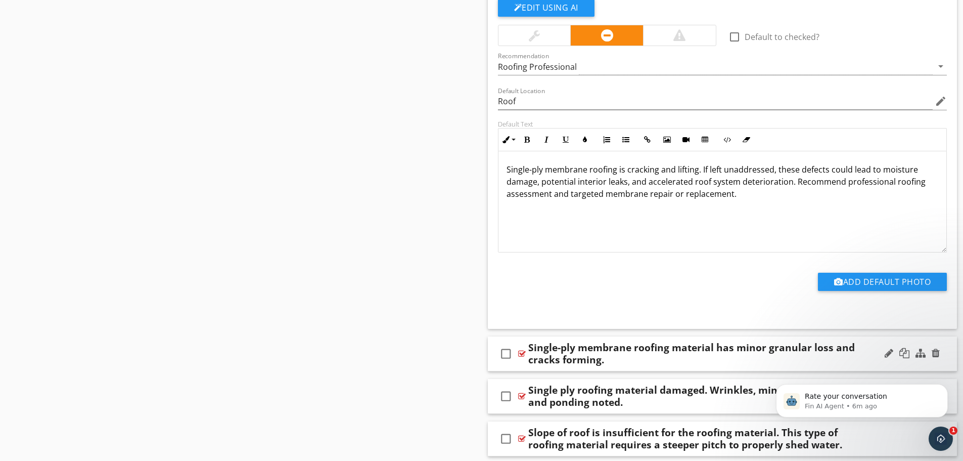
scroll to position [15265, 0]
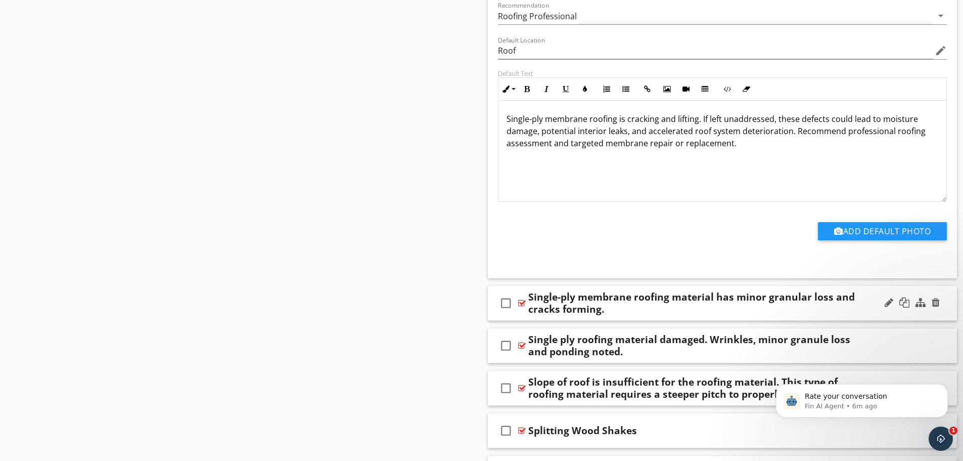
click at [630, 315] on div "Single-ply membrane roofing material has minor granular loss and cracks forming." at bounding box center [696, 303] width 337 height 24
click at [628, 317] on div "check_box_outline_blank Single-ply membrane roofing material has minor granular…" at bounding box center [723, 303] width 470 height 35
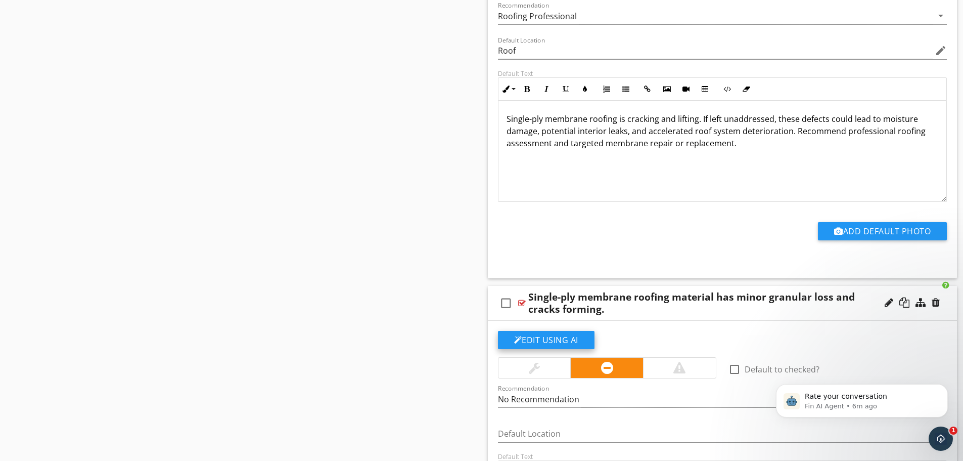
click at [532, 338] on button "Edit Using AI" at bounding box center [546, 340] width 97 height 18
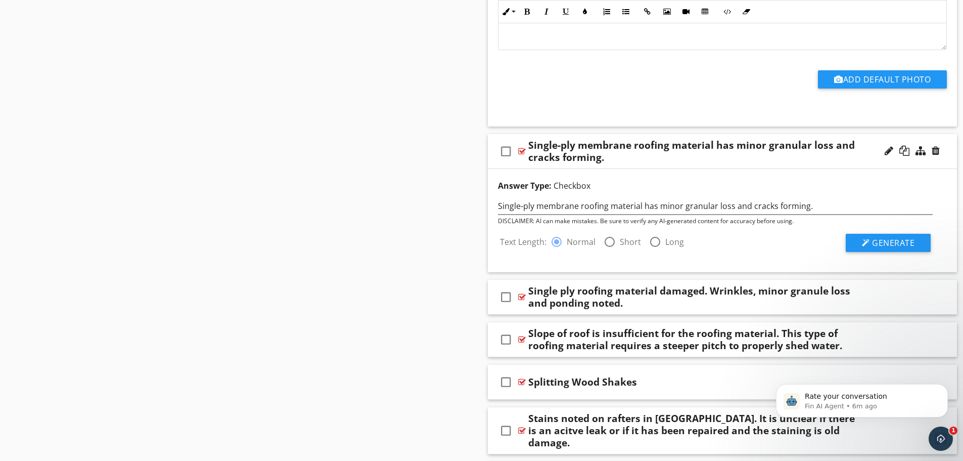
scroll to position [15467, 0]
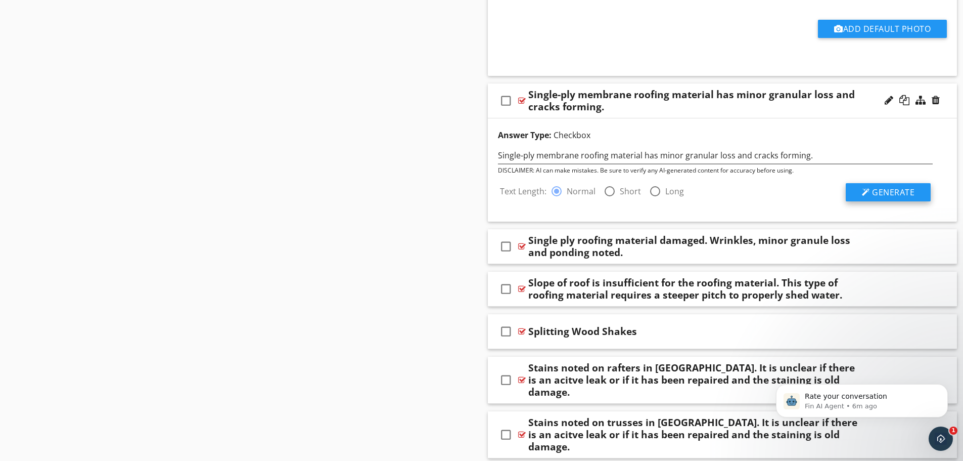
click at [864, 191] on div at bounding box center [866, 192] width 8 height 8
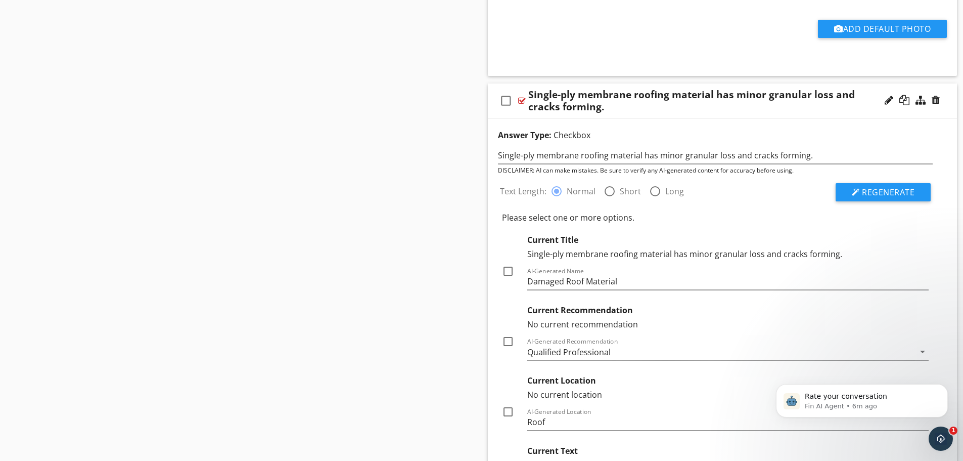
click at [507, 270] on div at bounding box center [507, 270] width 17 height 17
checkbox input "true"
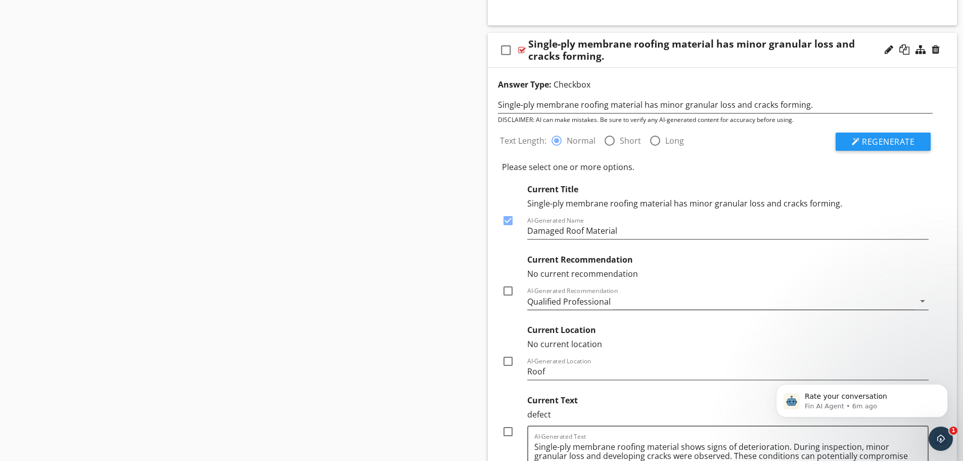
click at [543, 302] on div "Qualified Professional" at bounding box center [568, 301] width 83 height 9
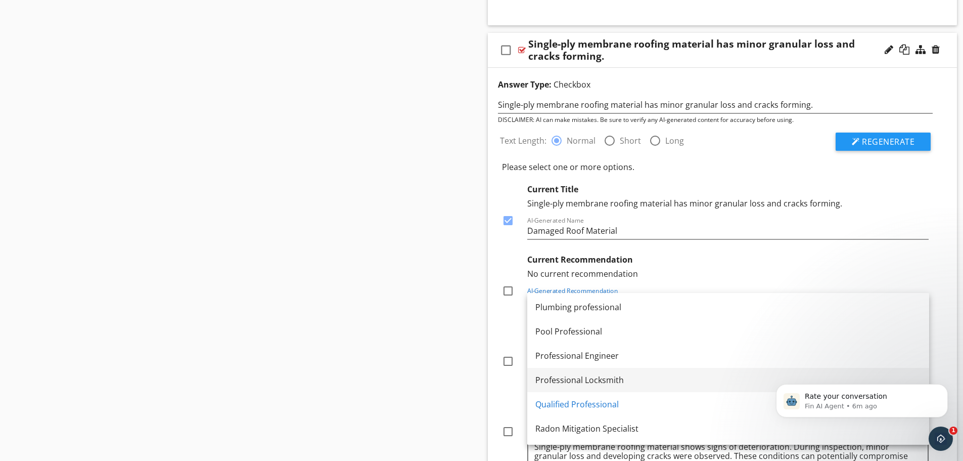
scroll to position [1264, 0]
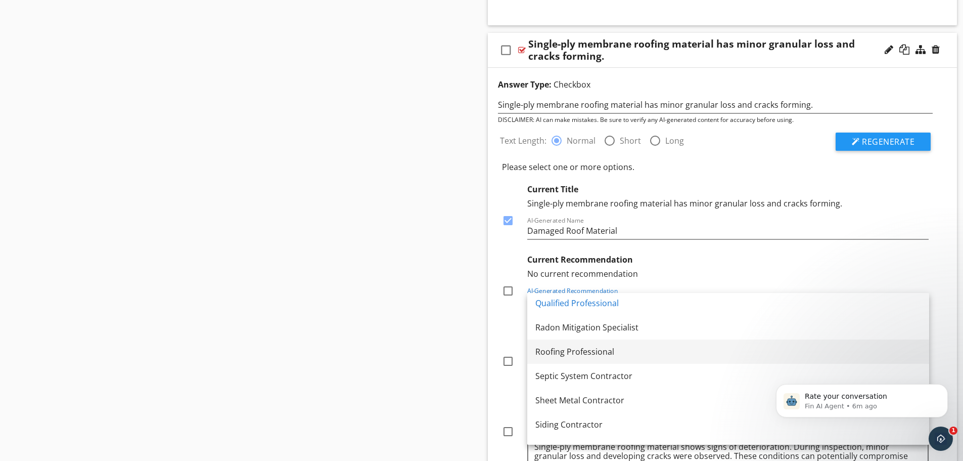
click at [555, 349] on div "Roofing Professional" at bounding box center [728, 351] width 386 height 12
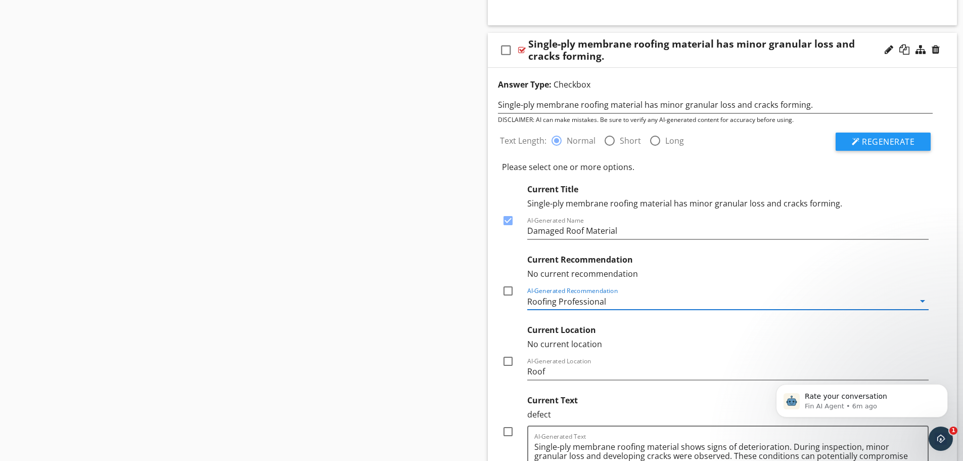
click at [508, 290] on div at bounding box center [507, 290] width 17 height 17
checkbox input "true"
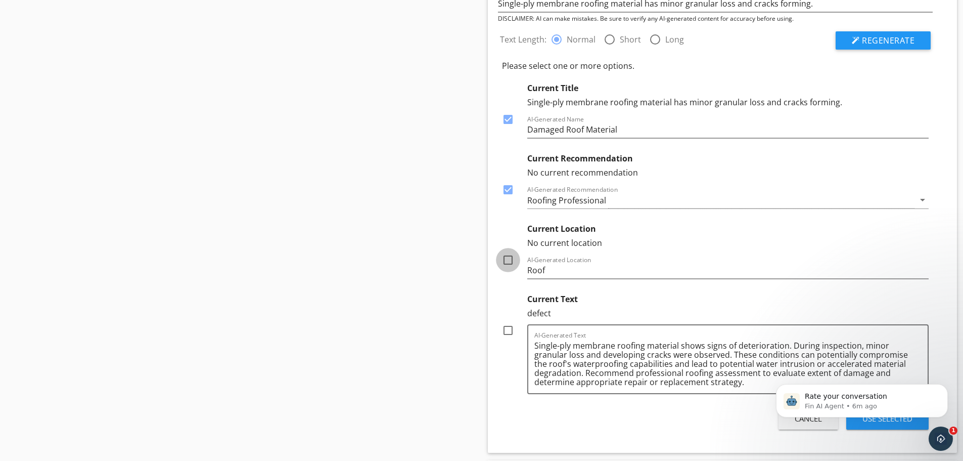
click at [511, 259] on div at bounding box center [507, 259] width 17 height 17
checkbox input "true"
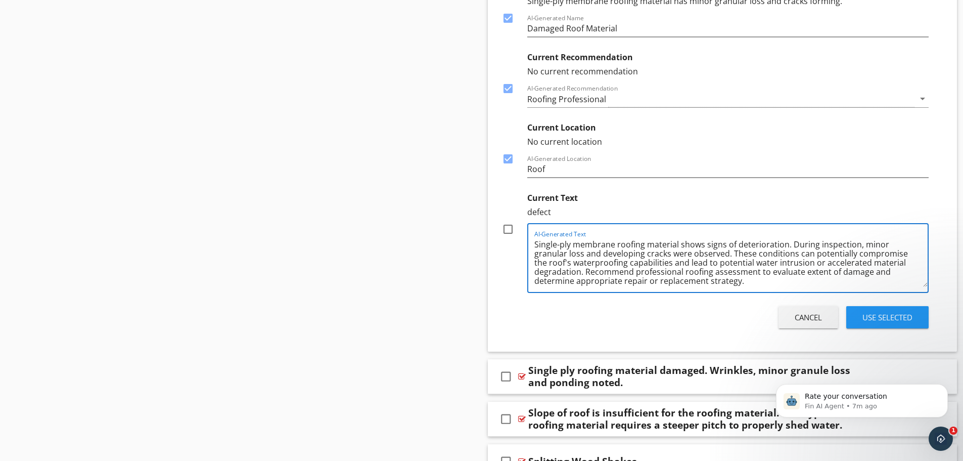
drag, startPoint x: 867, startPoint y: 246, endPoint x: 792, endPoint y: 246, distance: 74.8
click at [792, 246] on textarea "Single-ply membrane roofing material shows signs of deterioration. During inspe…" at bounding box center [731, 261] width 394 height 51
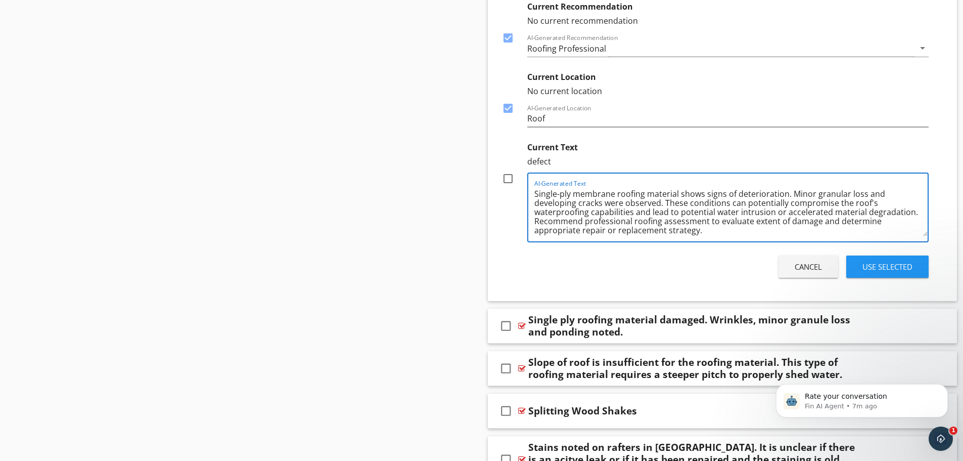
click at [814, 192] on textarea "Single-ply membrane roofing material shows signs of deterioration. Minor granul…" at bounding box center [731, 211] width 394 height 51
drag, startPoint x: 912, startPoint y: 211, endPoint x: 663, endPoint y: 204, distance: 248.3
click at [663, 204] on textarea "Single-ply membrane roofing material shows signs of deterioration. Minor granul…" at bounding box center [731, 211] width 394 height 51
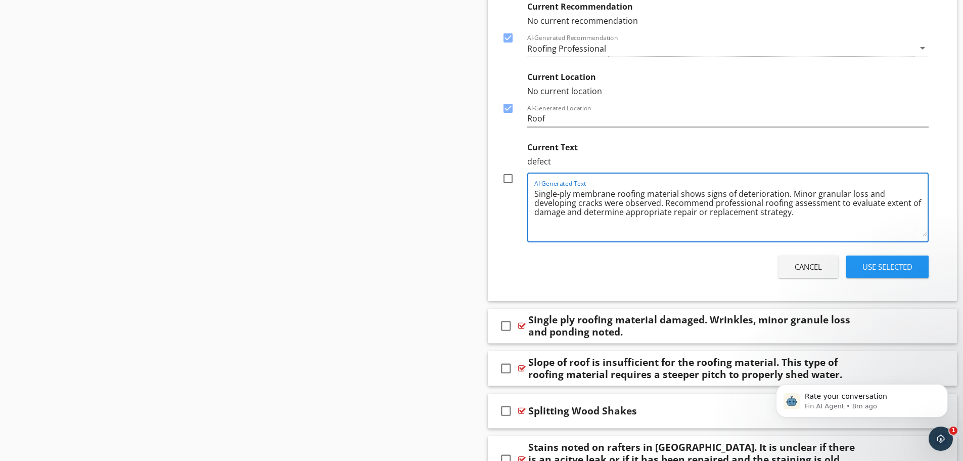
type textarea "Single-ply membrane roofing material shows signs of deterioration. Minor granul…"
click at [508, 178] on div at bounding box center [507, 178] width 17 height 17
checkbox input "true"
click at [882, 264] on div "Use Selected" at bounding box center [887, 267] width 50 height 12
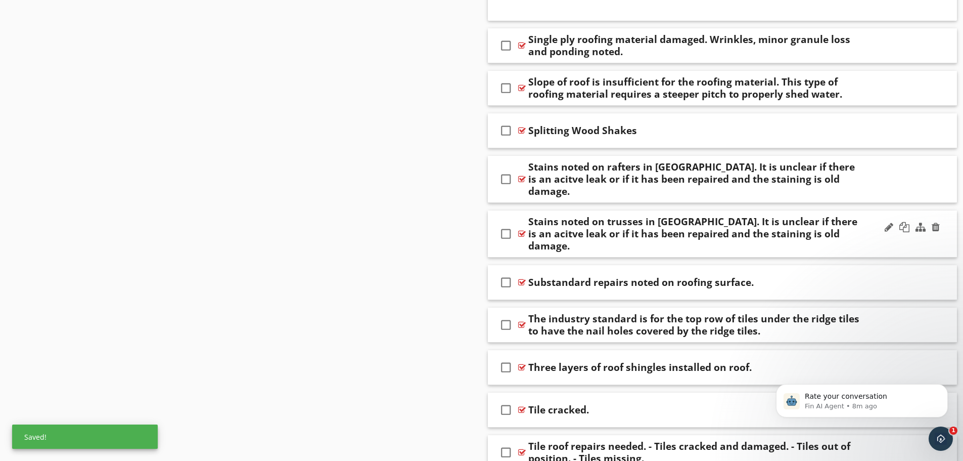
scroll to position [15804, 0]
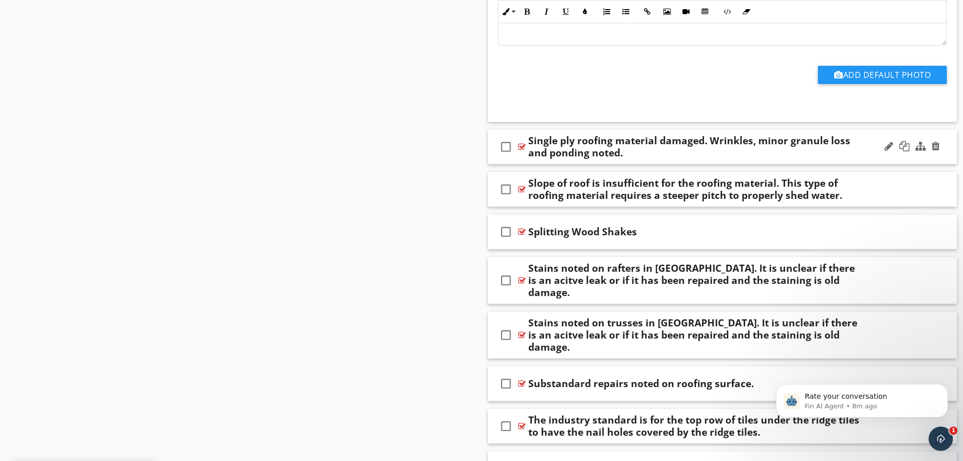
click at [640, 158] on div "Single ply roofing material damaged. Wrinkles, minor granule loss and ponding n…" at bounding box center [696, 146] width 337 height 24
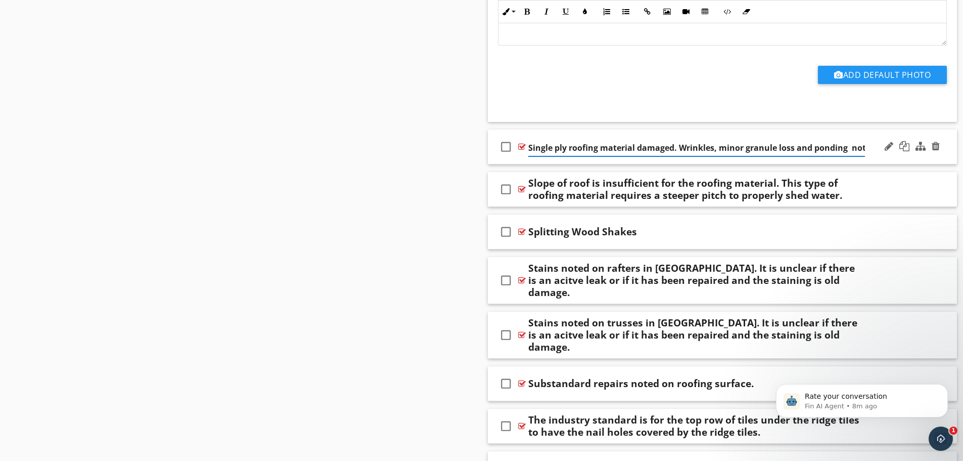
scroll to position [0, 11]
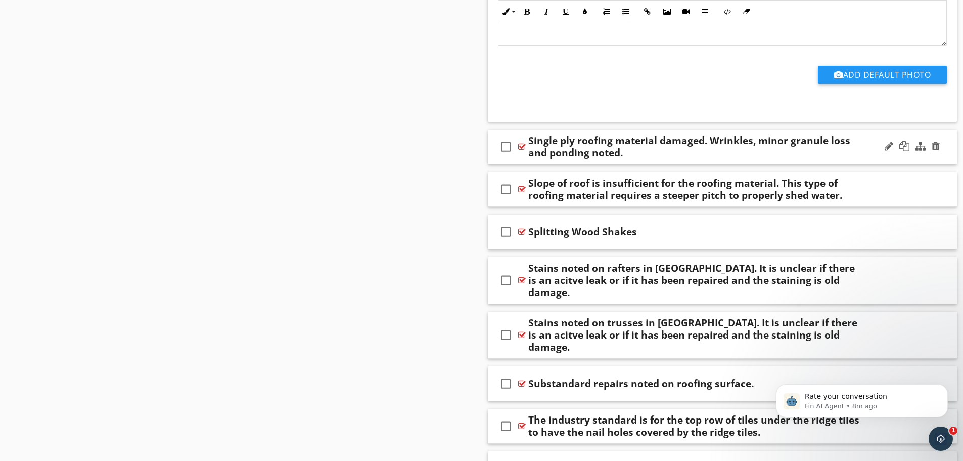
click at [639, 160] on div "check_box_outline_blank Single ply roofing material damaged. Wrinkles, minor gr…" at bounding box center [723, 146] width 470 height 35
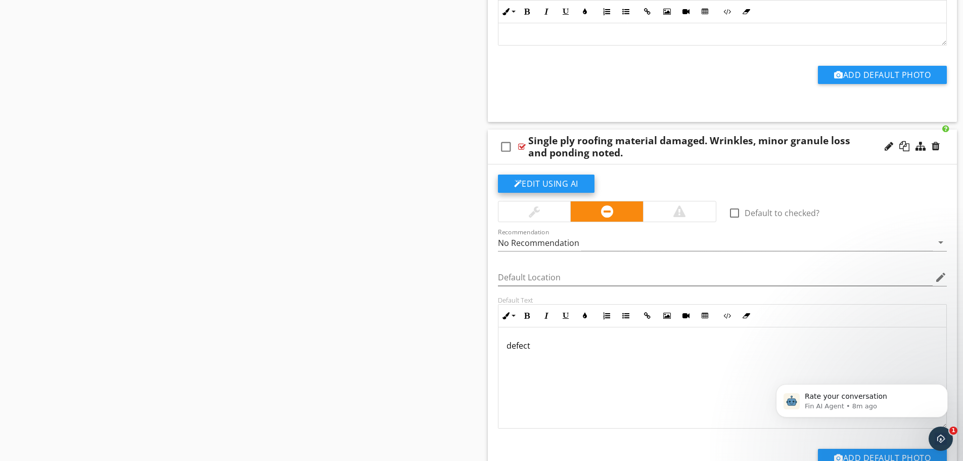
click at [549, 180] on button "Edit Using AI" at bounding box center [546, 183] width 97 height 18
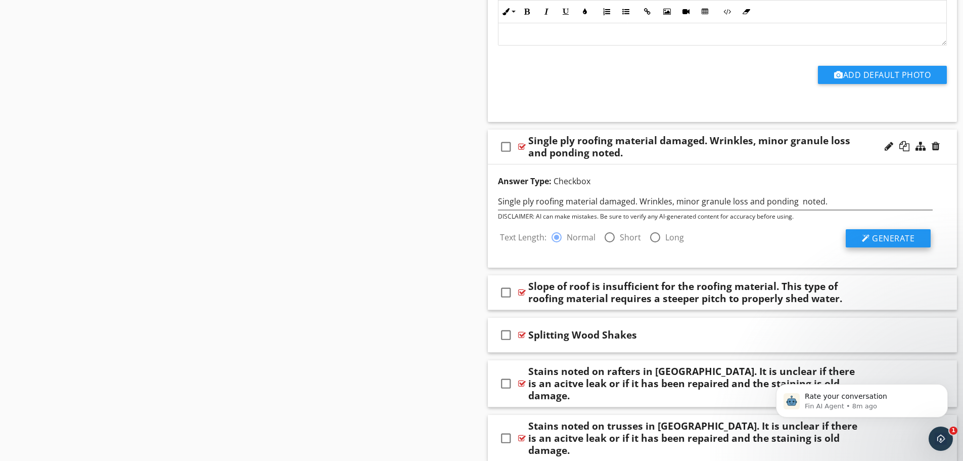
click at [861, 233] on button "Generate" at bounding box center [888, 238] width 85 height 18
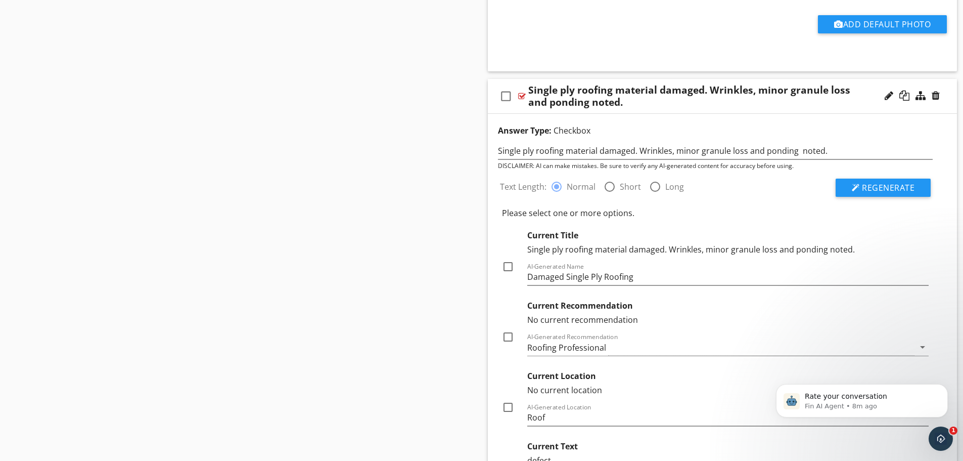
scroll to position [15955, 0]
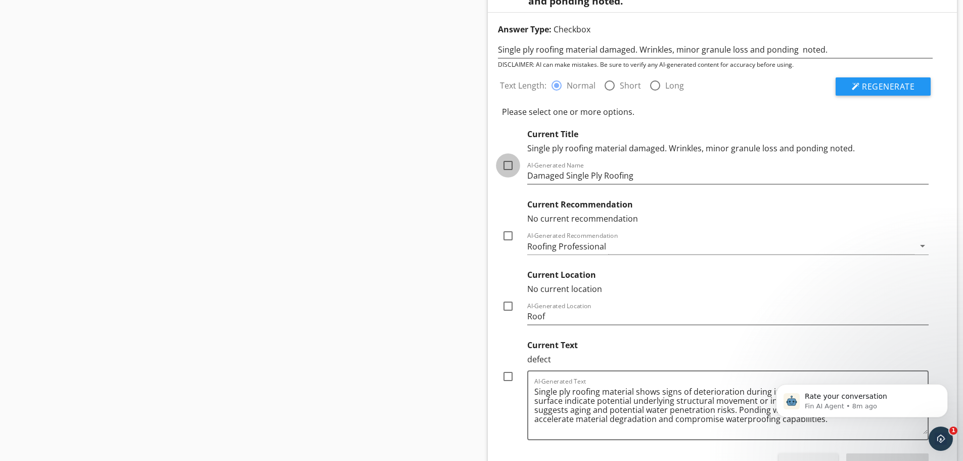
click at [509, 167] on div at bounding box center [507, 165] width 17 height 17
checkbox input "true"
click at [508, 232] on div at bounding box center [507, 235] width 17 height 17
checkbox input "true"
click at [508, 308] on div at bounding box center [507, 305] width 17 height 17
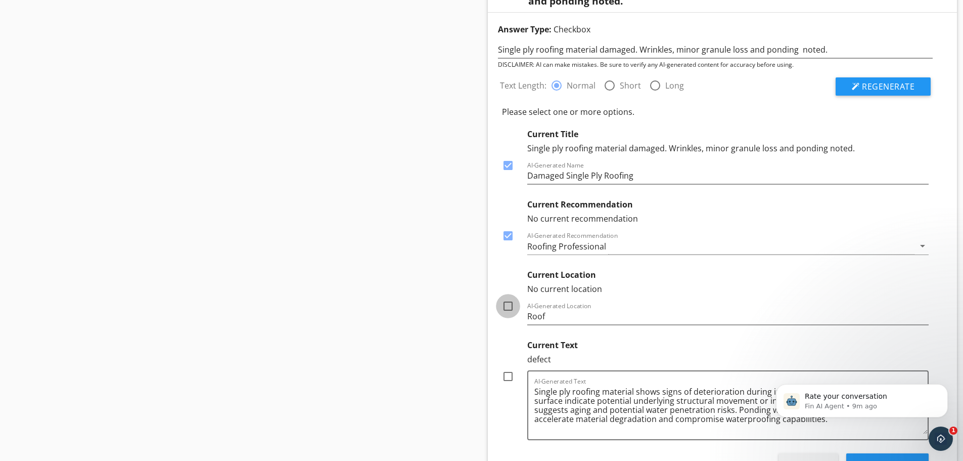
checkbox input "true"
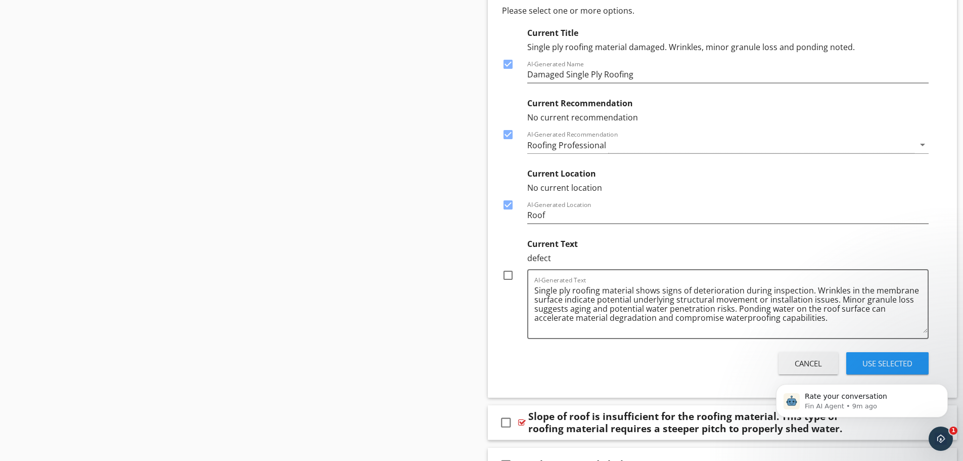
scroll to position [16157, 0]
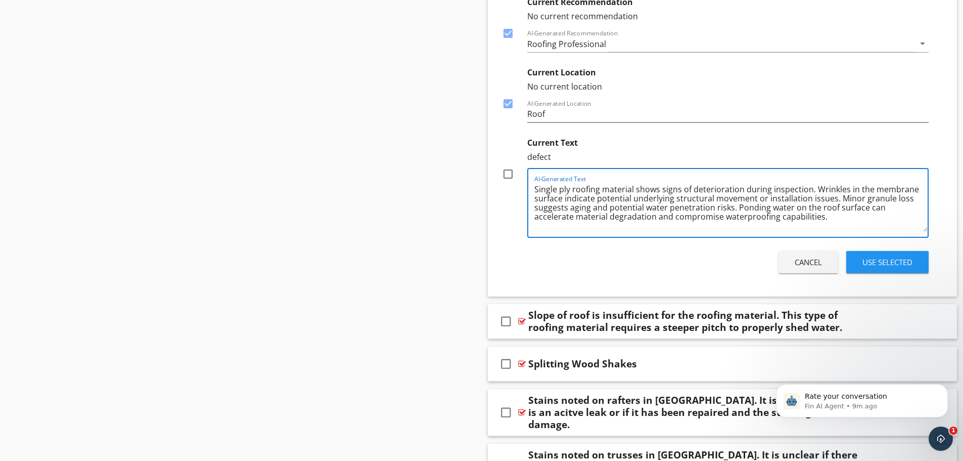
drag, startPoint x: 807, startPoint y: 189, endPoint x: 742, endPoint y: 192, distance: 65.8
click at [742, 192] on textarea "Single ply roofing material shows signs of deterioration during inspection. Wri…" at bounding box center [731, 206] width 394 height 51
drag, startPoint x: 778, startPoint y: 189, endPoint x: 749, endPoint y: 191, distance: 28.9
click at [749, 191] on textarea "Single ply roofing material shows signs of deterioration. Wrinkles in the membr…" at bounding box center [731, 206] width 394 height 51
click at [811, 197] on textarea "Single ply roofing material shows signs of deterioration. in the membrane surfa…" at bounding box center [731, 206] width 394 height 51
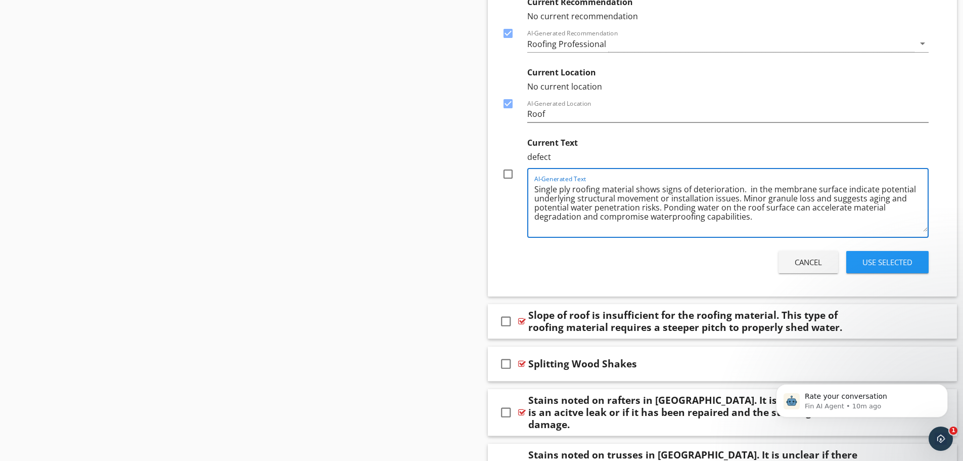
paste textarea "Wrinkles"
click at [835, 198] on textarea "Single ply roofing material shows signs of deterioration. in the membrane surfa…" at bounding box center [731, 206] width 394 height 51
click at [860, 198] on textarea "Single ply roofing material shows signs of deterioration. in the membrane surfa…" at bounding box center [731, 206] width 394 height 51
drag, startPoint x: 744, startPoint y: 215, endPoint x: 580, endPoint y: 219, distance: 163.8
click at [580, 219] on textarea "Single ply roofing material shows signs of deterioration. in the membrane surfa…" at bounding box center [731, 206] width 394 height 51
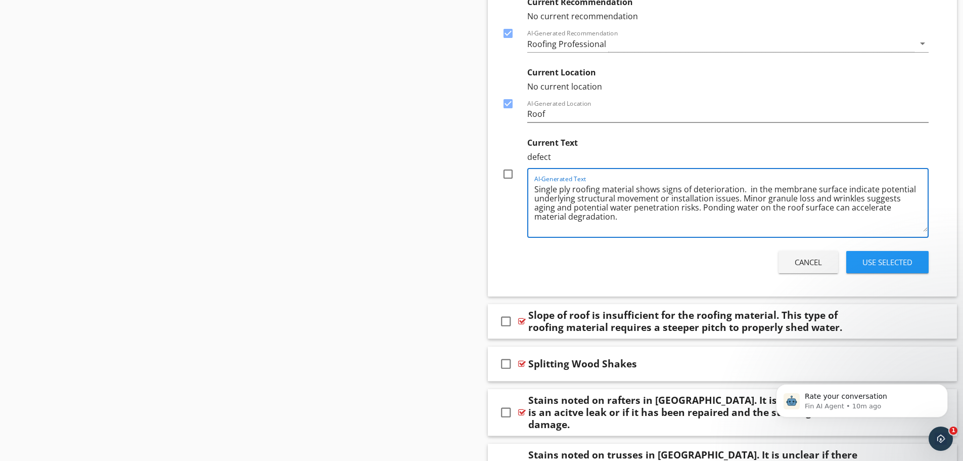
click at [735, 208] on textarea "Single ply roofing material shows signs of deterioration. in the membrane surfa…" at bounding box center [731, 206] width 394 height 51
click at [851, 208] on textarea "Single ply roofing material shows signs of deterioration. in the membrane surfa…" at bounding box center [731, 206] width 394 height 51
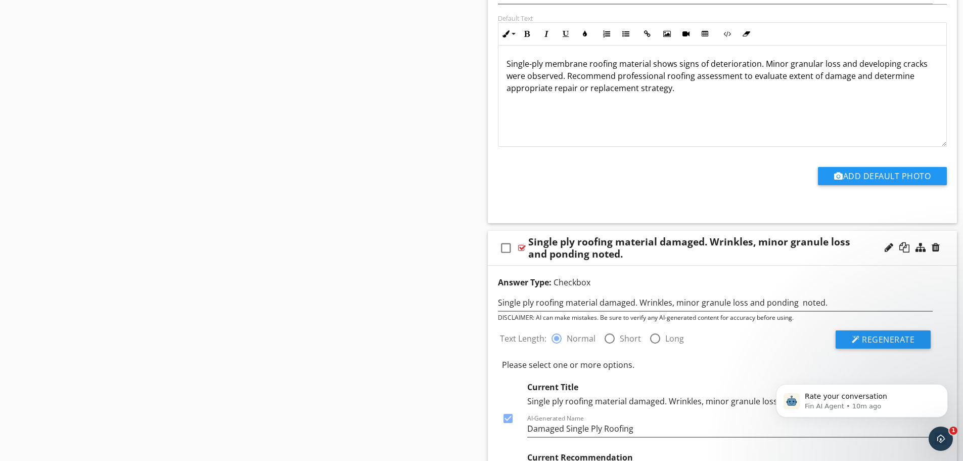
scroll to position [15601, 0]
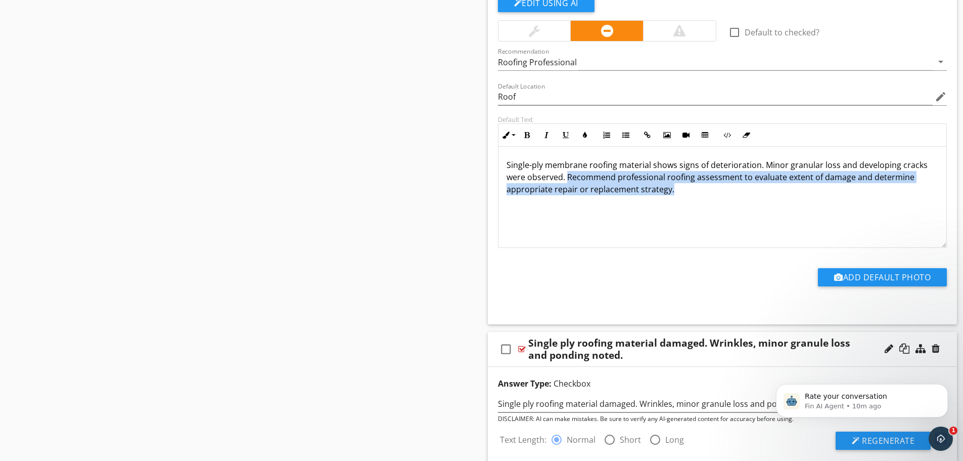
drag, startPoint x: 671, startPoint y: 187, endPoint x: 568, endPoint y: 176, distance: 104.2
click at [568, 176] on p "Single-ply membrane roofing material shows signs of deterioration. Minor granul…" at bounding box center [723, 177] width 432 height 36
copy p "Recommend professional roofing assessment to evaluate extent of damage and dete…"
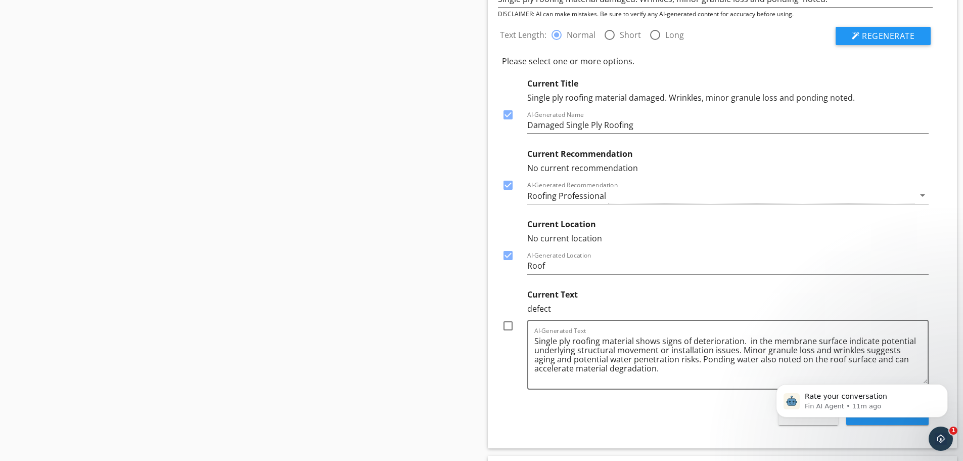
scroll to position [16107, 0]
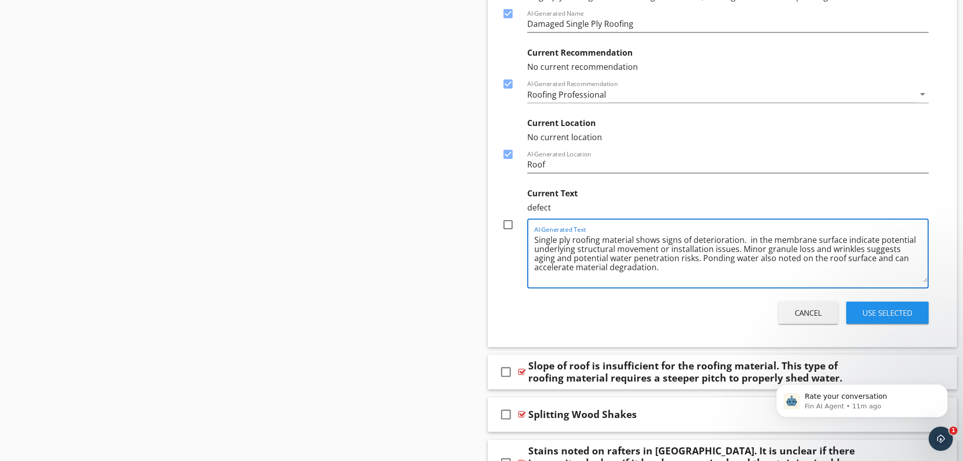
click at [624, 265] on textarea "Single ply roofing material shows signs of deterioration. in the membrane surfa…" at bounding box center [731, 257] width 394 height 51
paste textarea "Recommend professional roofing assessment to evaluate extent of damage and dete…"
drag, startPoint x: 736, startPoint y: 248, endPoint x: 745, endPoint y: 237, distance: 14.4
click at [745, 237] on textarea "Single ply roofing material shows signs of deterioration. in the membrane surfa…" at bounding box center [731, 257] width 394 height 51
drag, startPoint x: 668, startPoint y: 266, endPoint x: 625, endPoint y: 268, distance: 43.5
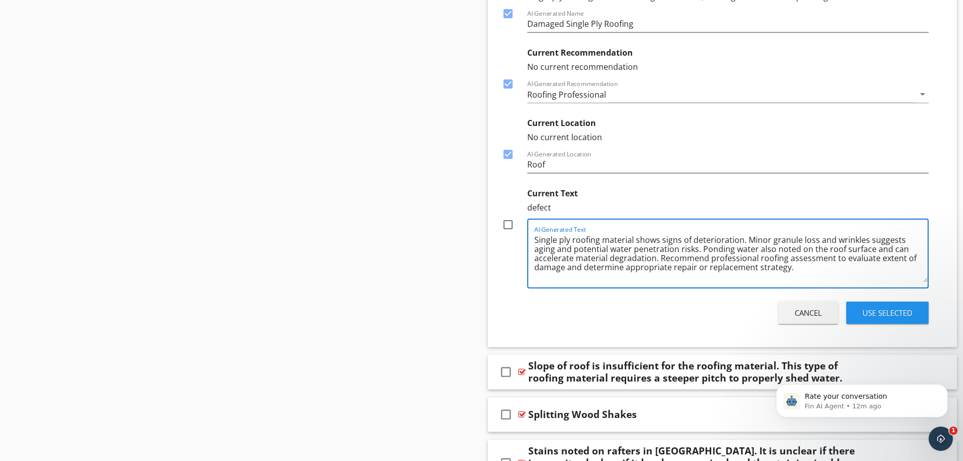
click at [625, 268] on textarea "Single ply roofing material shows signs of deterioration. Minor granule loss an…" at bounding box center [731, 257] width 394 height 51
click at [652, 266] on textarea "Single ply roofing material shows signs of deterioration. Minor granule loss an…" at bounding box center [731, 257] width 394 height 51
click at [654, 267] on textarea "Single ply roofing material shows signs of deterioration. Minor granule loss an…" at bounding box center [731, 257] width 394 height 51
drag, startPoint x: 749, startPoint y: 266, endPoint x: 721, endPoint y: 270, distance: 28.6
click at [721, 270] on textarea "Single ply roofing material shows signs of deterioration. Minor granule loss an…" at bounding box center [731, 257] width 394 height 51
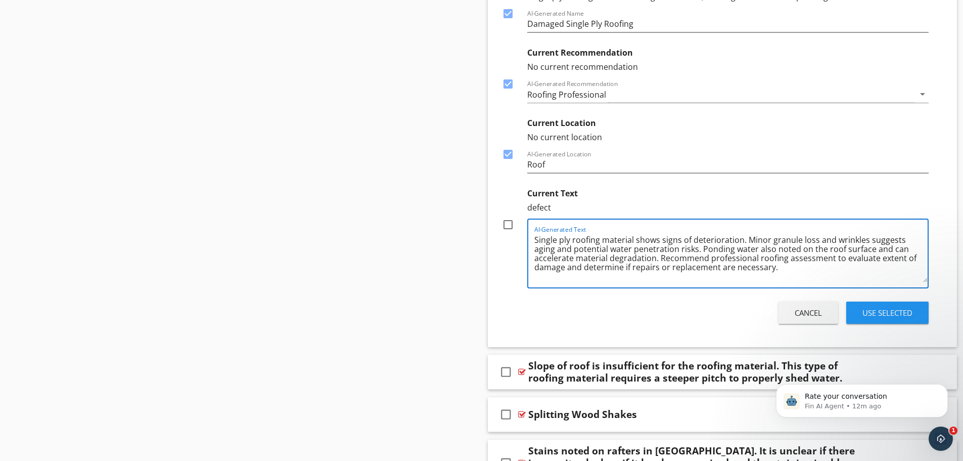
scroll to position [16056, 0]
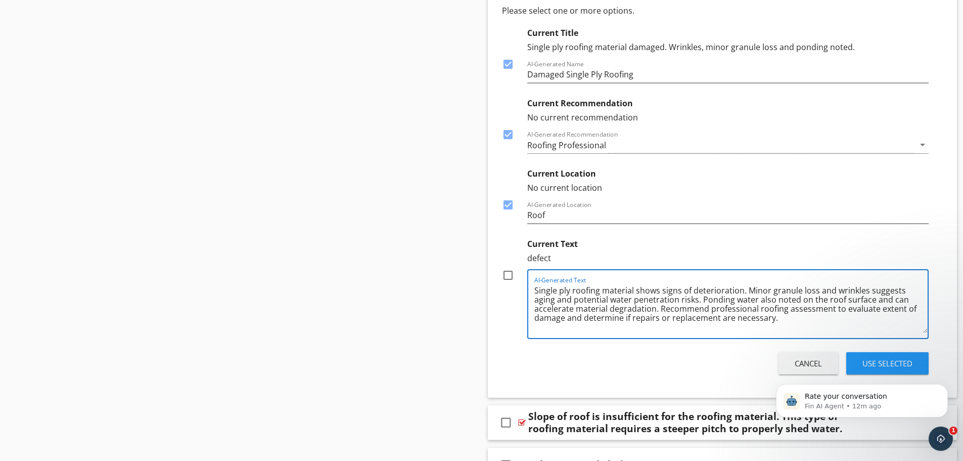
type textarea "Single ply roofing material shows signs of deterioration. Minor granule loss an…"
click at [508, 275] on div at bounding box center [507, 274] width 17 height 17
checkbox input "true"
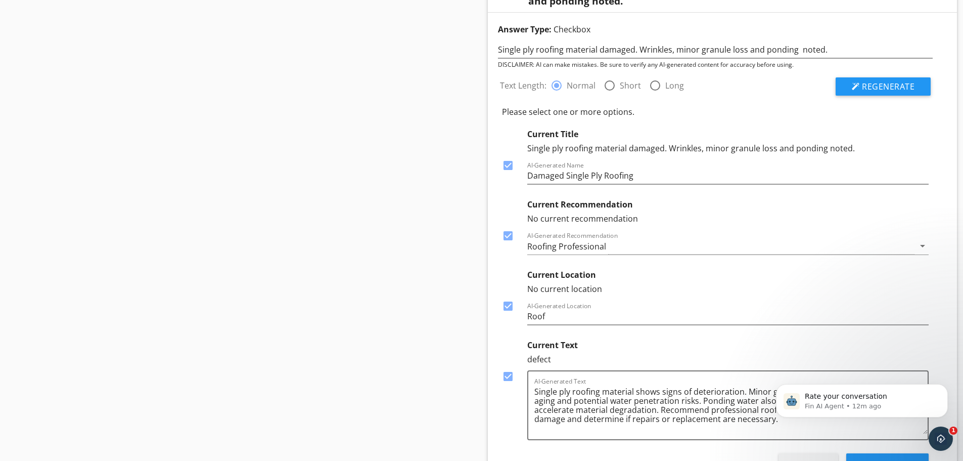
scroll to position [15905, 0]
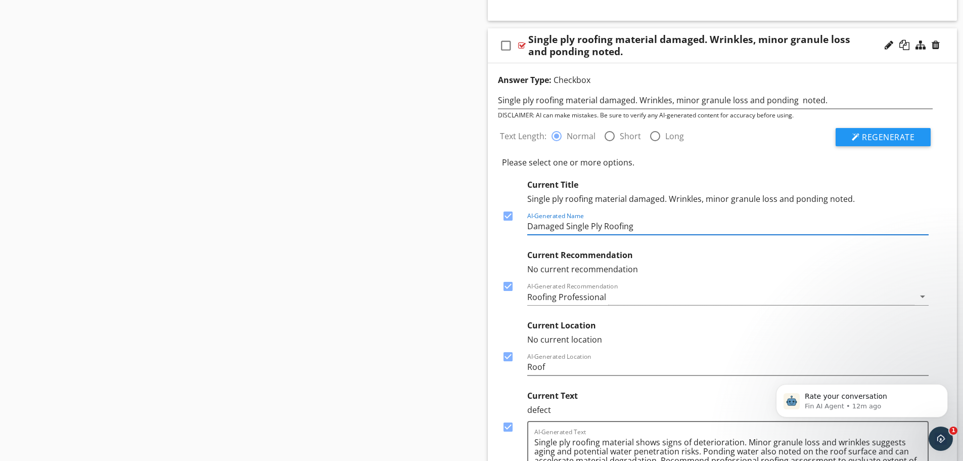
click at [562, 226] on input "Damaged Single Ply Roofing" at bounding box center [728, 226] width 402 height 17
click at [529, 223] on input "Damage Single Ply Roofing" at bounding box center [728, 226] width 402 height 17
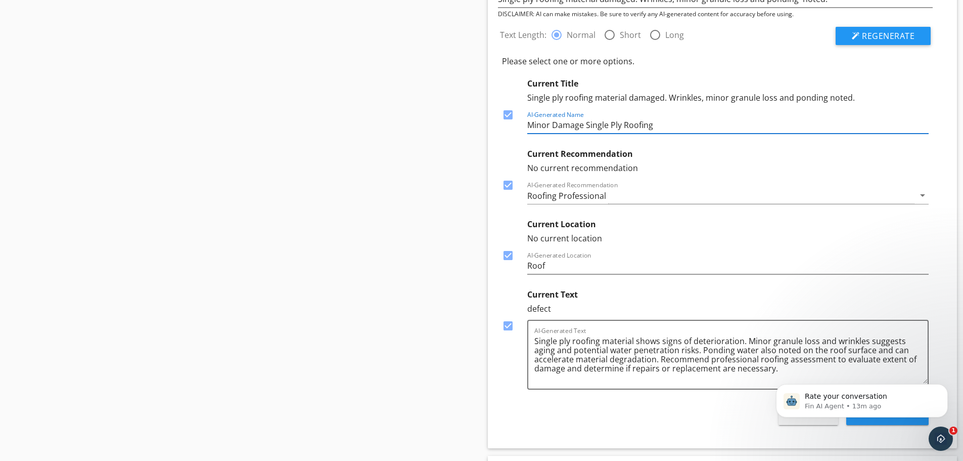
click at [584, 125] on input "Minor Damage Single Ply Roofing" at bounding box center [728, 125] width 402 height 17
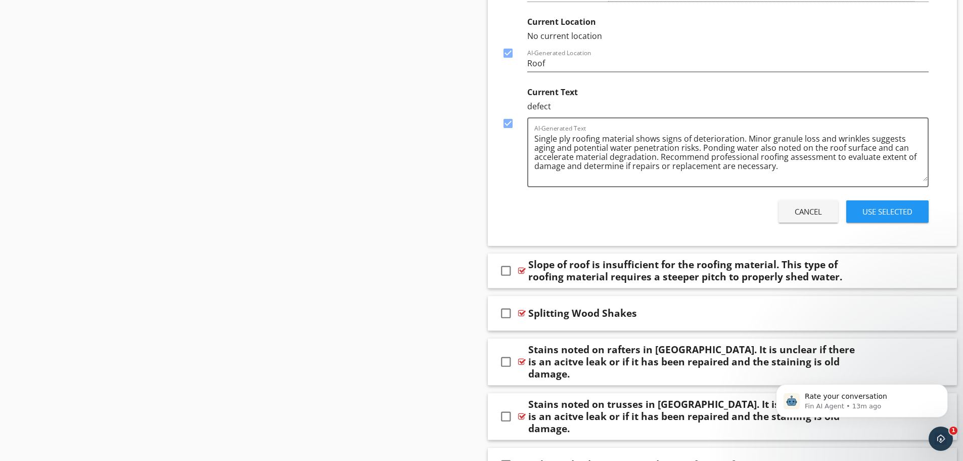
scroll to position [16309, 0]
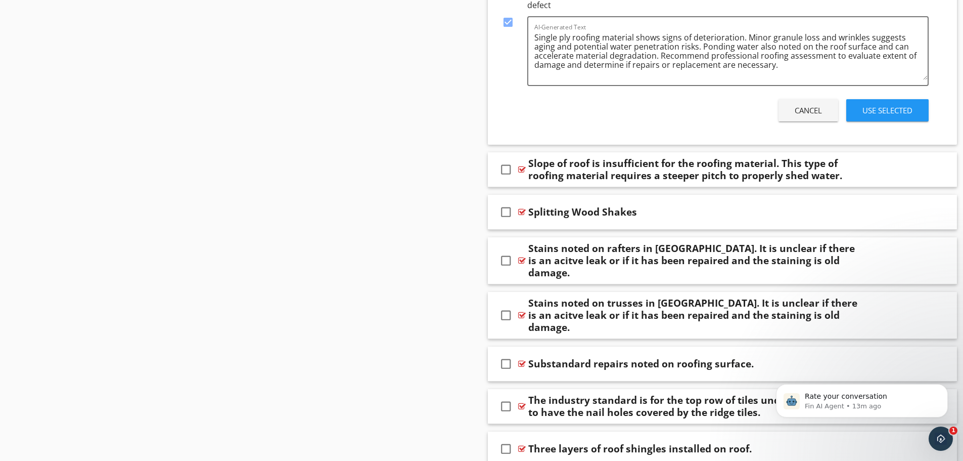
type input "Minor Damage of Single Ply Roofing"
click at [876, 108] on div "Use Selected" at bounding box center [887, 111] width 50 height 12
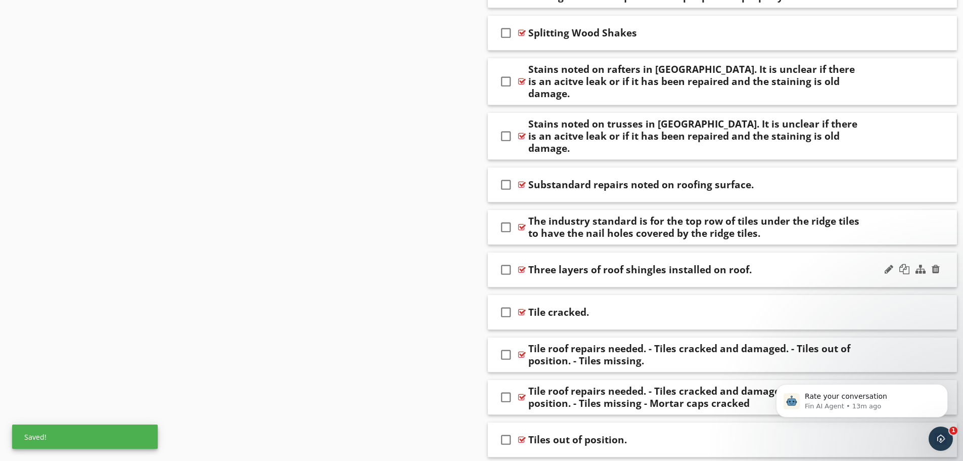
scroll to position [16191, 0]
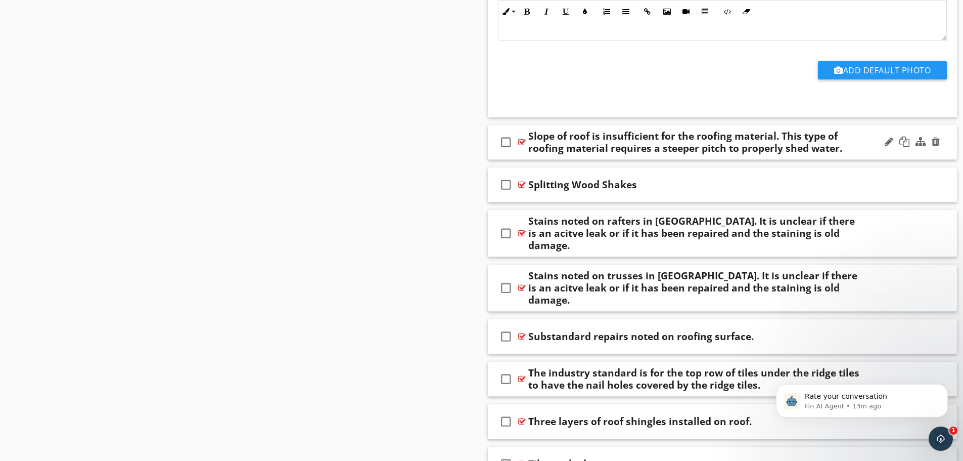
click at [665, 156] on div "check_box_outline_blank Slope of roof is insufficient for the roofing material.…" at bounding box center [723, 142] width 470 height 35
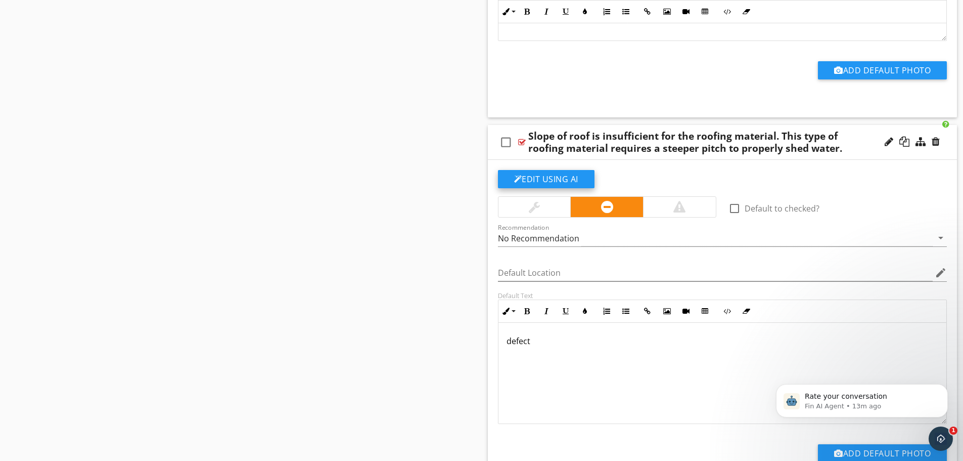
click at [560, 174] on button "Edit Using AI" at bounding box center [546, 179] width 97 height 18
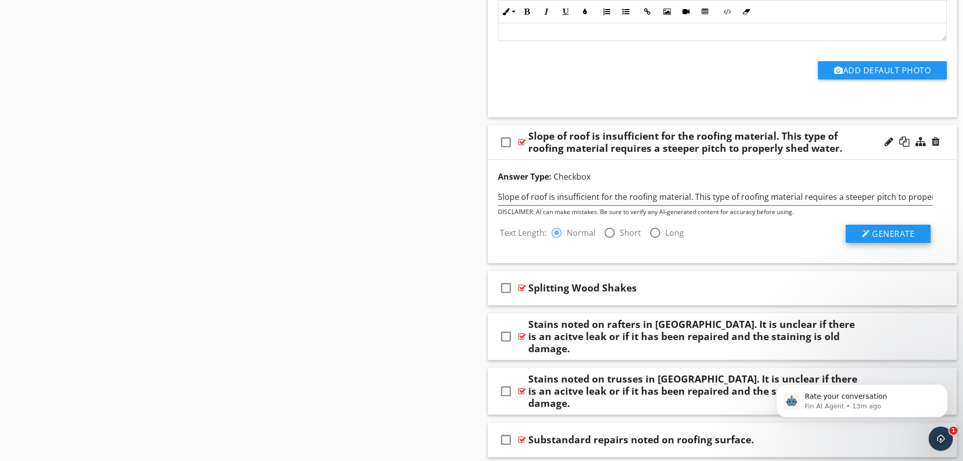
click at [863, 230] on div at bounding box center [866, 234] width 8 height 8
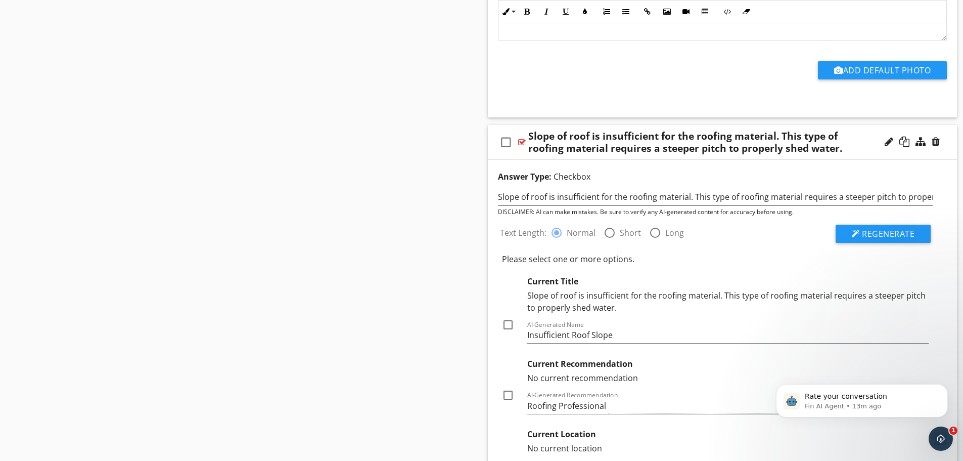
scroll to position [16241, 0]
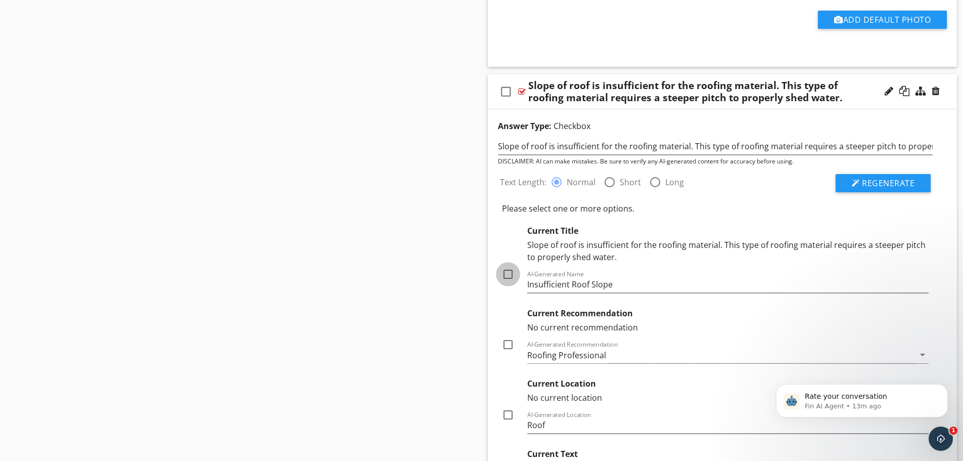
click at [507, 275] on div at bounding box center [507, 273] width 17 height 17
checkbox input "true"
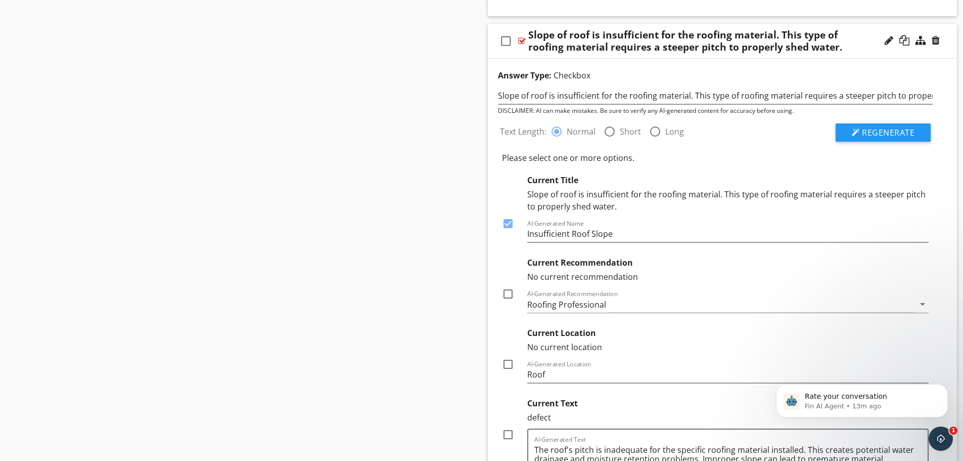
click at [512, 295] on div at bounding box center [507, 293] width 17 height 17
checkbox input "true"
click at [509, 363] on div at bounding box center [507, 363] width 17 height 17
checkbox input "true"
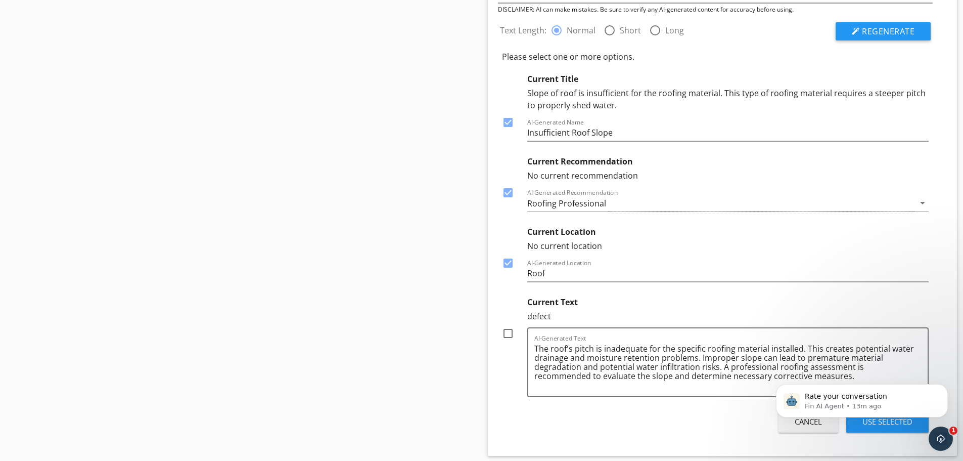
scroll to position [16444, 0]
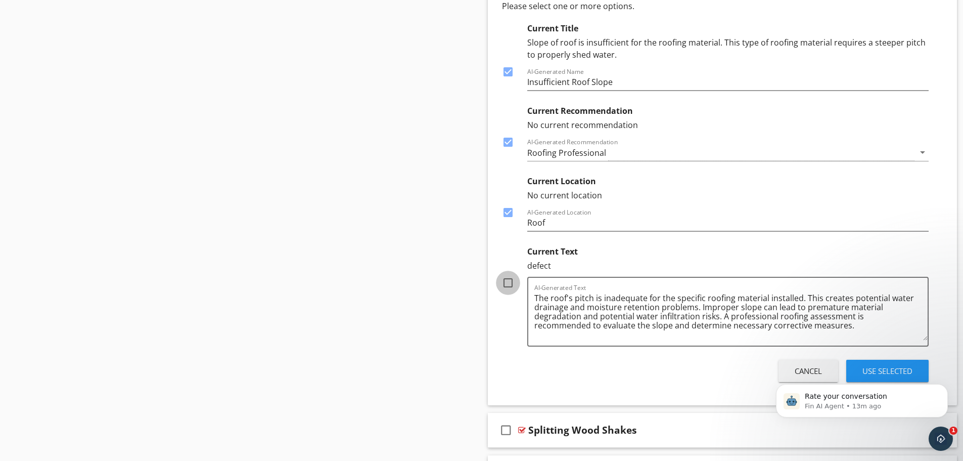
click at [510, 285] on div at bounding box center [507, 282] width 17 height 17
checkbox input "true"
click at [871, 365] on html "Rate your conversation Fin AI Agent • 13m ago" at bounding box center [862, 397] width 202 height 71
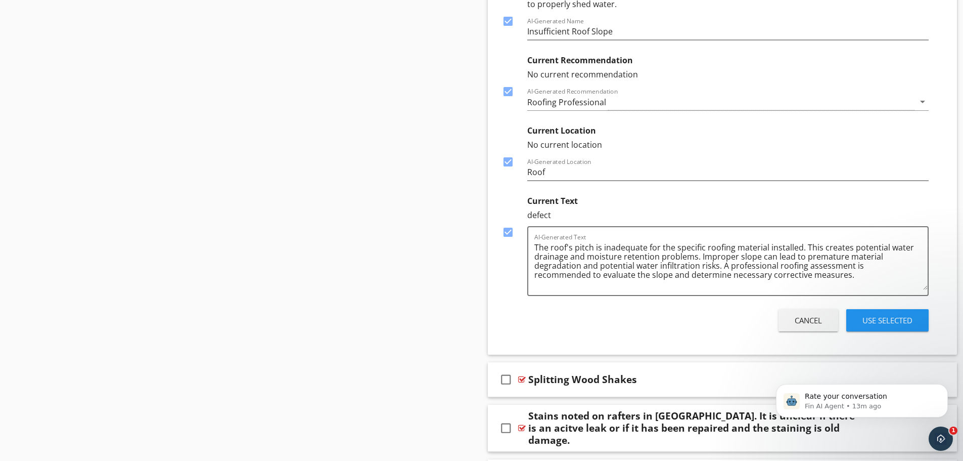
click at [883, 321] on div "Use Selected" at bounding box center [887, 320] width 50 height 12
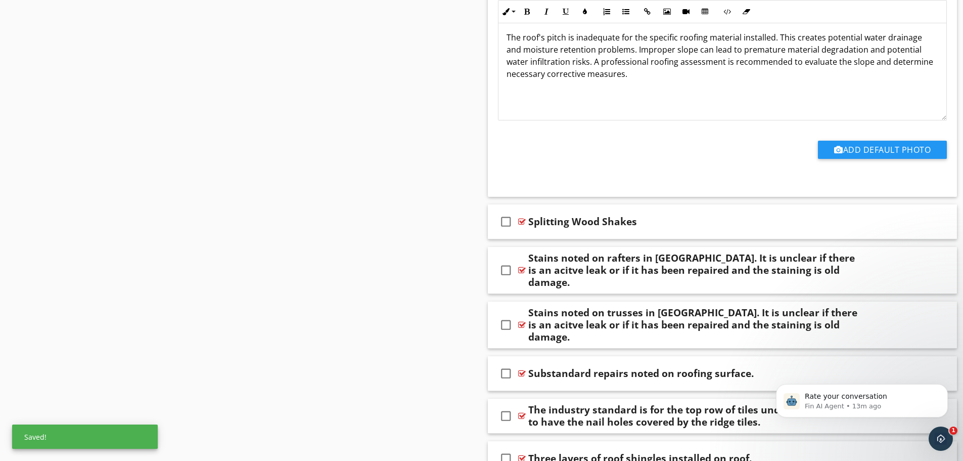
scroll to position [16545, 0]
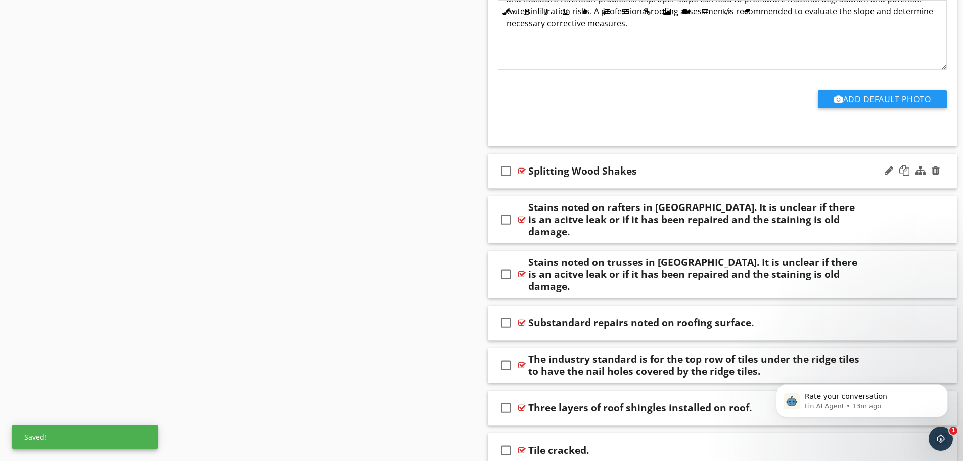
click at [602, 183] on div "check_box_outline_blank Splitting Wood Shakes" at bounding box center [723, 171] width 470 height 35
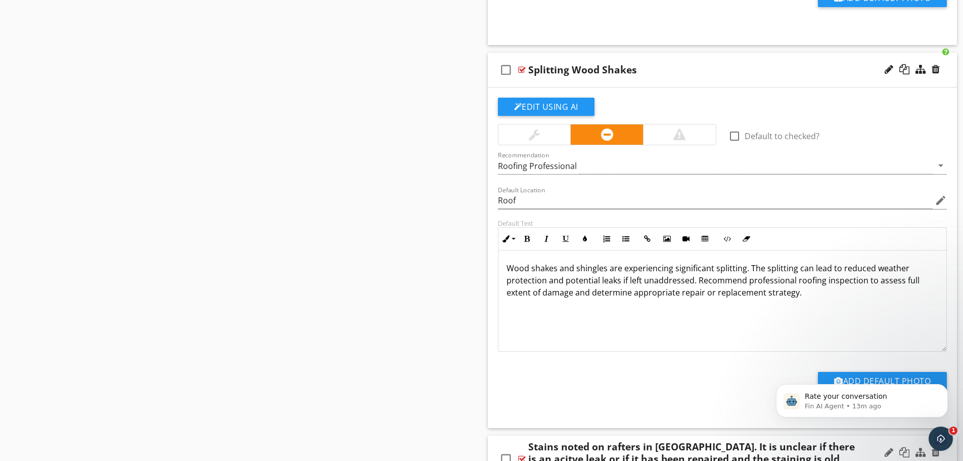
scroll to position [16797, 0]
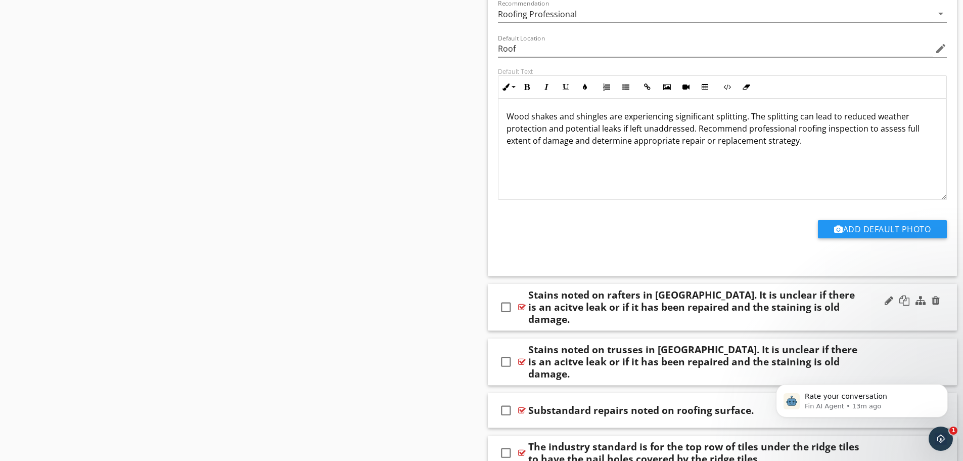
click at [581, 314] on div "check_box_outline_blank Stains noted on rafters in [GEOGRAPHIC_DATA]. It is unc…" at bounding box center [723, 307] width 470 height 47
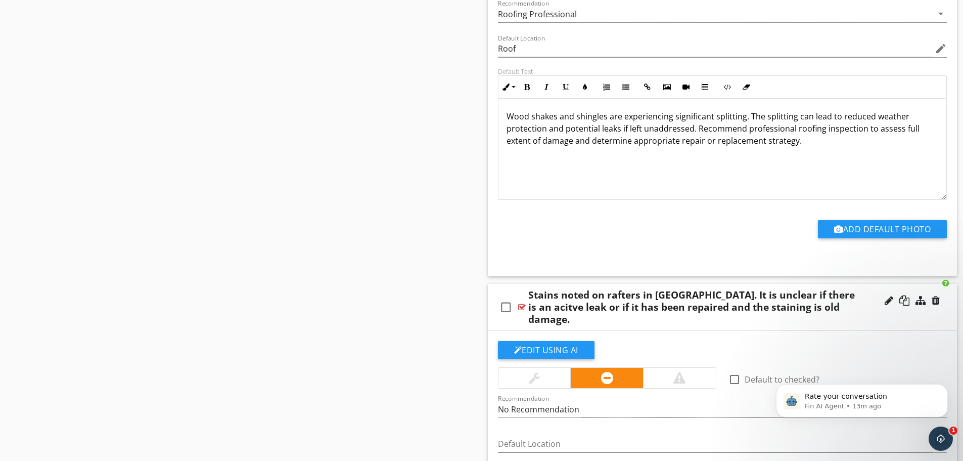
scroll to position [16899, 0]
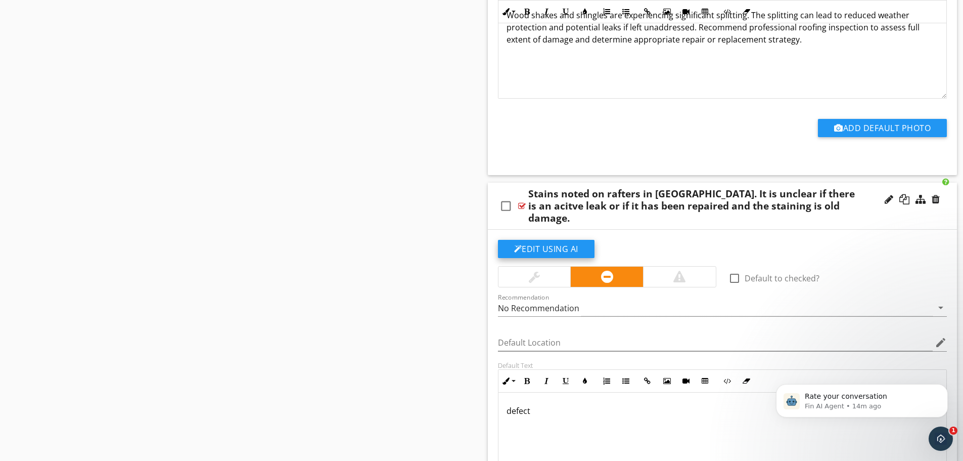
click at [562, 240] on button "Edit Using AI" at bounding box center [546, 249] width 97 height 18
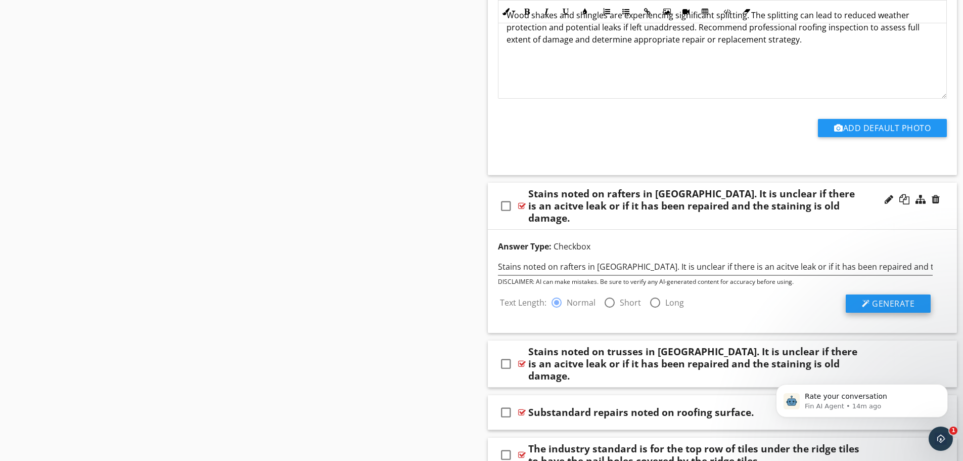
click at [874, 298] on span "Generate" at bounding box center [893, 303] width 42 height 11
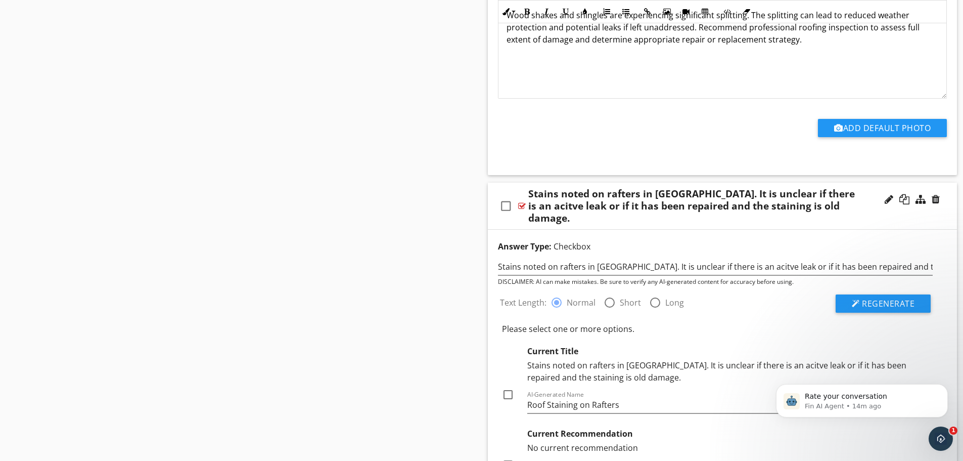
scroll to position [17000, 0]
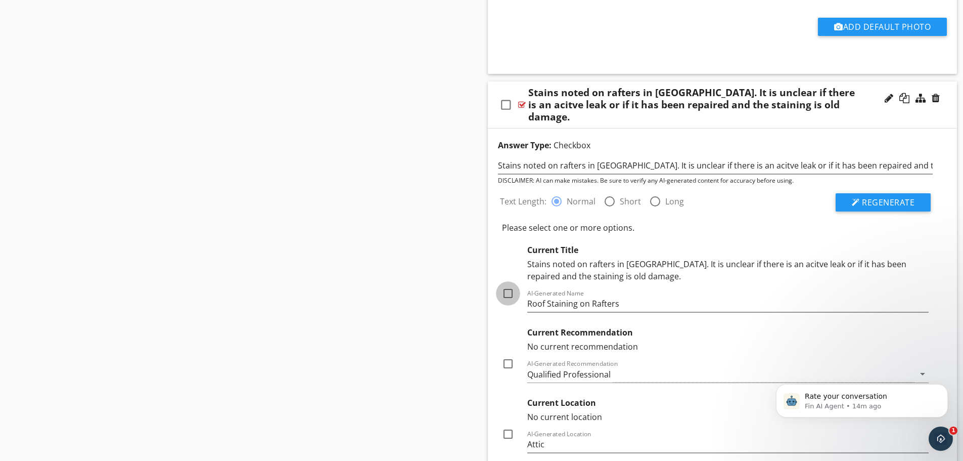
click at [505, 285] on div at bounding box center [507, 293] width 17 height 17
checkbox input "true"
click at [535, 370] on div "Qualified Professional" at bounding box center [568, 374] width 83 height 9
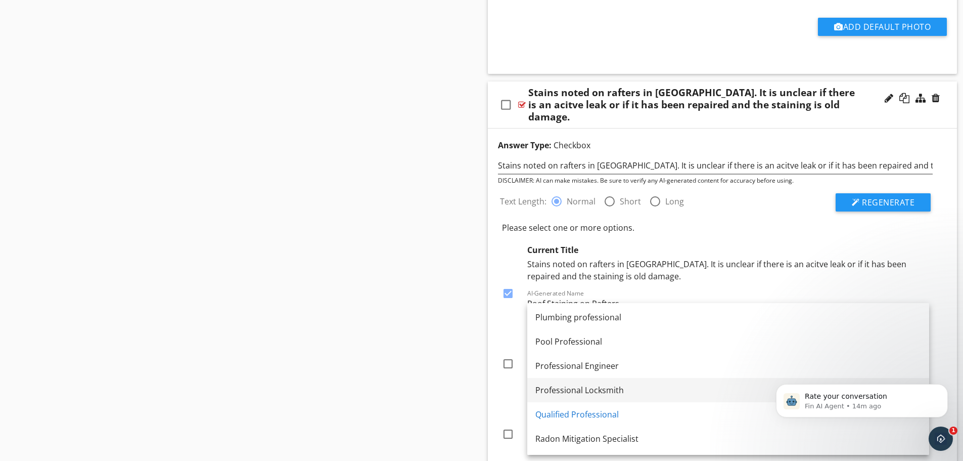
scroll to position [1264, 0]
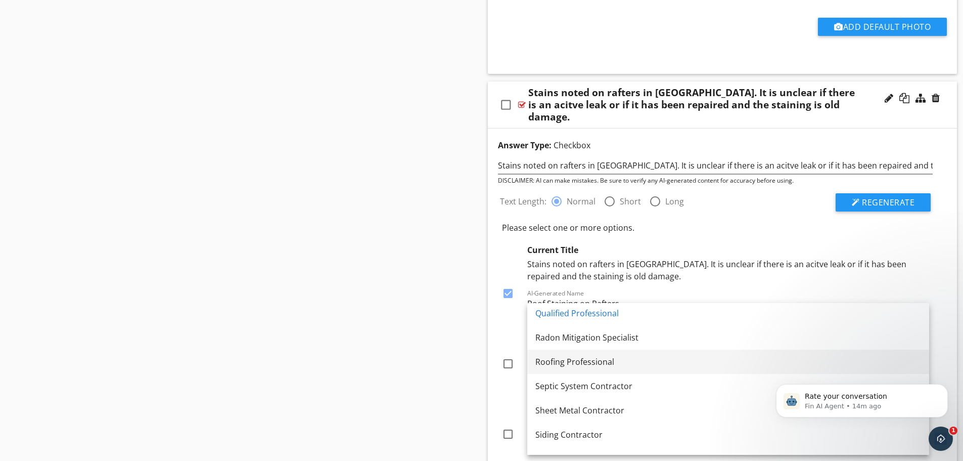
click at [558, 358] on div "Roofing Professional" at bounding box center [728, 361] width 386 height 12
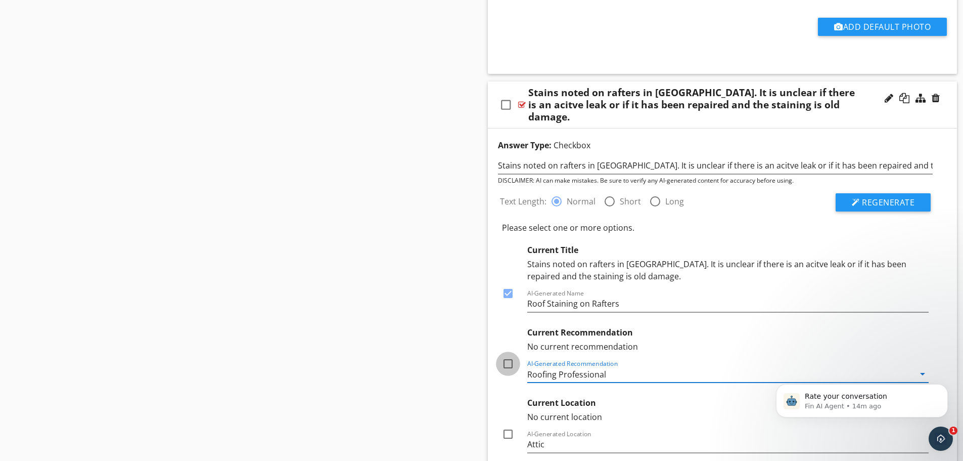
click at [509, 355] on div at bounding box center [507, 363] width 17 height 17
checkbox input "true"
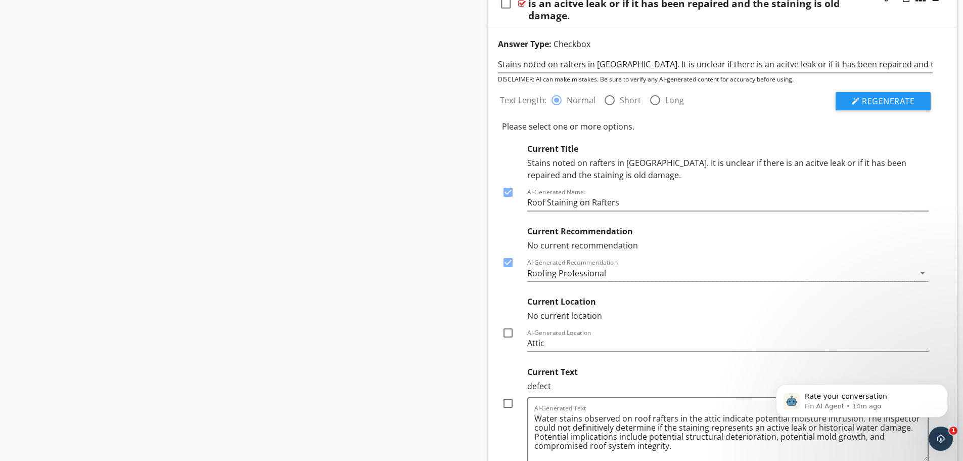
click at [505, 324] on div at bounding box center [507, 332] width 17 height 17
checkbox input "true"
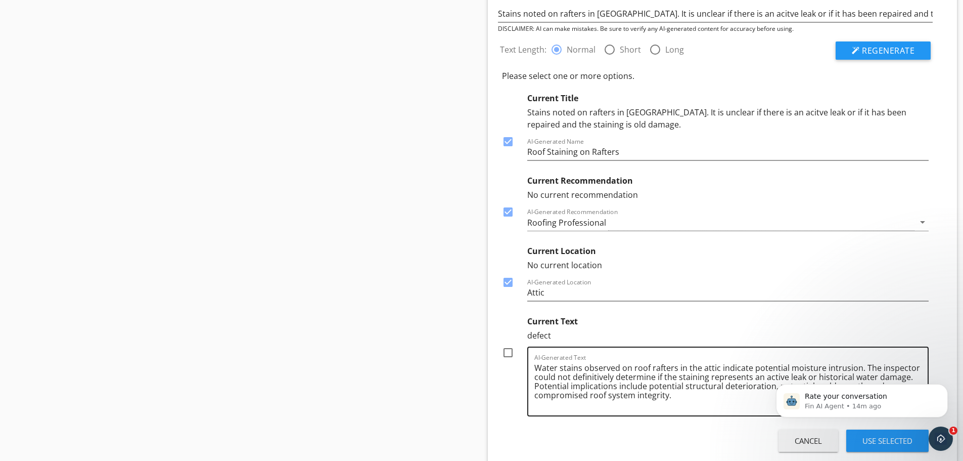
scroll to position [17202, 0]
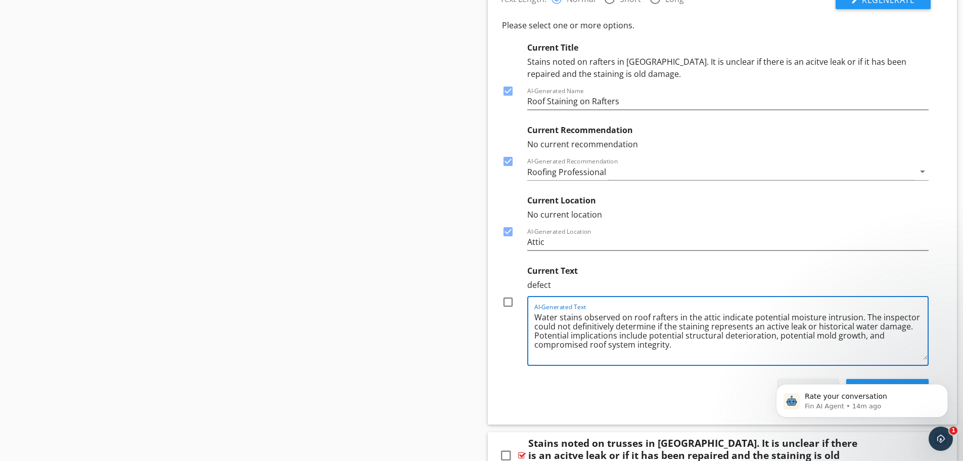
drag, startPoint x: 671, startPoint y: 332, endPoint x: 530, endPoint y: 327, distance: 140.6
click at [530, 327] on div "AI-Generated Text Water stains observed on roof rafters in the attic indicate p…" at bounding box center [728, 331] width 402 height 70
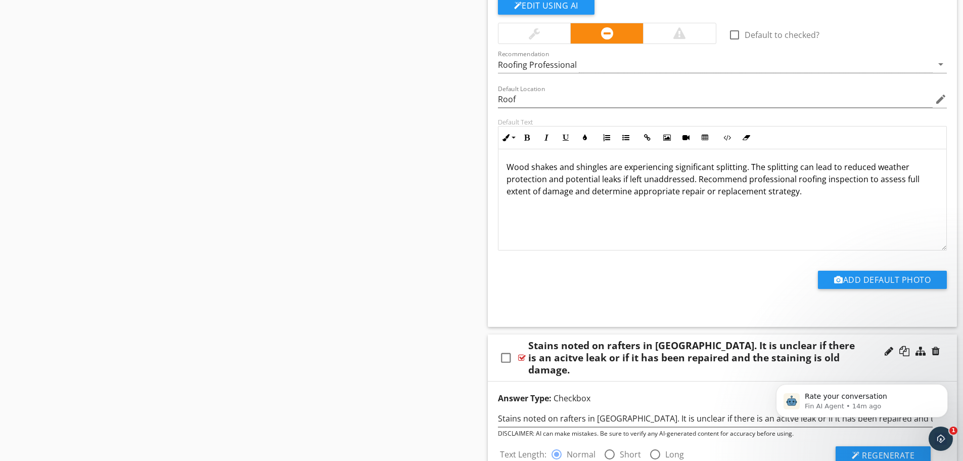
scroll to position [16646, 0]
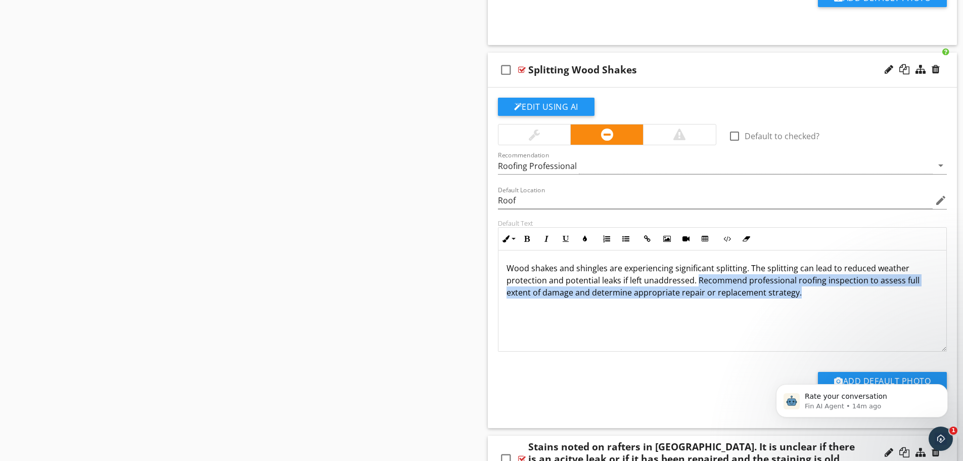
drag, startPoint x: 801, startPoint y: 293, endPoint x: 697, endPoint y: 280, distance: 105.0
click at [697, 280] on p "Wood shakes and shingles are experiencing significant splitting. The splitting …" at bounding box center [723, 280] width 432 height 36
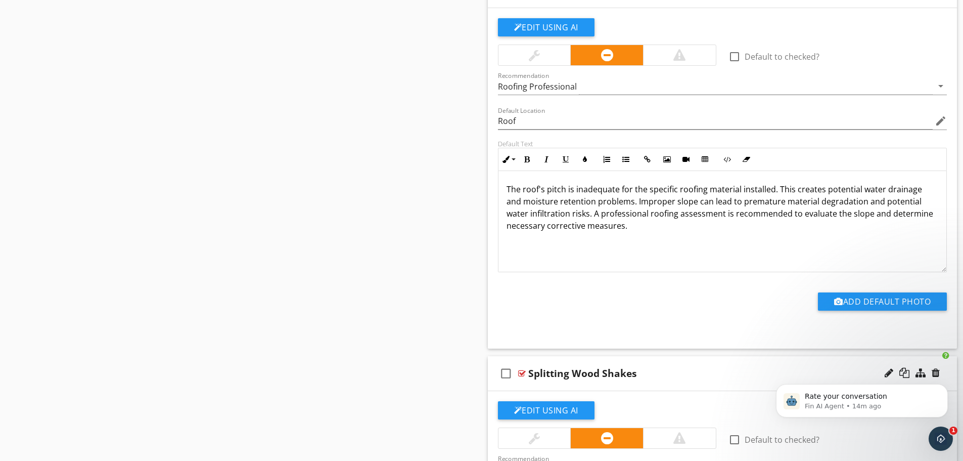
scroll to position [16241, 0]
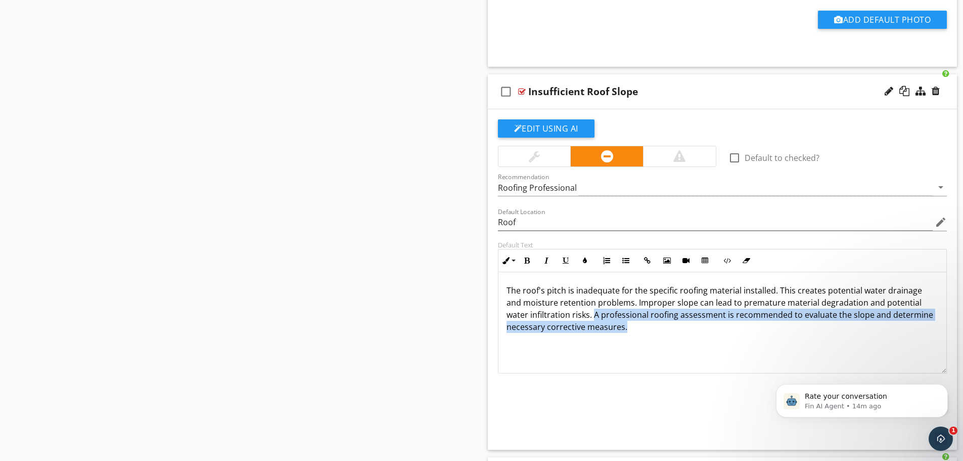
drag, startPoint x: 627, startPoint y: 327, endPoint x: 595, endPoint y: 318, distance: 34.1
click at [595, 318] on p "The roof's pitch is inadequate for the specific roofing material installed. Thi…" at bounding box center [723, 308] width 432 height 49
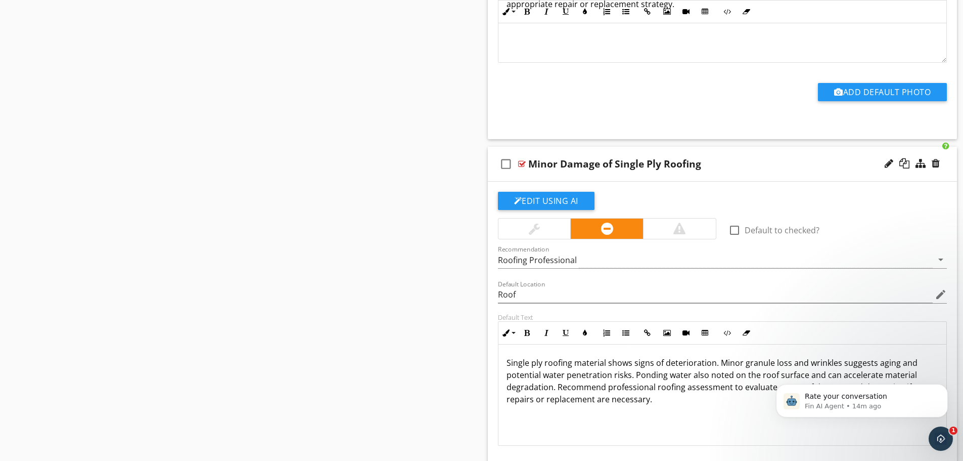
scroll to position [15887, 0]
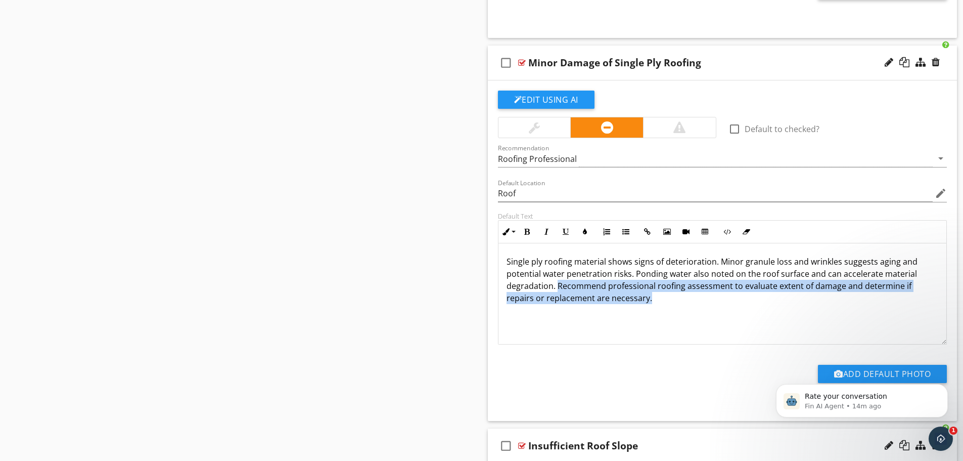
drag, startPoint x: 651, startPoint y: 299, endPoint x: 559, endPoint y: 286, distance: 93.4
click at [559, 286] on p "Single ply roofing material shows signs of deterioration. Minor granule loss an…" at bounding box center [723, 279] width 432 height 49
copy p "Recommend professional roofing assessment to evaluate extent of damage and dete…"
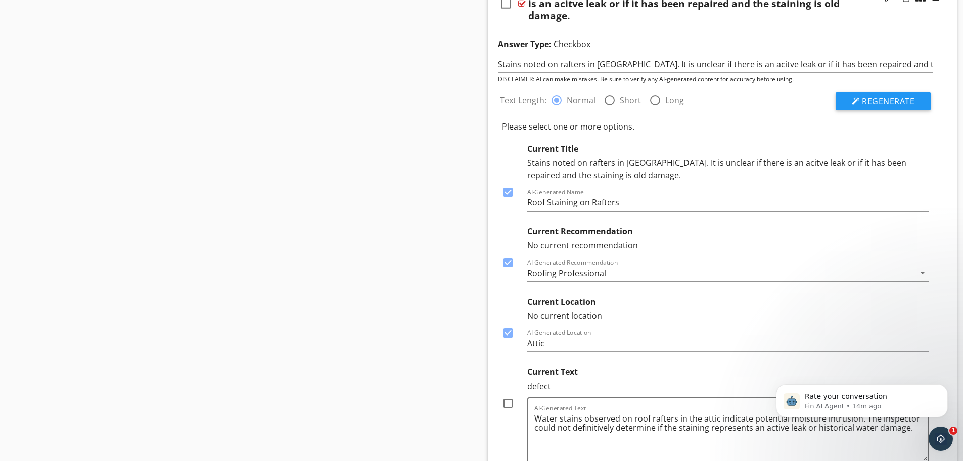
scroll to position [17202, 0]
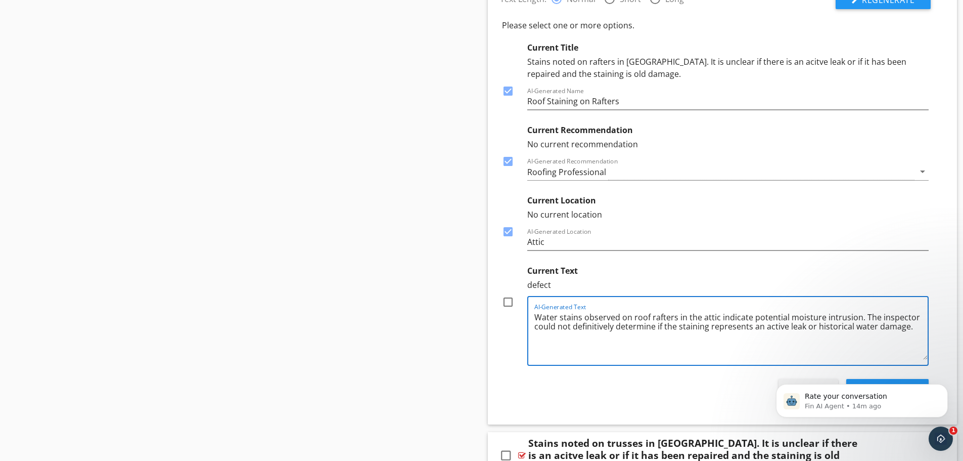
click at [907, 313] on textarea "Water stains observed on roof rafters in the attic indicate potential moisture …" at bounding box center [731, 334] width 394 height 51
paste textarea "Recommend professional roofing assessment to evaluate extent of damage and dete…"
type textarea "Water stains observed on roof rafters in the attic indicate potential moisture …"
click at [505, 293] on div at bounding box center [507, 301] width 17 height 17
checkbox input "true"
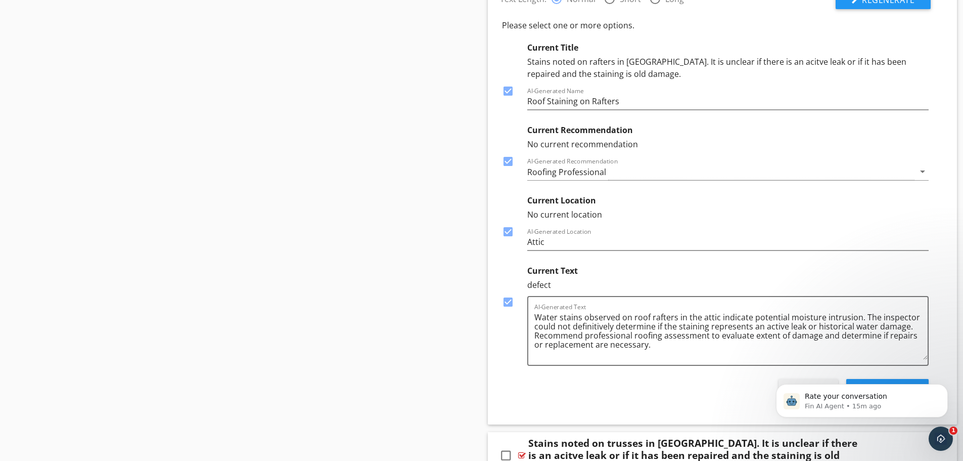
scroll to position [17303, 0]
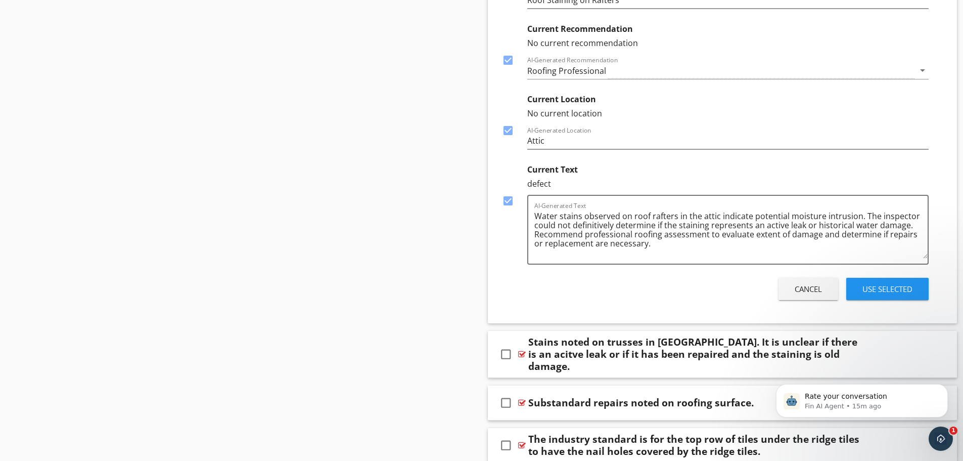
click at [892, 283] on div "Use Selected" at bounding box center [887, 289] width 50 height 12
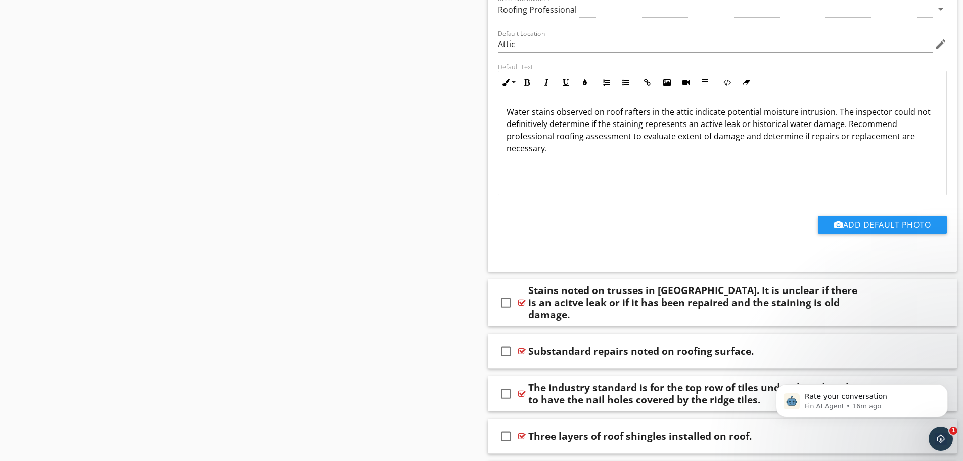
scroll to position [17235, 0]
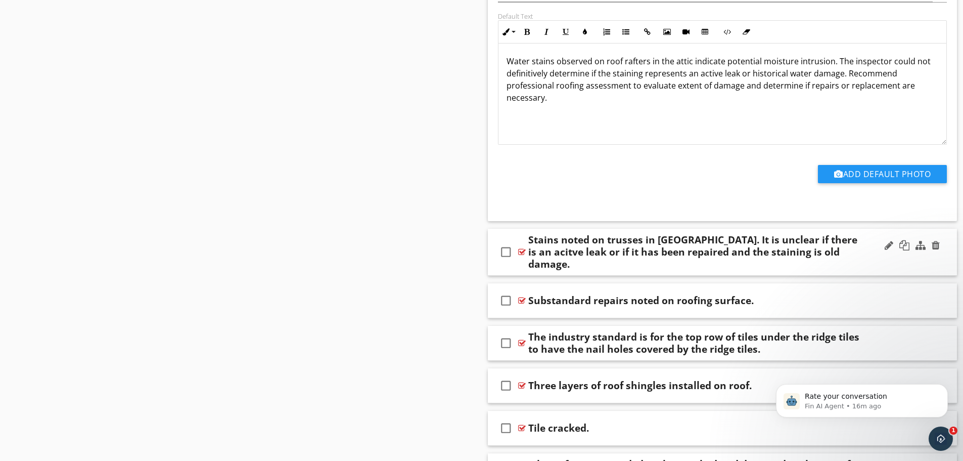
click at [591, 261] on div "check_box_outline_blank Stains noted on trusses in attic. It is unclear if ther…" at bounding box center [723, 252] width 470 height 47
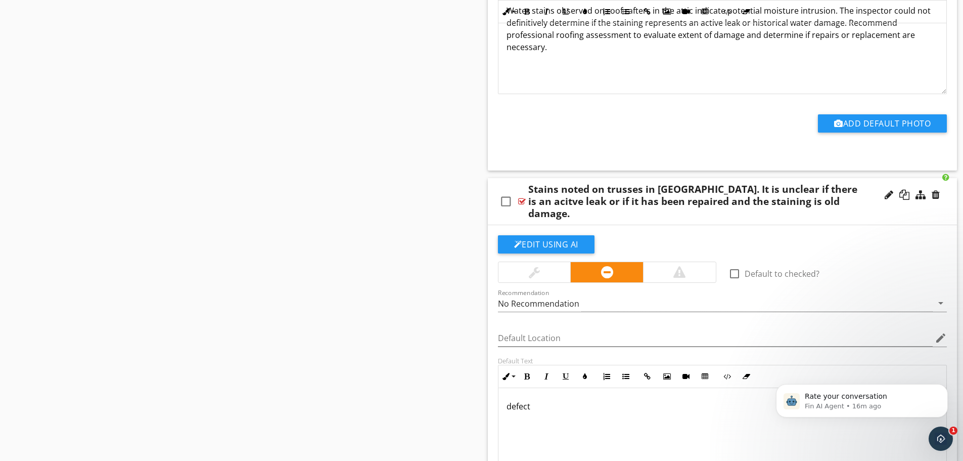
scroll to position [17185, 0]
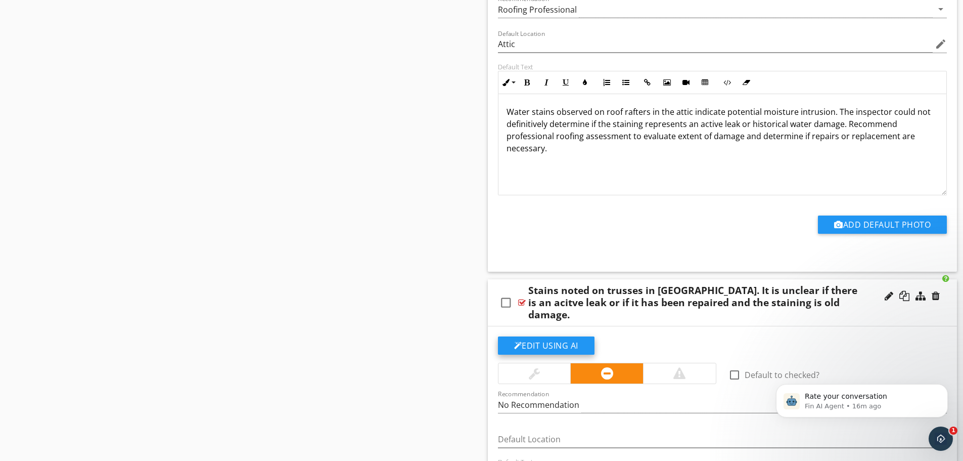
click at [555, 336] on button "Edit Using AI" at bounding box center [546, 345] width 97 height 18
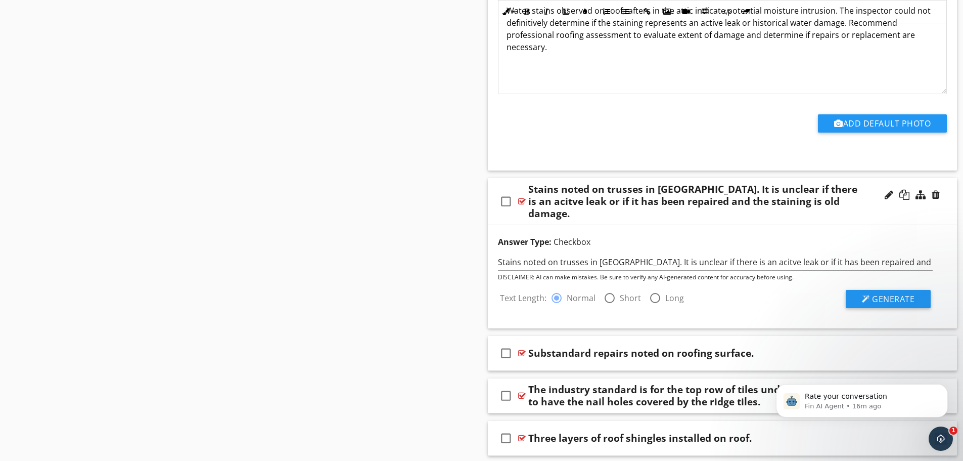
scroll to position [17336, 0]
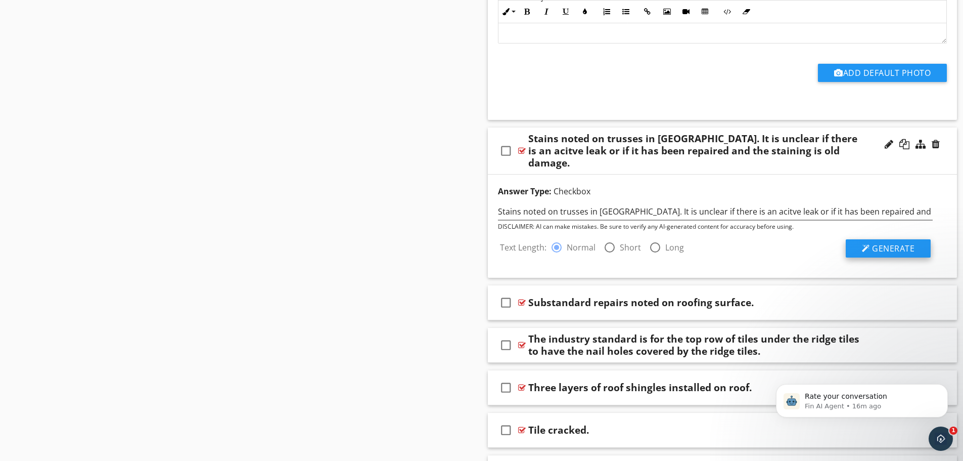
click at [864, 244] on div at bounding box center [866, 248] width 8 height 8
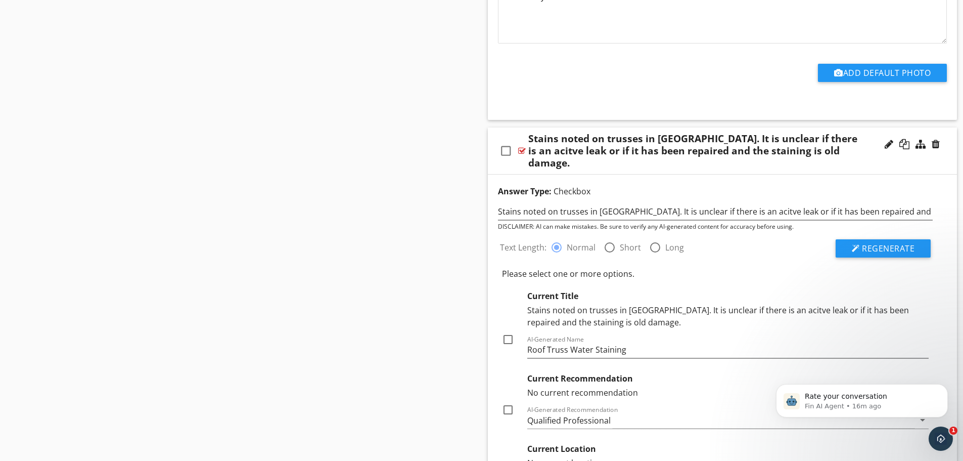
scroll to position [17387, 0]
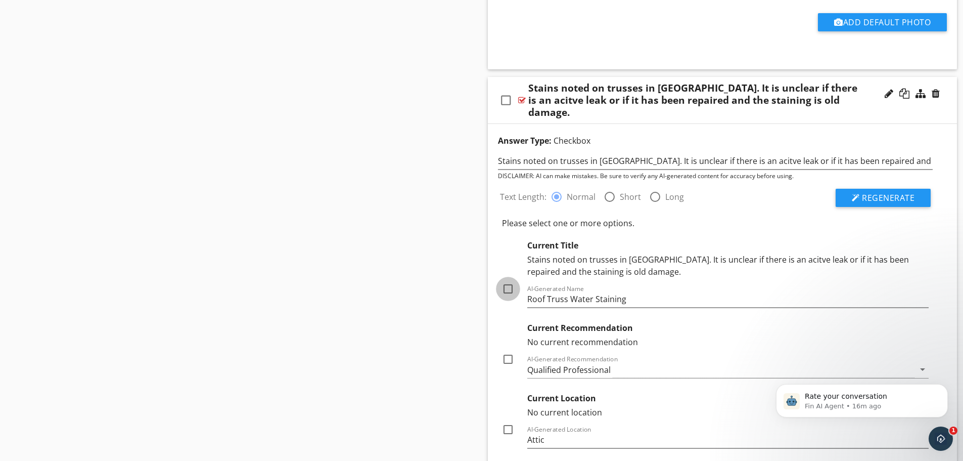
click at [505, 280] on div at bounding box center [507, 288] width 17 height 17
checkbox input "true"
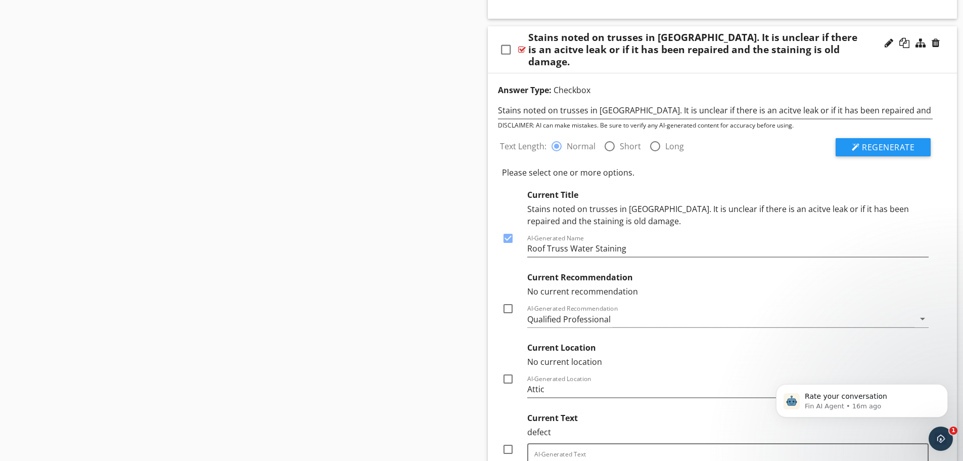
scroll to position [17488, 0]
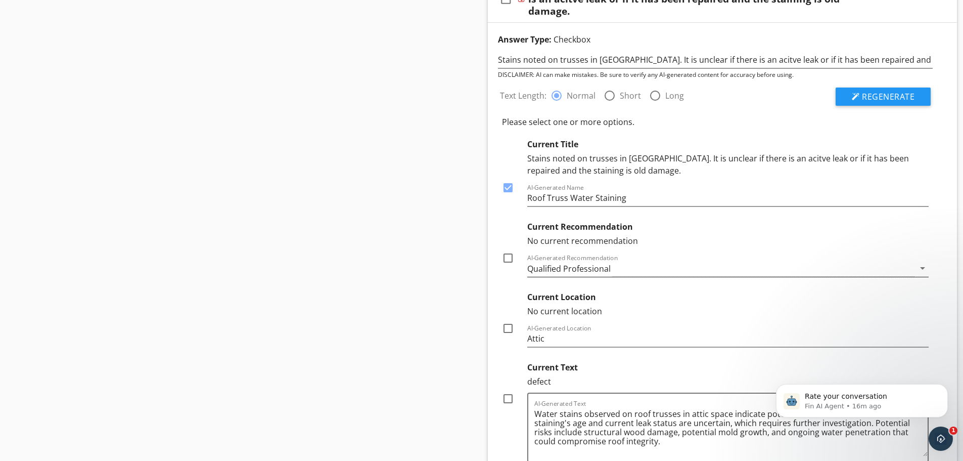
click at [545, 264] on div "Qualified Professional" at bounding box center [568, 268] width 83 height 9
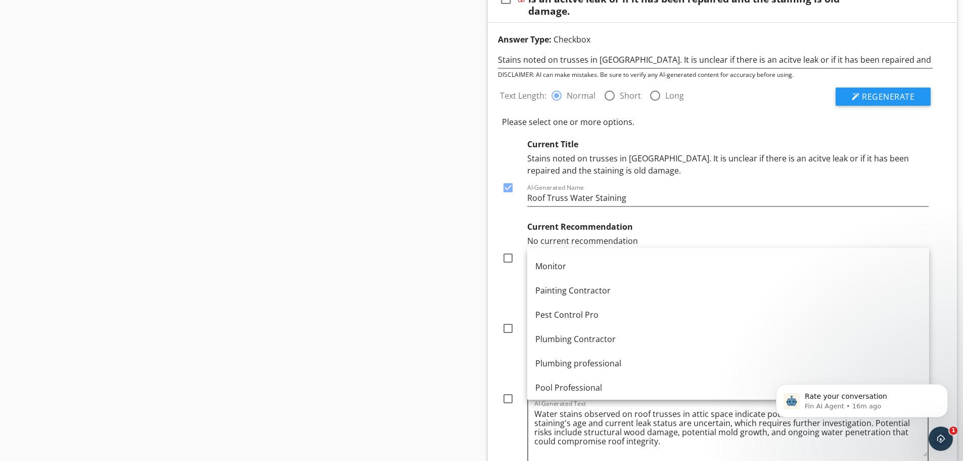
scroll to position [1213, 0]
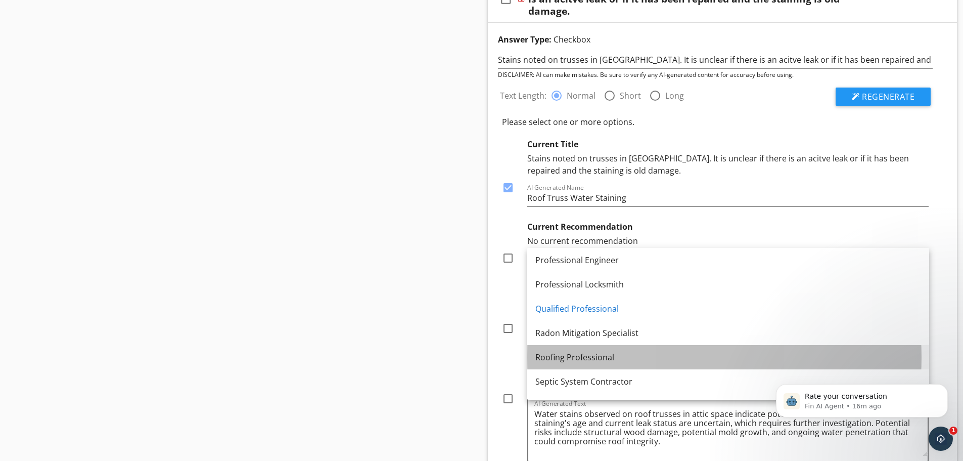
click at [559, 353] on div "Roofing Professional" at bounding box center [728, 357] width 386 height 12
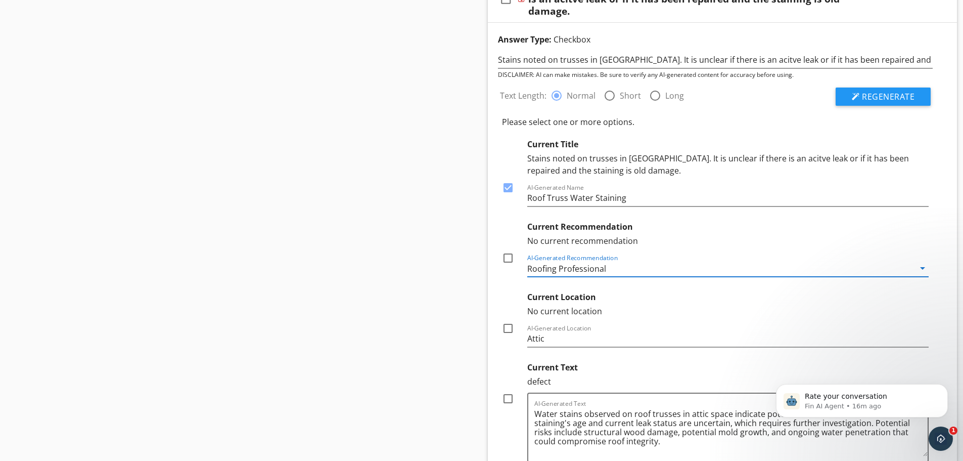
click at [505, 249] on div at bounding box center [507, 257] width 17 height 17
checkbox input "true"
click at [508, 320] on div at bounding box center [507, 328] width 17 height 17
checkbox input "true"
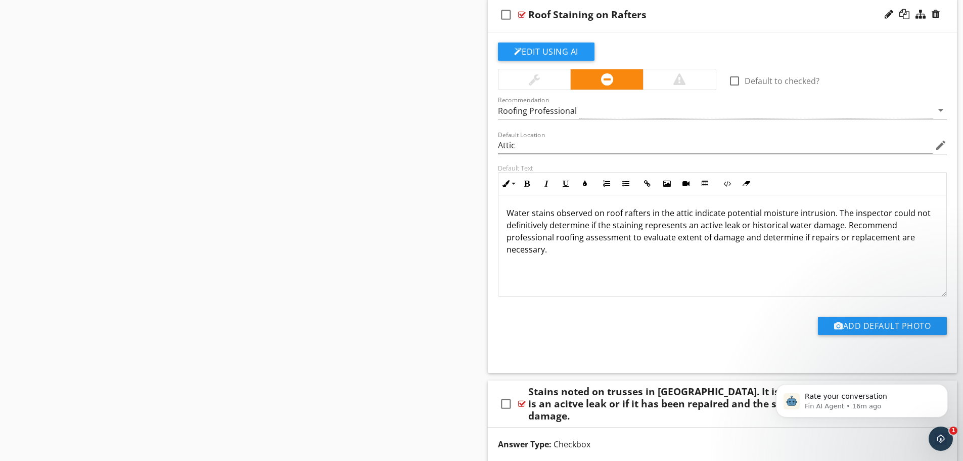
scroll to position [17033, 0]
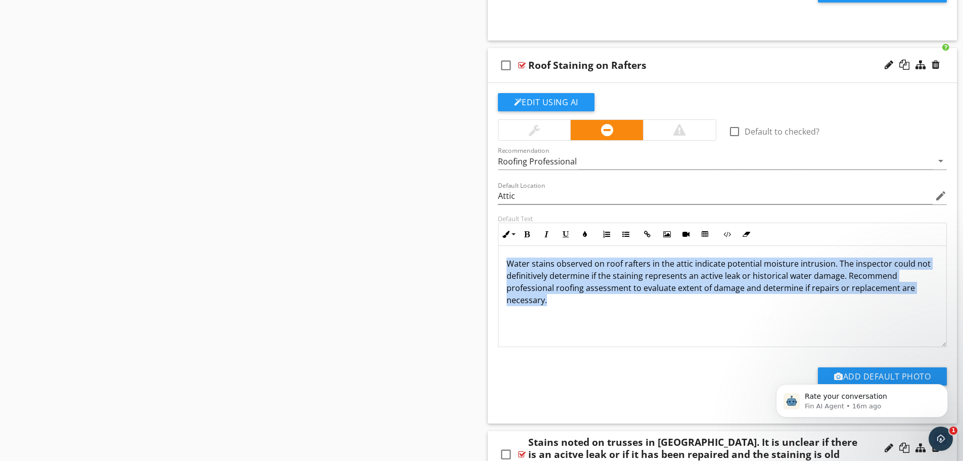
drag, startPoint x: 549, startPoint y: 299, endPoint x: 509, endPoint y: 266, distance: 51.7
click at [509, 266] on p "Water stains observed on roof rafters in the attic indicate potential moisture …" at bounding box center [723, 281] width 432 height 49
copy p "Water stains observed on roof rafters in the attic indicate potential moisture …"
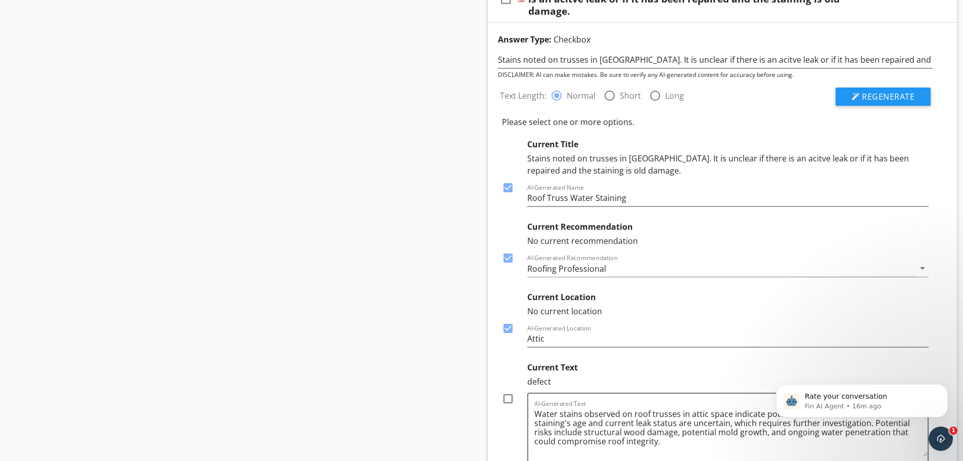
scroll to position [17640, 0]
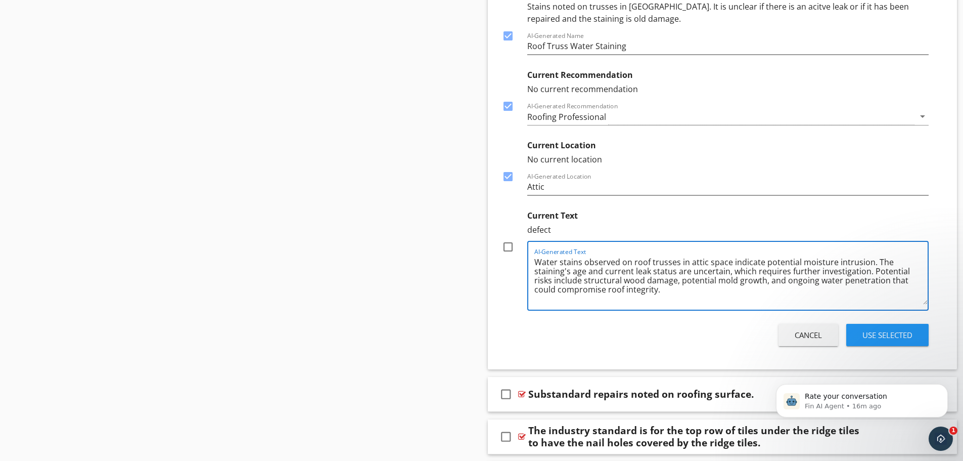
drag, startPoint x: 660, startPoint y: 281, endPoint x: 535, endPoint y: 252, distance: 128.3
click at [535, 254] on textarea "Water stains observed on roof trusses in attic space indicate potential moistur…" at bounding box center [731, 279] width 394 height 51
paste textarea "rafters in the attic indicate potential moisture intrusion. The inspector could…"
click at [674, 254] on textarea "Water stains observed on roof rafters in the attic indicate potential moisture …" at bounding box center [731, 279] width 394 height 51
type textarea "Water stains observed on roof trusses in the attic indicate potential moisture …"
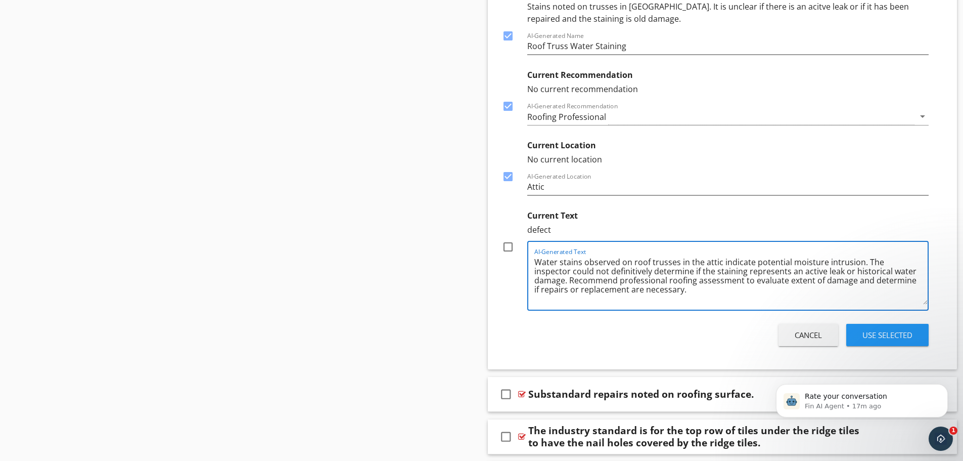
click at [507, 238] on div at bounding box center [507, 246] width 17 height 17
checkbox input "true"
click at [890, 329] on div "Use Selected" at bounding box center [887, 335] width 50 height 12
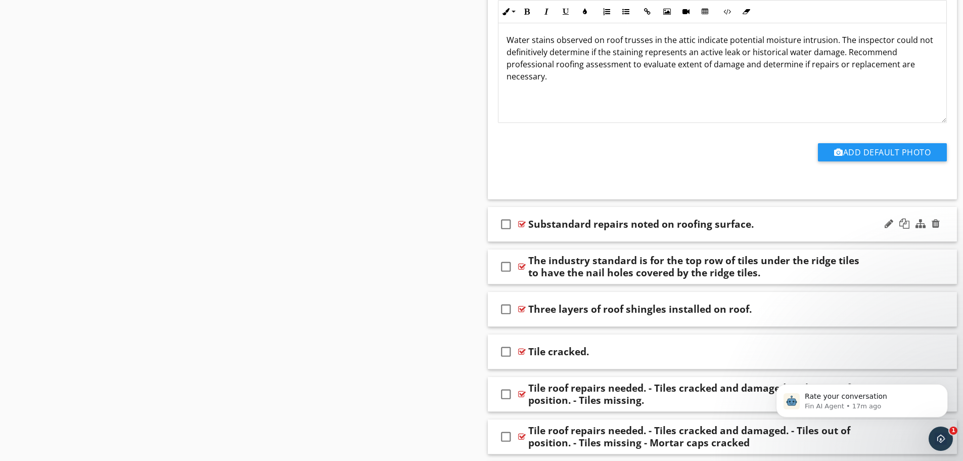
click at [590, 236] on div "check_box_outline_blank Substandard repairs noted on roofing surface." at bounding box center [723, 224] width 470 height 35
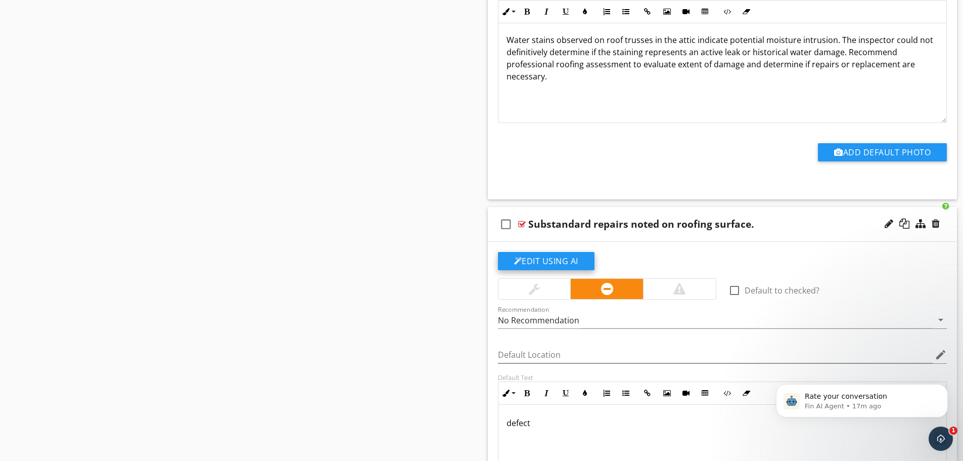
click at [538, 255] on button "Edit Using AI" at bounding box center [546, 261] width 97 height 18
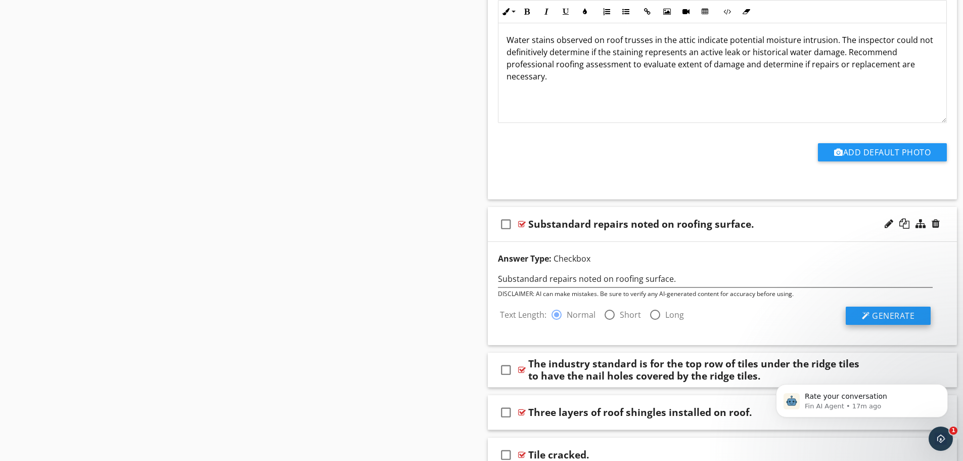
click at [877, 314] on span "Generate" at bounding box center [893, 315] width 42 height 11
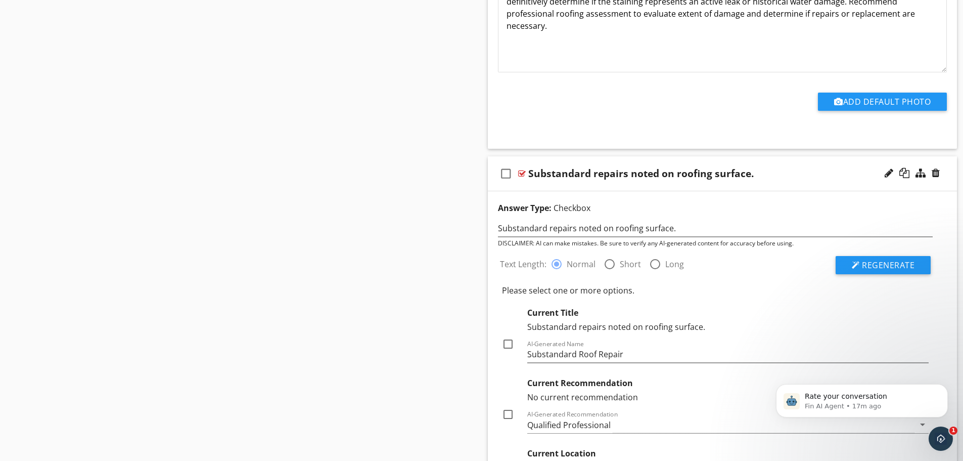
scroll to position [17892, 0]
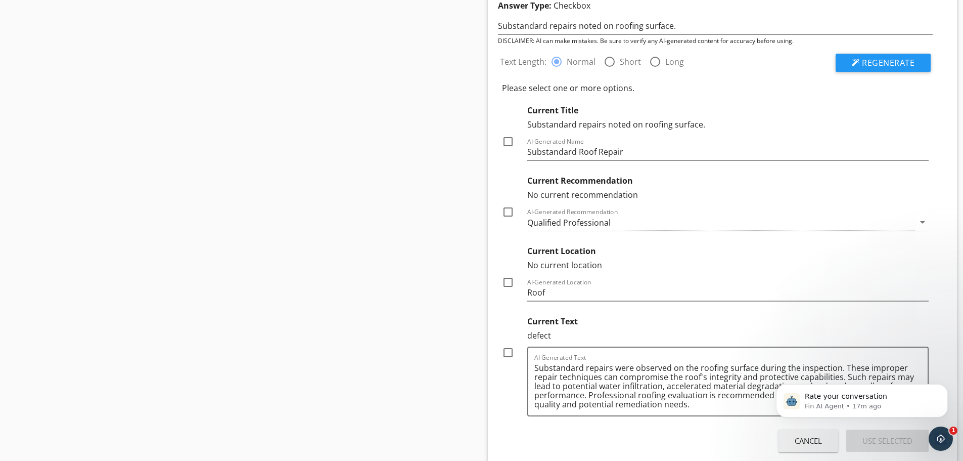
click at [507, 140] on div at bounding box center [507, 141] width 17 height 17
checkbox input "true"
click at [555, 222] on div "Qualified Professional" at bounding box center [568, 222] width 83 height 9
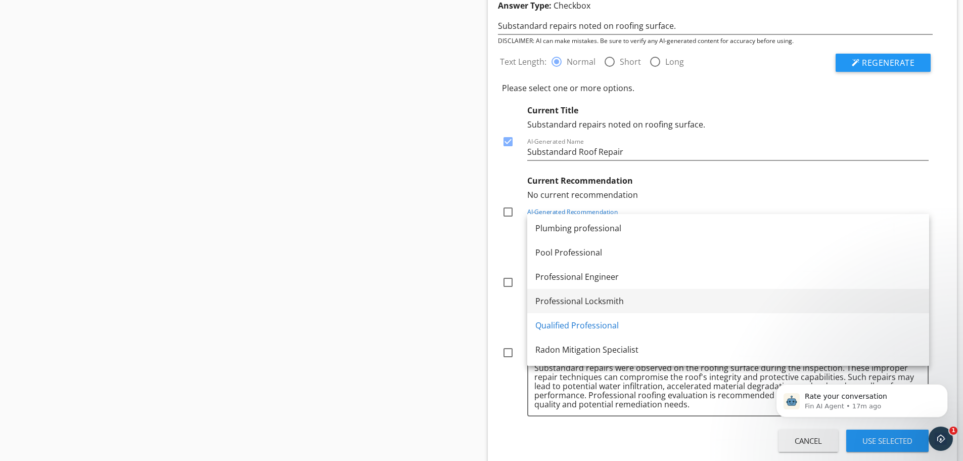
scroll to position [1264, 0]
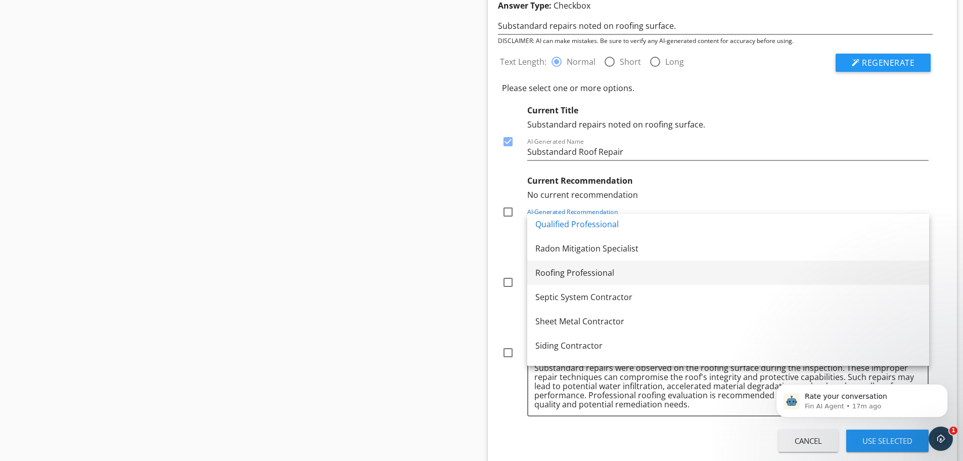
click at [558, 275] on div "Roofing Professional" at bounding box center [728, 272] width 386 height 12
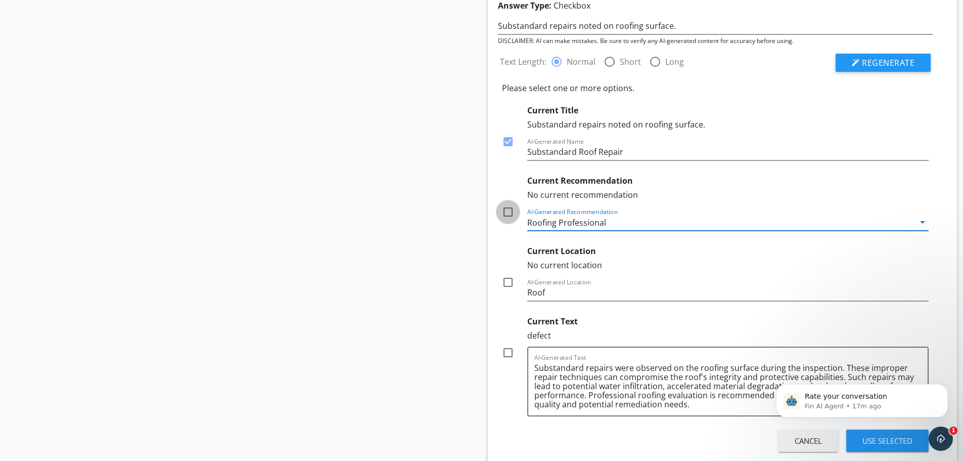
click at [506, 211] on div at bounding box center [507, 211] width 17 height 17
checkbox input "true"
click at [509, 281] on div at bounding box center [507, 282] width 17 height 17
checkbox input "true"
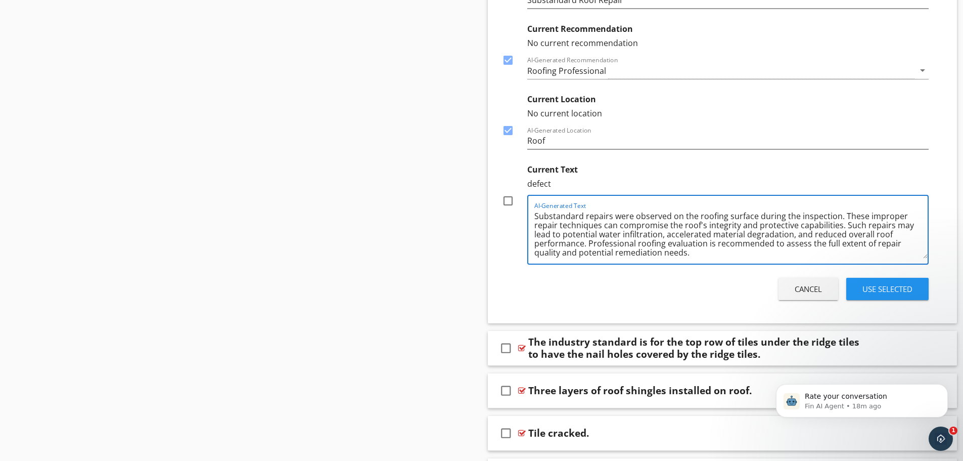
drag, startPoint x: 839, startPoint y: 224, endPoint x: 842, endPoint y: 217, distance: 7.7
click at [842, 217] on textarea "Substandard repairs were observed on the roofing surface during the inspection.…" at bounding box center [731, 233] width 394 height 51
type textarea "Substandard repairs were observed on the roofing surface during the inspection.…"
click at [507, 200] on div at bounding box center [507, 200] width 17 height 17
checkbox input "true"
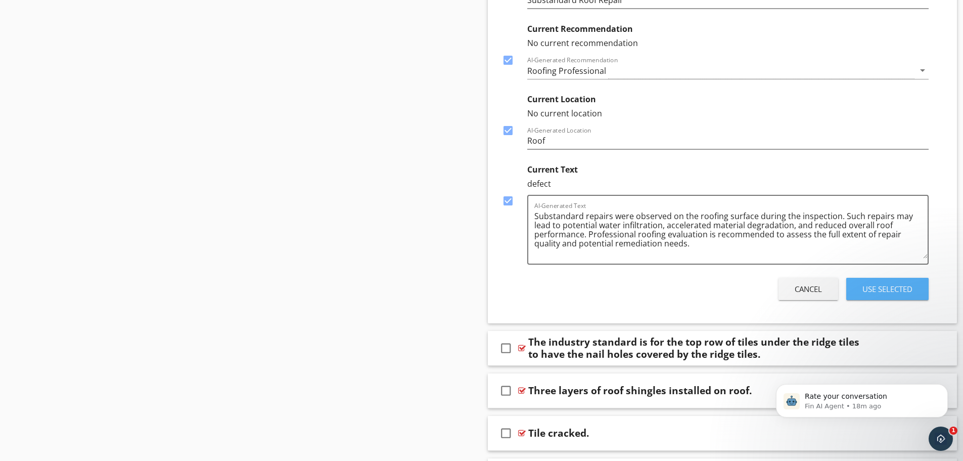
click at [892, 286] on div "Use Selected" at bounding box center [887, 289] width 50 height 12
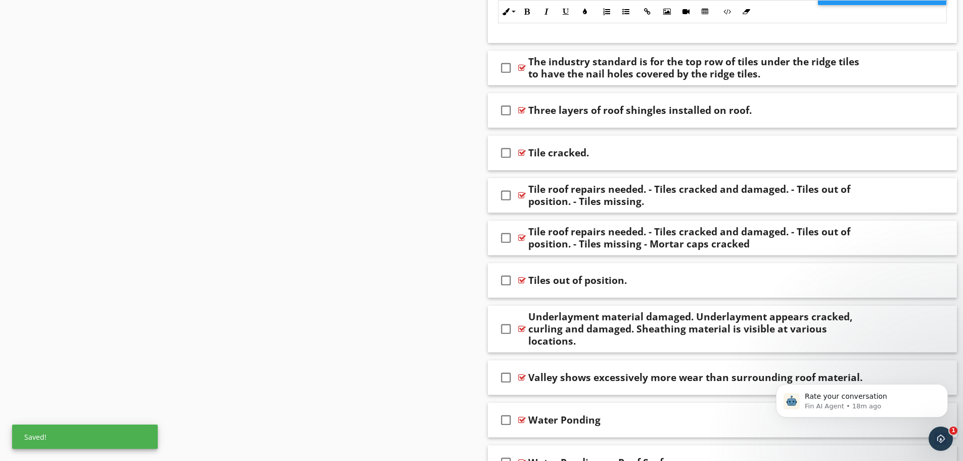
scroll to position [18027, 0]
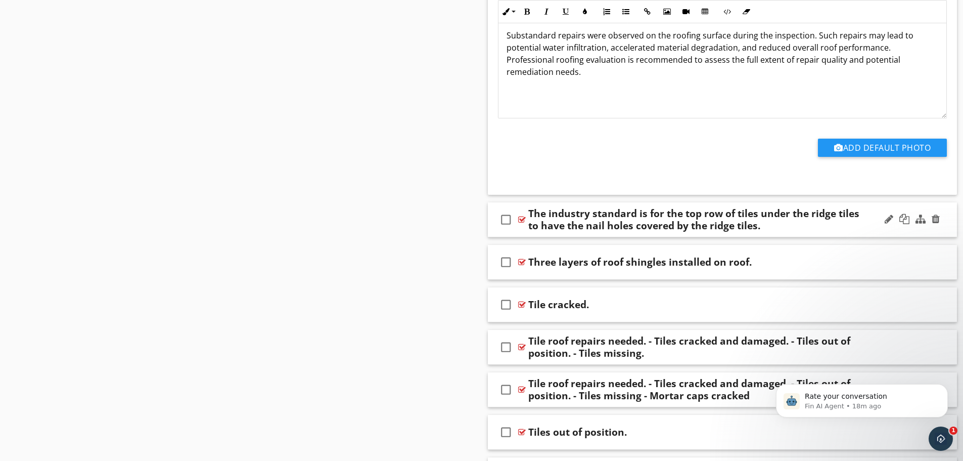
click at [627, 232] on div "check_box_outline_blank The industry standard is for the top row of tiles under…" at bounding box center [723, 219] width 470 height 35
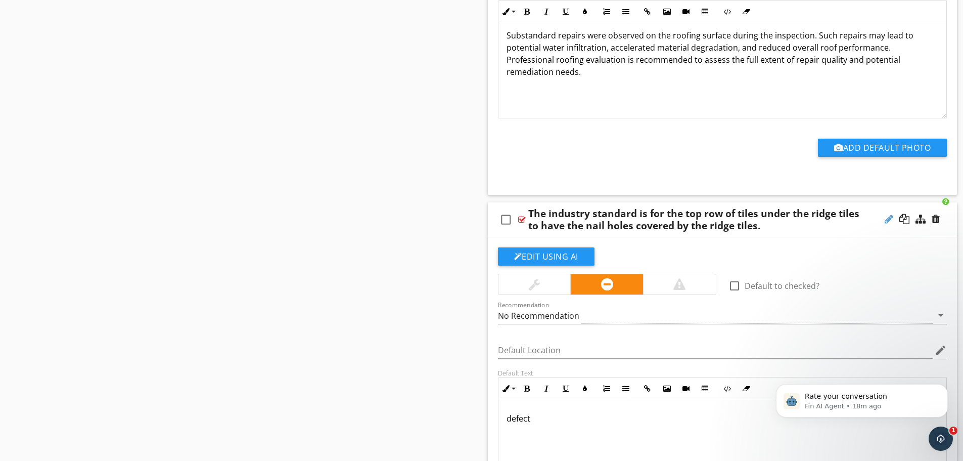
click at [889, 216] on div at bounding box center [889, 219] width 9 height 10
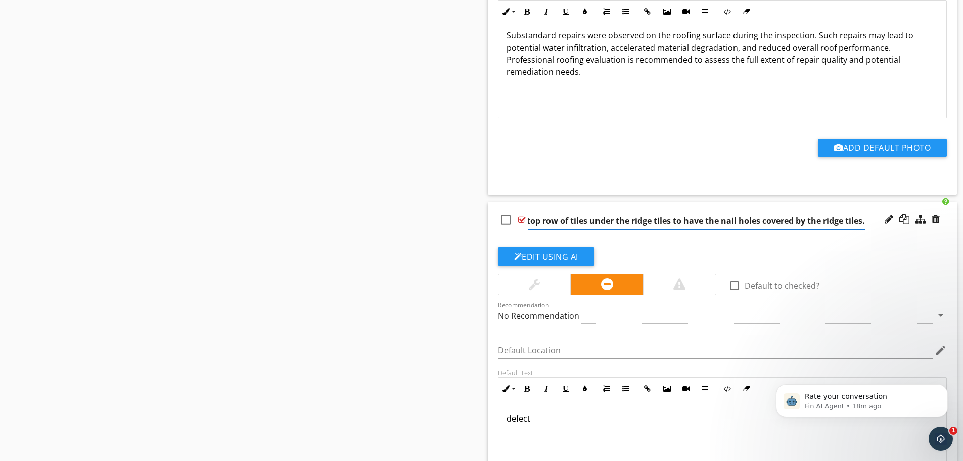
scroll to position [0, 135]
type input "The industry standard is for the top row of tiles under the ridge tiles to have…"
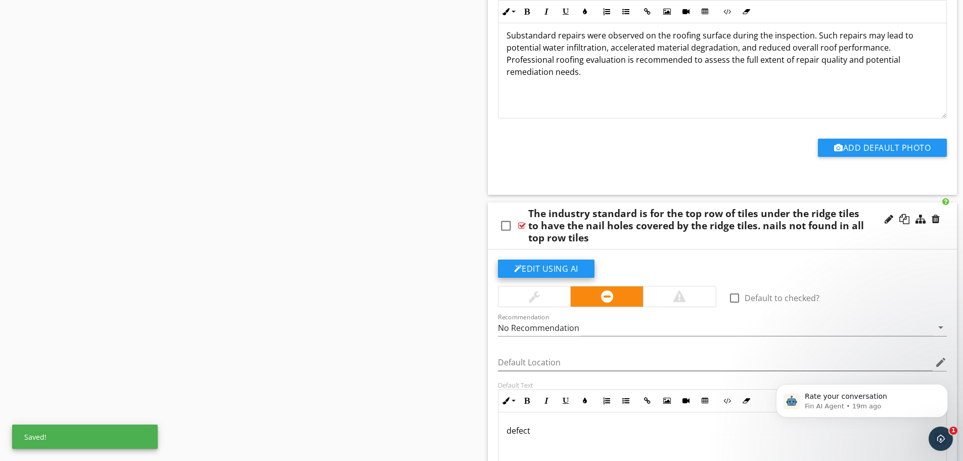
click at [552, 252] on div "Edit Using AI check_box_outline_blank Default to checked? Recommendation No Rec…" at bounding box center [723, 419] width 470 height 340
click at [519, 267] on div at bounding box center [518, 268] width 8 height 8
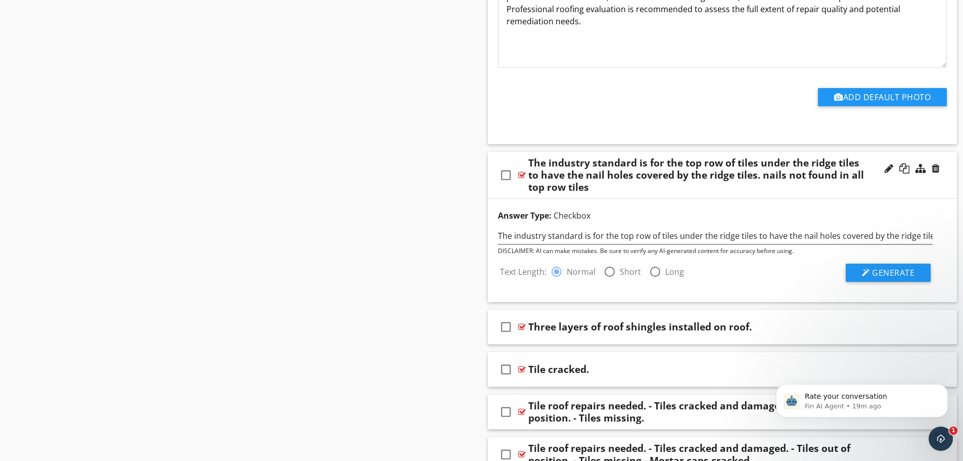
scroll to position [18128, 0]
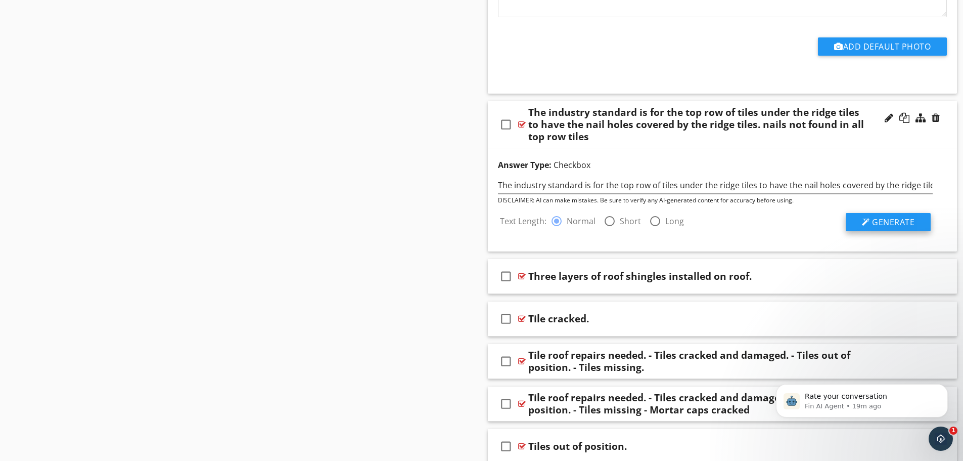
click at [883, 221] on span "Generate" at bounding box center [893, 221] width 42 height 11
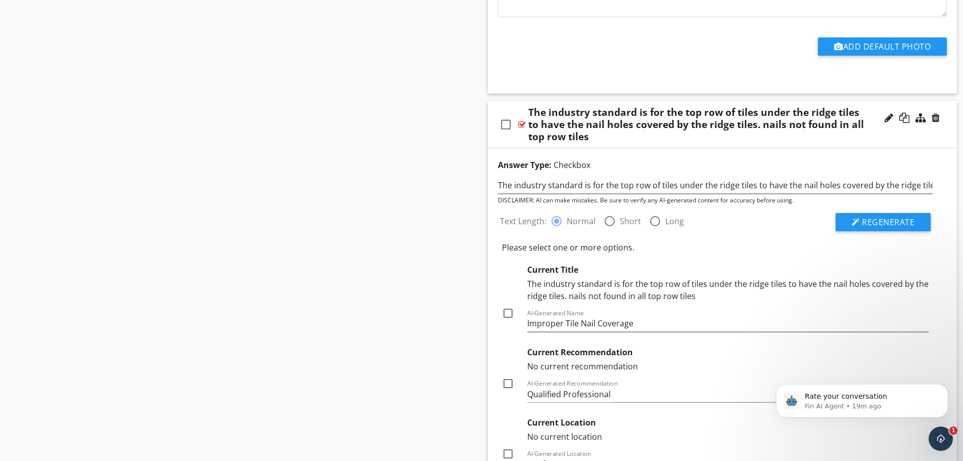
scroll to position [18280, 0]
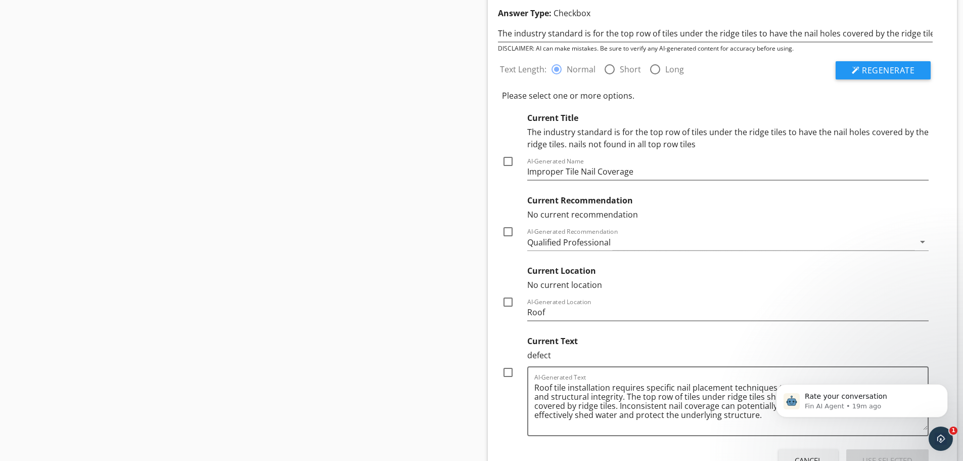
click at [508, 163] on div at bounding box center [507, 161] width 17 height 17
checkbox input "true"
click at [541, 239] on div "Qualified Professional" at bounding box center [568, 242] width 83 height 9
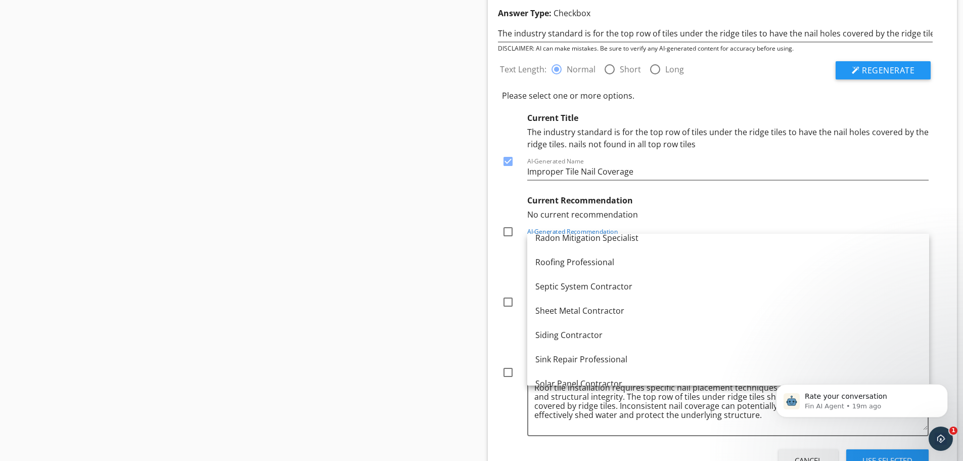
scroll to position [1244, 0]
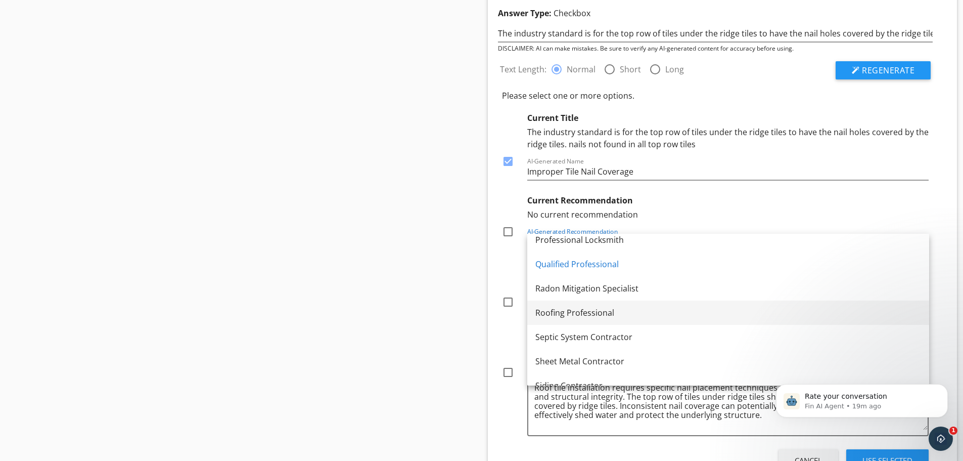
click at [545, 312] on div "Roofing Professional" at bounding box center [728, 312] width 386 height 12
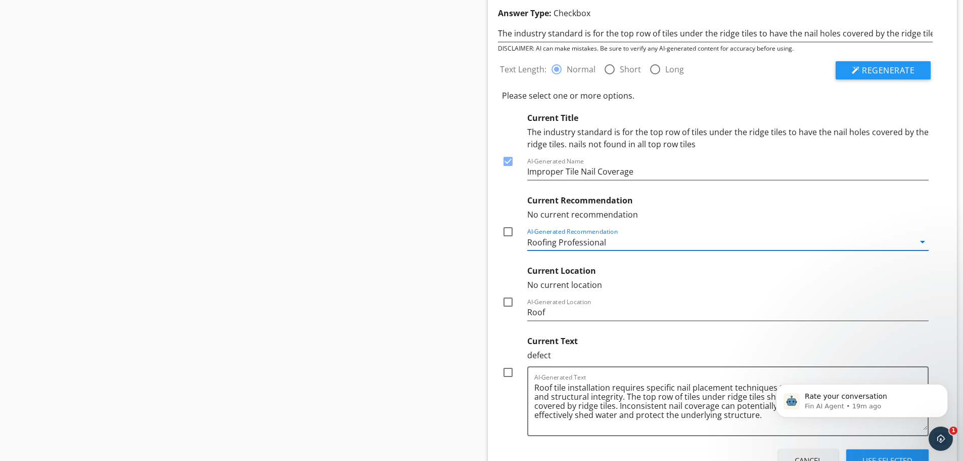
click at [504, 231] on div at bounding box center [507, 231] width 17 height 17
checkbox input "true"
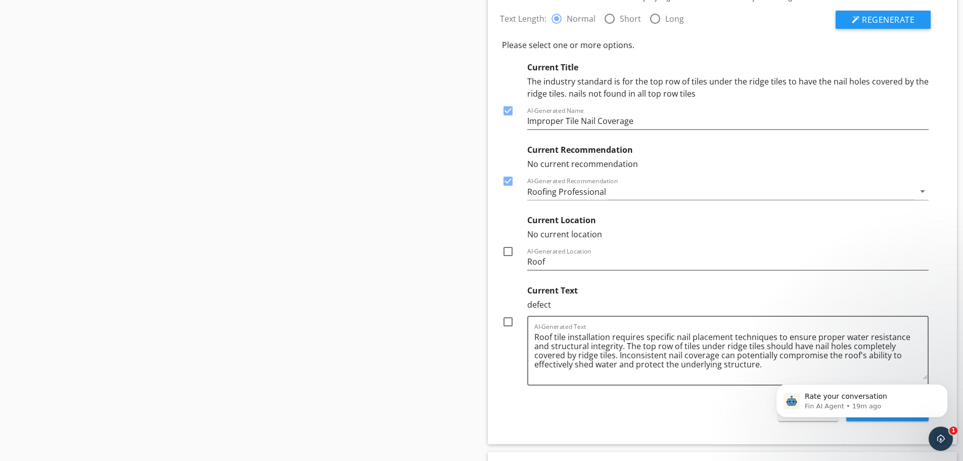
click at [504, 250] on div at bounding box center [507, 251] width 17 height 17
checkbox input "true"
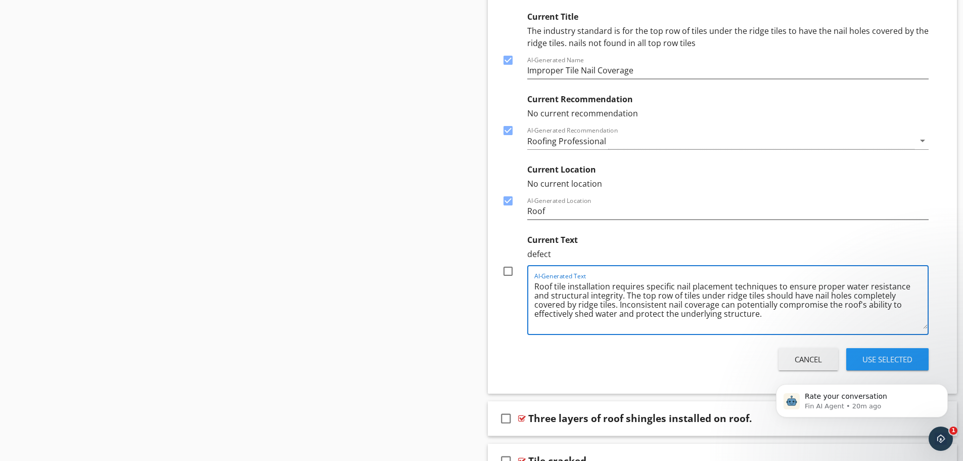
drag, startPoint x: 607, startPoint y: 297, endPoint x: 533, endPoint y: 290, distance: 74.1
click at [533, 290] on div "AI-Generated Text Roof tile installation requires specific nail placement techn…" at bounding box center [728, 300] width 402 height 70
drag, startPoint x: 881, startPoint y: 286, endPoint x: 611, endPoint y: 286, distance: 270.0
click at [611, 286] on textarea "The top row of tiles under ridge tiles should have nail holes completely covere…" at bounding box center [731, 303] width 394 height 51
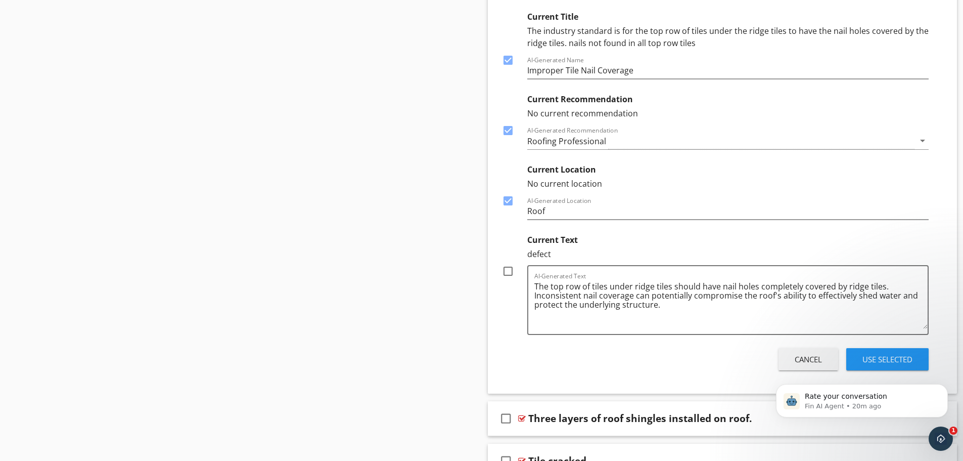
click at [728, 252] on div "defect" at bounding box center [728, 254] width 402 height 12
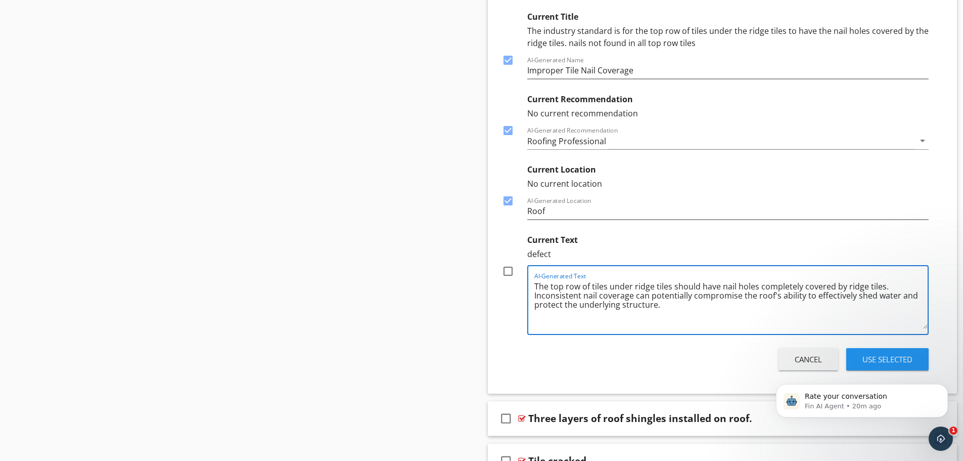
drag, startPoint x: 880, startPoint y: 287, endPoint x: 702, endPoint y: 289, distance: 178.5
click at [702, 289] on textarea "The top row of tiles under ridge tiles should have nail holes completely covere…" at bounding box center [731, 303] width 394 height 51
drag, startPoint x: 709, startPoint y: 286, endPoint x: 671, endPoint y: 289, distance: 37.6
click at [671, 289] on textarea "The top row of tiles under ridge tiles should be nailed into position. Inconsis…" at bounding box center [731, 303] width 394 height 51
click at [773, 286] on textarea "The top row of tiles under ridge tiles are not nailed into position. Inconsiste…" at bounding box center [731, 303] width 394 height 51
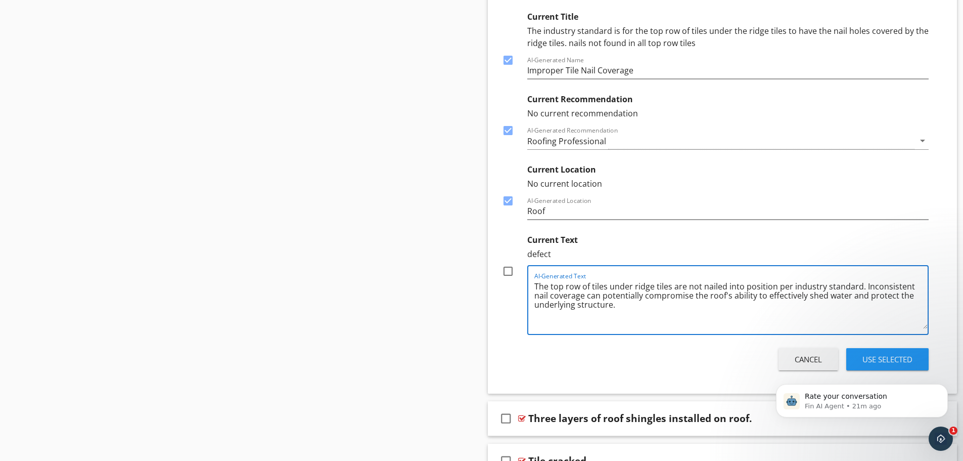
drag, startPoint x: 617, startPoint y: 307, endPoint x: 863, endPoint y: 286, distance: 246.7
click at [863, 286] on textarea "The top row of tiles under ridge tiles are not nailed into position per industr…" at bounding box center [731, 303] width 394 height 51
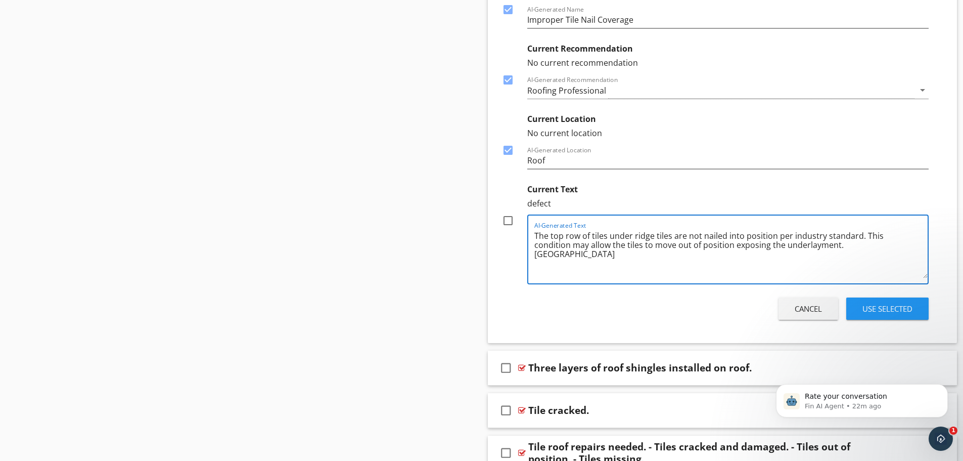
click at [813, 245] on textarea "The top row of tiles under ridge tiles are not nailed into position per industr…" at bounding box center [731, 252] width 394 height 51
click at [852, 245] on textarea "The top row of tiles under ridge tiles are not nailed into position per industr…" at bounding box center [731, 252] width 394 height 51
type textarea "The top row of tiles under ridge tiles are not nailed into position per industr…"
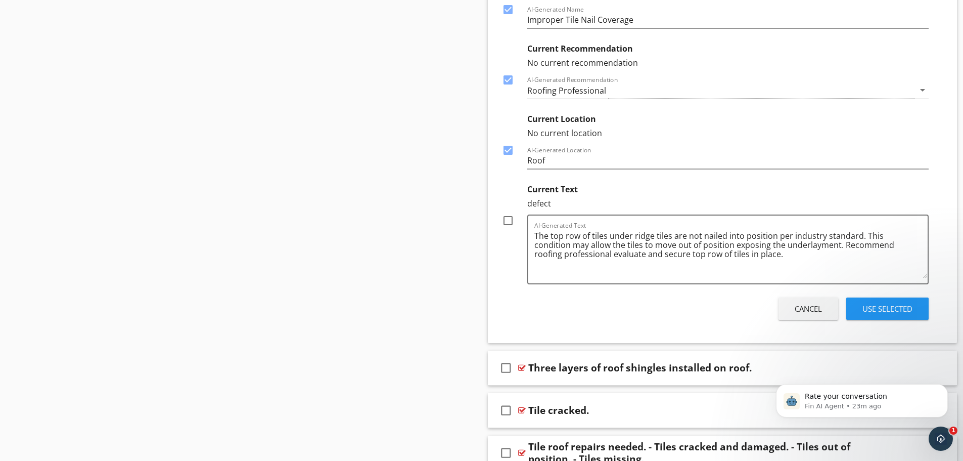
click at [508, 224] on div at bounding box center [507, 220] width 17 height 17
checkbox input "true"
click at [888, 311] on div "Use Selected" at bounding box center [887, 309] width 50 height 12
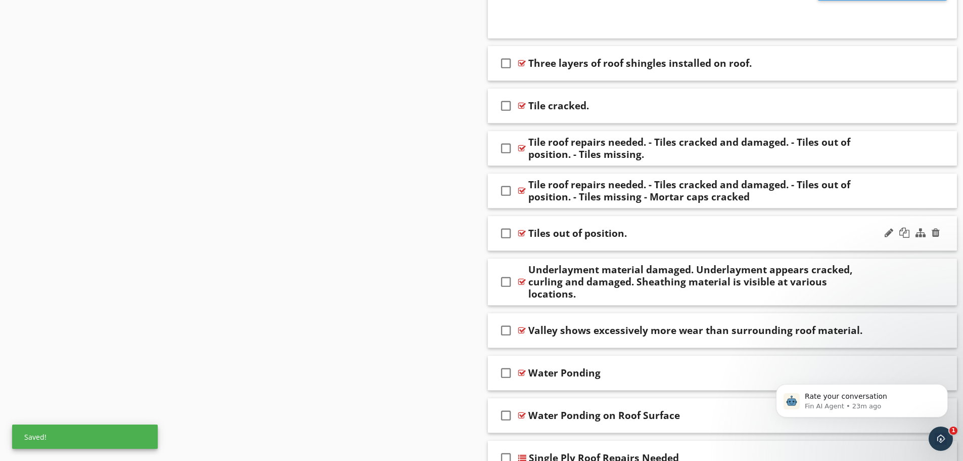
scroll to position [18465, 0]
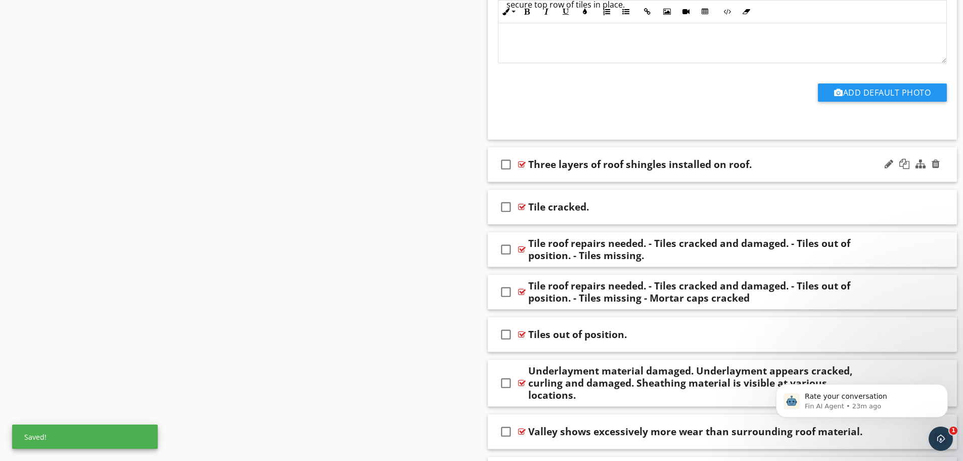
click at [637, 176] on div "check_box_outline_blank Three layers of roof [MEDICAL_DATA] installed on roof." at bounding box center [723, 164] width 470 height 35
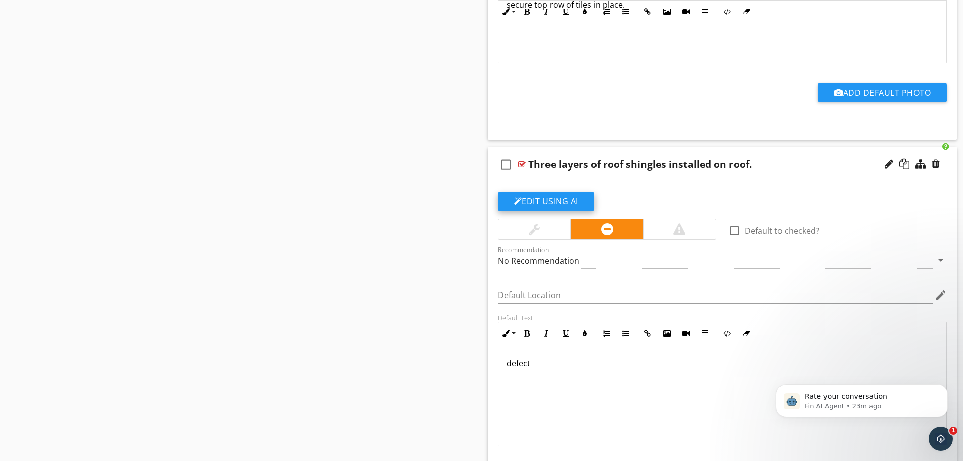
click at [555, 201] on button "Edit Using AI" at bounding box center [546, 201] width 97 height 18
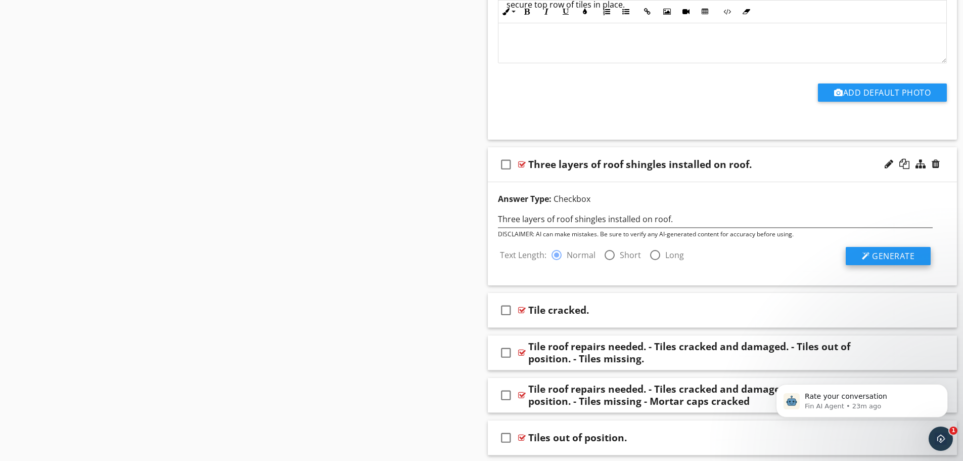
click at [863, 254] on div at bounding box center [866, 256] width 8 height 8
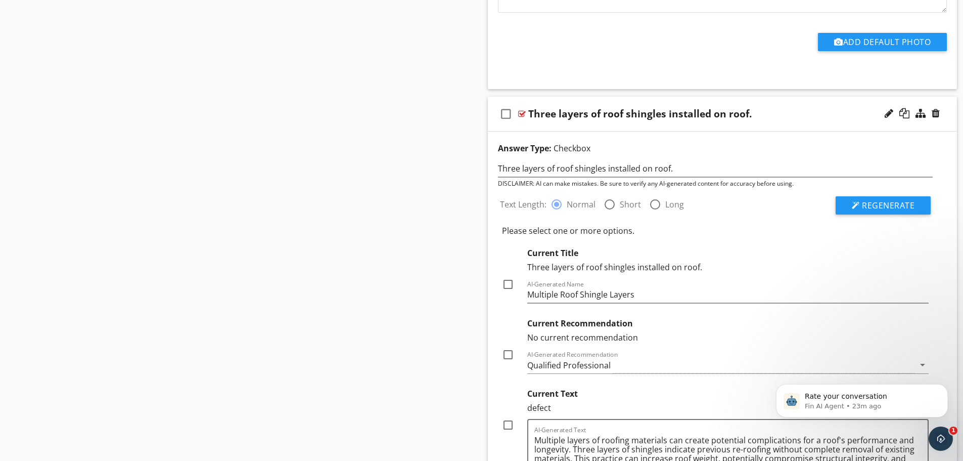
scroll to position [18616, 0]
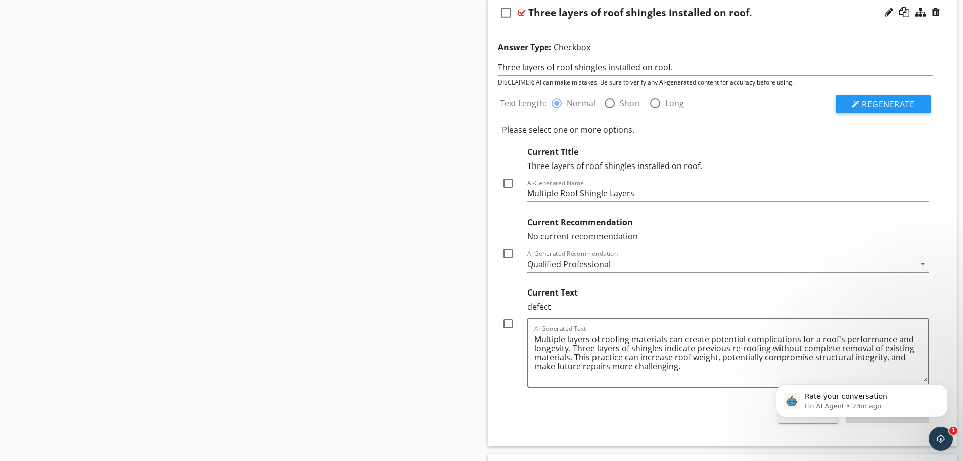
click at [510, 185] on div at bounding box center [507, 182] width 17 height 17
checkbox input "true"
click at [535, 261] on div "Qualified Professional" at bounding box center [568, 263] width 83 height 9
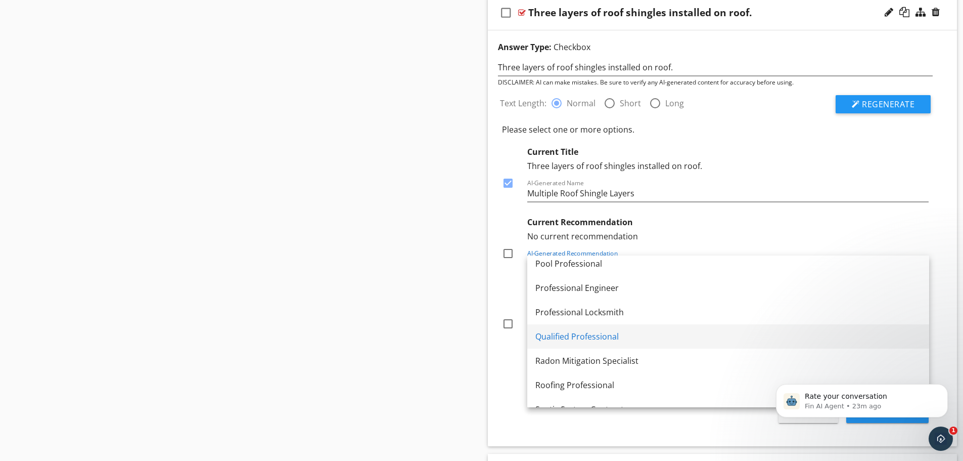
scroll to position [1244, 0]
click at [556, 333] on div "Roofing Professional" at bounding box center [728, 334] width 386 height 12
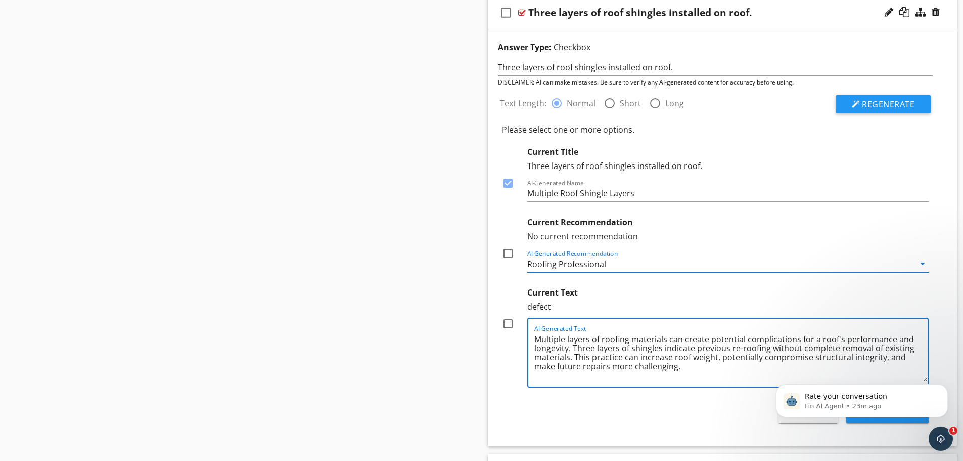
drag, startPoint x: 660, startPoint y: 348, endPoint x: 574, endPoint y: 350, distance: 86.0
click at [574, 350] on textarea "Multiple layers of roofing materials can create potential complications for a r…" at bounding box center [731, 356] width 394 height 51
click at [534, 338] on textarea "Multiple layers of roofing materials can create potential complications for a r…" at bounding box center [731, 356] width 394 height 51
drag, startPoint x: 533, startPoint y: 338, endPoint x: 606, endPoint y: 349, distance: 73.1
click at [606, 349] on textarea "Multiple layers of roofing materials can create potential complications for a r…" at bounding box center [731, 356] width 394 height 51
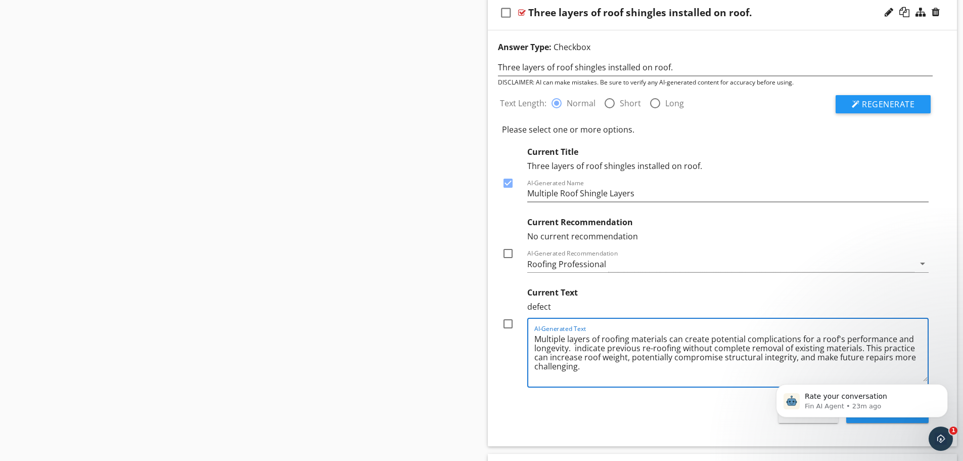
click at [535, 339] on textarea "Multiple layers of roofing materials can create potential complications for a r…" at bounding box center [731, 356] width 394 height 51
paste textarea "Three layers of shingles"
click at [883, 339] on textarea "Three layers of shingles are installed on the roof. The industry standard is fo…" at bounding box center [731, 356] width 394 height 51
click at [557, 347] on textarea "Three layers of shingles are installed on the roof. The industry standard is fo…" at bounding box center [731, 356] width 394 height 51
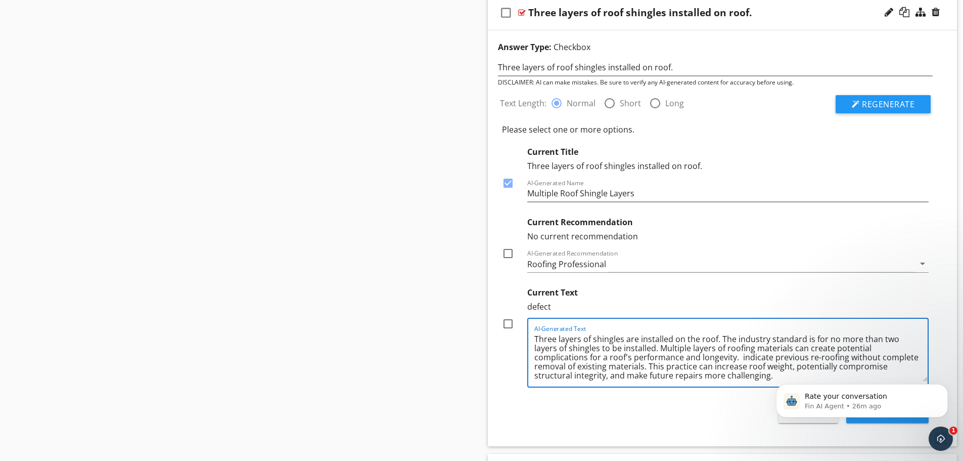
drag, startPoint x: 733, startPoint y: 358, endPoint x: 807, endPoint y: 346, distance: 75.2
click at [807, 346] on textarea "Three layers of shingles are installed on the roof. The industry standard is fo…" at bounding box center [731, 356] width 394 height 51
click at [703, 358] on textarea "Three layers of shingles are installed on the roof. The industry standard is fo…" at bounding box center [731, 356] width 394 height 51
click at [818, 356] on textarea "Three layers of [MEDICAL_DATA] are installed on the roof. The industry standard…" at bounding box center [731, 356] width 394 height 51
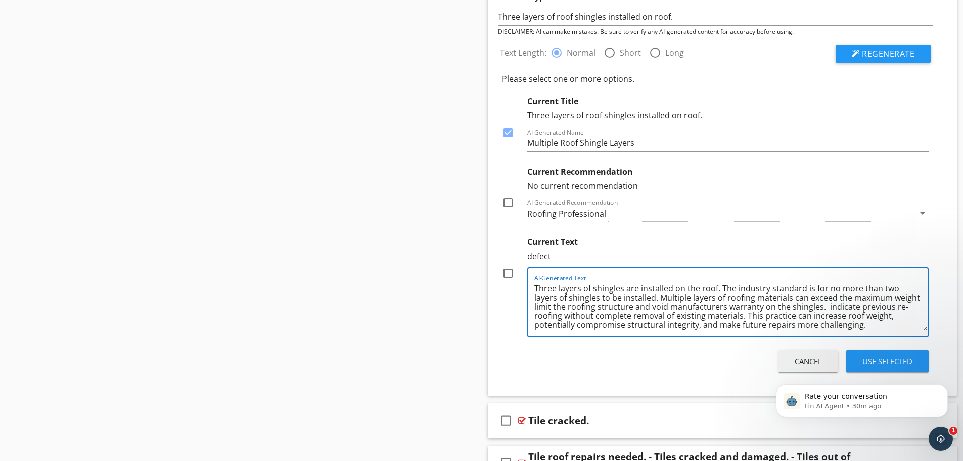
scroll to position [3, 0]
drag, startPoint x: 889, startPoint y: 326, endPoint x: 850, endPoint y: 307, distance: 43.2
click at [850, 307] on textarea "Three layers of shingles are installed on the roof. The industry standard is fo…" at bounding box center [731, 305] width 394 height 51
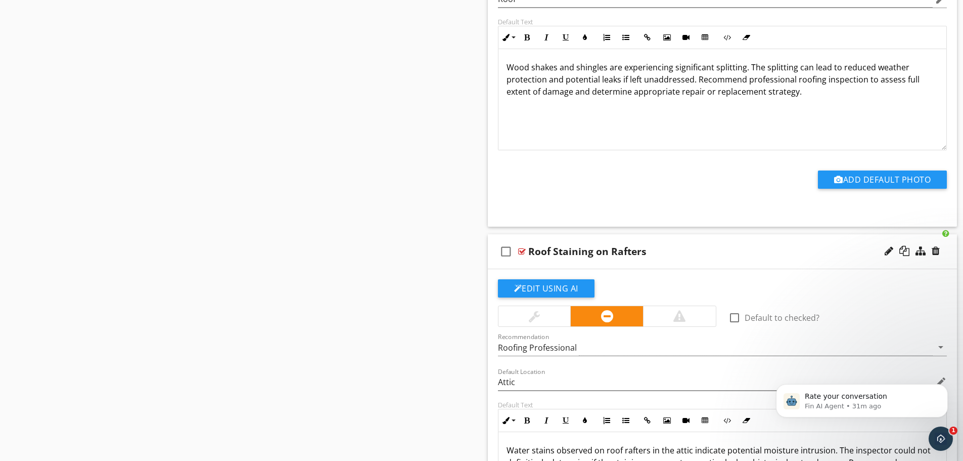
scroll to position [16695, 0]
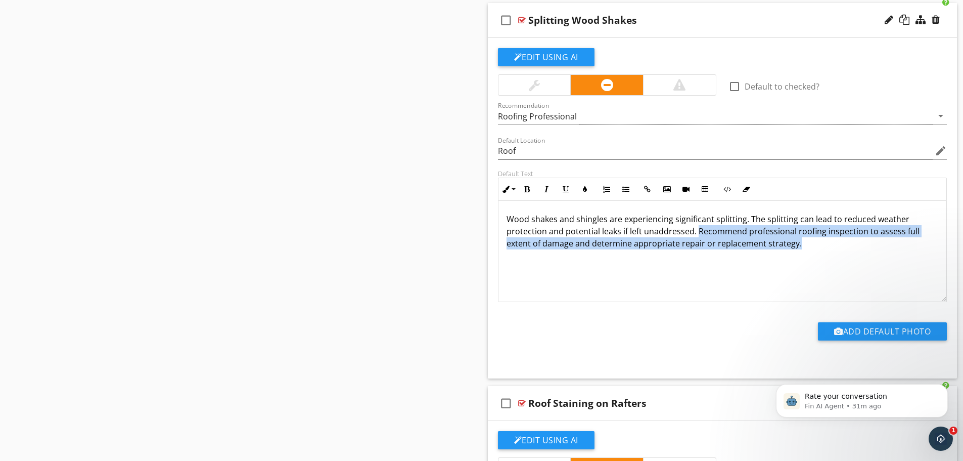
drag, startPoint x: 798, startPoint y: 243, endPoint x: 695, endPoint y: 231, distance: 103.8
click at [695, 231] on p "Wood shakes and shingles are experiencing significant splitting. The splitting …" at bounding box center [723, 231] width 432 height 36
copy p "Recommend professional roofing inspection to assess full extent of damage and d…"
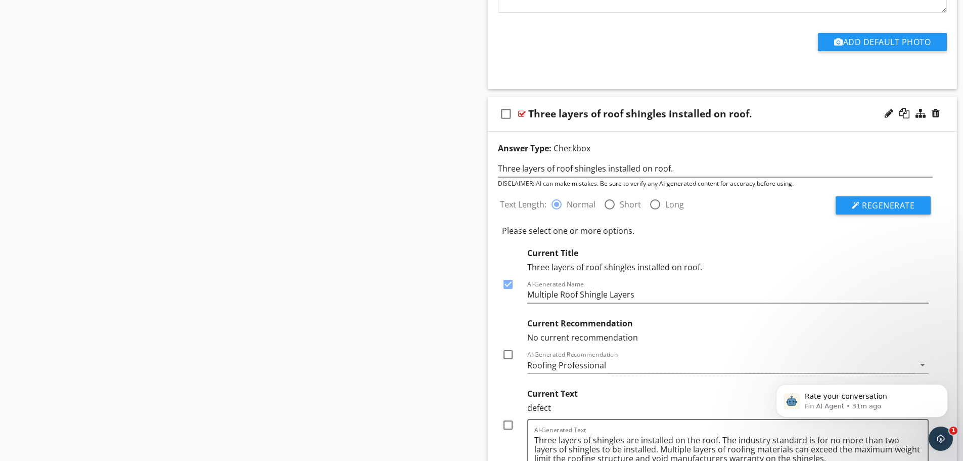
scroll to position [18667, 0]
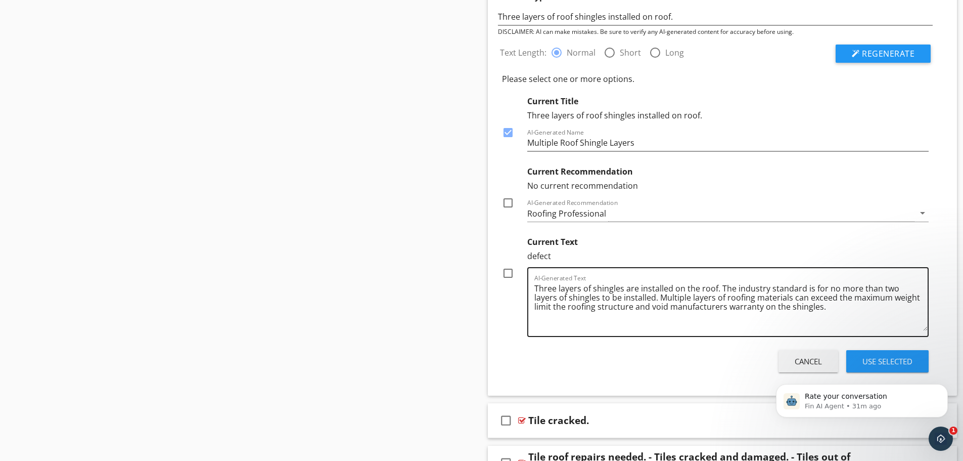
click at [810, 307] on textarea "Three layers of shingles are installed on the roof. The industry standard is fo…" at bounding box center [731, 305] width 394 height 51
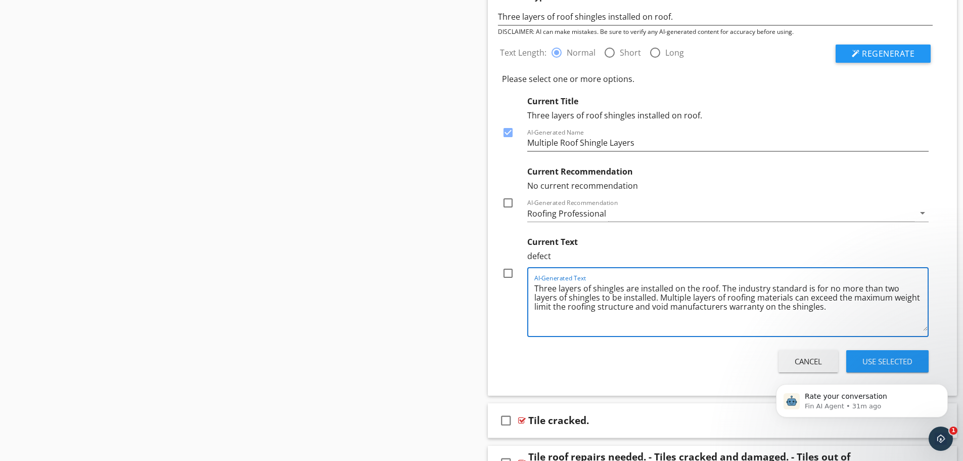
paste textarea "Recommend professional roofing inspection to assess full extent of damage and d…"
drag, startPoint x: 769, startPoint y: 315, endPoint x: 690, endPoint y: 319, distance: 79.5
click at [690, 319] on textarea "Three layers of shingles are installed on the roof. The industry standard is fo…" at bounding box center [731, 305] width 394 height 51
type textarea "Three layers of [MEDICAL_DATA] are installed on the roof. The industry standard…"
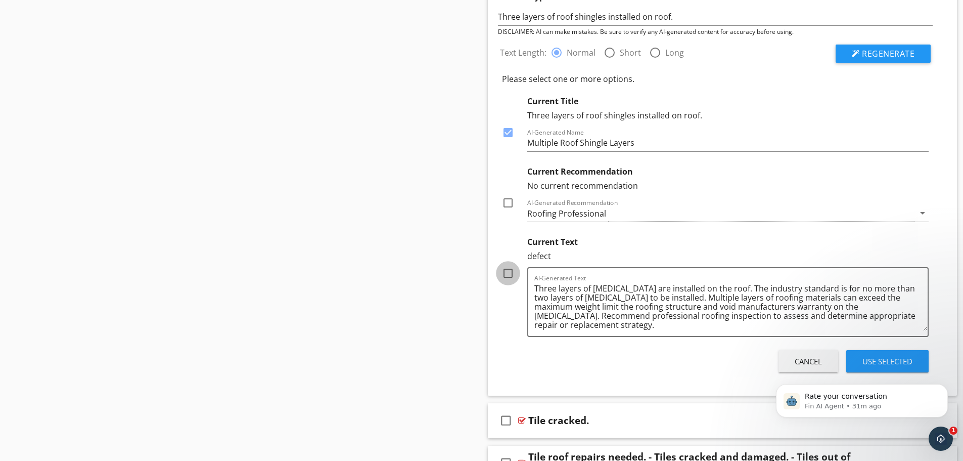
click at [505, 272] on div at bounding box center [507, 272] width 17 height 17
checkbox input "true"
click at [508, 204] on div at bounding box center [507, 202] width 17 height 17
checkbox input "true"
click at [872, 356] on div "Use Selected" at bounding box center [887, 361] width 50 height 12
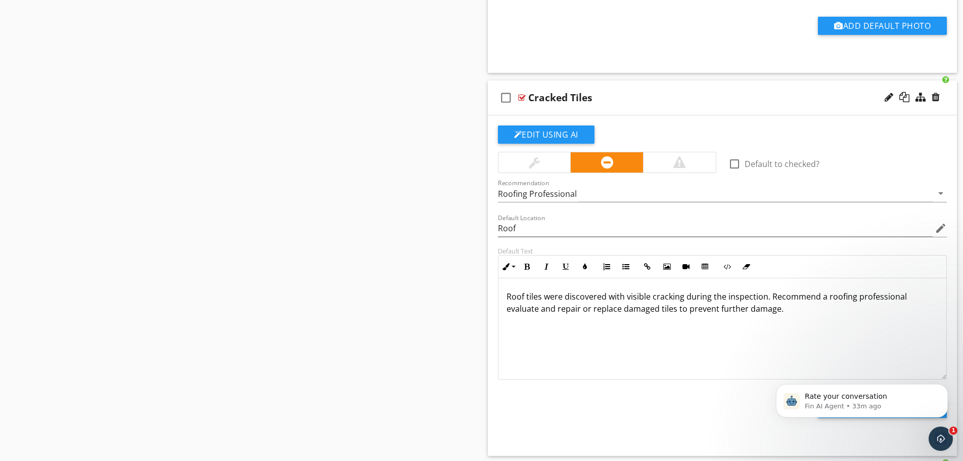
scroll to position [2509, 0]
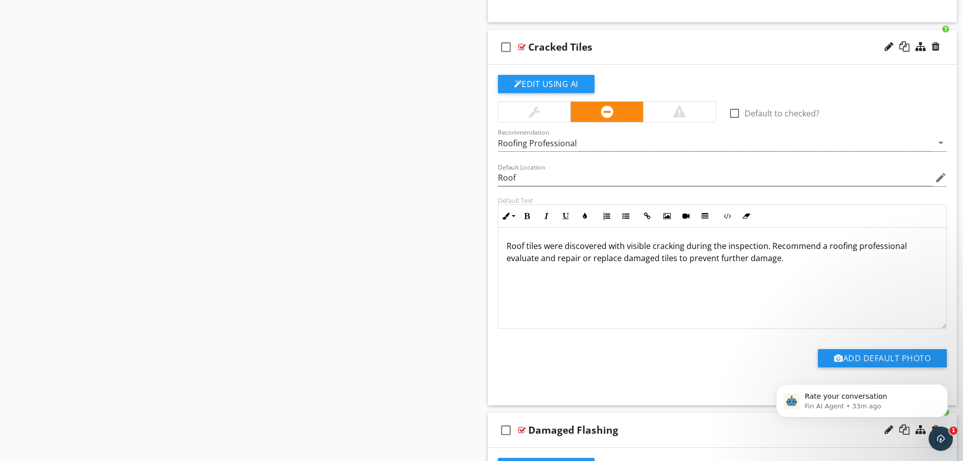
click at [682, 245] on p "Roof tiles were discovered with visible cracking during the inspection. Recomme…" at bounding box center [723, 252] width 432 height 24
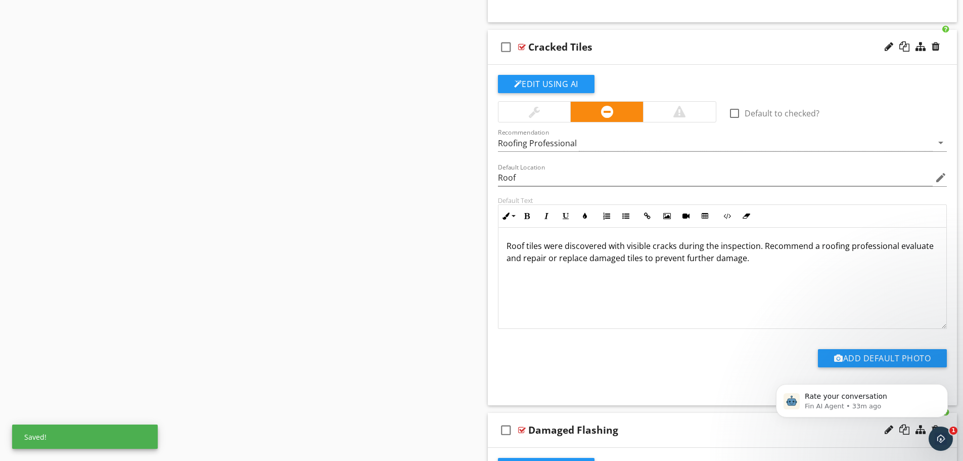
click at [648, 245] on p "Roof tiles were discovered with visible cracks during the inspection. Recommend…" at bounding box center [723, 252] width 432 height 24
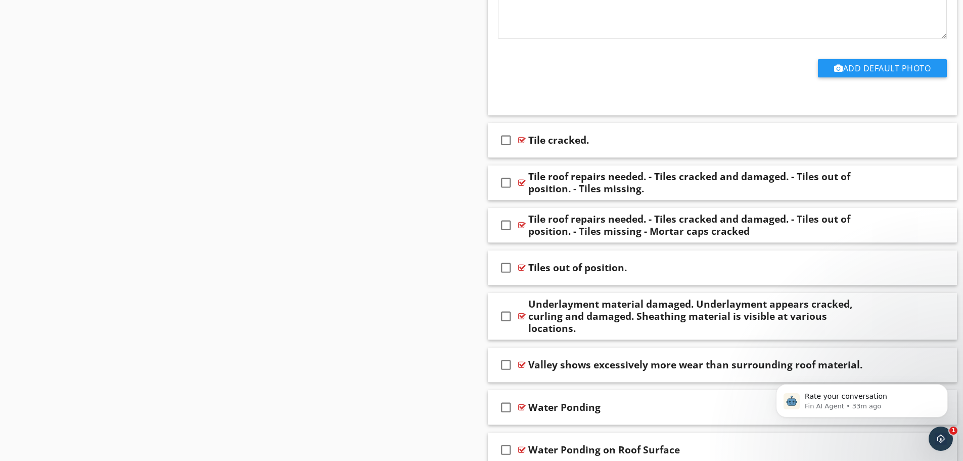
scroll to position [18894, 0]
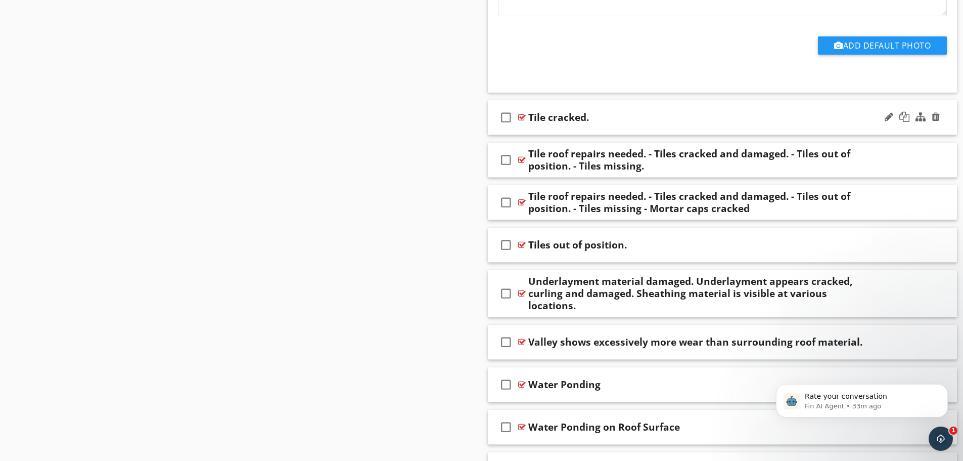
click at [811, 121] on div "Tile cracked." at bounding box center [696, 117] width 337 height 12
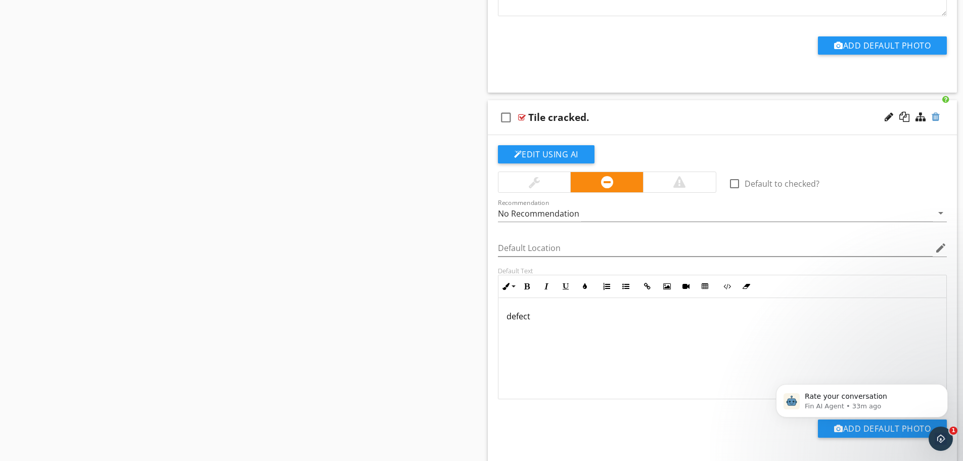
click at [938, 119] on div at bounding box center [936, 117] width 8 height 10
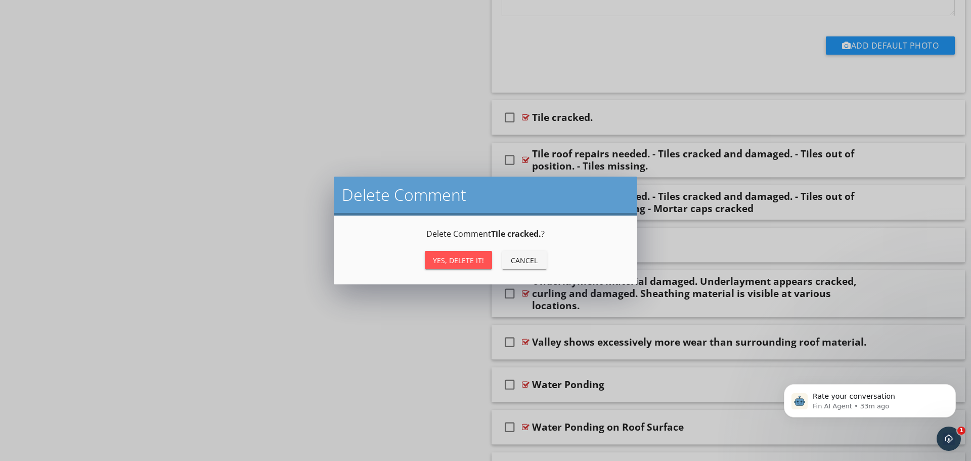
click at [469, 260] on div "Yes, Delete it!" at bounding box center [458, 260] width 51 height 11
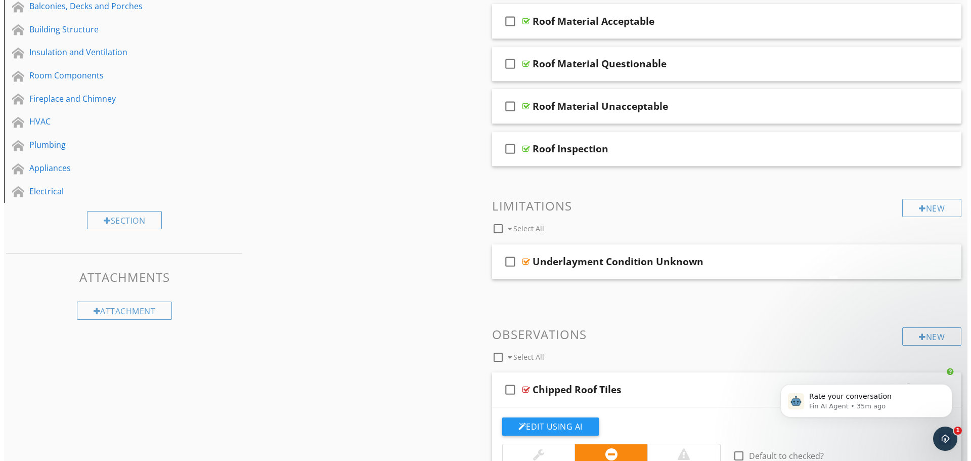
scroll to position [354, 0]
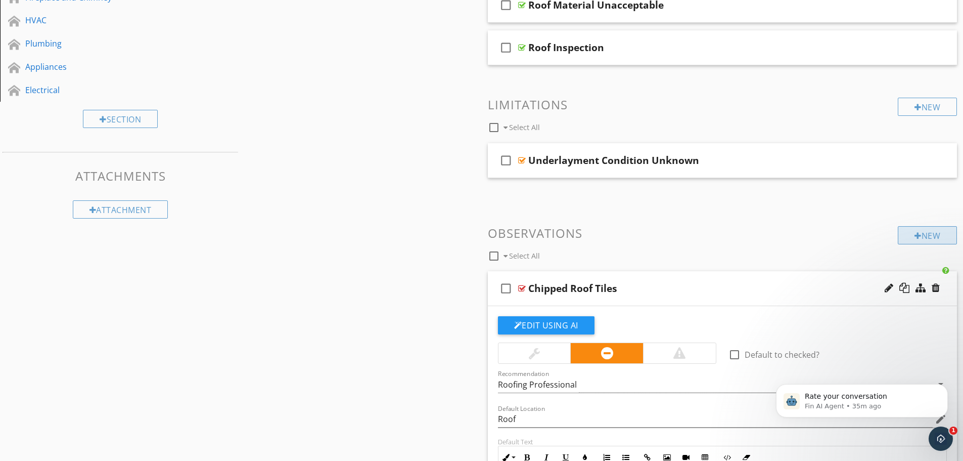
click at [925, 233] on div "New" at bounding box center [927, 235] width 59 height 18
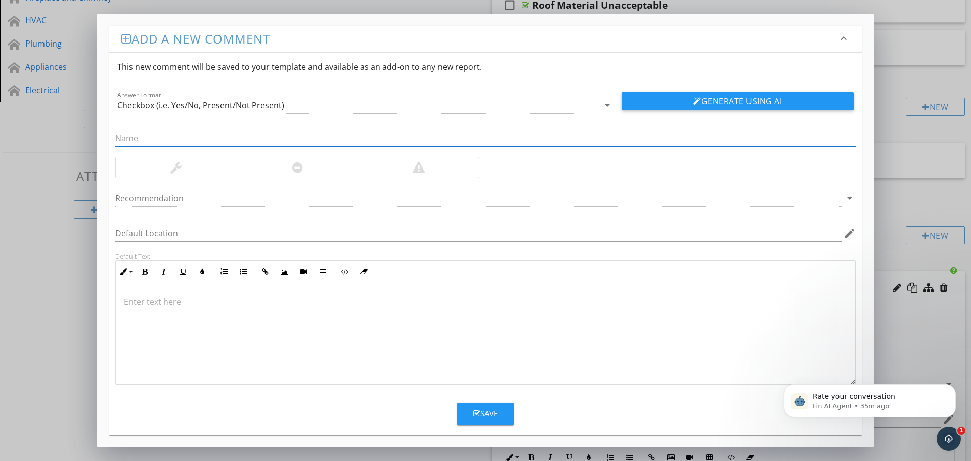
click at [600, 107] on div "arrow_drop_down" at bounding box center [606, 105] width 14 height 12
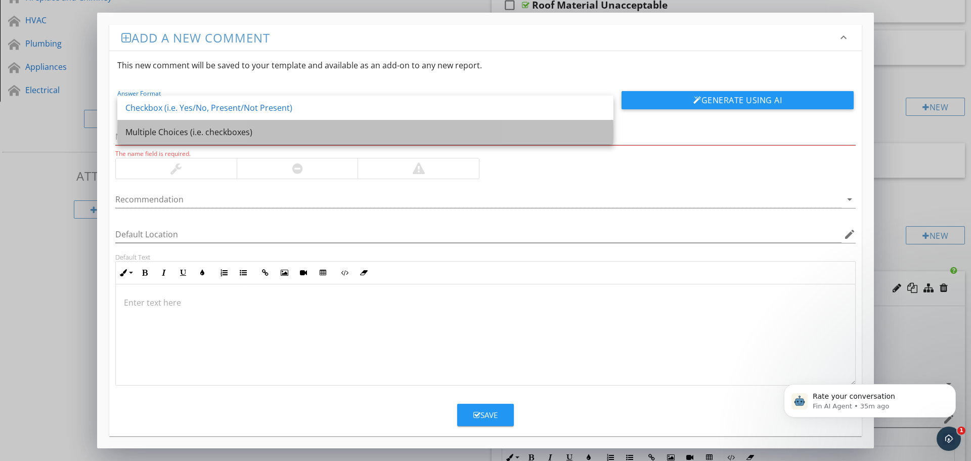
click at [190, 135] on div "Multiple Choices (i.e. checkboxes)" at bounding box center [365, 132] width 480 height 12
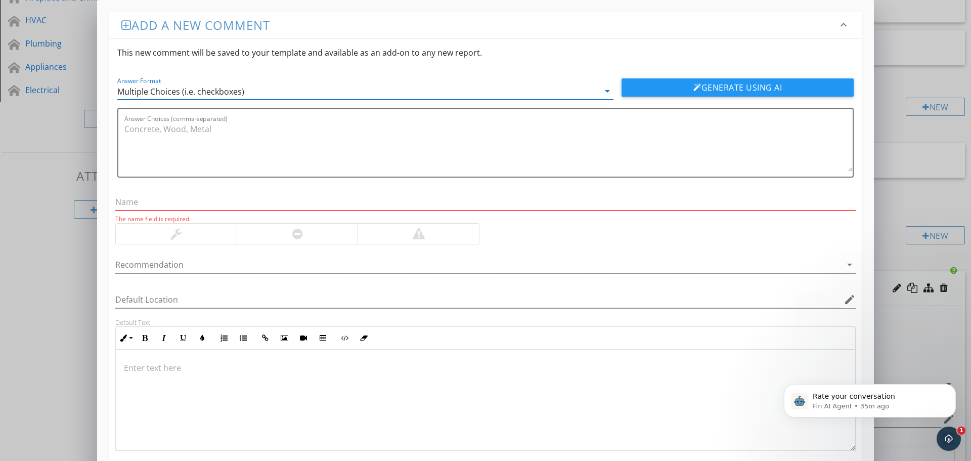
click at [167, 202] on input "text" at bounding box center [485, 202] width 740 height 17
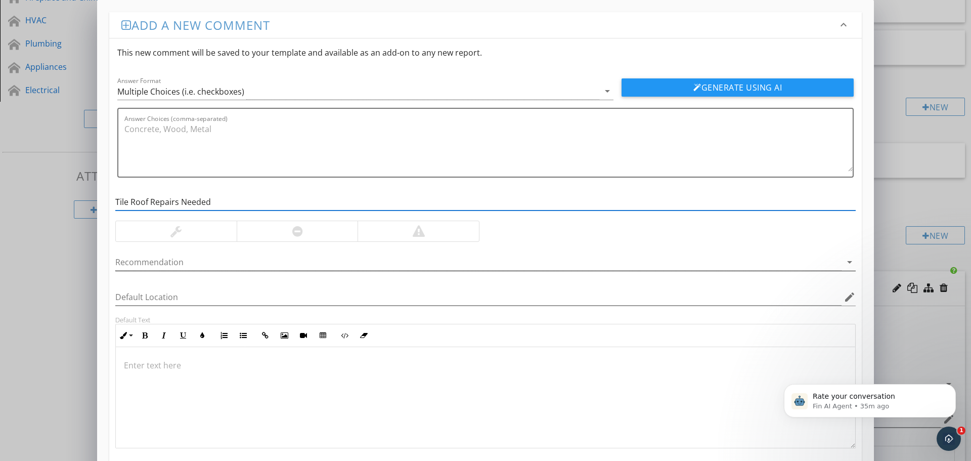
type input "Tile Roof Repairs Needed"
click at [166, 264] on div at bounding box center [478, 262] width 726 height 17
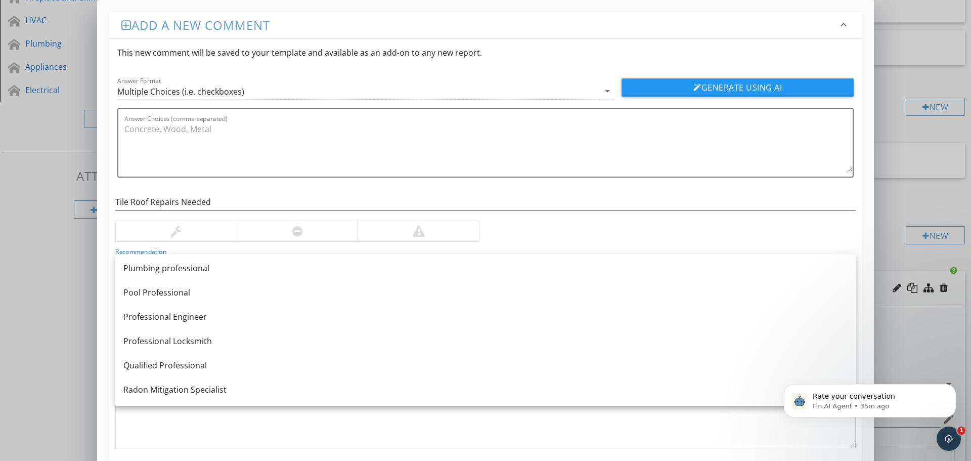
scroll to position [1213, 0]
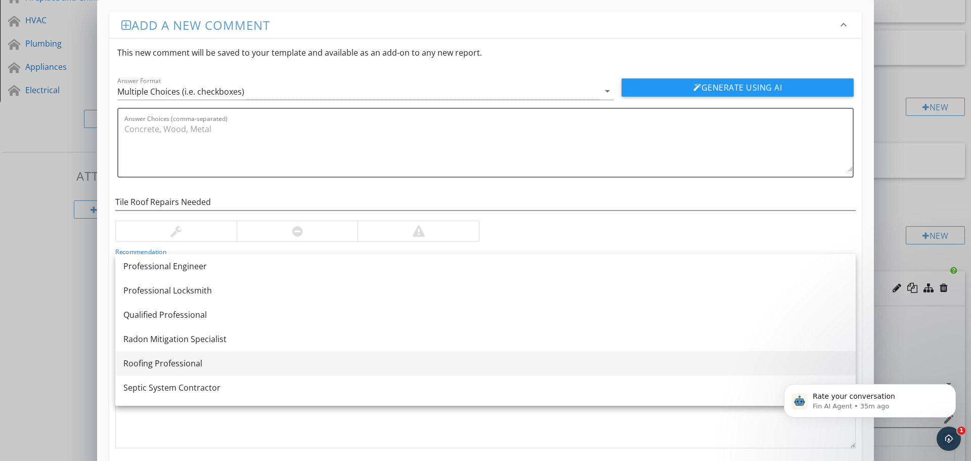
click at [153, 356] on link "Roofing Professional" at bounding box center [485, 363] width 740 height 24
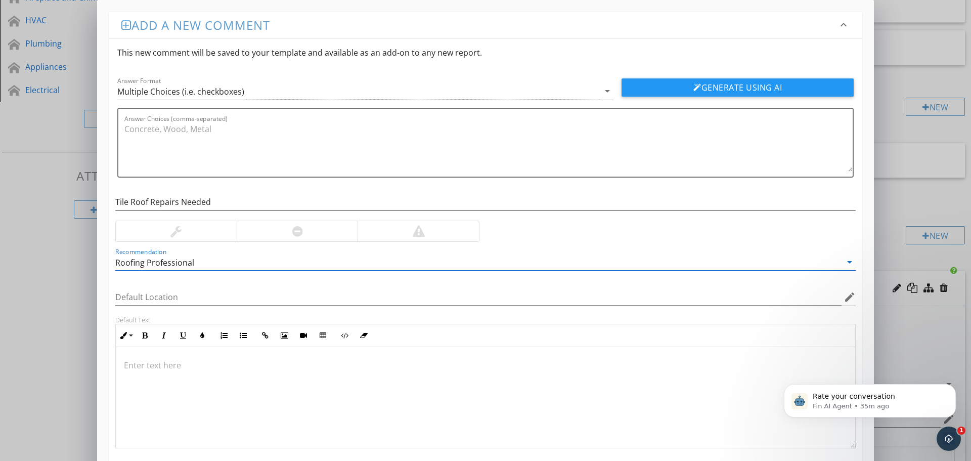
click at [153, 373] on div at bounding box center [485, 397] width 739 height 101
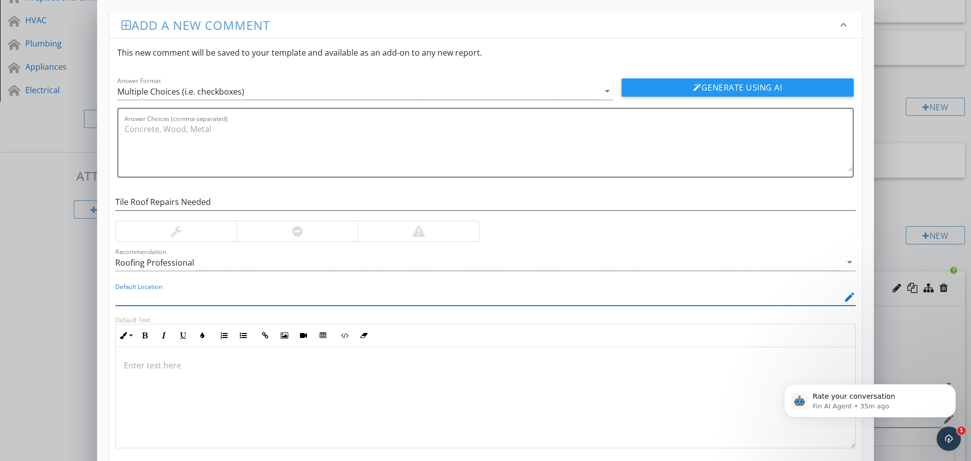
click at [129, 290] on input "Default Location" at bounding box center [478, 297] width 726 height 17
type input "Roof"
click at [139, 373] on div at bounding box center [485, 397] width 739 height 101
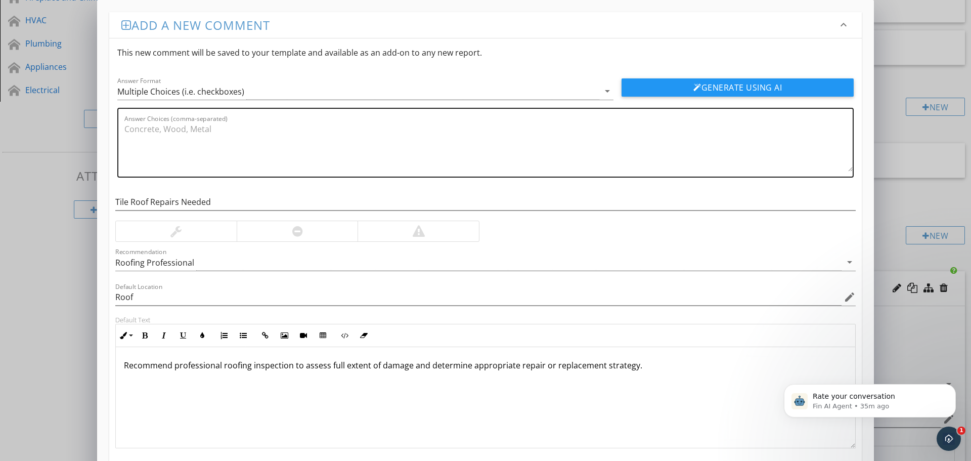
click at [144, 133] on textarea "Answer Choices (comma-separated)" at bounding box center [488, 146] width 728 height 51
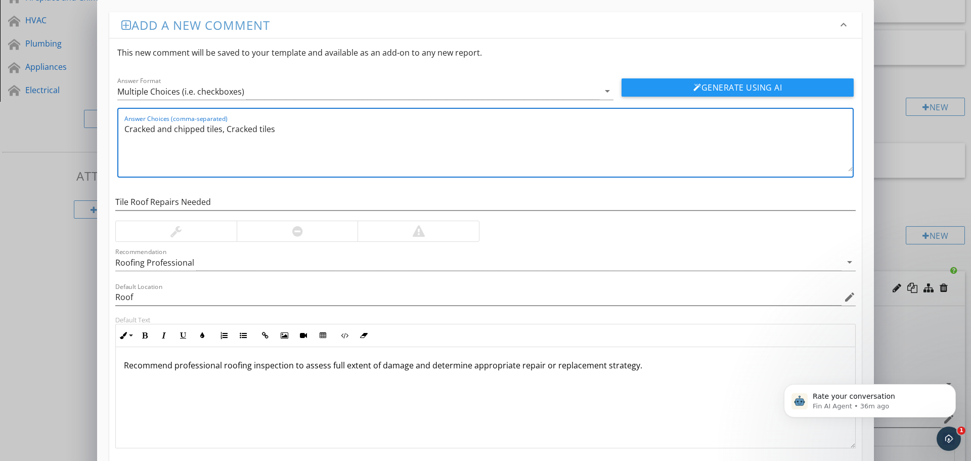
drag, startPoint x: 274, startPoint y: 129, endPoint x: 227, endPoint y: 132, distance: 46.1
click at [227, 132] on textarea "Cracked and chipped tiles, Cracked tiles" at bounding box center [488, 146] width 728 height 51
click at [125, 129] on textarea "Cracked and chipped tiles," at bounding box center [488, 146] width 728 height 51
paste textarea "Cracked tiles"
click at [382, 129] on textarea "Cracked tile, Cracked tiles, Chipped tiles, Cracked and chipped tiles," at bounding box center [488, 146] width 728 height 51
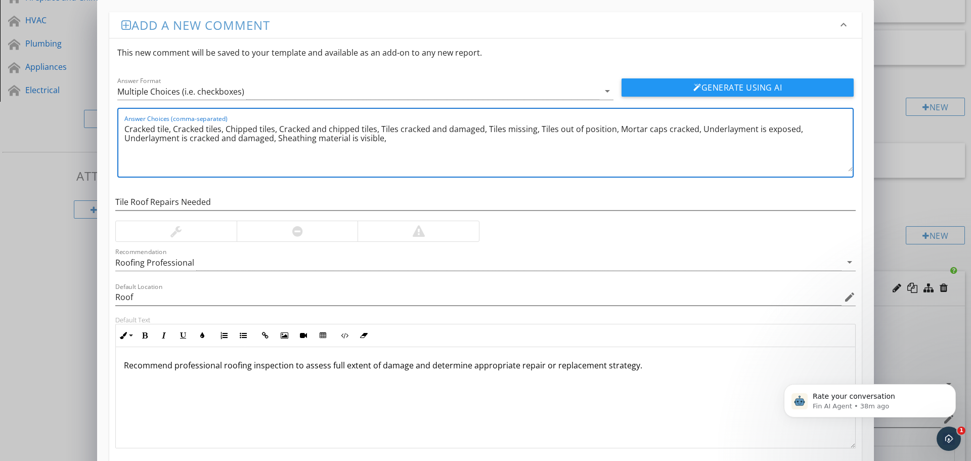
click at [697, 128] on textarea "Cracked tile, Cracked tiles, Chipped tiles, Cracked and chipped tiles, Tiles cr…" at bounding box center [488, 146] width 728 height 51
click at [494, 143] on textarea "Cracked tile, Cracked tiles, Chipped tiles, Cracked and chipped tiles, Tiles cr…" at bounding box center [488, 146] width 728 height 51
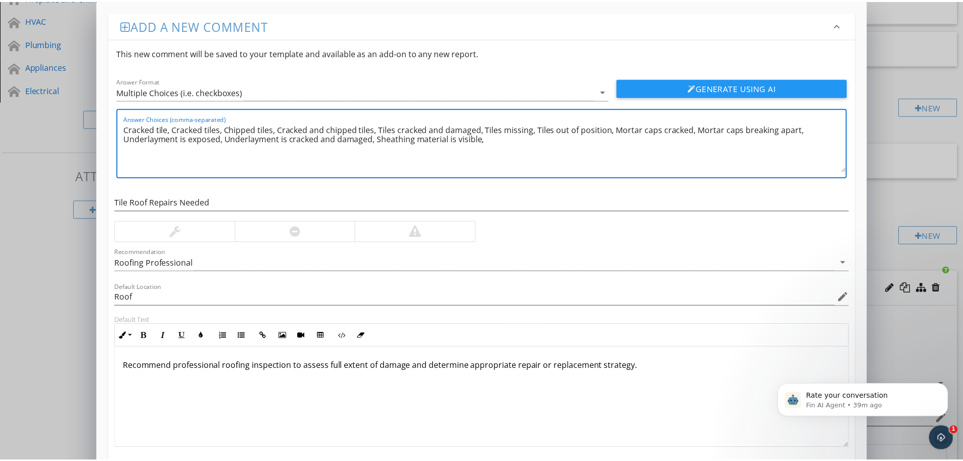
scroll to position [56, 0]
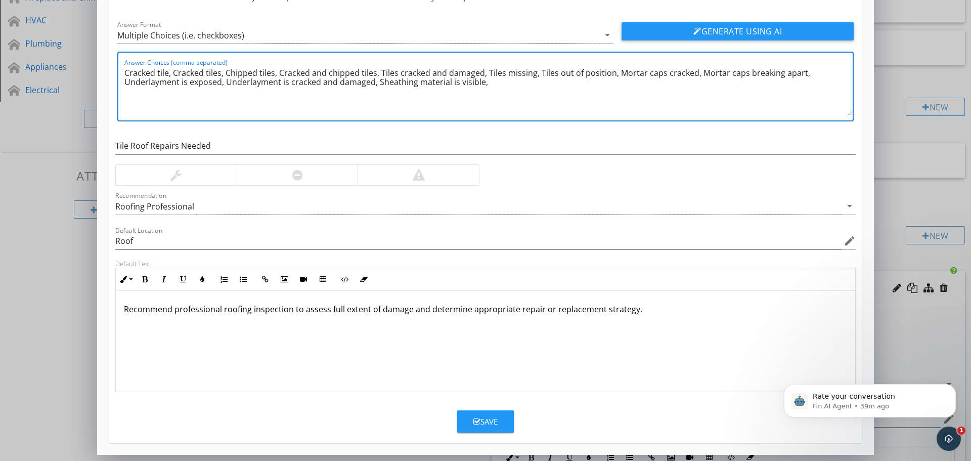
type textarea "Cracked tile, Cracked tiles, Chipped tiles, Cracked and chipped tiles, Tiles cr…"
click at [490, 418] on div "Save" at bounding box center [485, 422] width 24 height 12
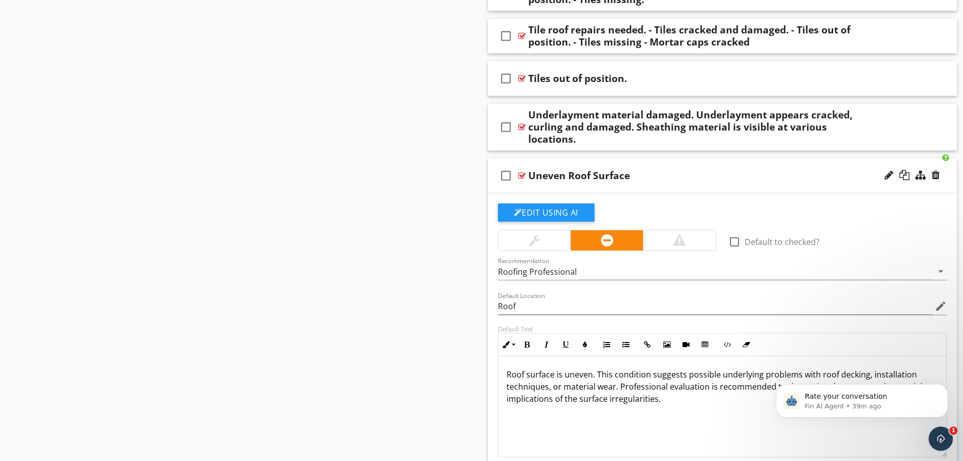
scroll to position [18484, 0]
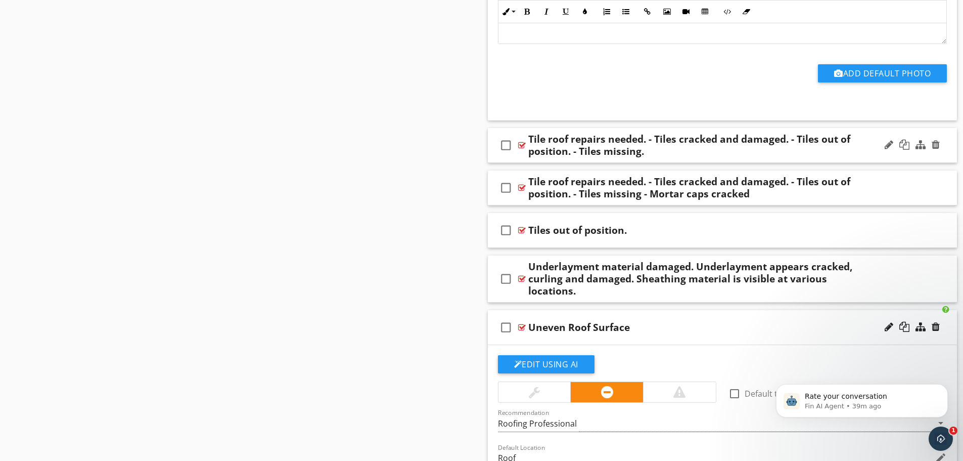
click at [729, 157] on div "Tile roof repairs needed. - Tiles cracked and damaged. - Tiles out of position.…" at bounding box center [696, 145] width 337 height 24
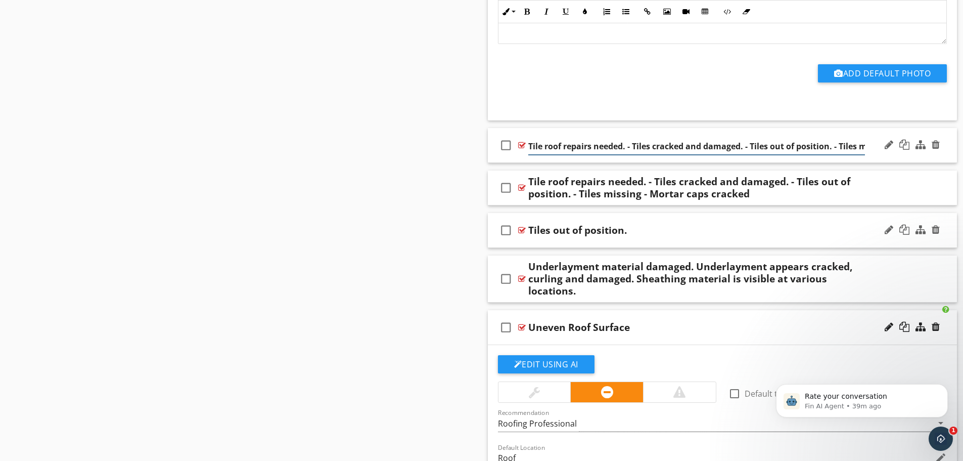
scroll to position [0, 29]
click at [630, 158] on div "check_box_outline_blank Tile roof repairs needed. - Tiles cracked and damaged. …" at bounding box center [723, 145] width 470 height 35
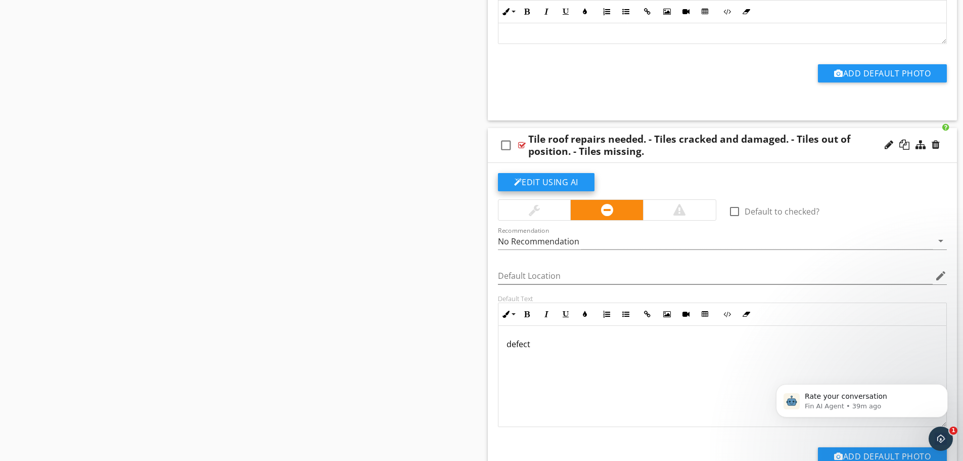
click at [546, 181] on button "Edit Using AI" at bounding box center [546, 182] width 97 height 18
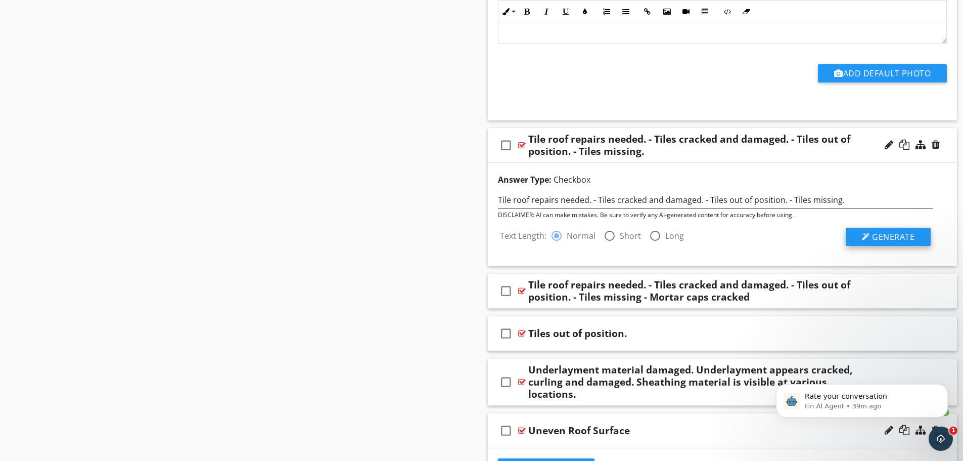
click at [877, 231] on button "Generate" at bounding box center [888, 236] width 85 height 18
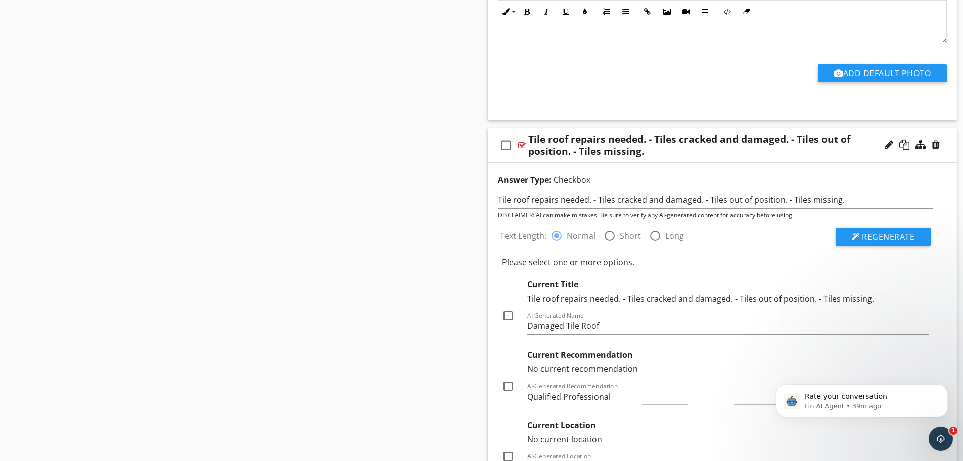
click at [509, 316] on div at bounding box center [507, 315] width 17 height 17
checkbox input "true"
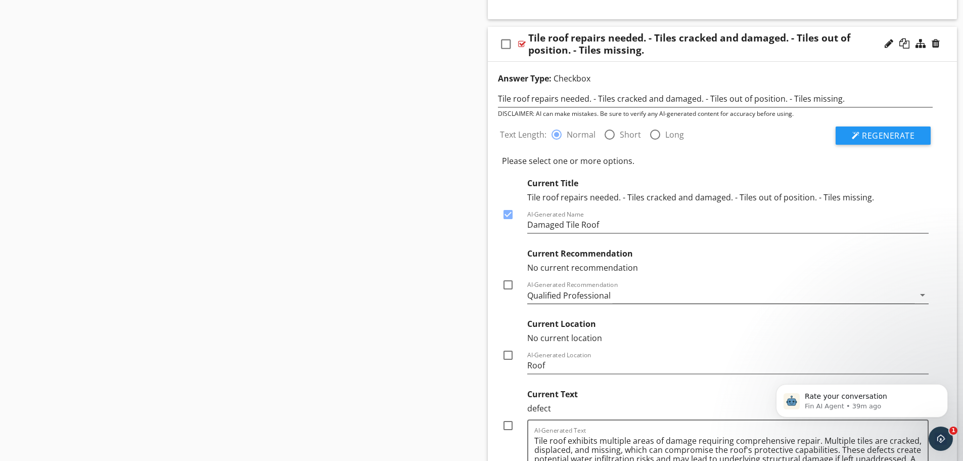
click at [540, 293] on div "Qualified Professional" at bounding box center [568, 295] width 83 height 9
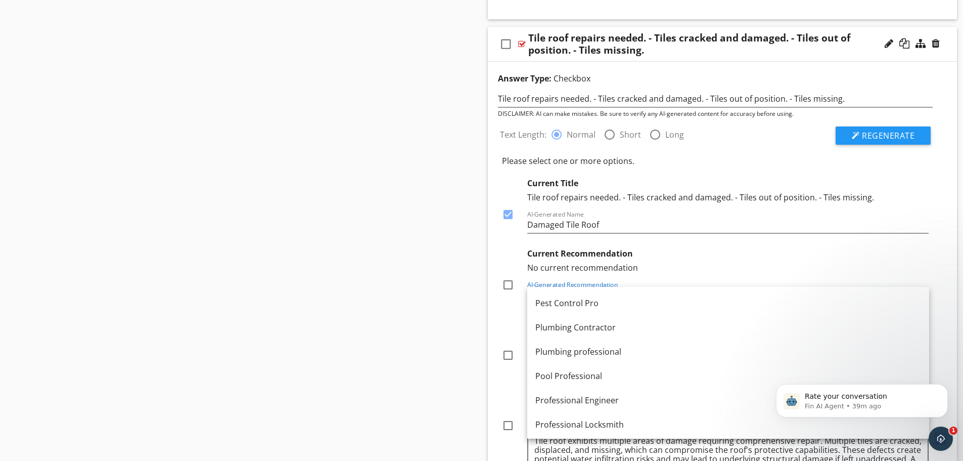
scroll to position [1213, 0]
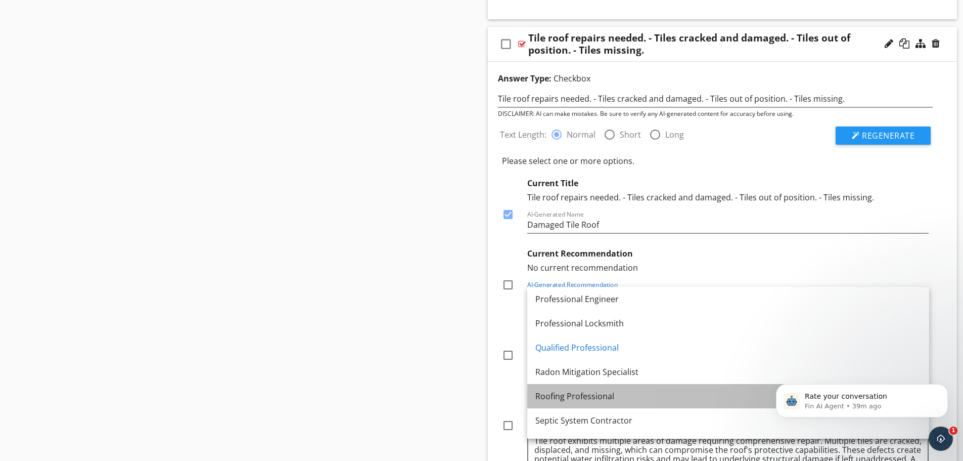
click at [565, 398] on div "Roofing Professional" at bounding box center [728, 396] width 386 height 12
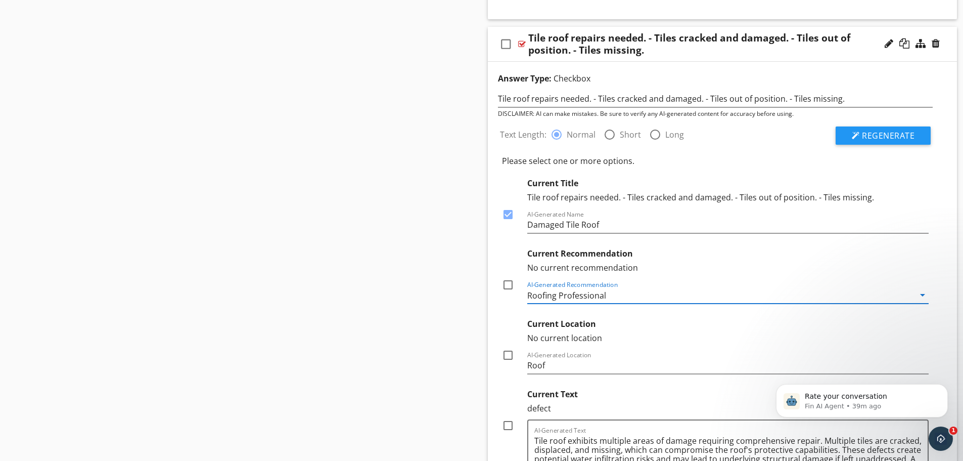
click at [508, 286] on div at bounding box center [507, 284] width 17 height 17
checkbox input "true"
click at [508, 353] on div at bounding box center [507, 354] width 17 height 17
checkbox input "true"
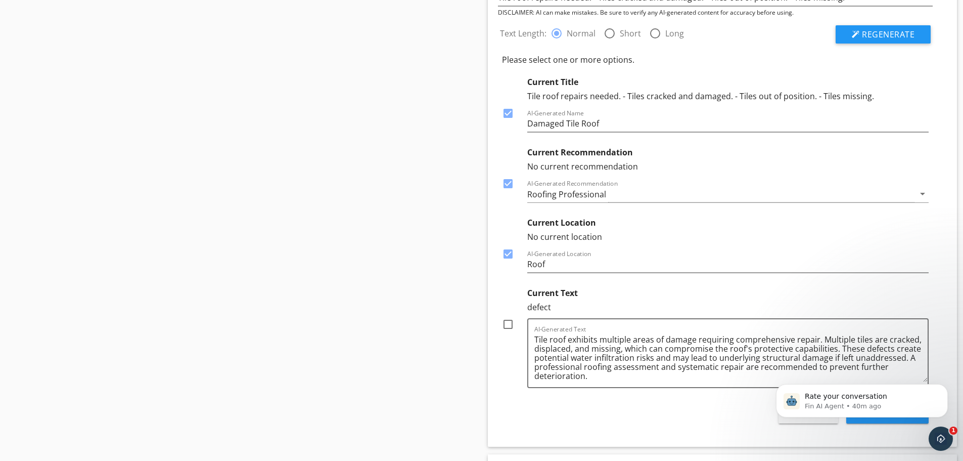
scroll to position [18737, 0]
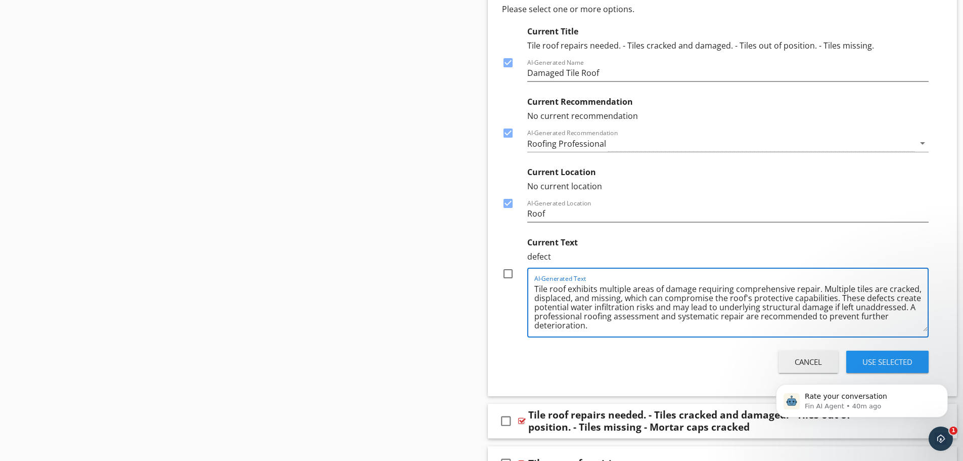
drag, startPoint x: 817, startPoint y: 288, endPoint x: 535, endPoint y: 291, distance: 282.6
click at [535, 291] on textarea "Tile roof exhibits multiple areas of damage requiring comprehensive repair. Mul…" at bounding box center [731, 306] width 394 height 51
drag, startPoint x: 674, startPoint y: 306, endPoint x: 782, endPoint y: 301, distance: 107.3
click at [782, 301] on textarea "Multiple tiles are cracked, displaced, and missing, which can compromise the ro…" at bounding box center [731, 306] width 394 height 51
type textarea "Multiple tiles are cracked, displaced, and missing, which can compromise the ro…"
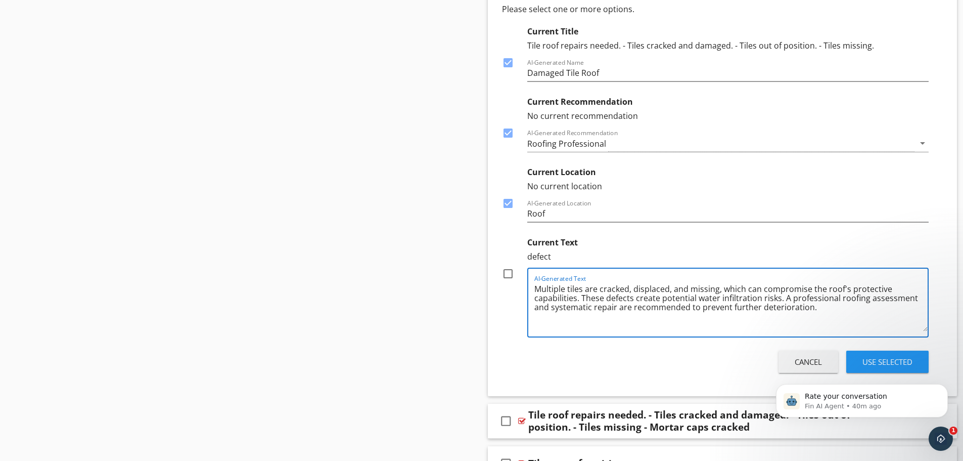
click at [509, 275] on div at bounding box center [507, 273] width 17 height 17
checkbox input "true"
click at [862, 361] on div "Use Selected" at bounding box center [887, 362] width 50 height 12
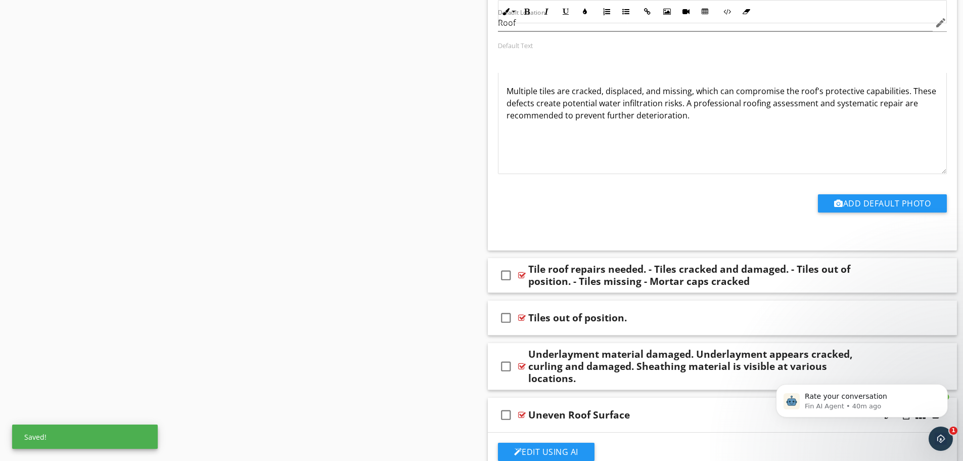
scroll to position [18787, 0]
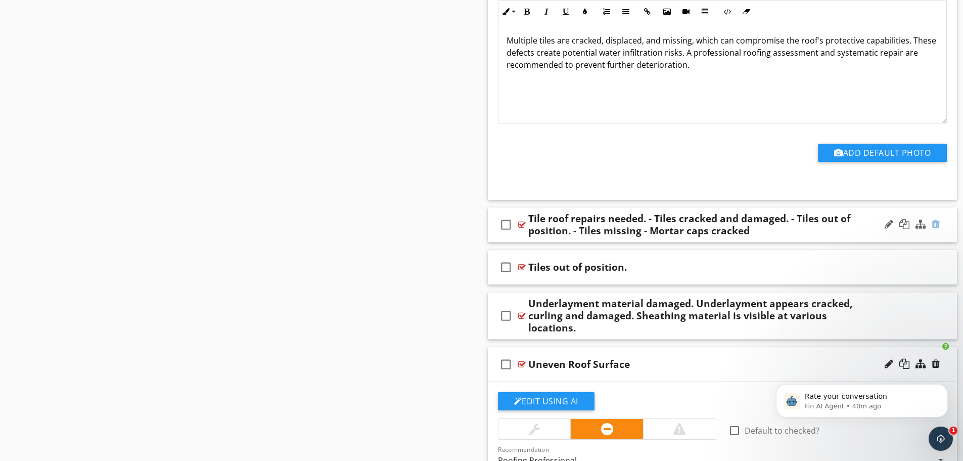
click at [935, 221] on div at bounding box center [936, 224] width 8 height 10
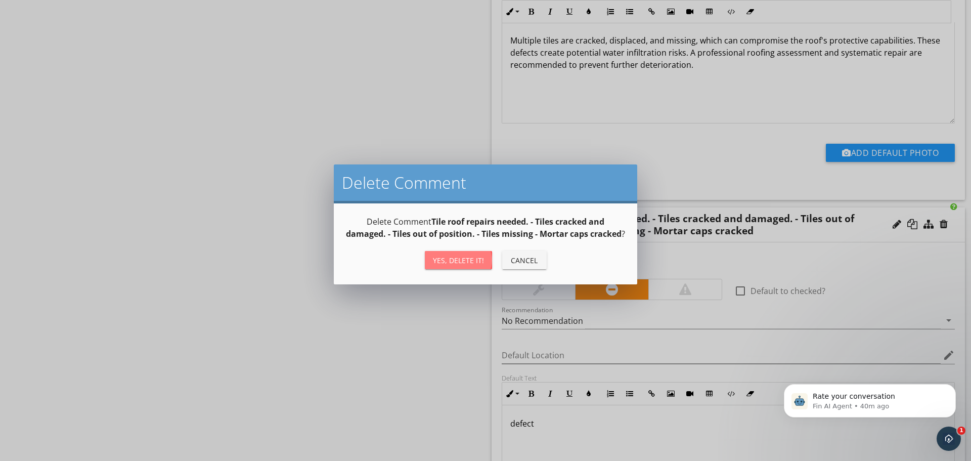
click at [469, 265] on div "Yes, Delete it!" at bounding box center [458, 260] width 51 height 11
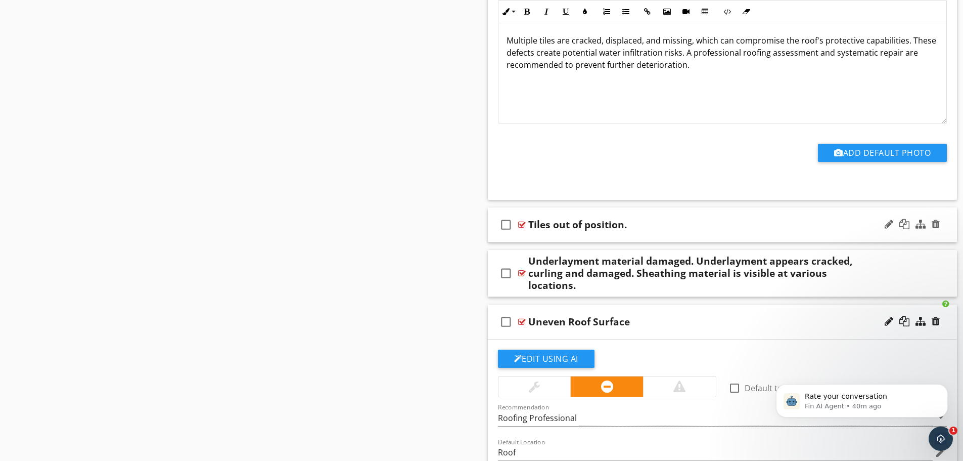
click at [608, 237] on div "check_box_outline_blank Tiles out of position." at bounding box center [723, 224] width 470 height 35
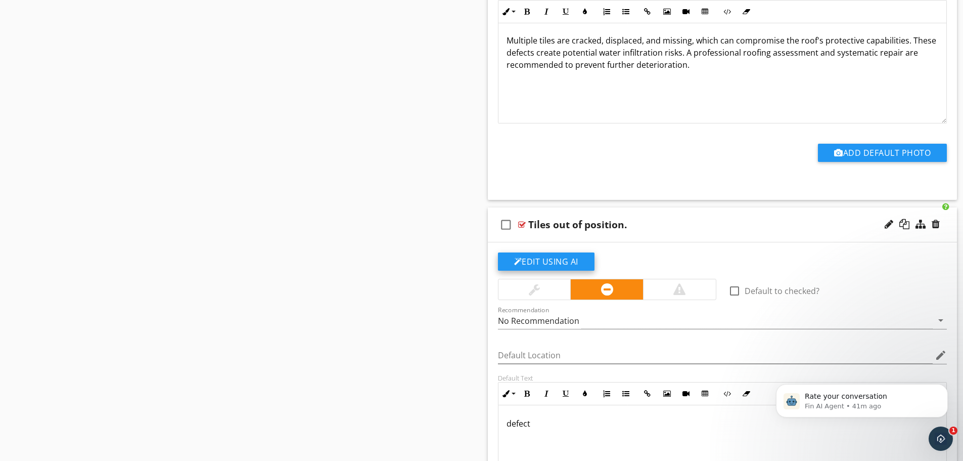
click at [548, 264] on button "Edit Using AI" at bounding box center [546, 261] width 97 height 18
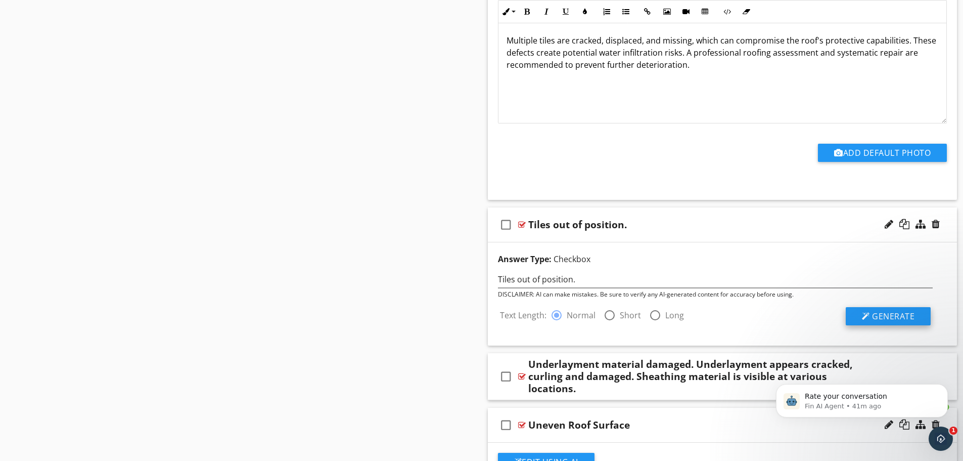
click at [867, 312] on div at bounding box center [866, 316] width 8 height 8
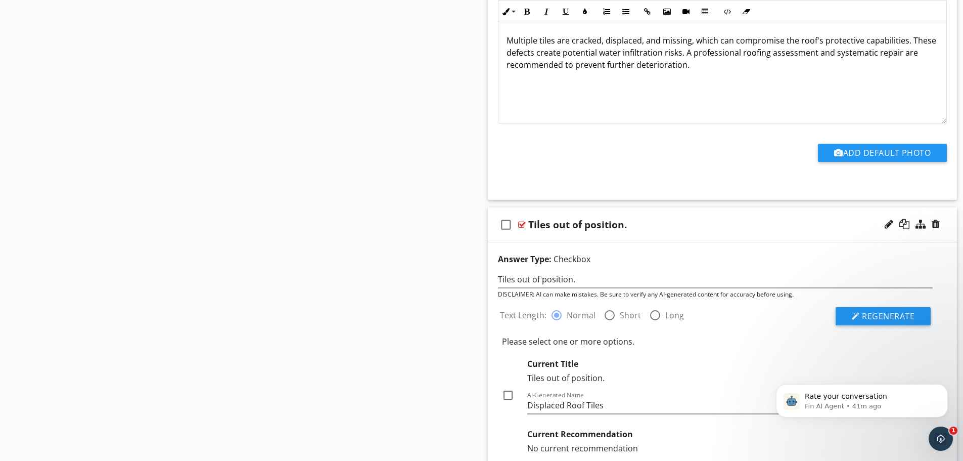
scroll to position [18888, 0]
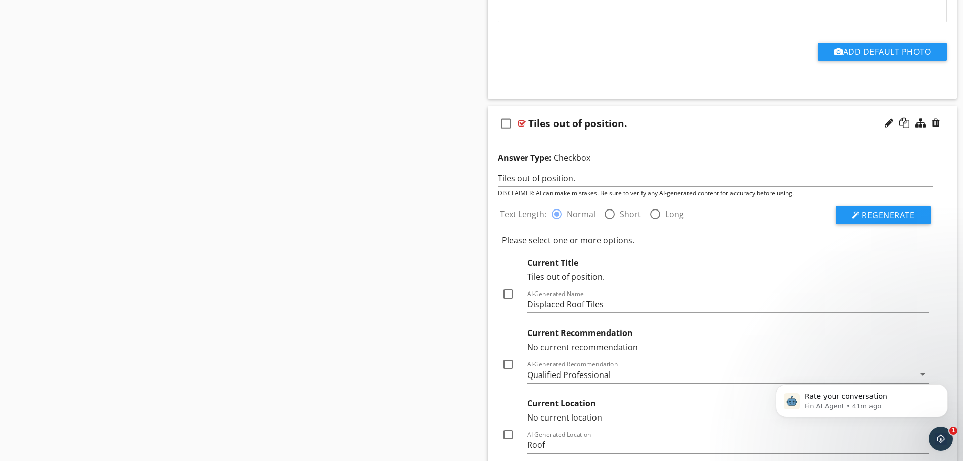
click at [508, 295] on div at bounding box center [507, 293] width 17 height 17
checkbox input "true"
click at [539, 372] on div "Qualified Professional" at bounding box center [568, 374] width 83 height 9
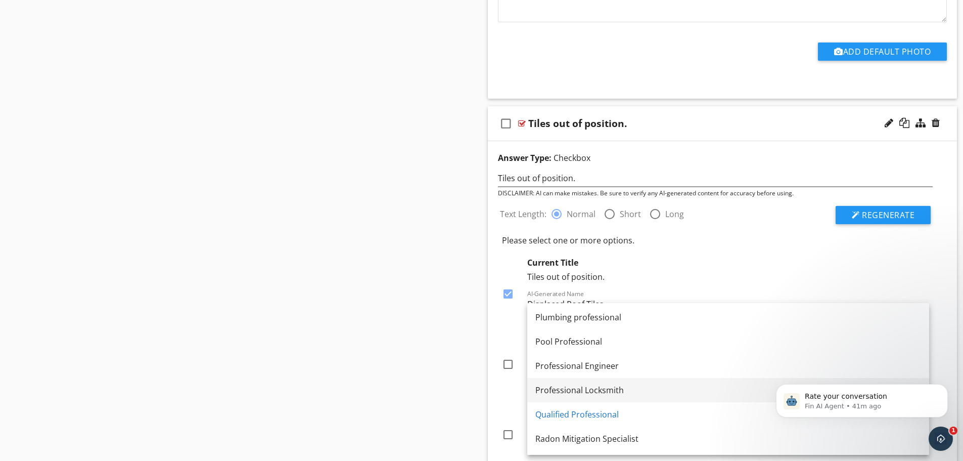
scroll to position [1213, 0]
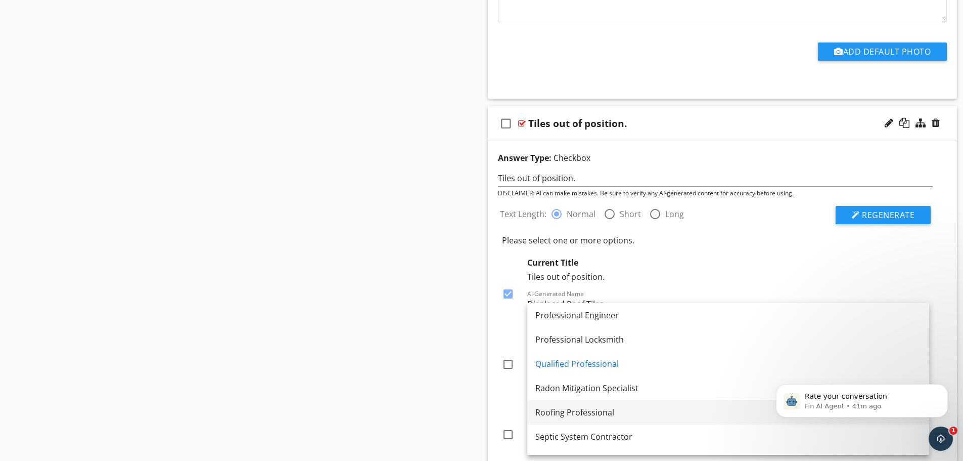
click at [565, 409] on div "Roofing Professional" at bounding box center [728, 412] width 386 height 12
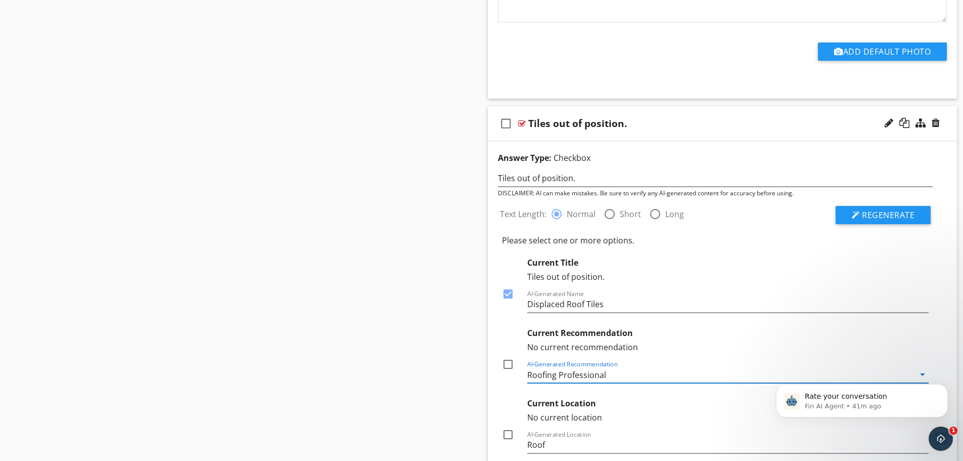
click at [505, 363] on div at bounding box center [507, 363] width 17 height 17
checkbox input "true"
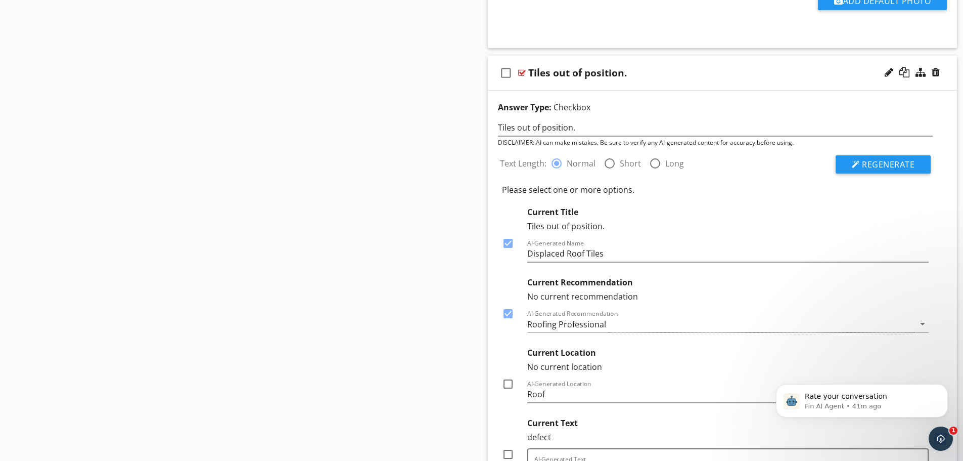
scroll to position [18990, 0]
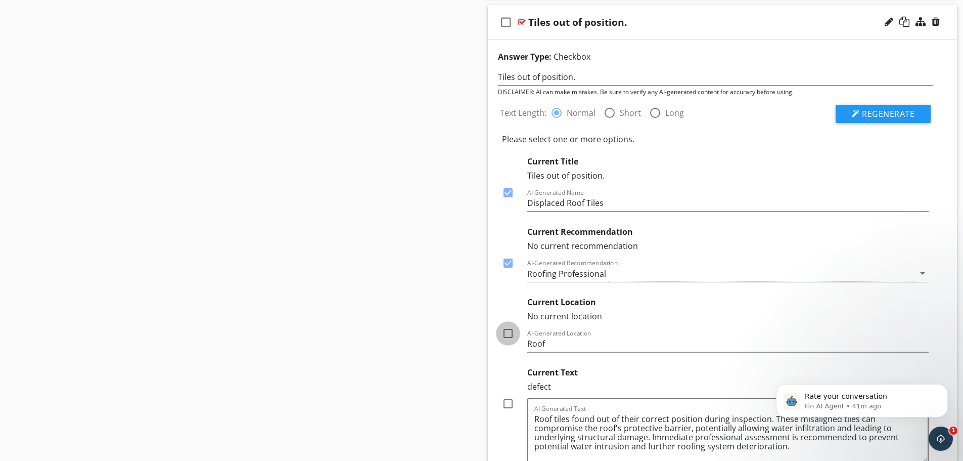
click at [507, 338] on div at bounding box center [507, 333] width 17 height 17
checkbox input "true"
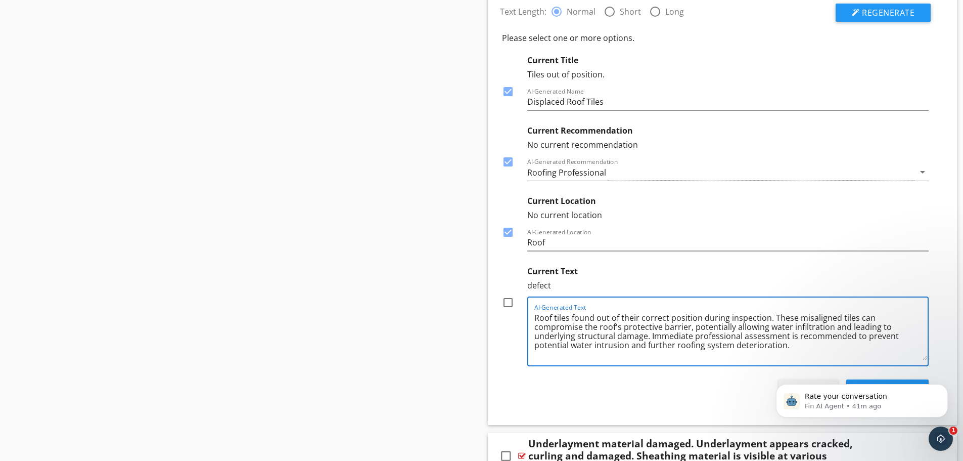
drag, startPoint x: 566, startPoint y: 336, endPoint x: 641, endPoint y: 329, distance: 75.6
click at [641, 329] on textarea "Roof tiles found out of their correct position during inspection. These misalig…" at bounding box center [731, 334] width 394 height 51
drag, startPoint x: 801, startPoint y: 327, endPoint x: 755, endPoint y: 330, distance: 46.1
click at [755, 330] on textarea "Roof tiles found out of their correct position during inspection. These misalig…" at bounding box center [731, 334] width 394 height 51
drag, startPoint x: 685, startPoint y: 336, endPoint x: 576, endPoint y: 339, distance: 108.2
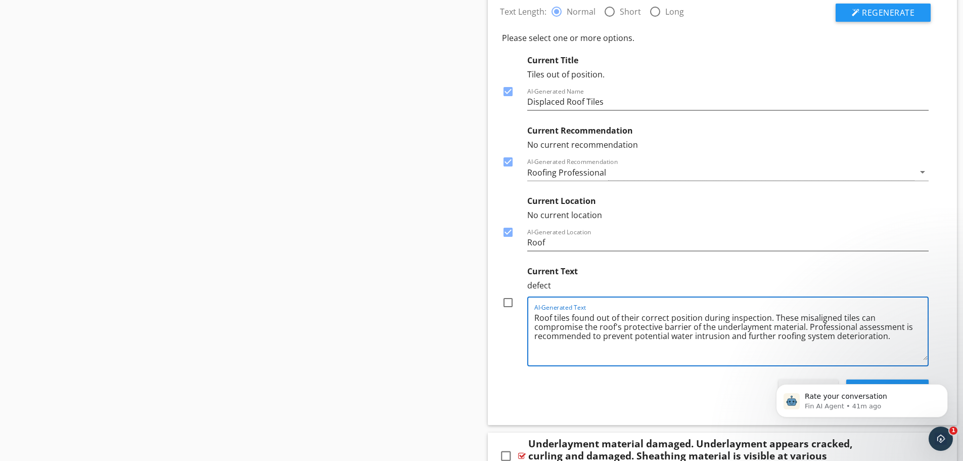
click at [576, 339] on textarea "Roof tiles found out of their correct position during inspection. These misalig…" at bounding box center [731, 334] width 394 height 51
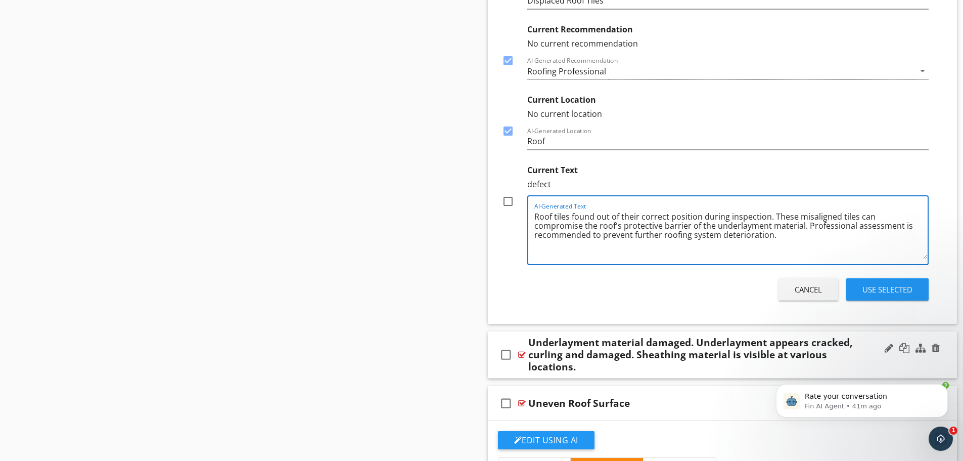
scroll to position [19242, 0]
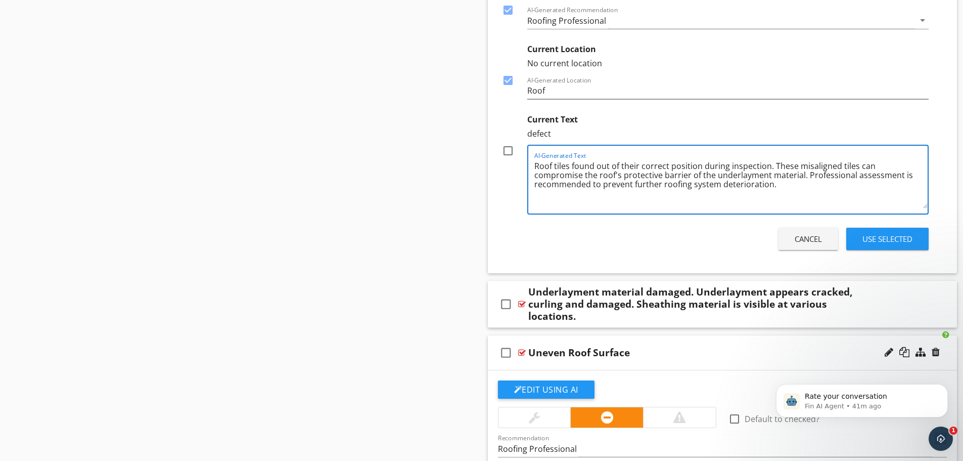
type textarea "Roof tiles found out of their correct position during inspection. These misalig…"
click at [510, 151] on div at bounding box center [507, 150] width 17 height 17
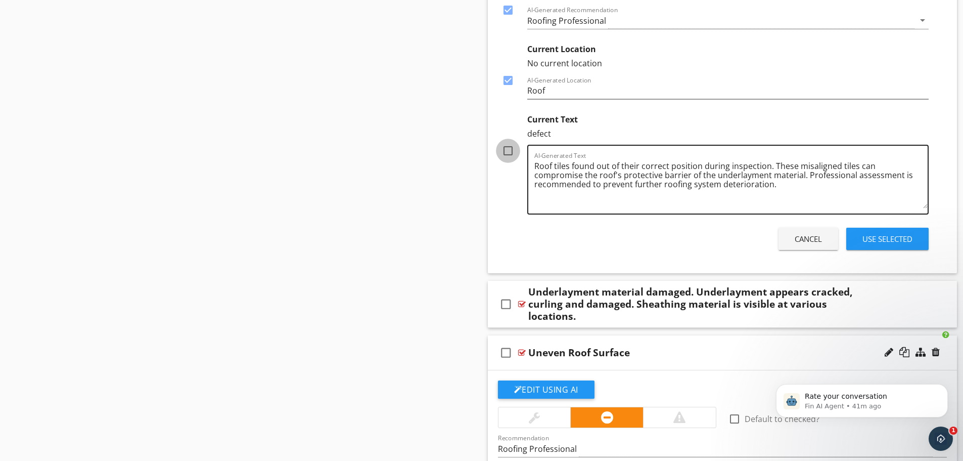
checkbox input "true"
click at [875, 240] on div "Use Selected" at bounding box center [887, 239] width 50 height 12
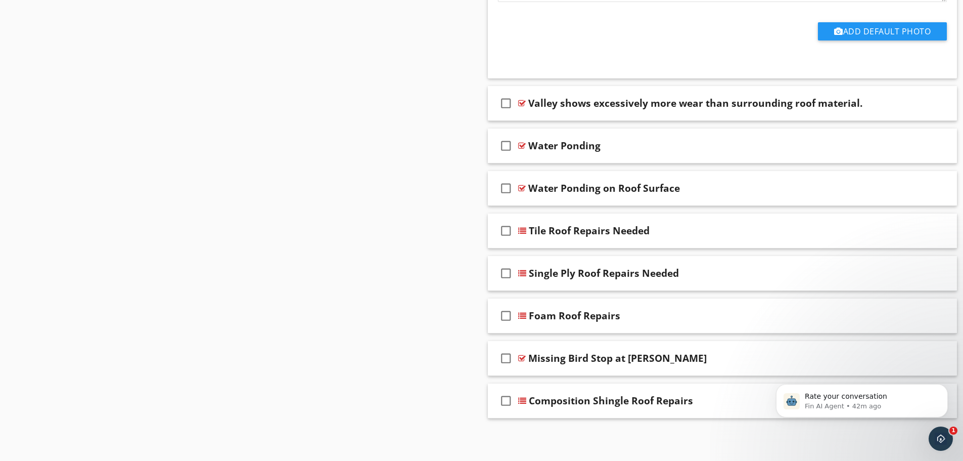
scroll to position [19577, 0]
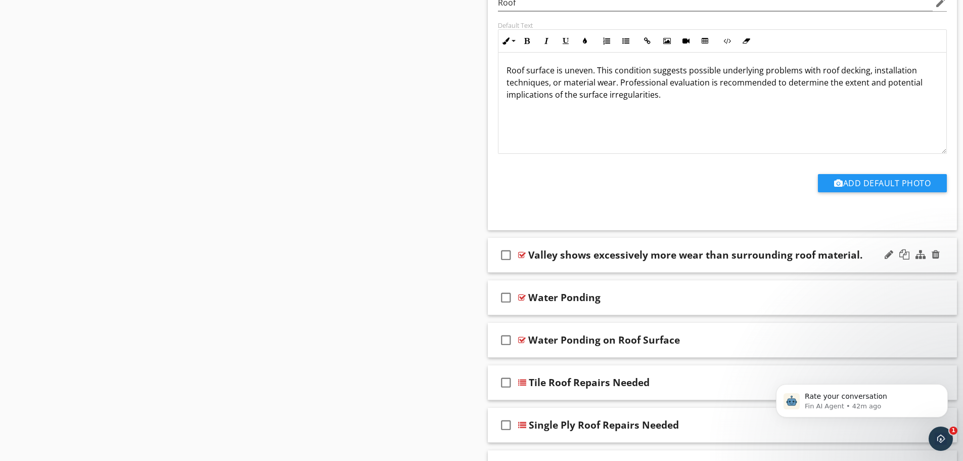
click at [583, 267] on div "check_box_outline_blank Valley shows excessively more wear than surrounding roo…" at bounding box center [723, 255] width 470 height 35
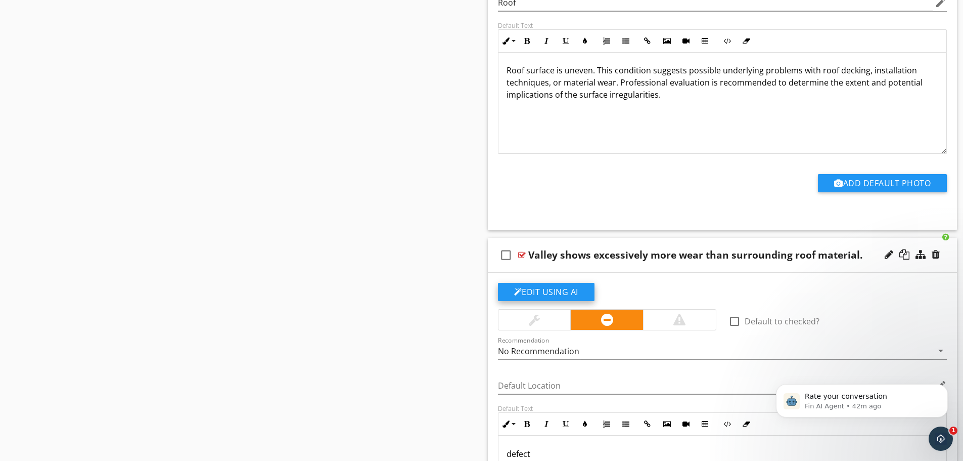
click at [557, 292] on button "Edit Using AI" at bounding box center [546, 292] width 97 height 18
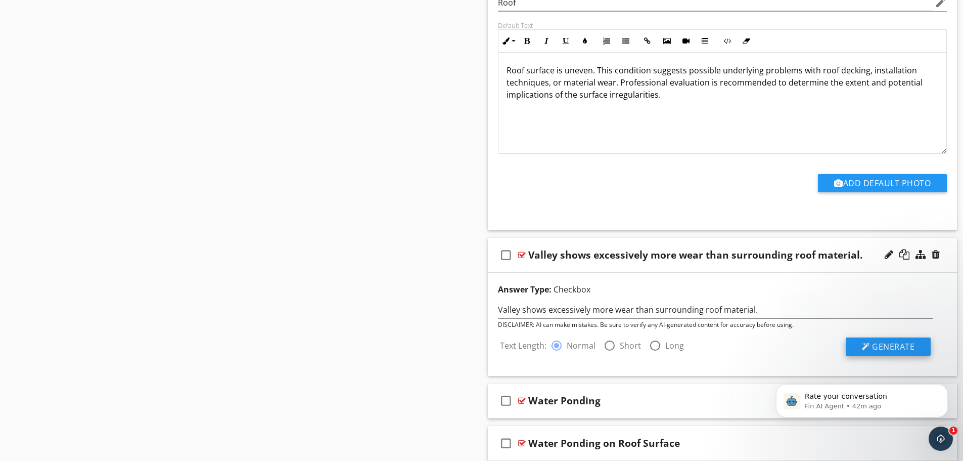
click at [865, 342] on div at bounding box center [866, 346] width 8 height 8
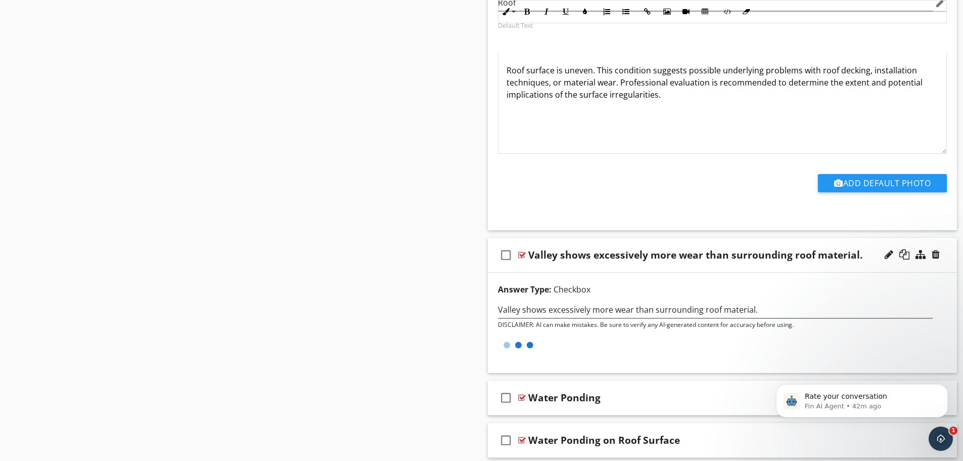
scroll to position [19678, 0]
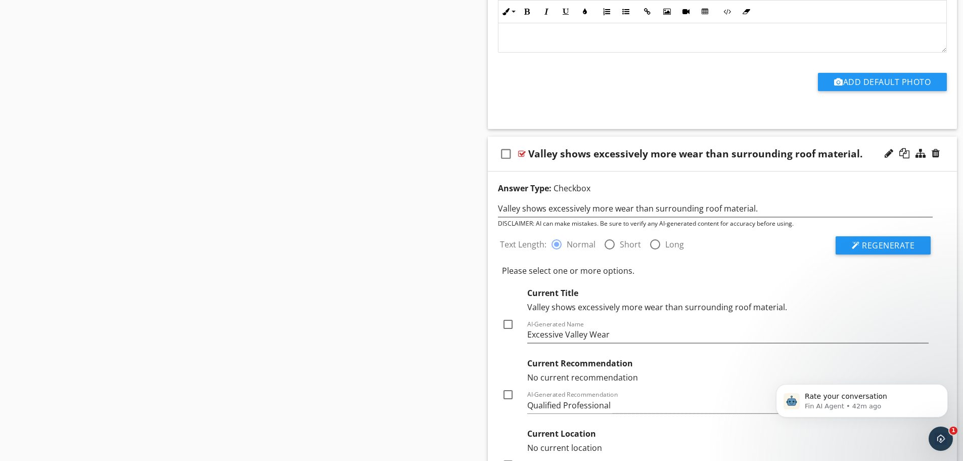
click at [510, 322] on div at bounding box center [507, 323] width 17 height 17
checkbox input "true"
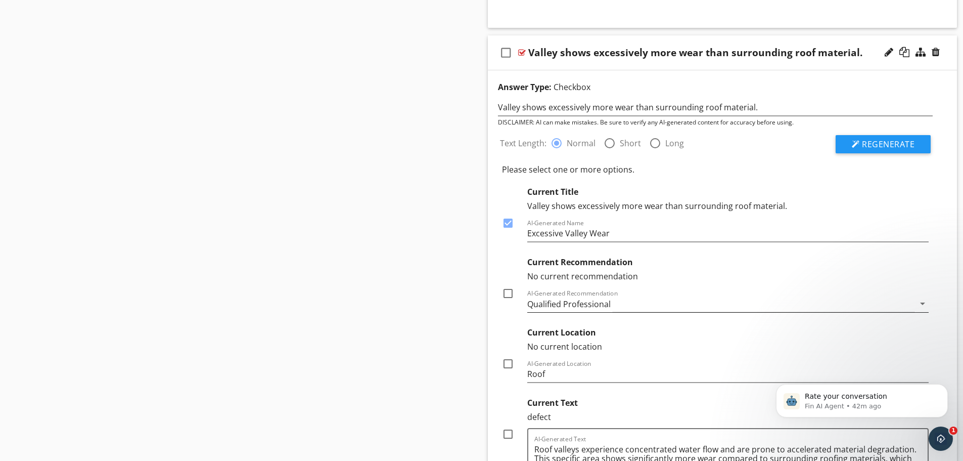
click at [537, 302] on div "Qualified Professional" at bounding box center [568, 303] width 83 height 9
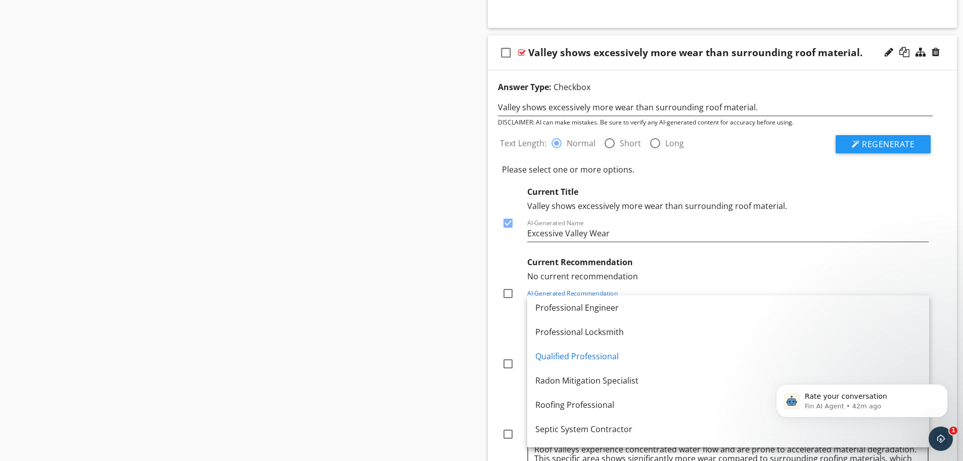
scroll to position [1264, 0]
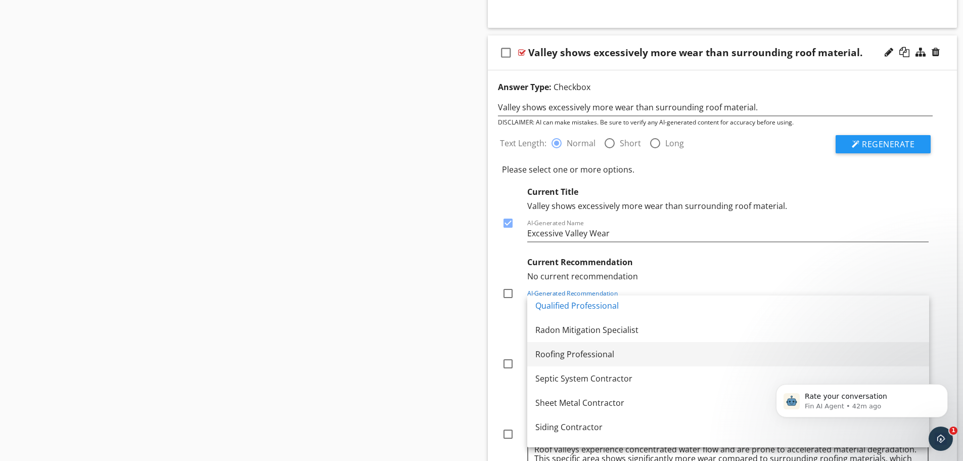
click at [541, 349] on div "Roofing Professional" at bounding box center [728, 354] width 386 height 12
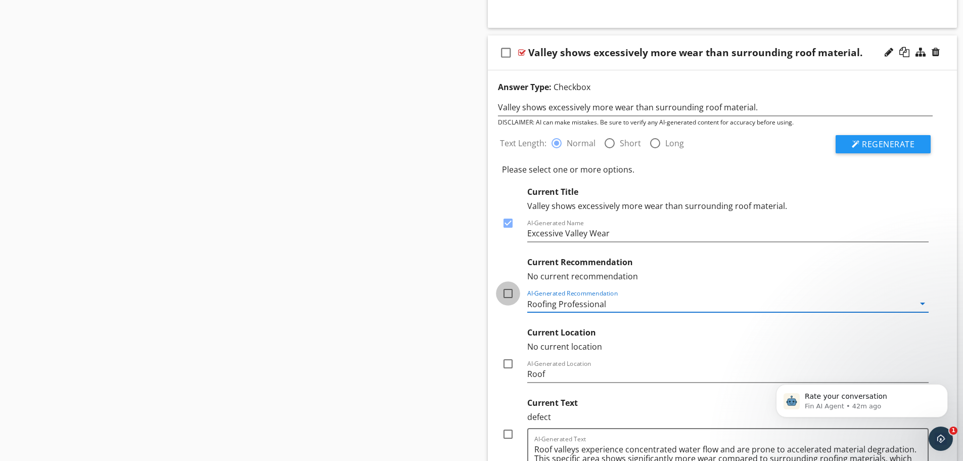
click at [507, 292] on div at bounding box center [507, 293] width 17 height 17
checkbox input "true"
click at [510, 363] on div at bounding box center [507, 363] width 17 height 17
checkbox input "true"
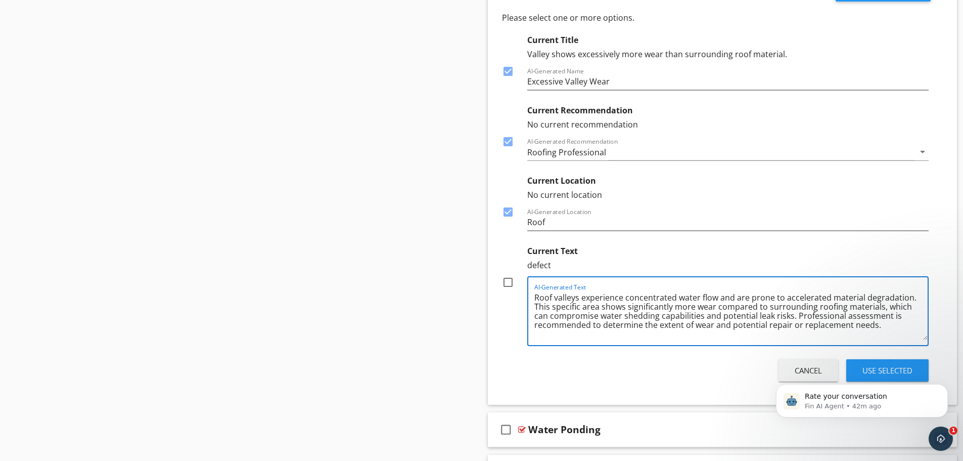
drag, startPoint x: 781, startPoint y: 297, endPoint x: 581, endPoint y: 302, distance: 199.3
click at [581, 302] on textarea "Roof valleys experience concentrated water flow and are prone to accelerated ma…" at bounding box center [731, 314] width 394 height 51
drag, startPoint x: 552, startPoint y: 307, endPoint x: 755, endPoint y: 292, distance: 203.3
click at [755, 292] on textarea "Roof valleys are showing accelerated material degradation. This specific area s…" at bounding box center [731, 314] width 394 height 51
click at [923, 297] on textarea "Roof valleys are showing accelerated material degradation compared to surroundi…" at bounding box center [731, 314] width 394 height 51
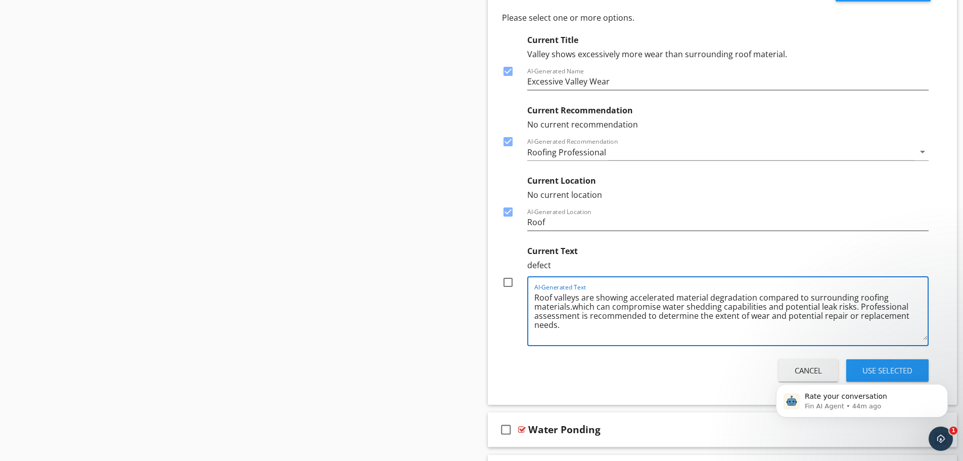
drag, startPoint x: 854, startPoint y: 308, endPoint x: 573, endPoint y: 306, distance: 281.1
click at [573, 306] on textarea "Roof valleys are showing accelerated material degradation compared to surroundi…" at bounding box center [731, 314] width 394 height 51
type textarea "Roof valleys are showing accelerated material degradation compared to surroundi…"
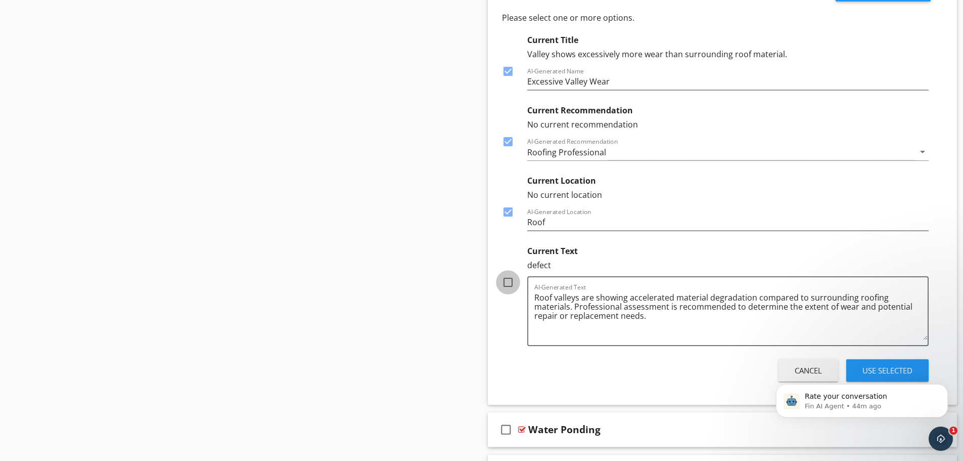
click at [510, 280] on div at bounding box center [507, 282] width 17 height 17
checkbox input "true"
click at [867, 373] on body "Rate your conversation Fin AI Agent • 44m ago" at bounding box center [862, 398] width 194 height 63
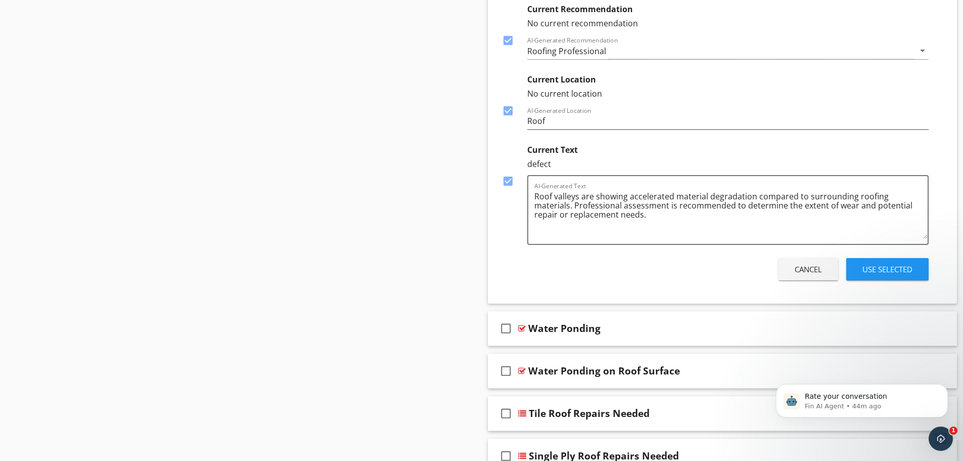
click at [906, 260] on button "Use Selected" at bounding box center [887, 269] width 82 height 22
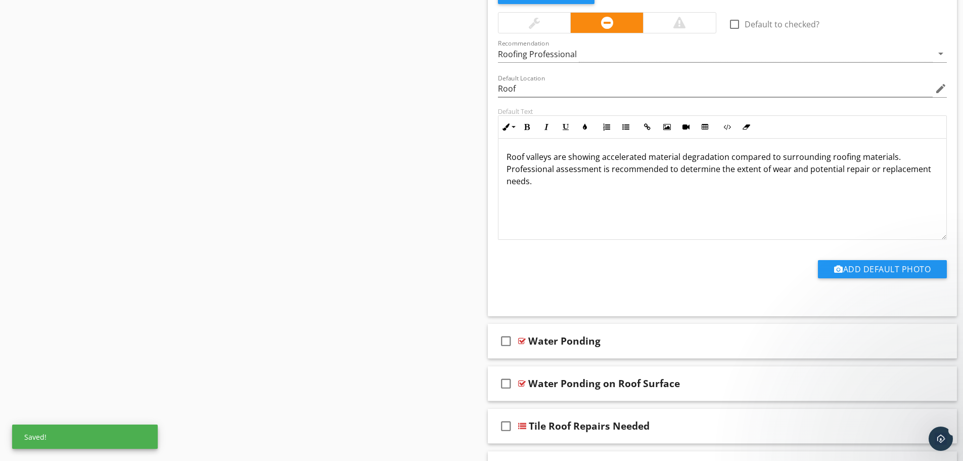
scroll to position [19975, 0]
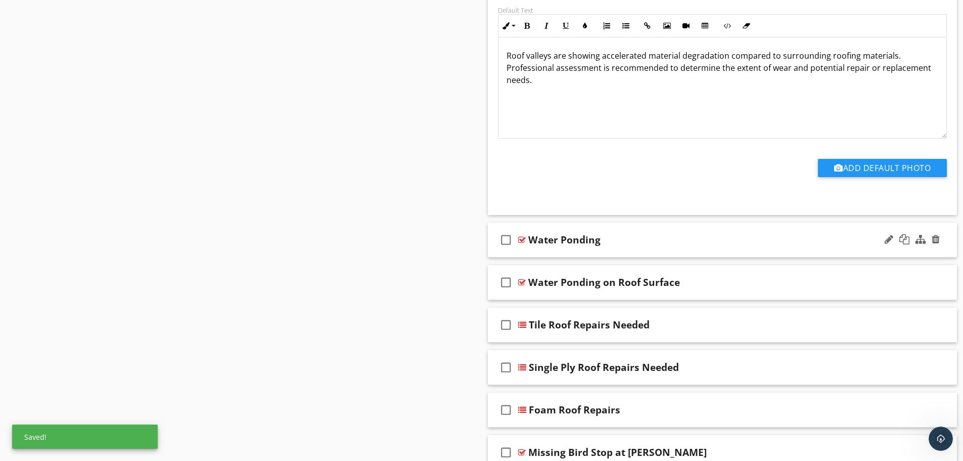
click at [559, 253] on div "check_box_outline_blank Water Ponding" at bounding box center [723, 239] width 470 height 35
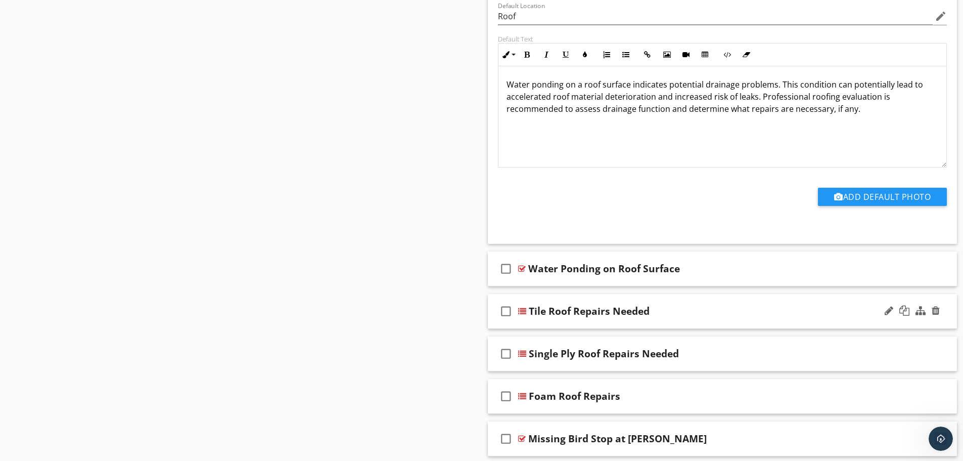
scroll to position [20379, 0]
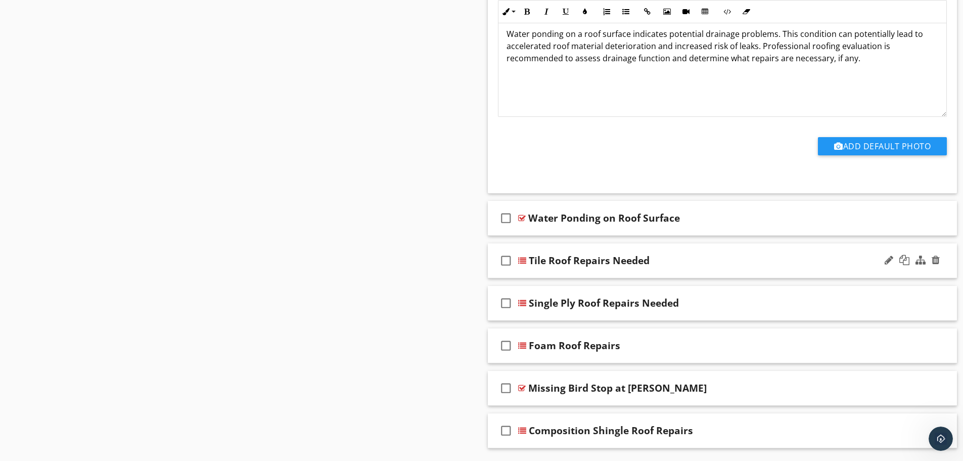
click at [589, 271] on div "check_box_outline_blank Tile Roof Repairs Needed" at bounding box center [723, 260] width 470 height 35
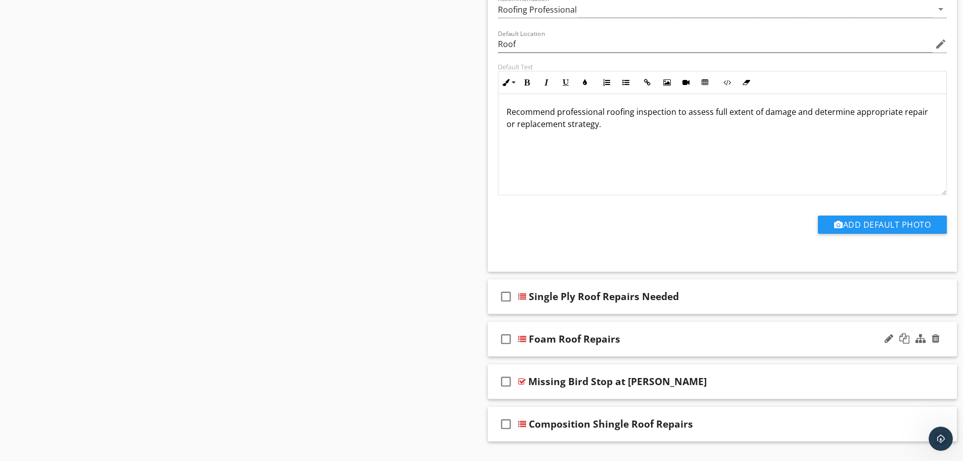
scroll to position [20908, 0]
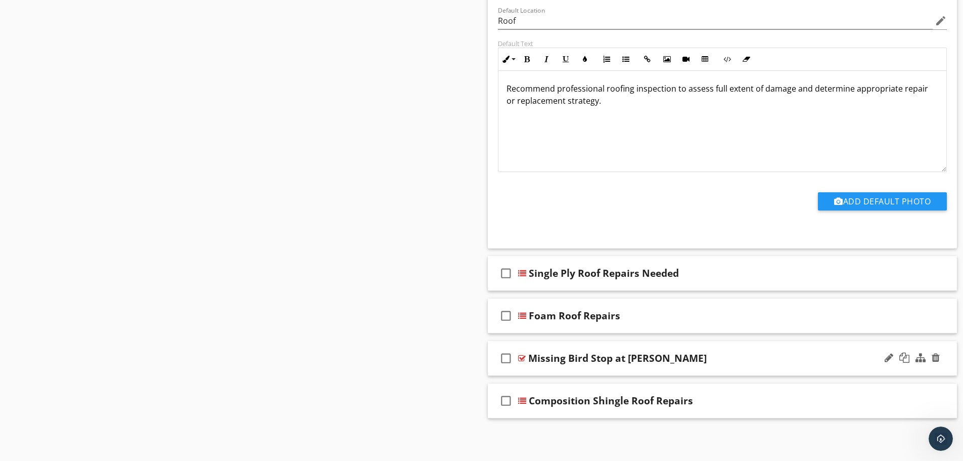
click at [559, 367] on div "check_box_outline_blank Missing Bird Stop at [PERSON_NAME]" at bounding box center [723, 358] width 470 height 35
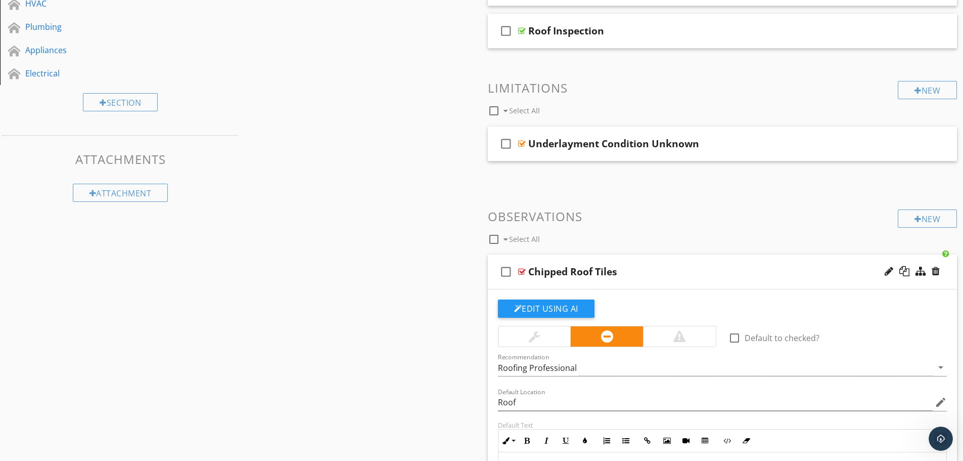
scroll to position [23, 0]
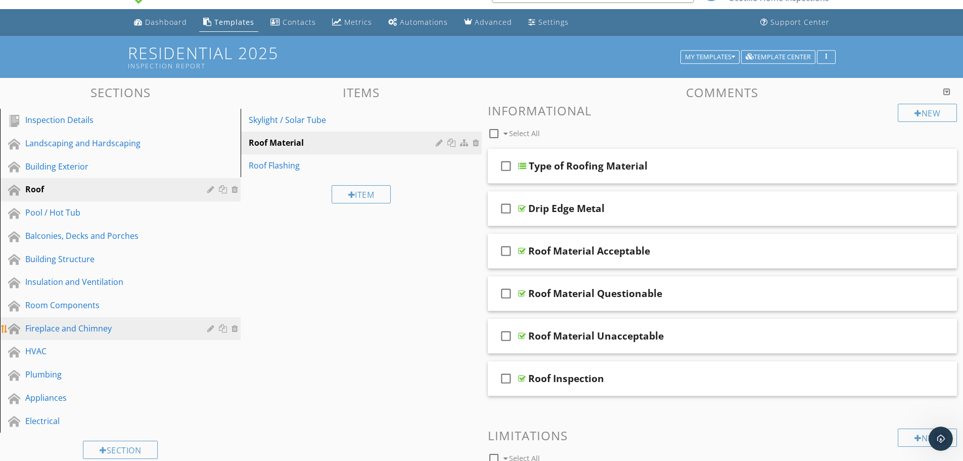
click at [77, 329] on div "Fireplace and Chimney" at bounding box center [108, 328] width 167 height 12
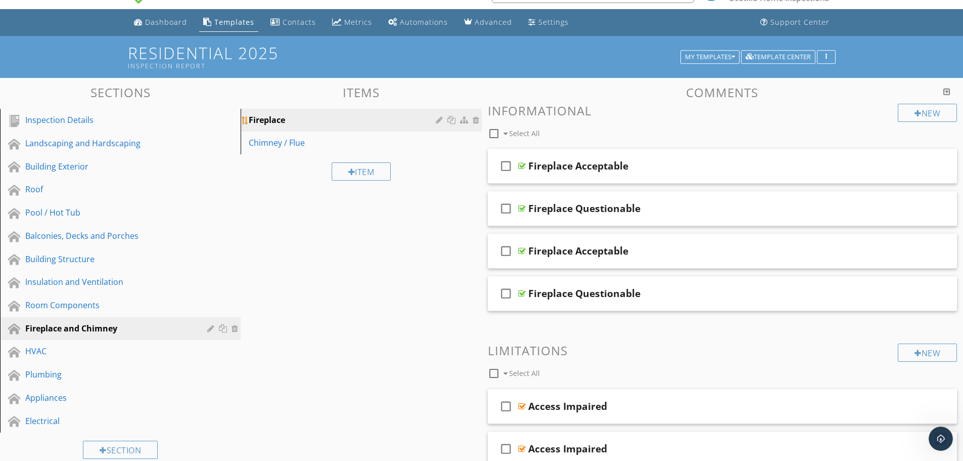
click at [299, 118] on div "Fireplace" at bounding box center [344, 120] width 190 height 12
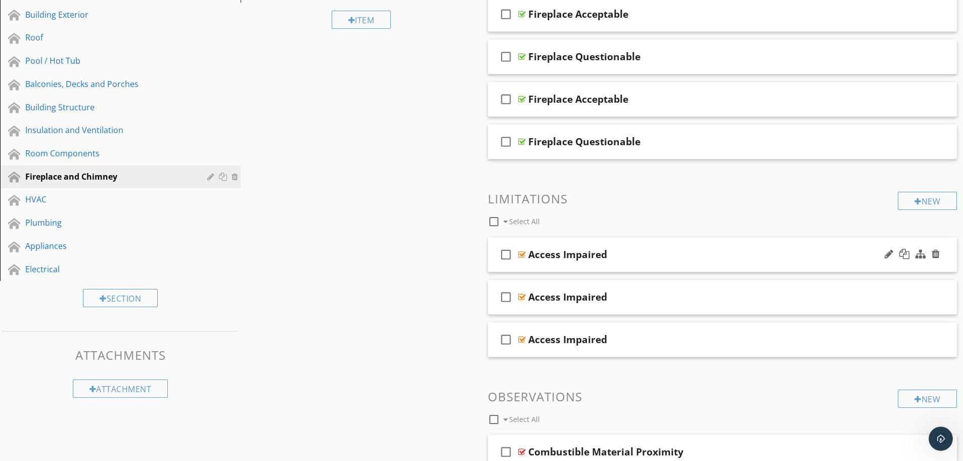
click at [610, 267] on div "check_box_outline_blank Access Impaired" at bounding box center [723, 254] width 470 height 35
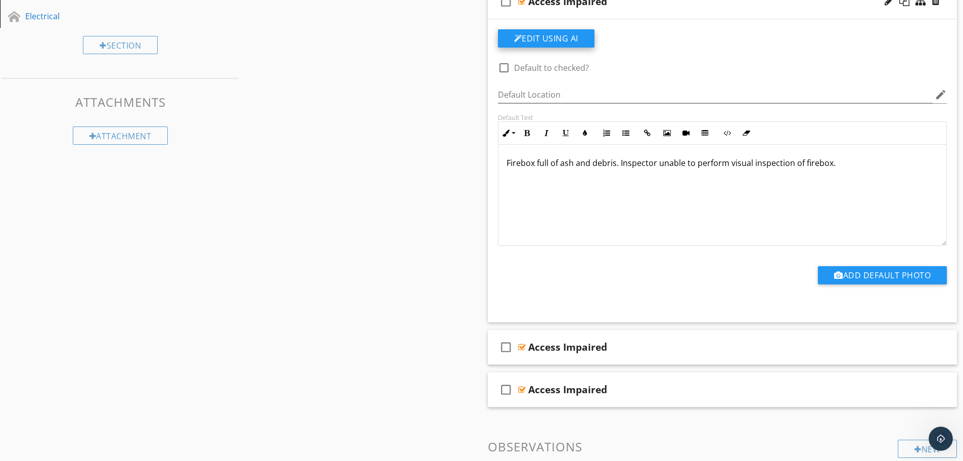
scroll to position [478, 0]
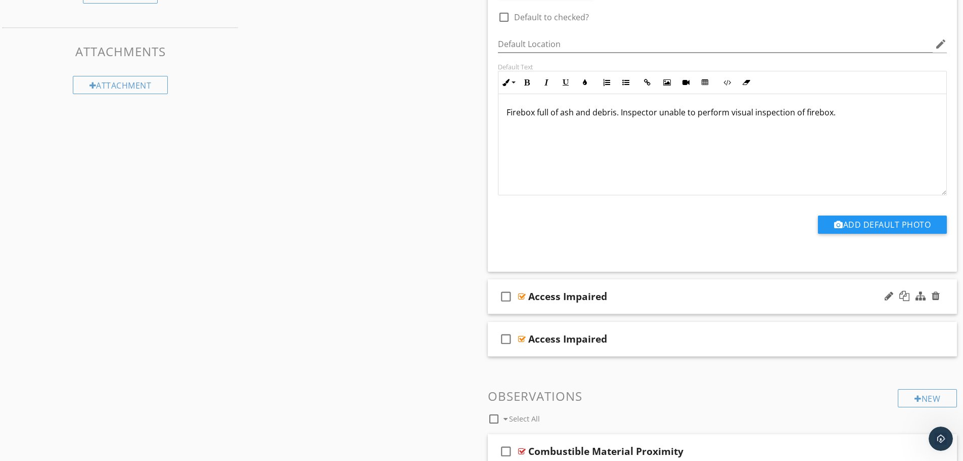
click at [591, 309] on div "check_box_outline_blank Access Impaired" at bounding box center [723, 296] width 470 height 35
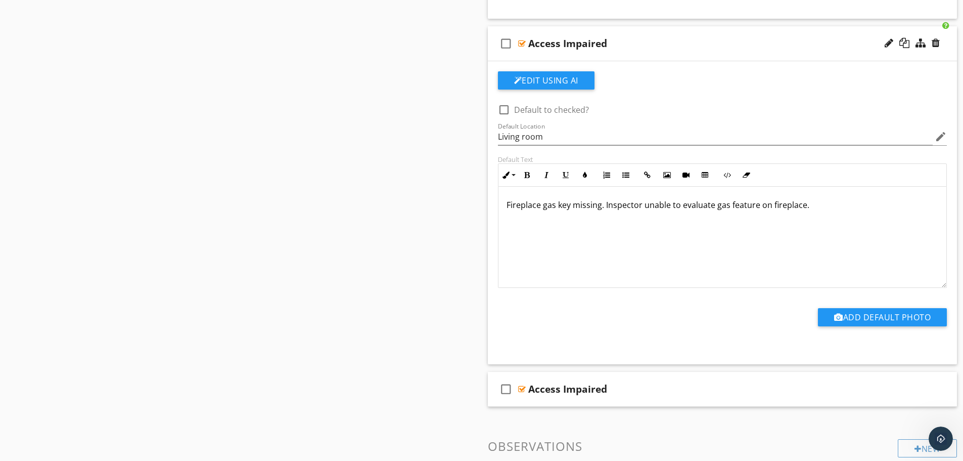
scroll to position [832, 0]
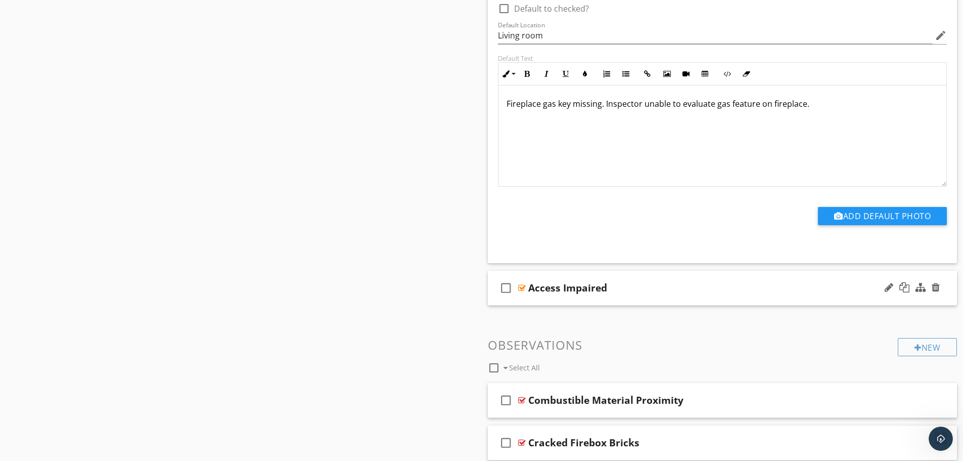
click at [591, 300] on div "check_box_outline_blank Access Impaired" at bounding box center [723, 287] width 470 height 35
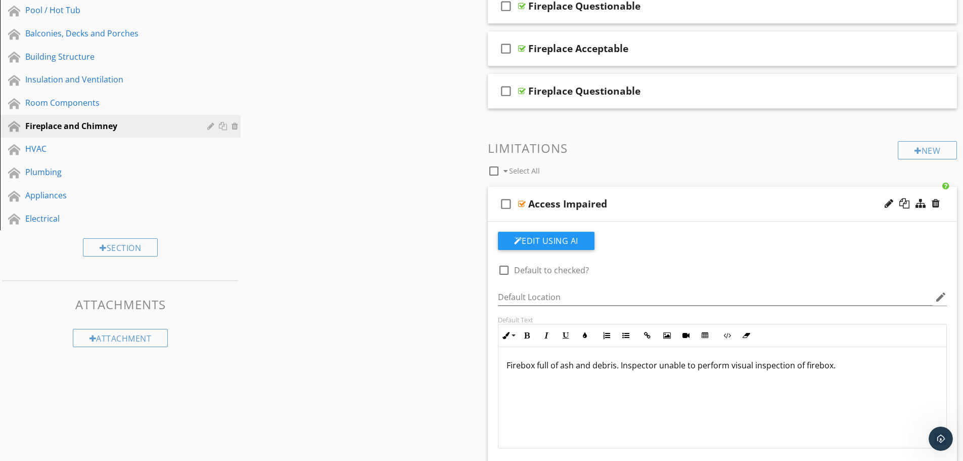
scroll to position [0, 0]
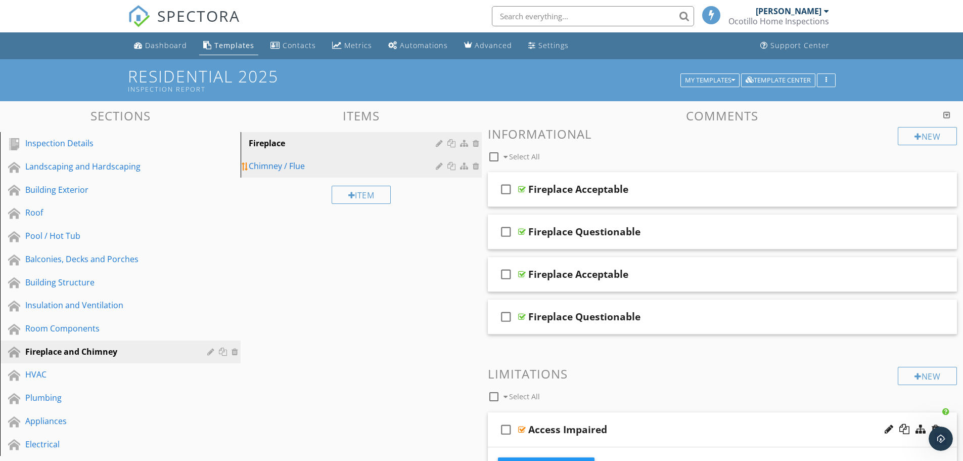
click at [291, 168] on div "Chimney / Flue" at bounding box center [344, 166] width 190 height 12
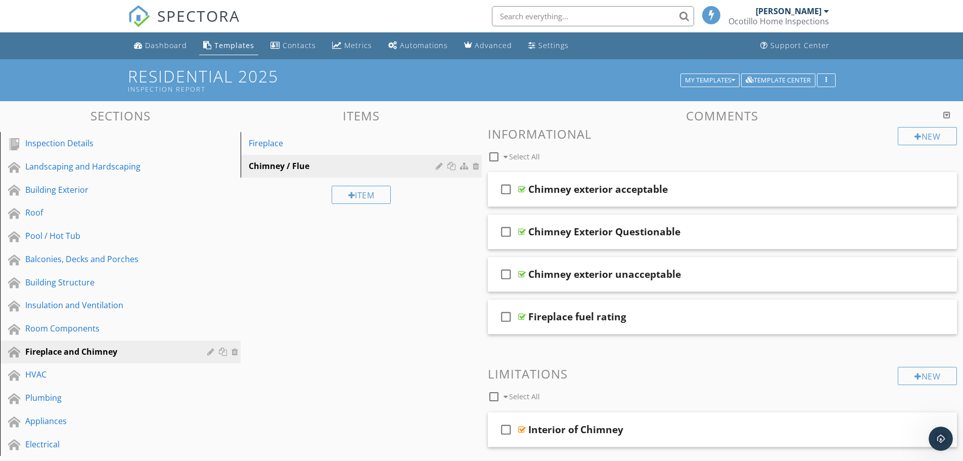
scroll to position [152, 0]
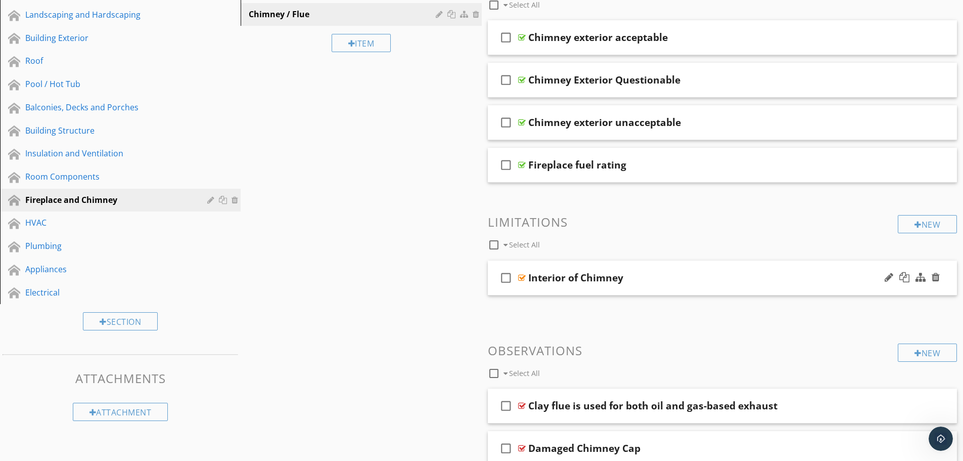
click at [586, 294] on div "check_box_outline_blank Interior of Chimney" at bounding box center [723, 277] width 470 height 35
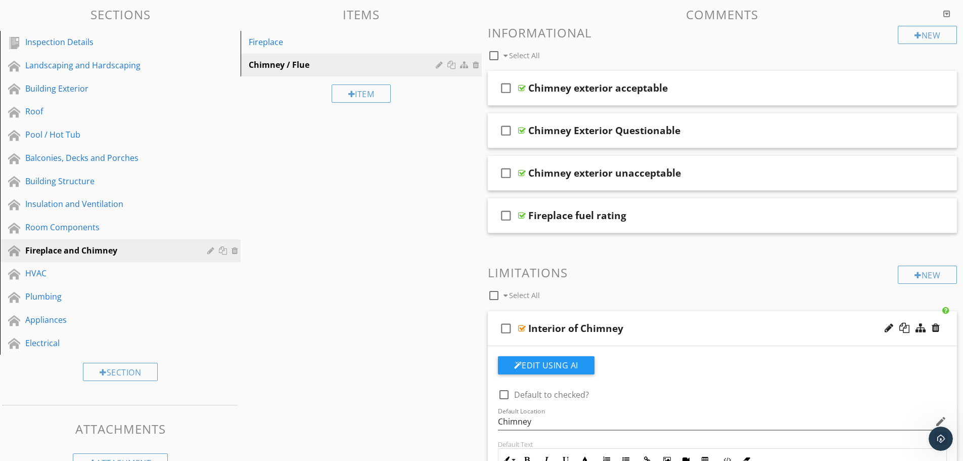
scroll to position [0, 0]
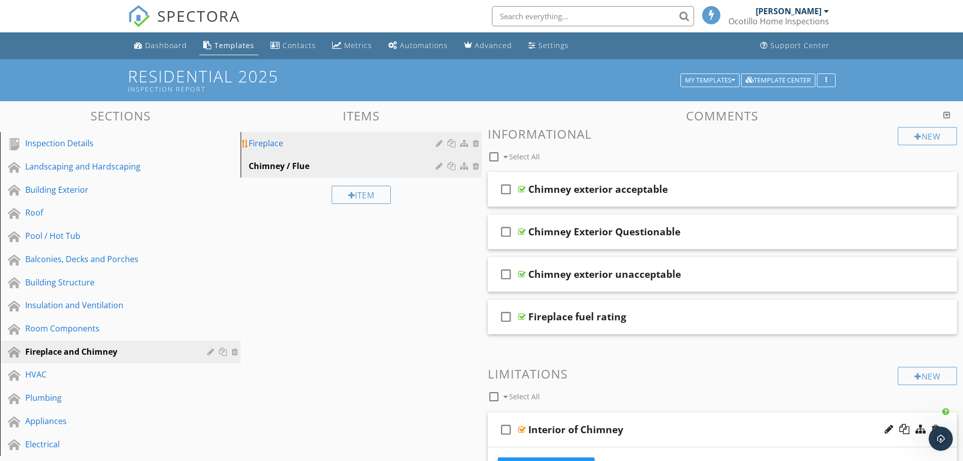
click at [315, 142] on div "Fireplace" at bounding box center [344, 143] width 190 height 12
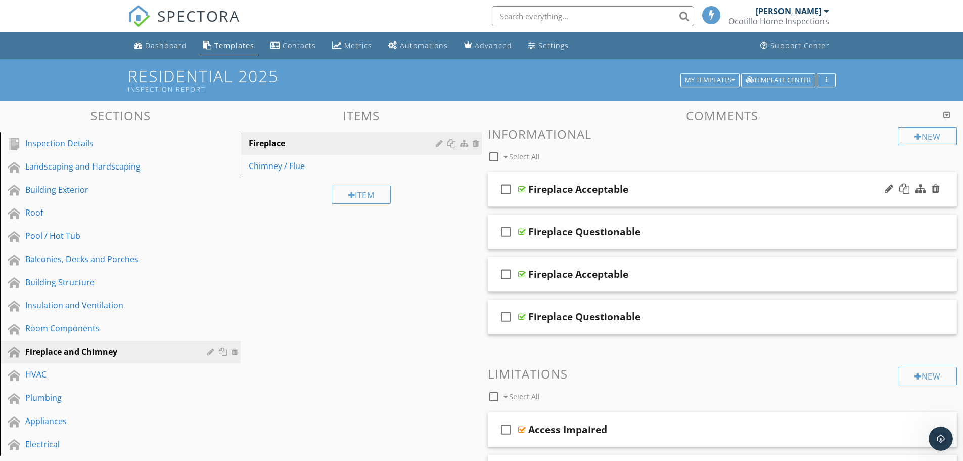
click at [576, 203] on div "check_box_outline_blank Fireplace Acceptable" at bounding box center [723, 189] width 470 height 35
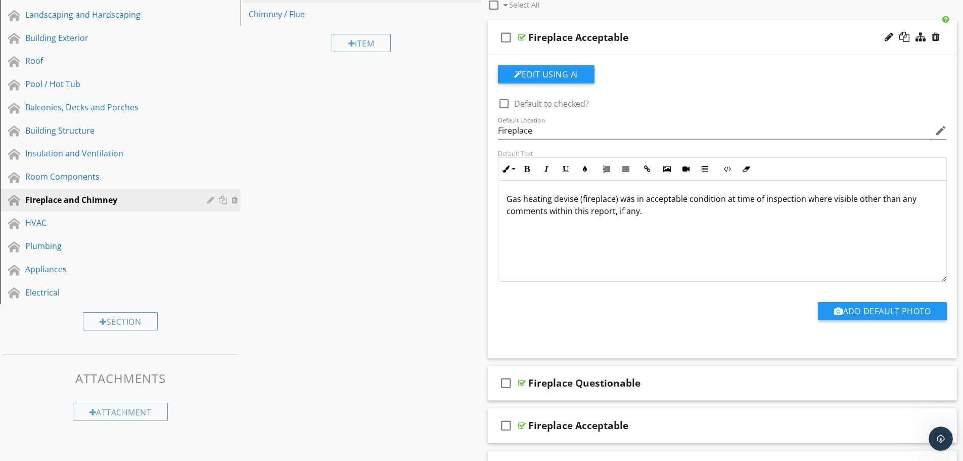
scroll to position [202, 0]
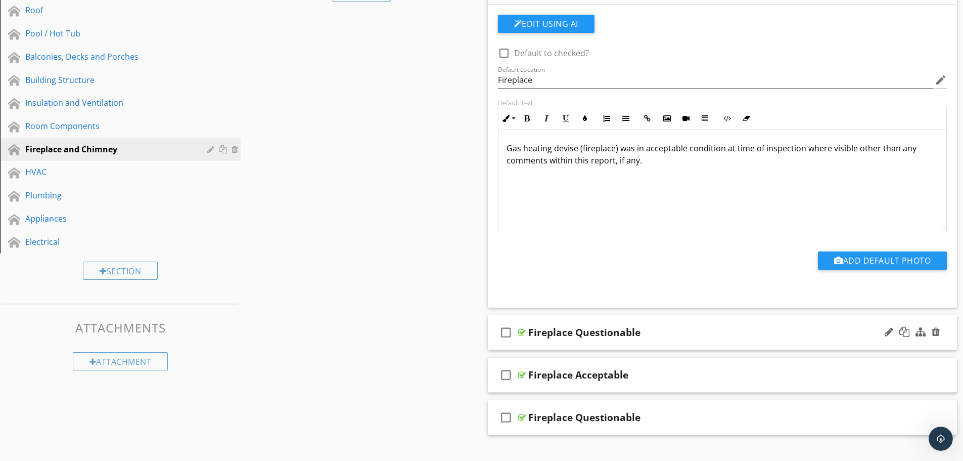
click at [570, 343] on div "check_box_outline_blank Fireplace Questionable" at bounding box center [723, 332] width 470 height 35
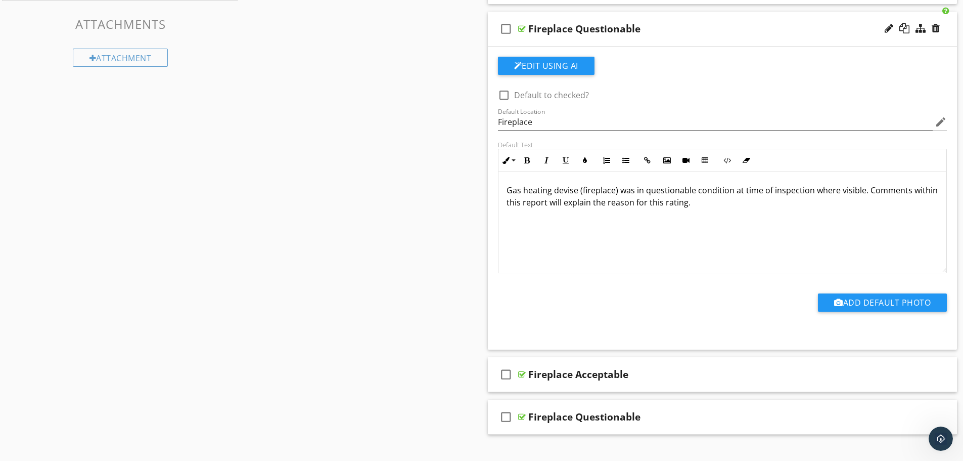
scroll to position [607, 0]
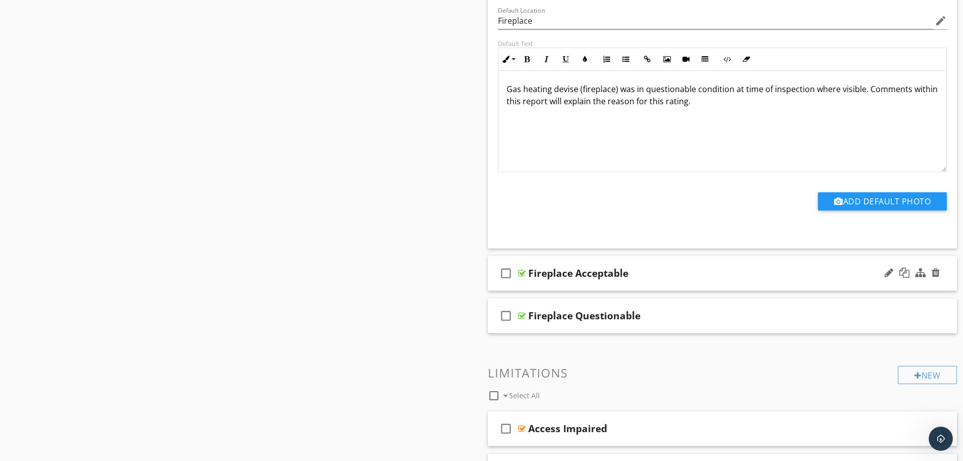
click at [555, 286] on div "check_box_outline_blank Fireplace Acceptable" at bounding box center [723, 273] width 470 height 35
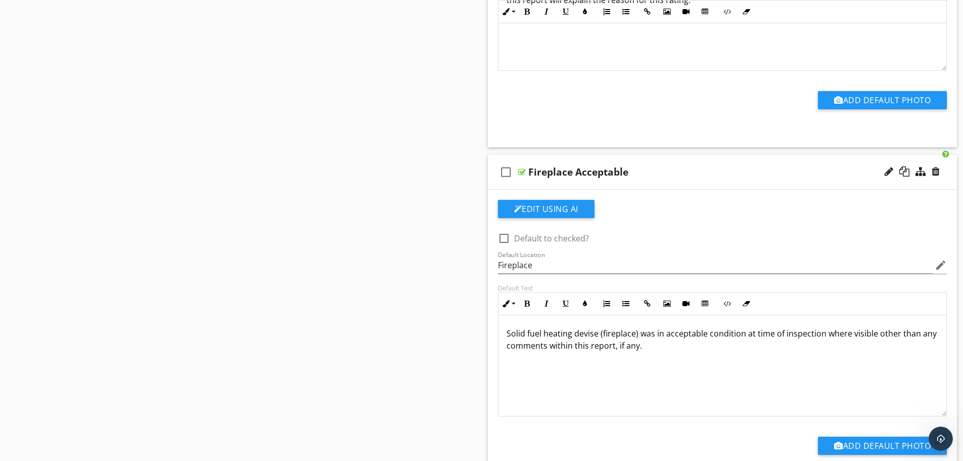
scroll to position [859, 0]
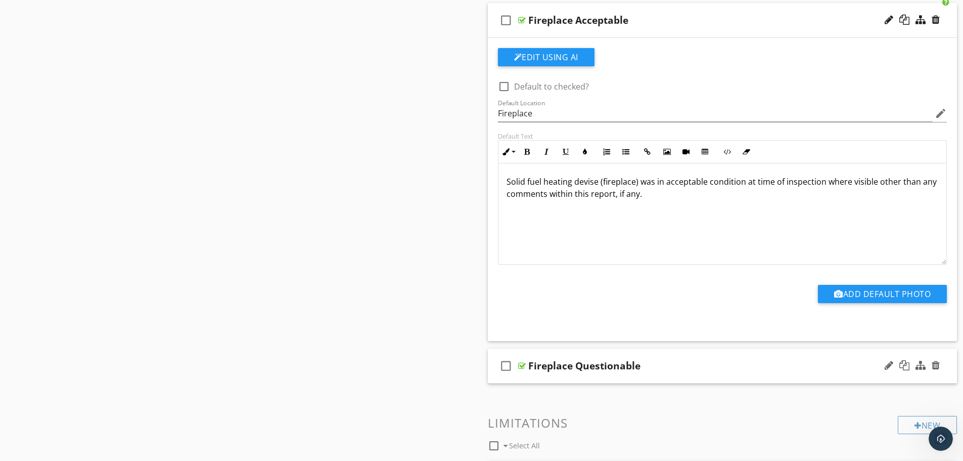
click at [552, 375] on div "check_box_outline_blank Fireplace Questionable" at bounding box center [723, 365] width 470 height 35
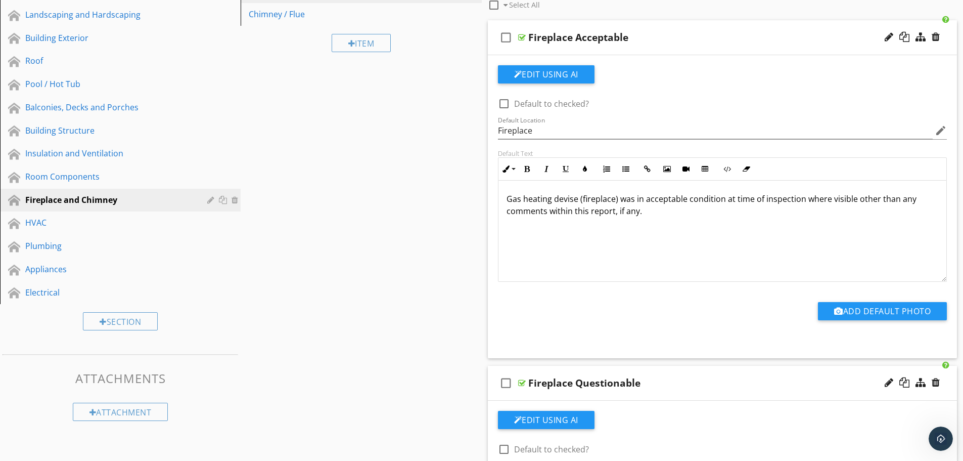
scroll to position [0, 0]
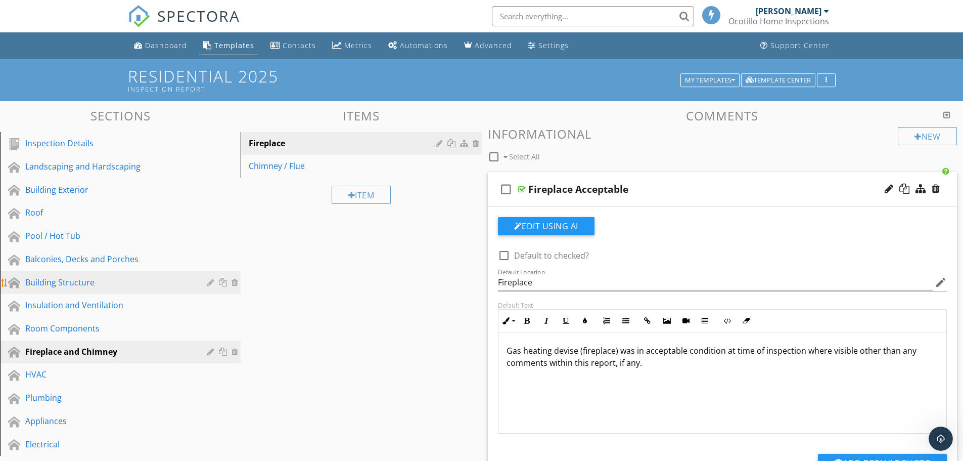
click at [69, 279] on div "Building Structure" at bounding box center [108, 282] width 167 height 12
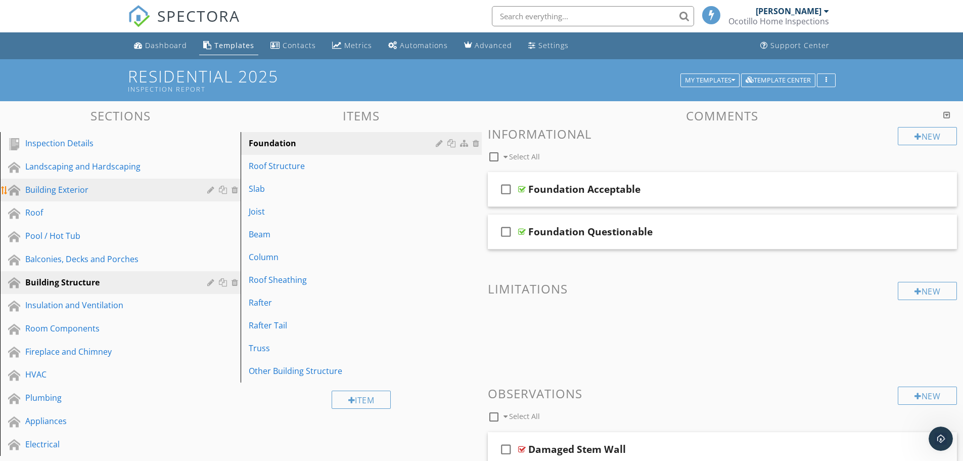
click at [68, 184] on div "Building Exterior" at bounding box center [108, 190] width 167 height 12
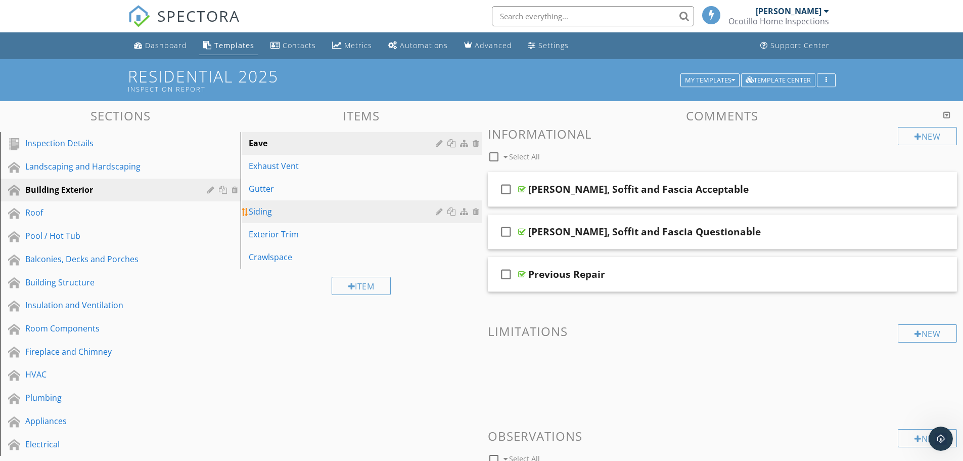
click at [297, 211] on div "Siding" at bounding box center [344, 211] width 190 height 12
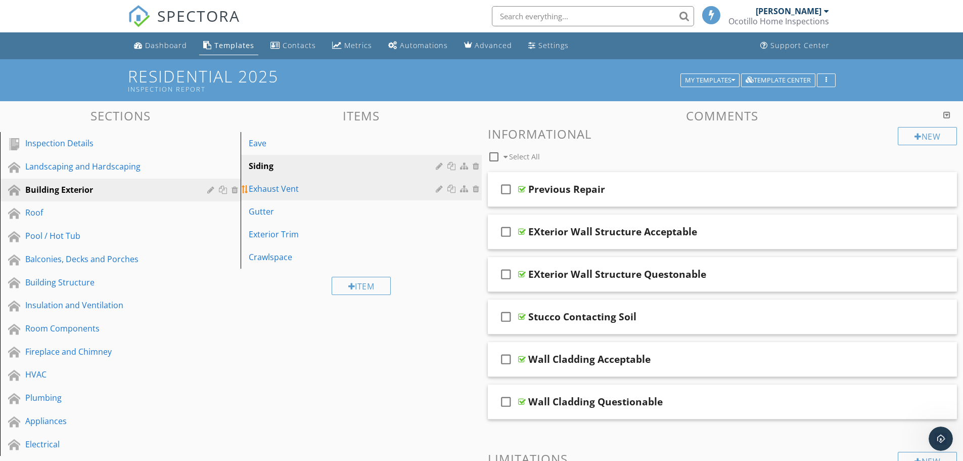
click at [304, 190] on div "Exhaust Vent" at bounding box center [344, 189] width 190 height 12
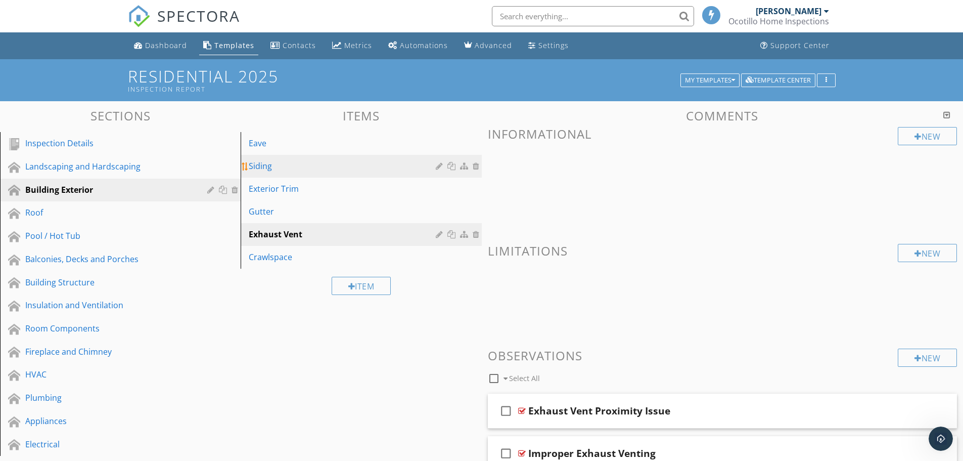
click at [307, 161] on div "Siding" at bounding box center [344, 166] width 190 height 12
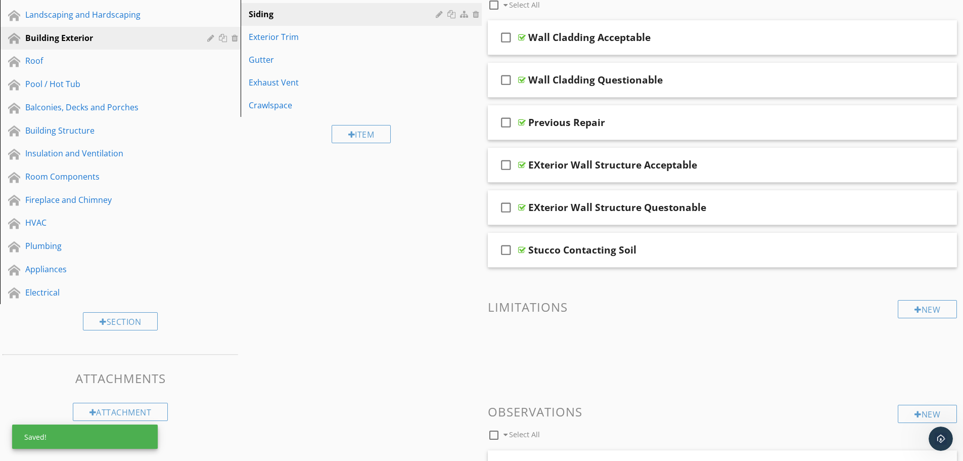
scroll to position [101, 0]
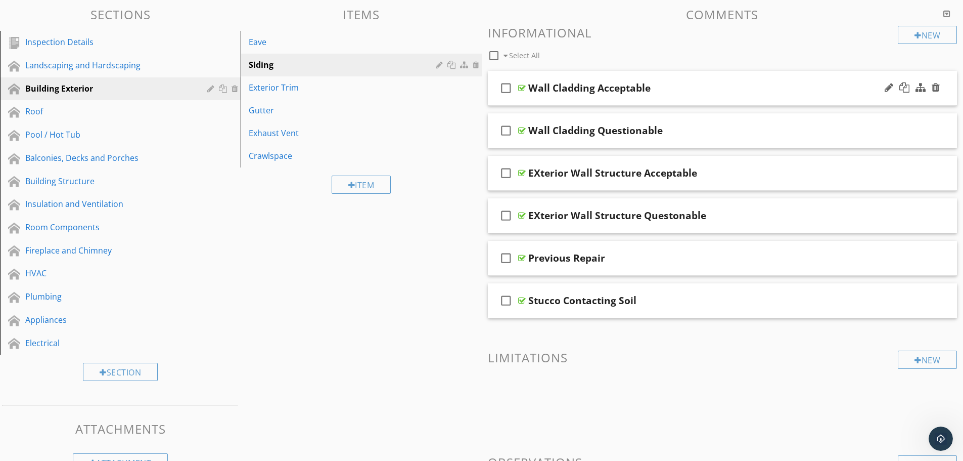
click at [587, 94] on div "Wall Cladding Acceptable" at bounding box center [589, 88] width 122 height 12
click at [588, 105] on div "check_box_outline_blank Wall Cladding Acceptable" at bounding box center [723, 88] width 470 height 35
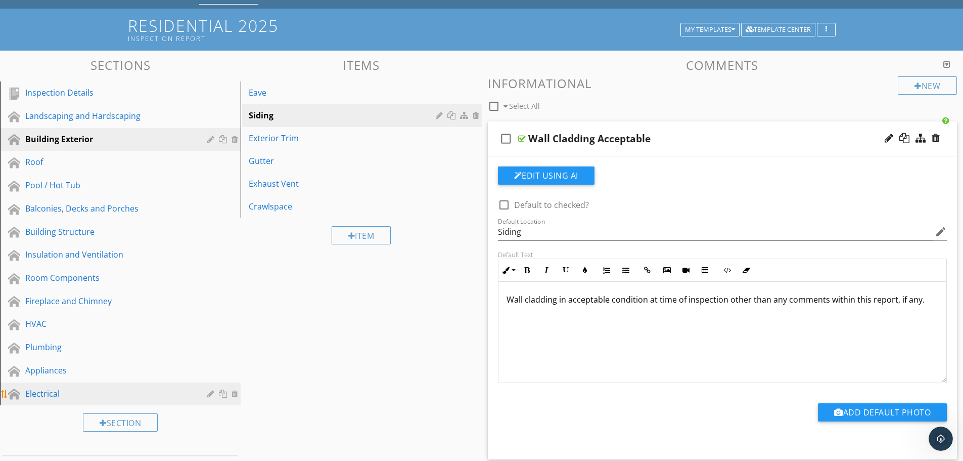
scroll to position [0, 0]
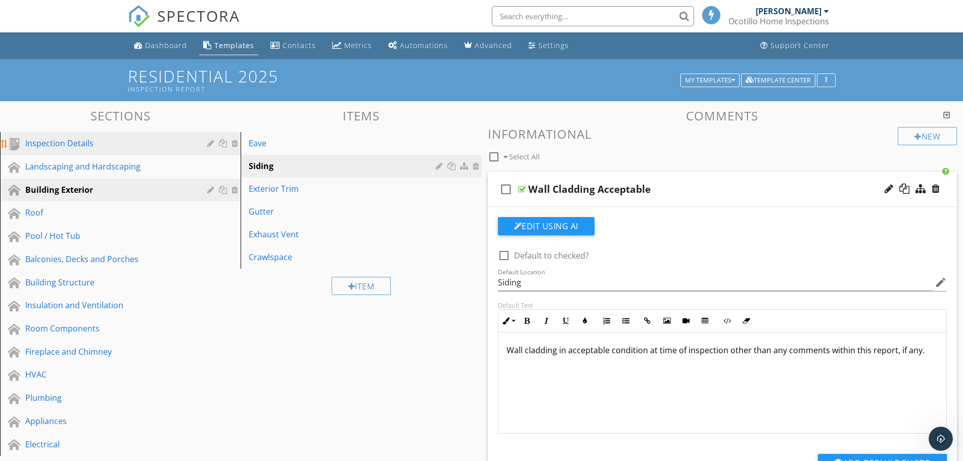
click at [78, 144] on div "Inspection Details" at bounding box center [108, 143] width 167 height 12
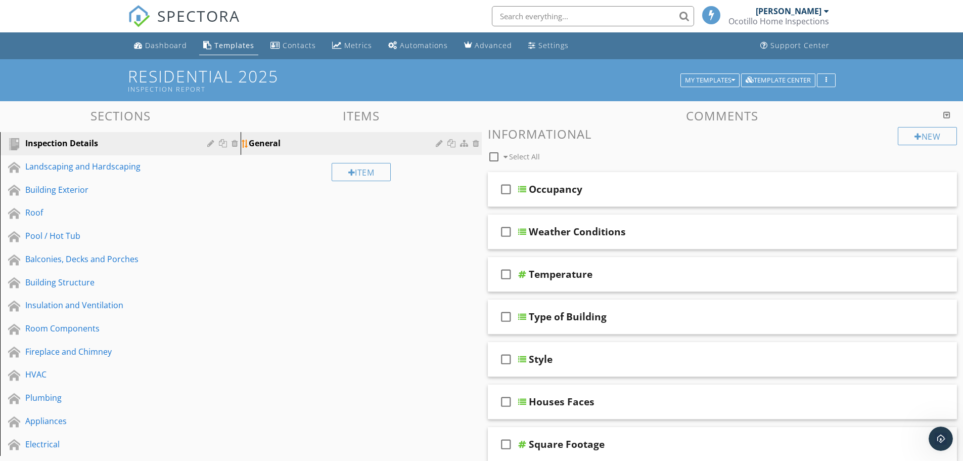
click at [265, 141] on div "General" at bounding box center [344, 143] width 190 height 12
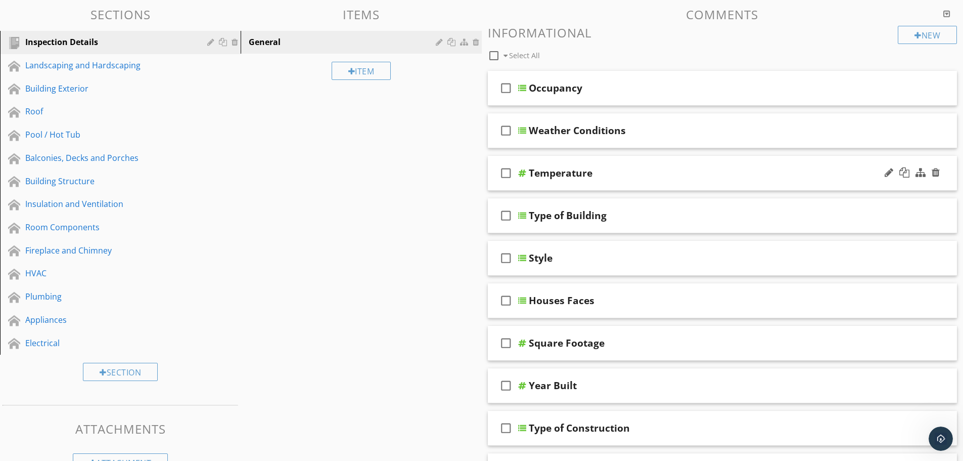
scroll to position [152, 0]
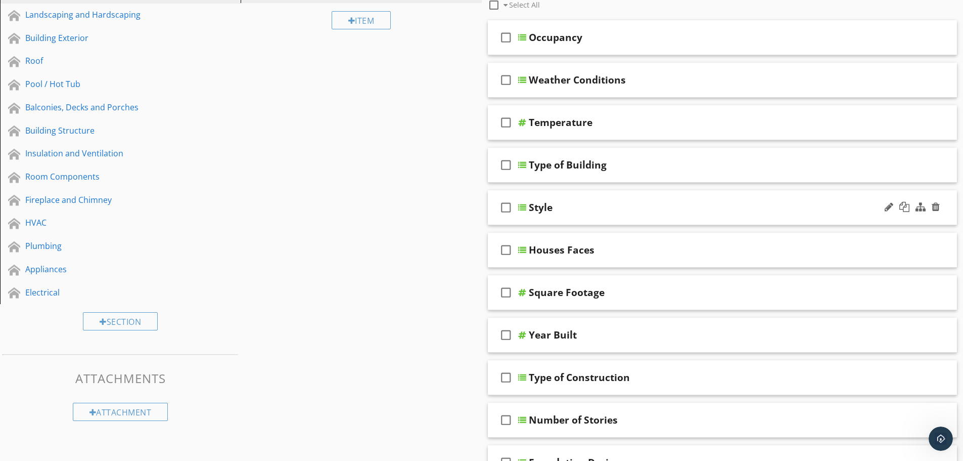
click at [597, 221] on div "check_box_outline_blank Style" at bounding box center [723, 207] width 470 height 35
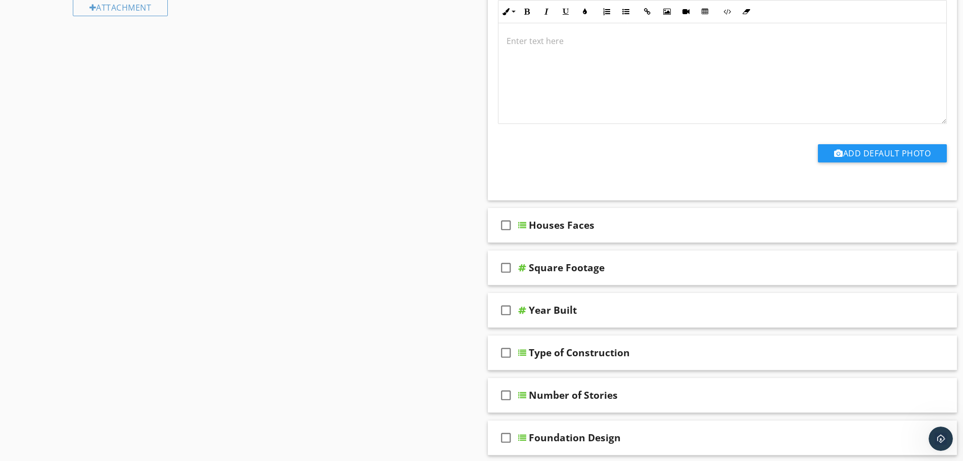
scroll to position [657, 0]
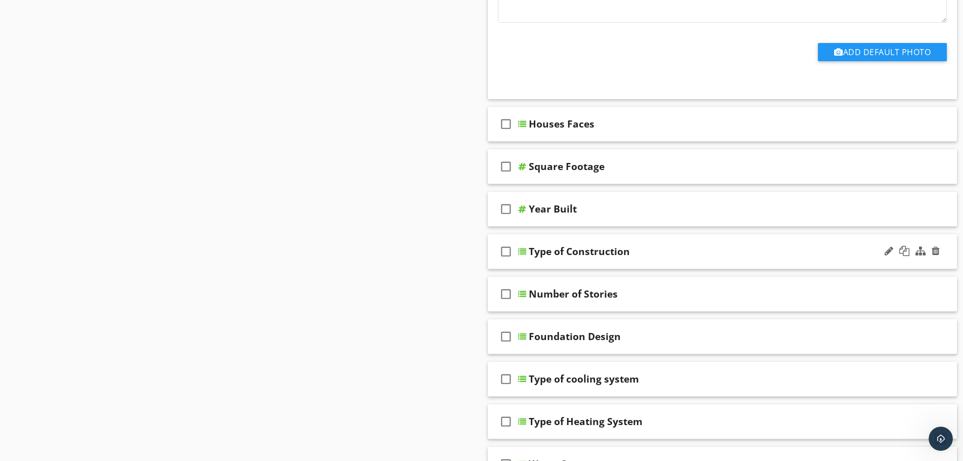
click at [552, 257] on div "check_box_outline_blank Type of Construction" at bounding box center [723, 251] width 470 height 35
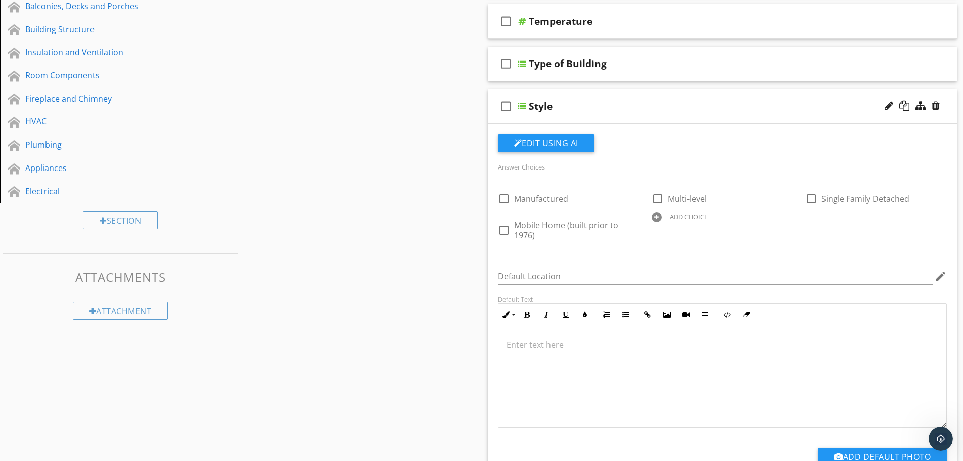
scroll to position [152, 0]
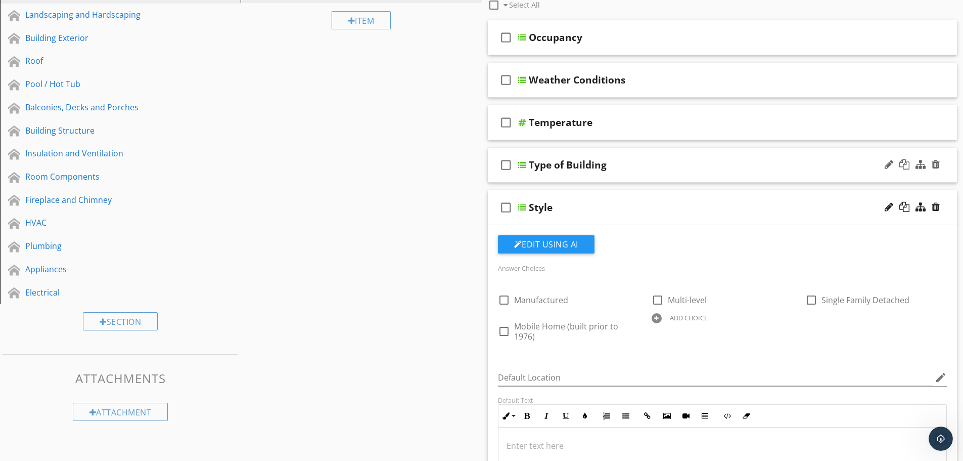
click at [559, 171] on div "check_box_outline_blank Type of Building" at bounding box center [723, 165] width 470 height 35
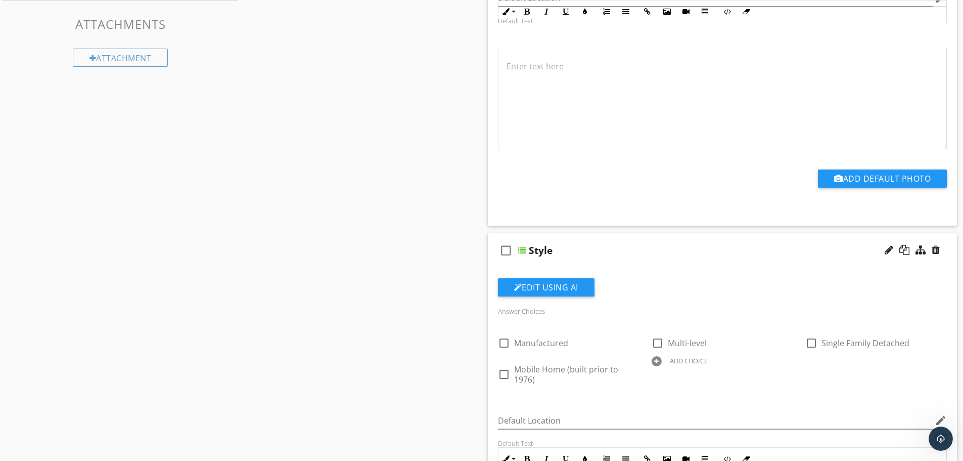
scroll to position [556, 0]
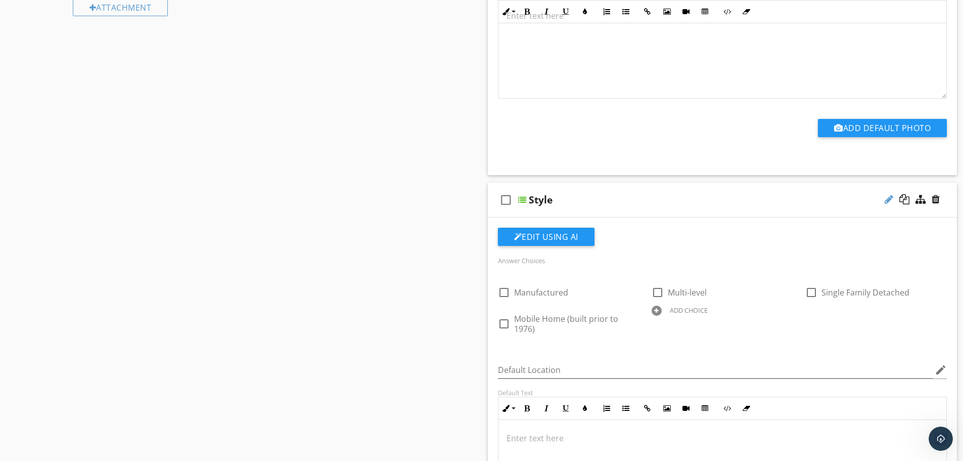
click at [885, 194] on div at bounding box center [889, 199] width 9 height 10
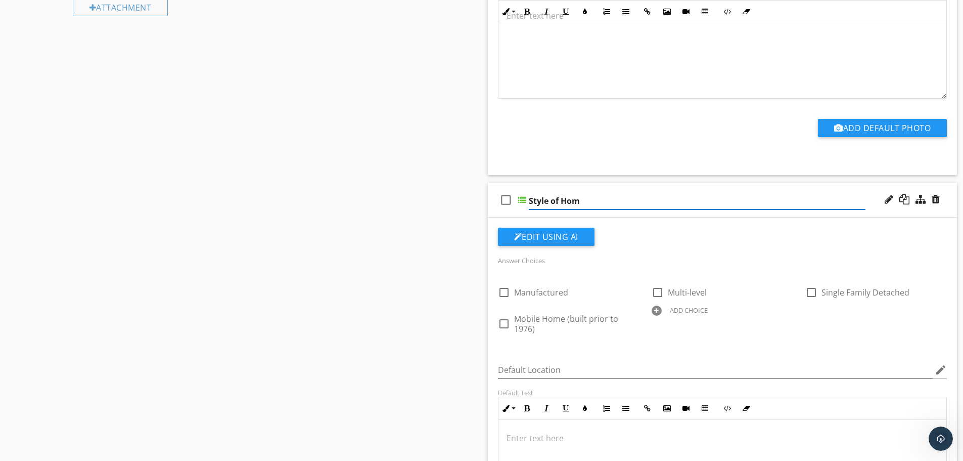
type input "Style of Home"
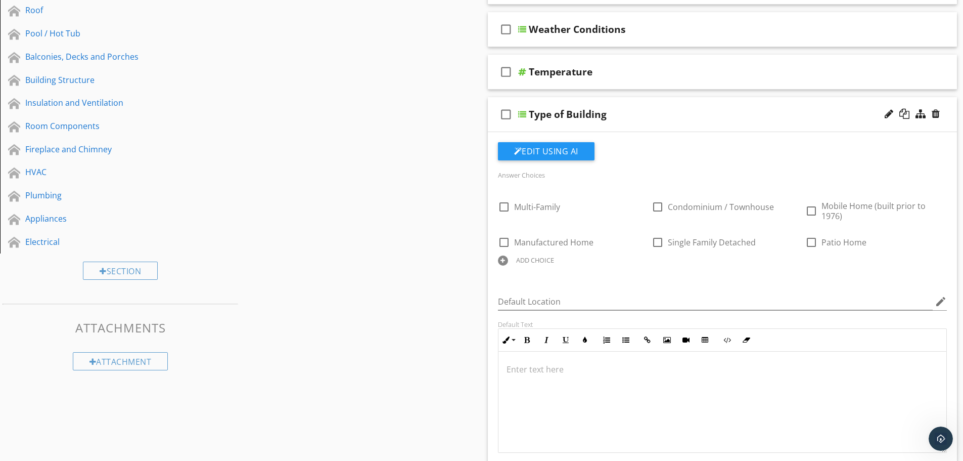
scroll to position [101, 0]
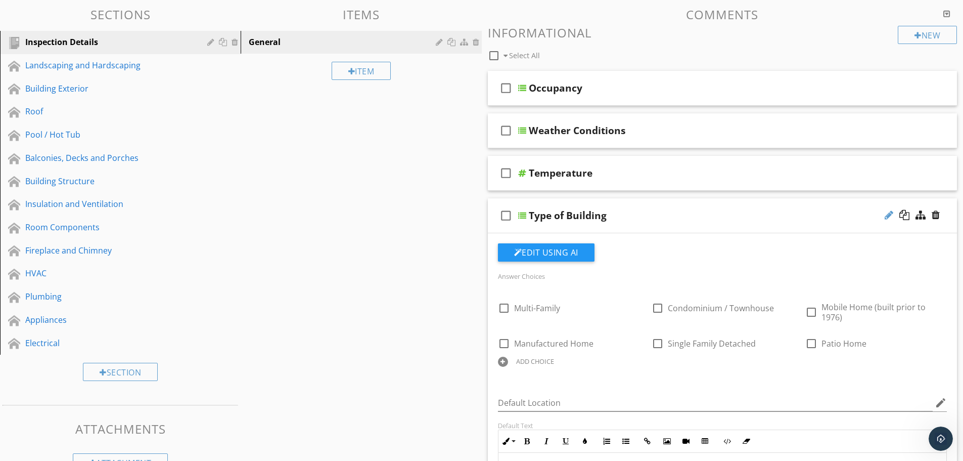
click at [889, 211] on div at bounding box center [889, 215] width 9 height 10
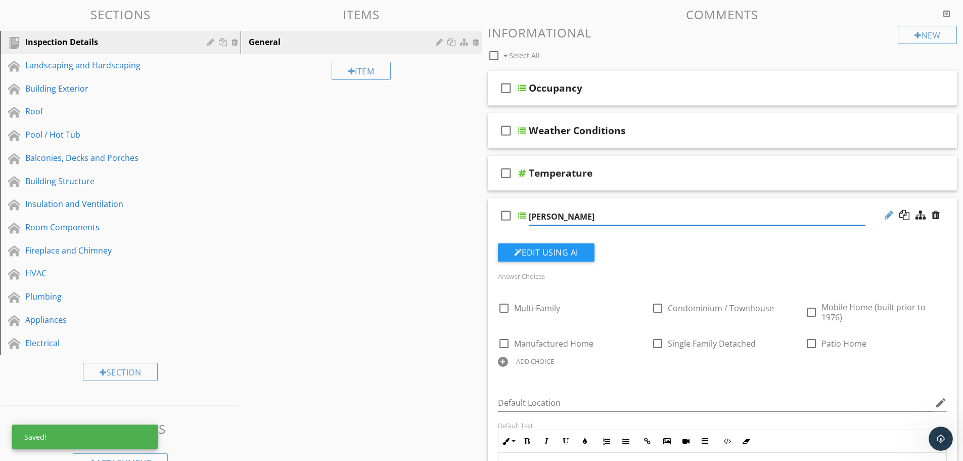
type input "T"
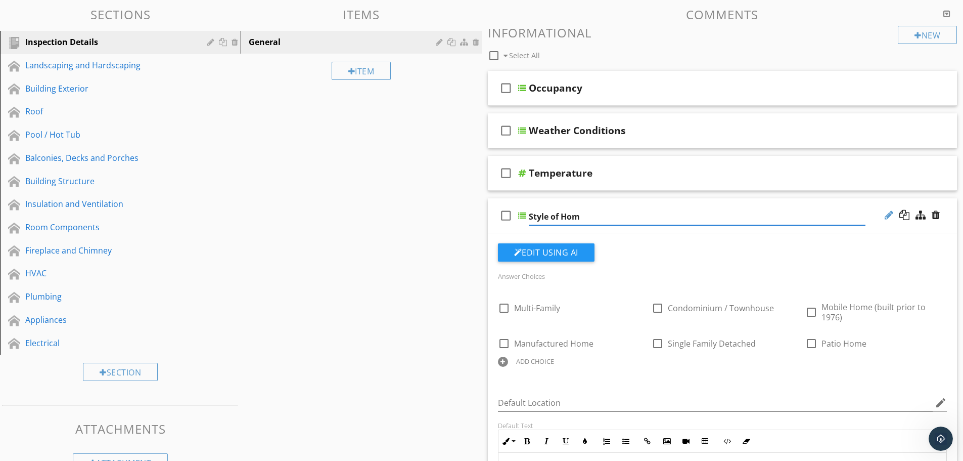
type input "Style of Home"
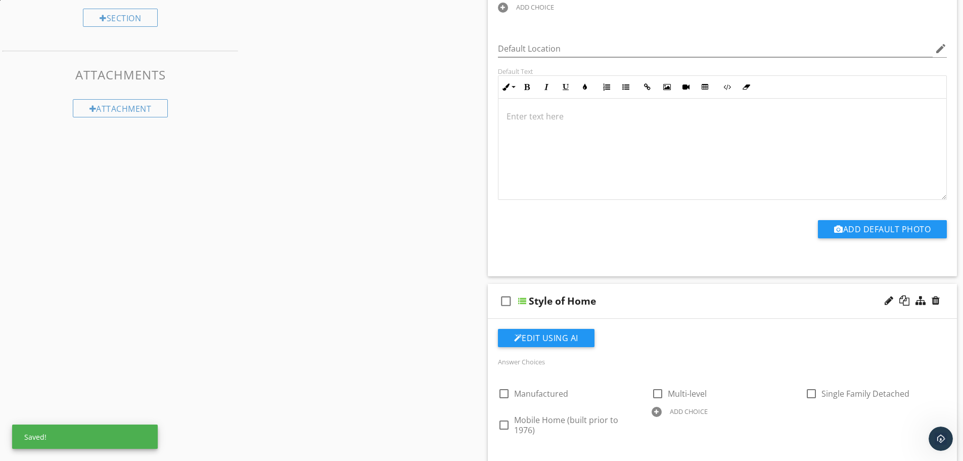
scroll to position [556, 0]
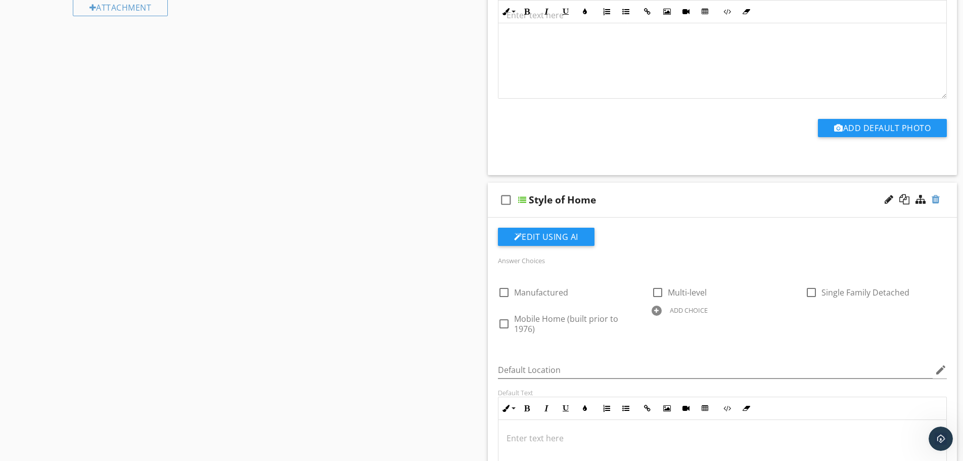
click at [938, 194] on div at bounding box center [936, 199] width 8 height 10
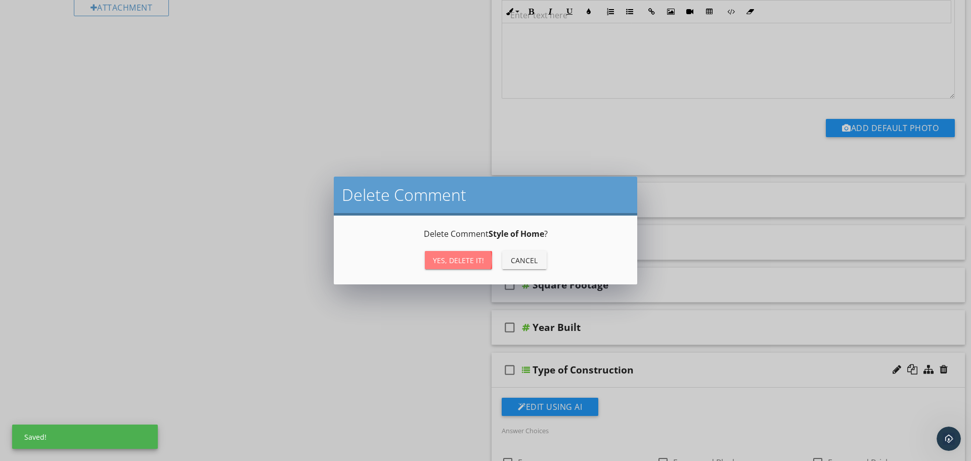
click at [462, 263] on div "Yes, Delete it!" at bounding box center [458, 260] width 51 height 11
